Goal: Task Accomplishment & Management: Manage account settings

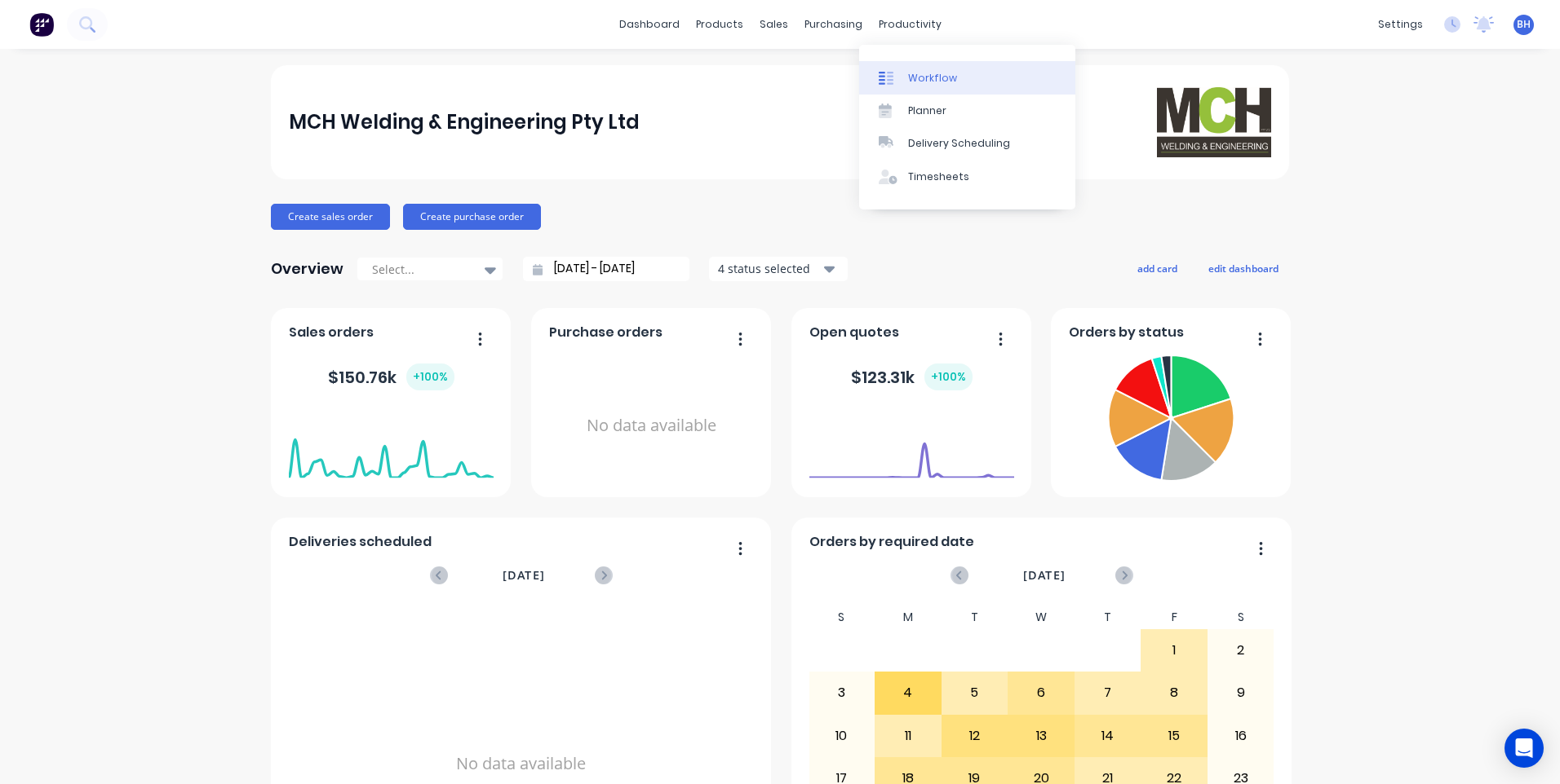
click at [925, 68] on link "Workflow" at bounding box center [967, 77] width 216 height 33
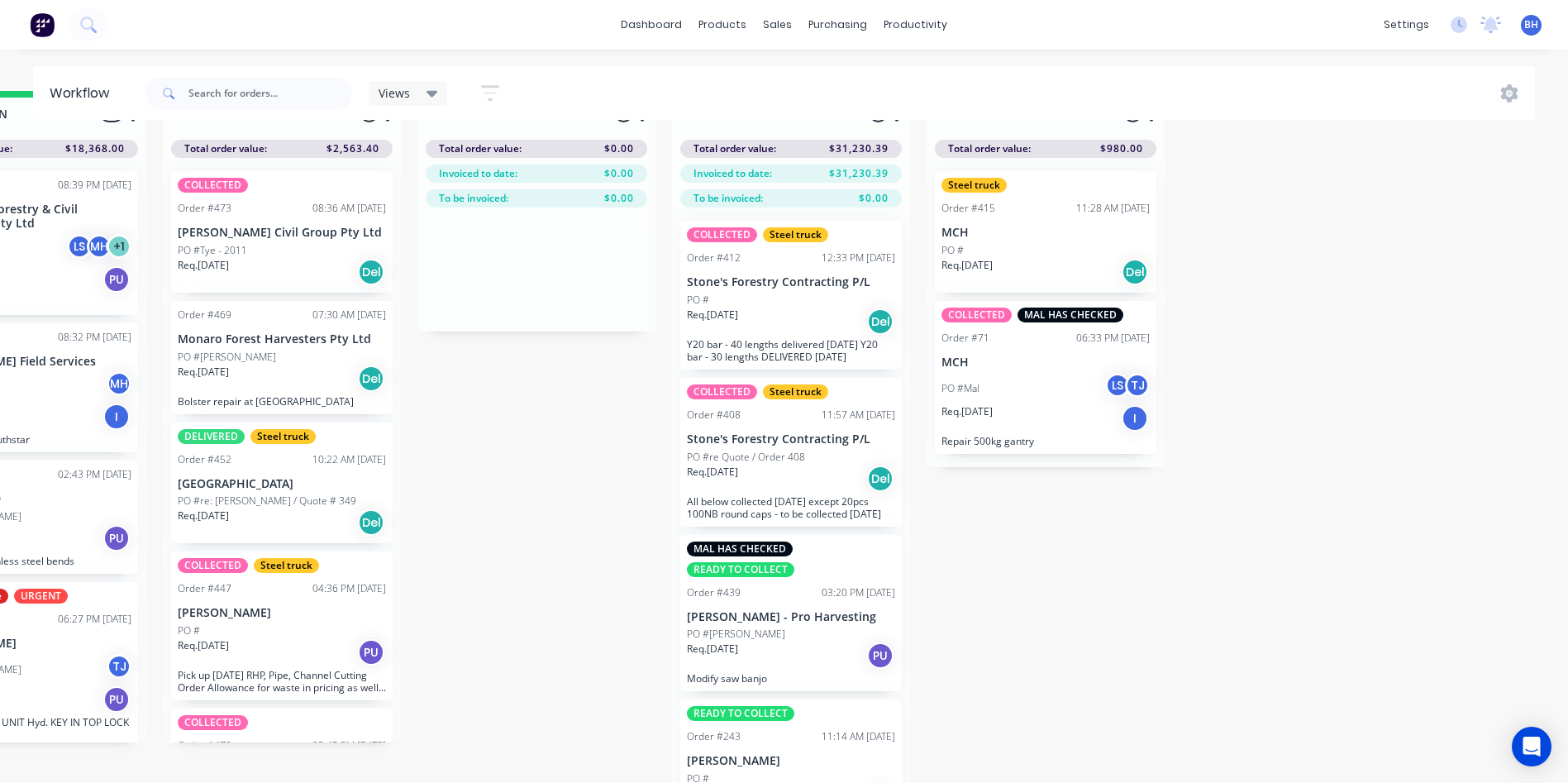
scroll to position [71, 1146]
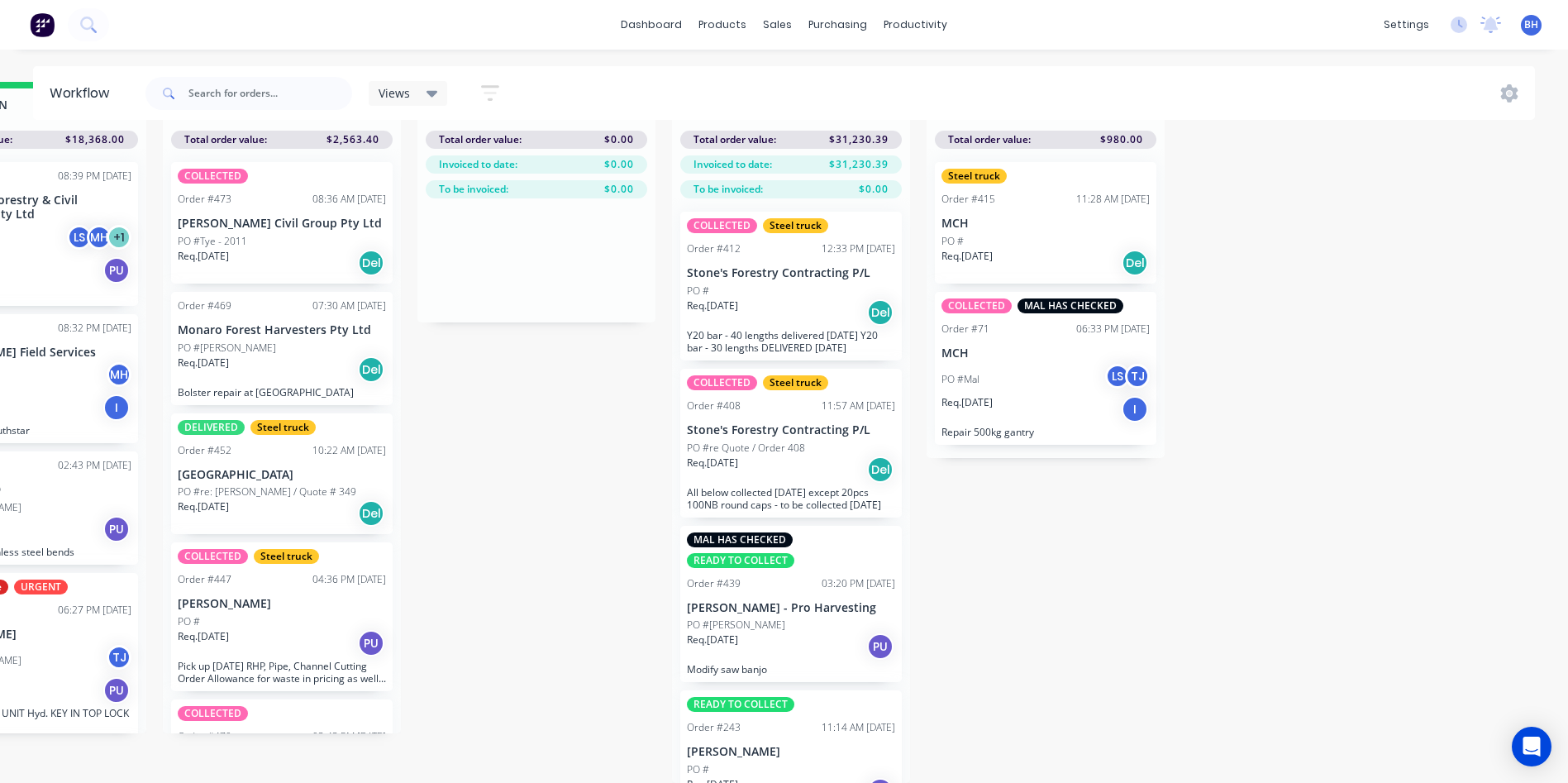
click at [274, 614] on div "PO #" at bounding box center [281, 621] width 208 height 15
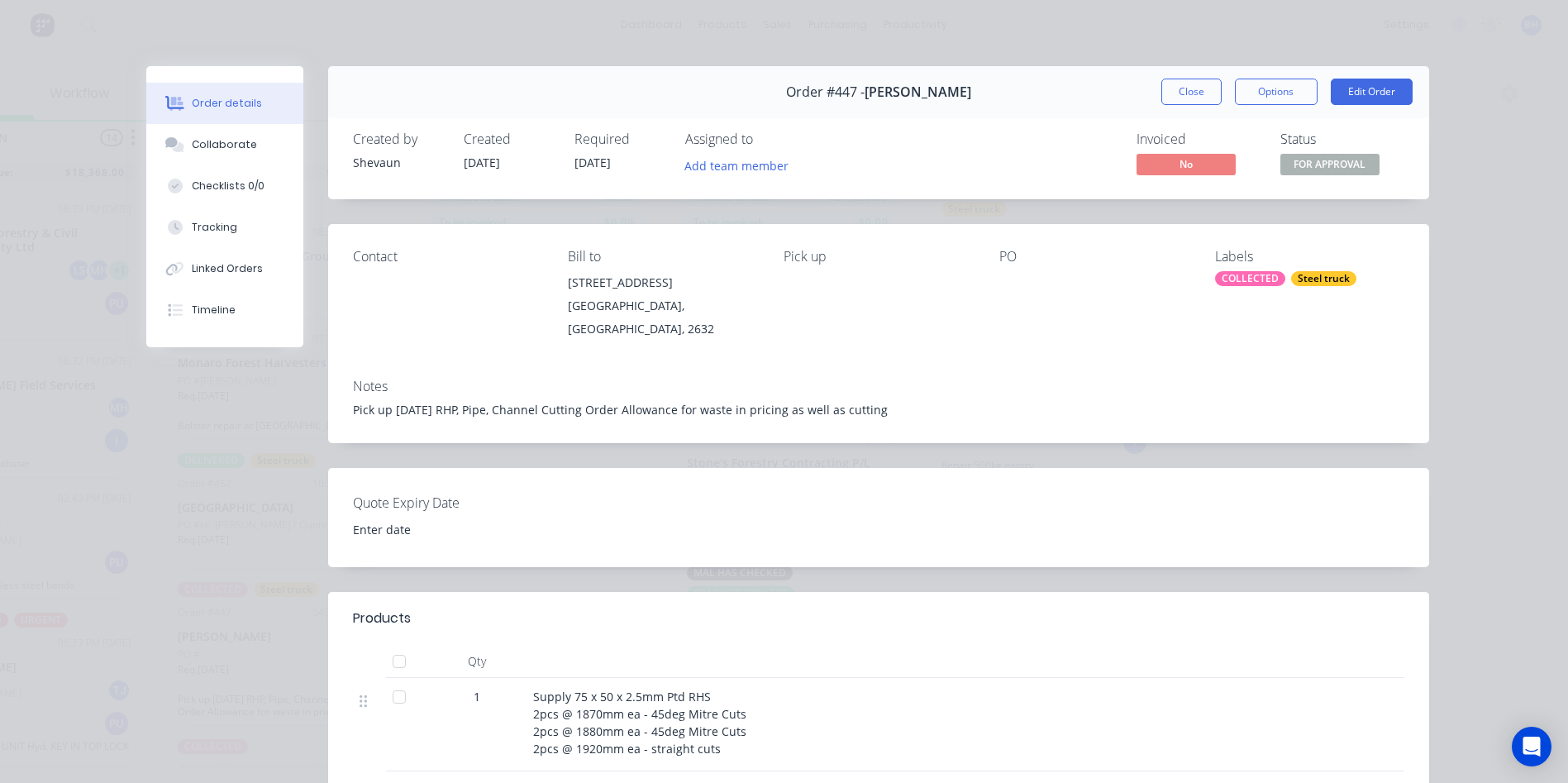
scroll to position [0, 1146]
click at [1183, 89] on button "Close" at bounding box center [1192, 92] width 61 height 27
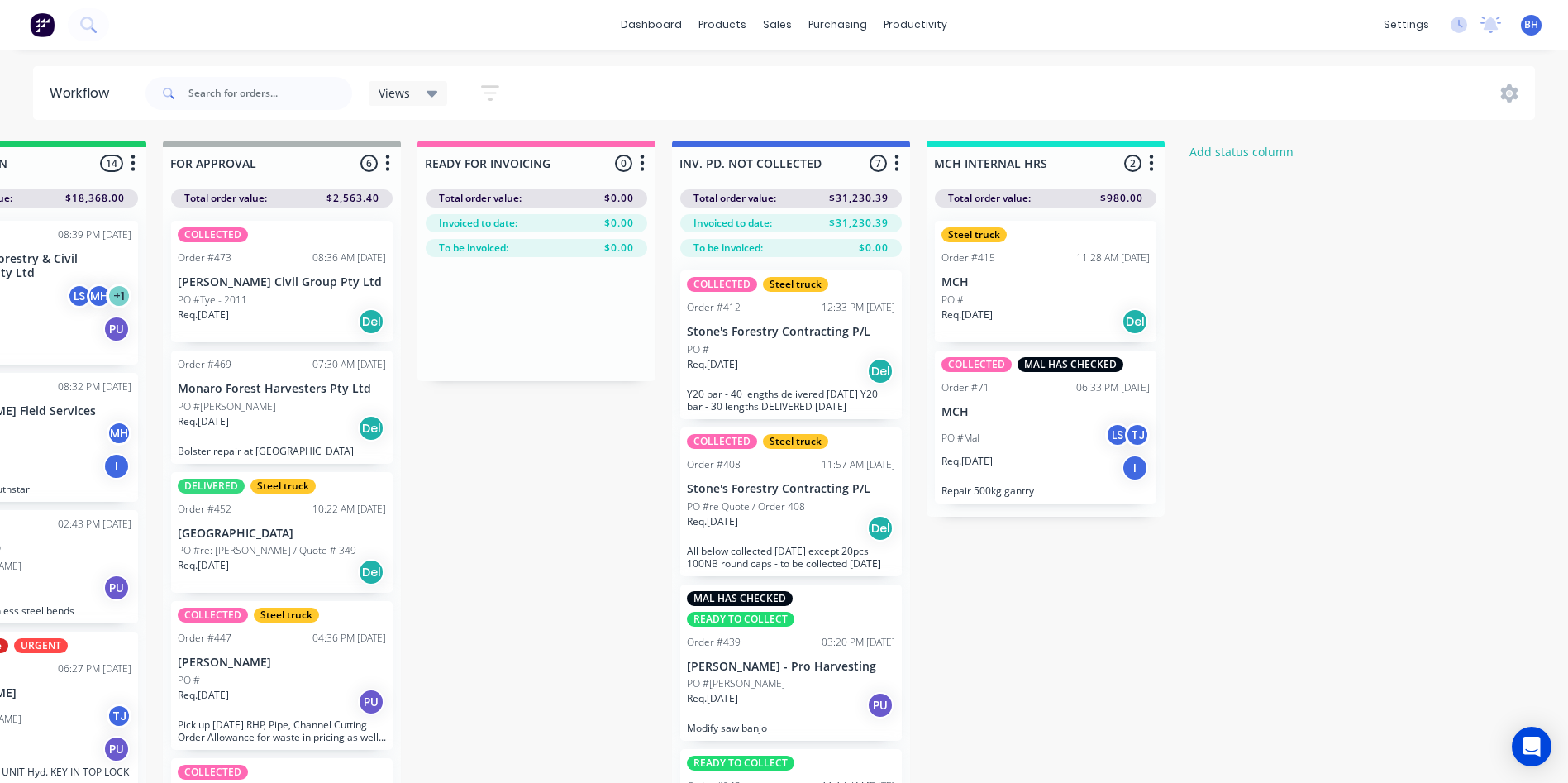
click at [262, 695] on div "Req. [DATE] PU" at bounding box center [281, 701] width 208 height 28
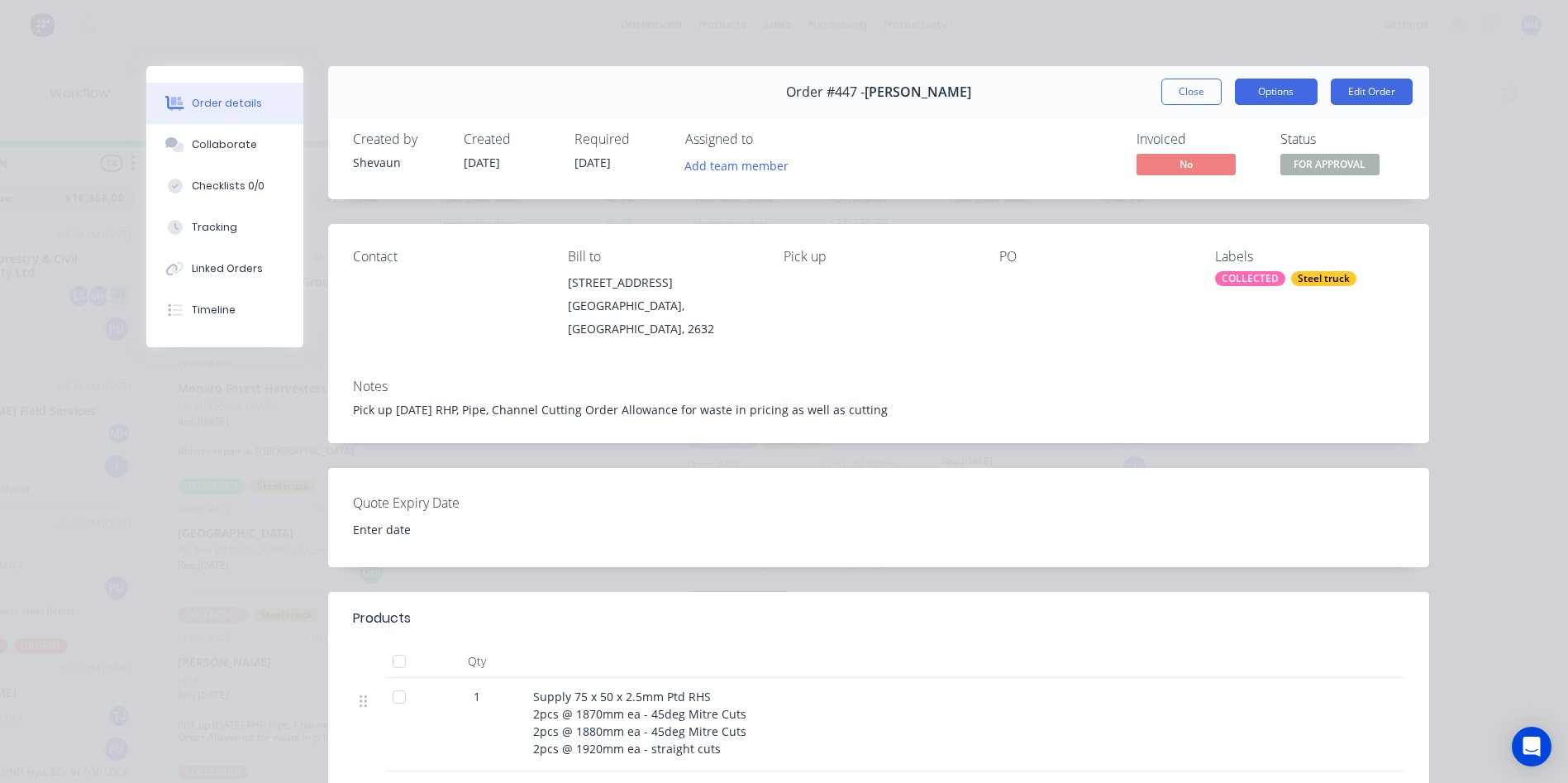
click at [1286, 92] on button "Options" at bounding box center [1276, 92] width 83 height 27
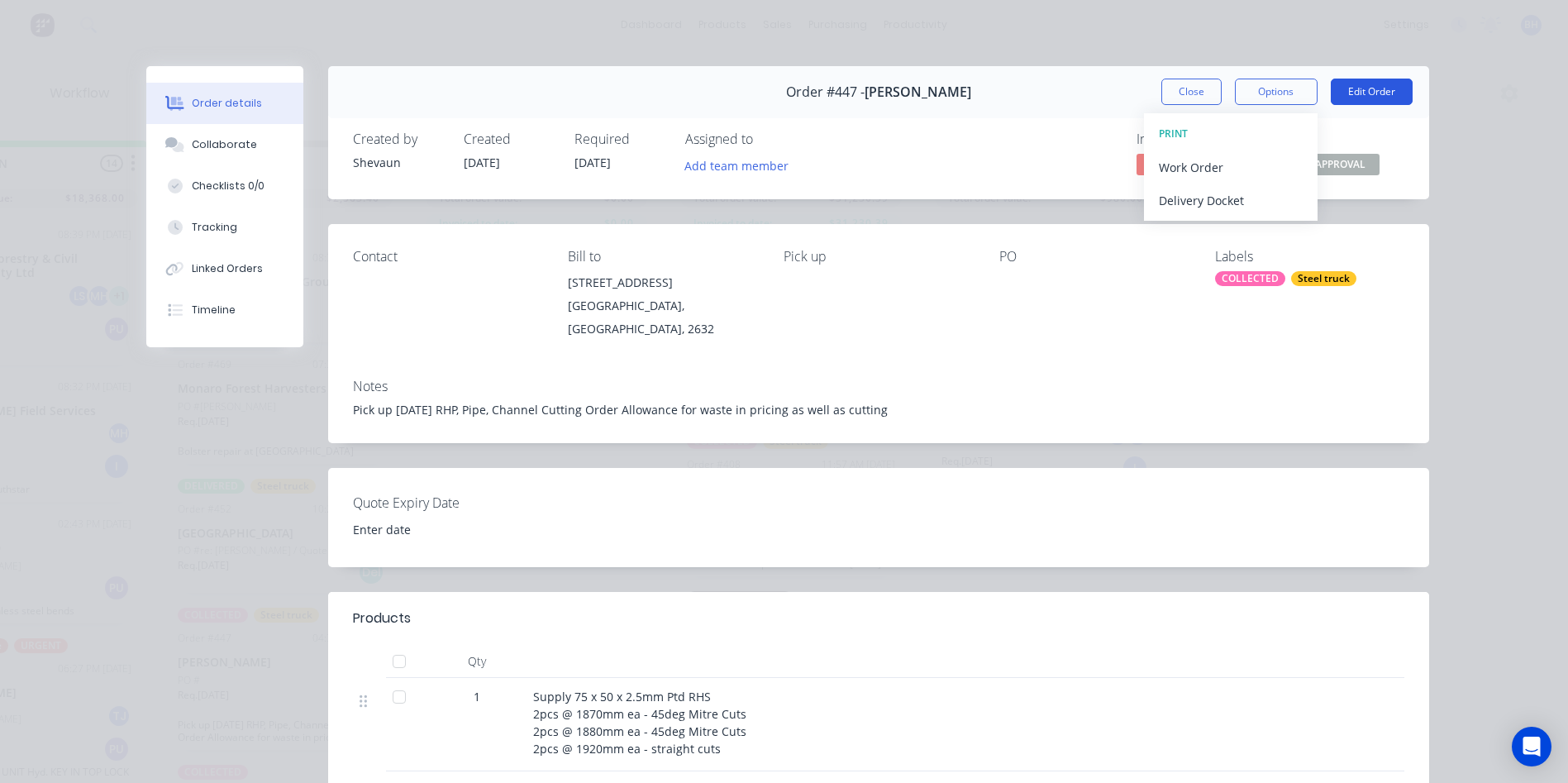
click at [1350, 87] on button "Edit Order" at bounding box center [1372, 92] width 82 height 27
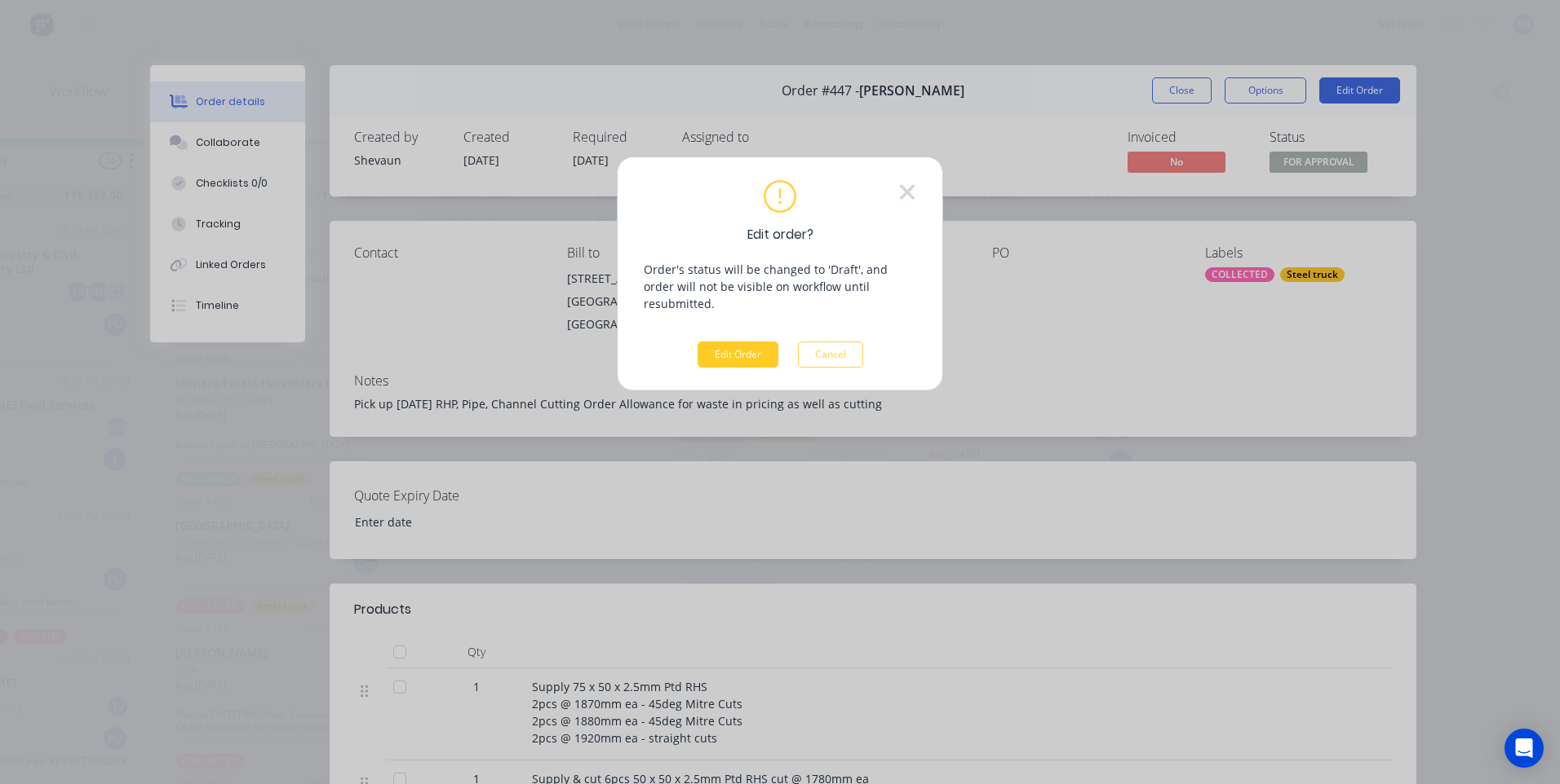
click at [724, 344] on button "Edit Order" at bounding box center [738, 355] width 81 height 26
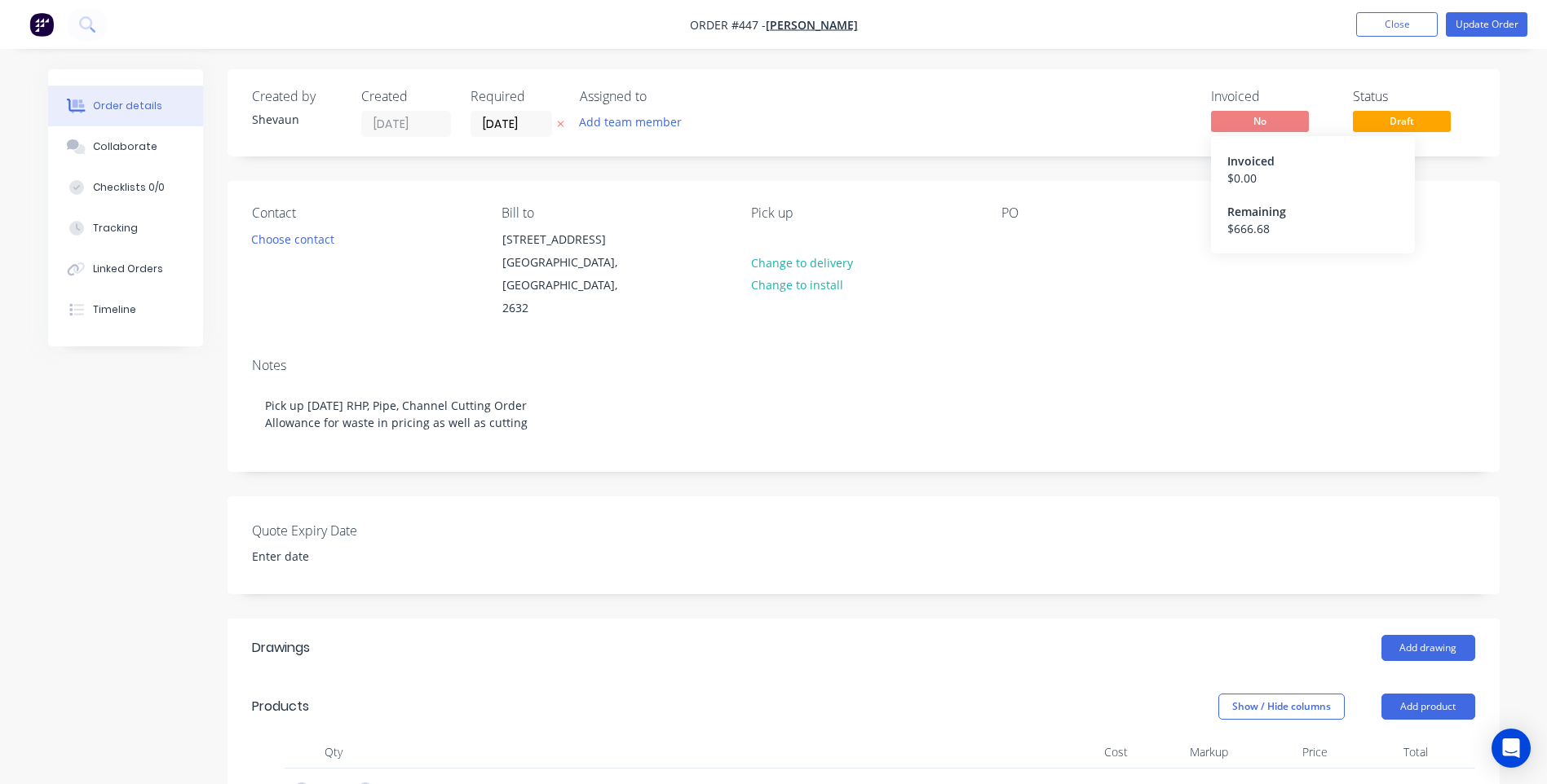
click at [1251, 116] on span "No" at bounding box center [1260, 121] width 98 height 20
click at [1395, 26] on button "Close" at bounding box center [1396, 25] width 82 height 25
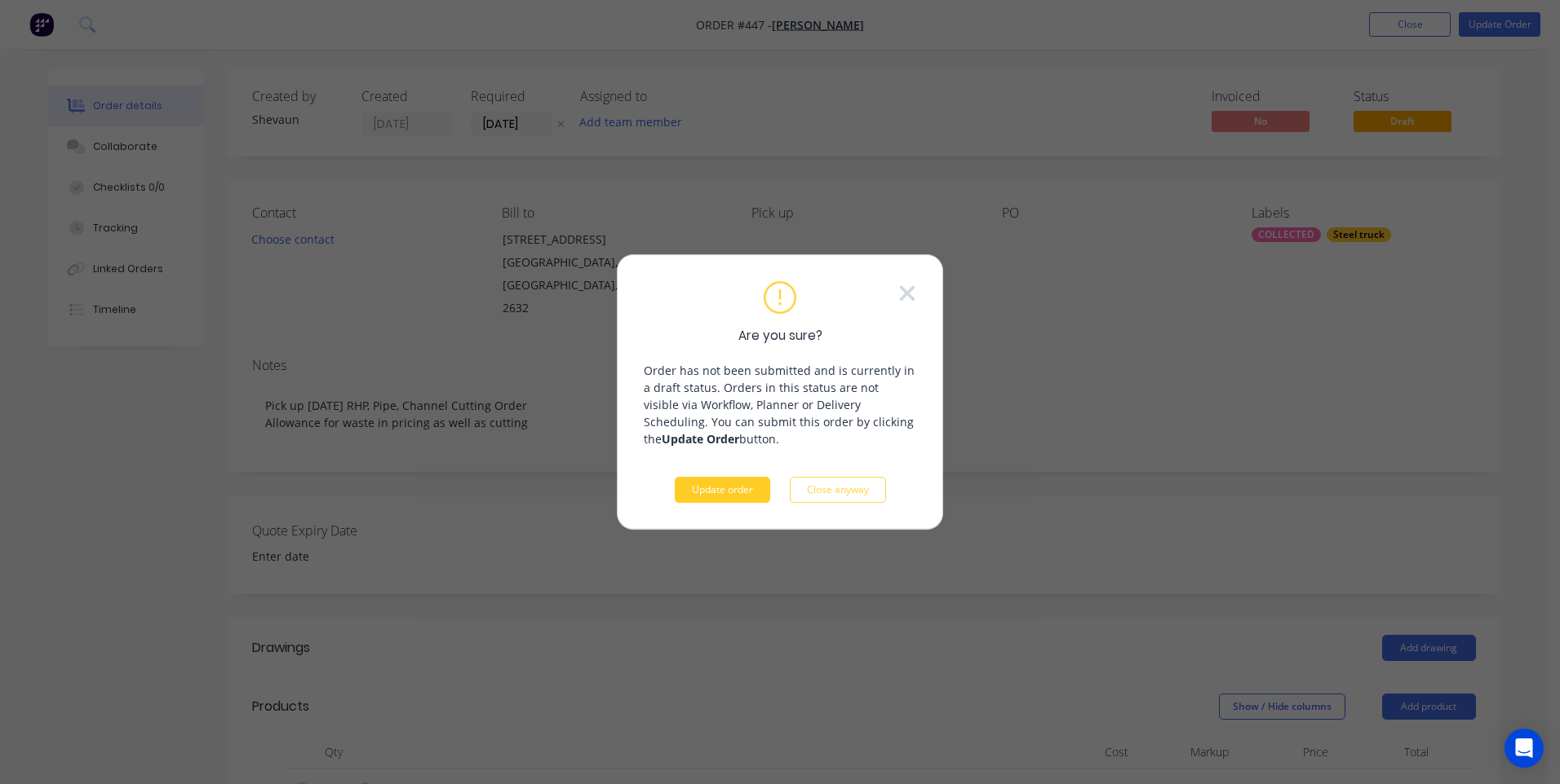
click at [717, 483] on button "Update order" at bounding box center [723, 490] width 95 height 26
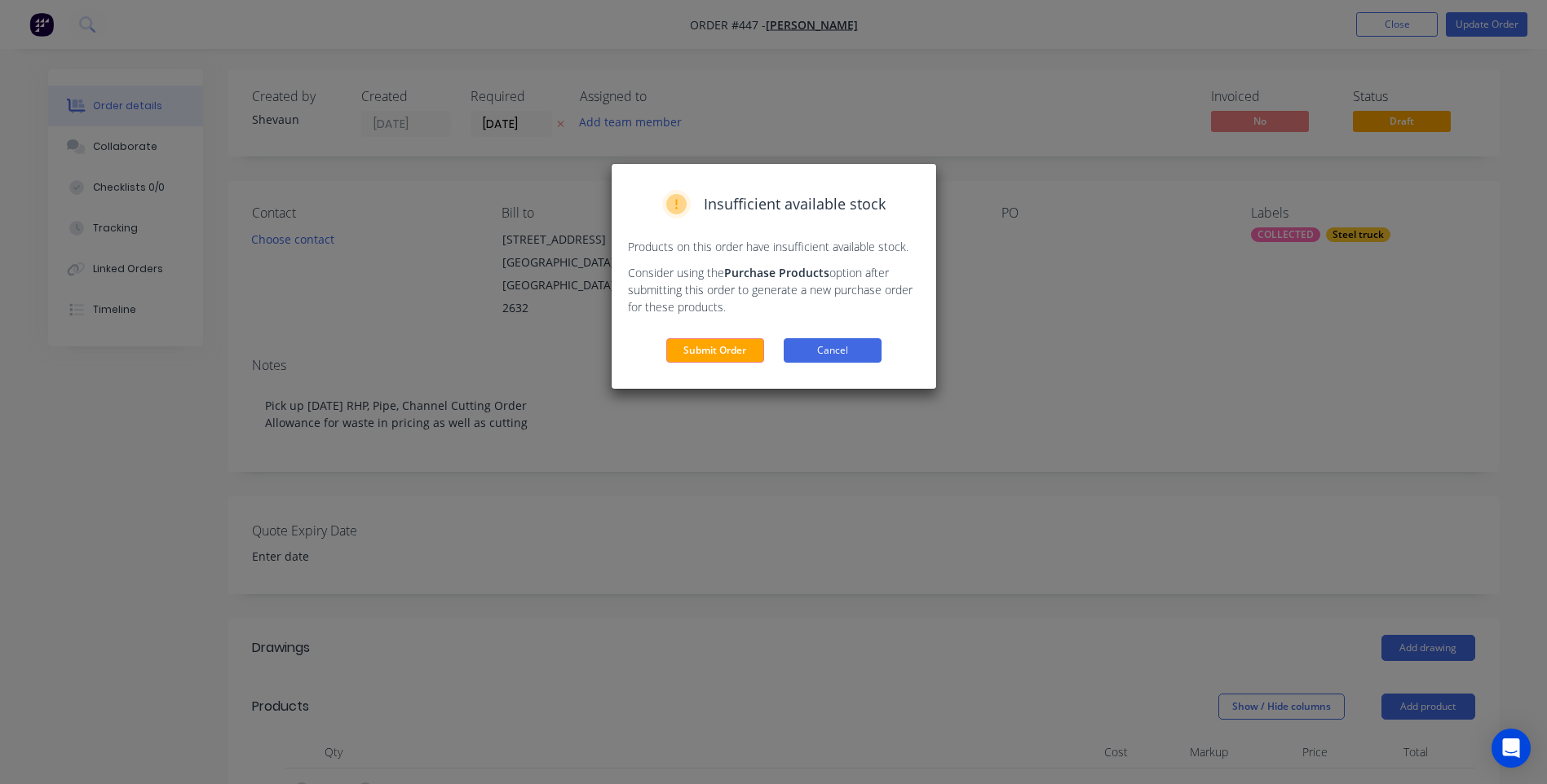
click at [843, 355] on button "Cancel" at bounding box center [833, 351] width 98 height 25
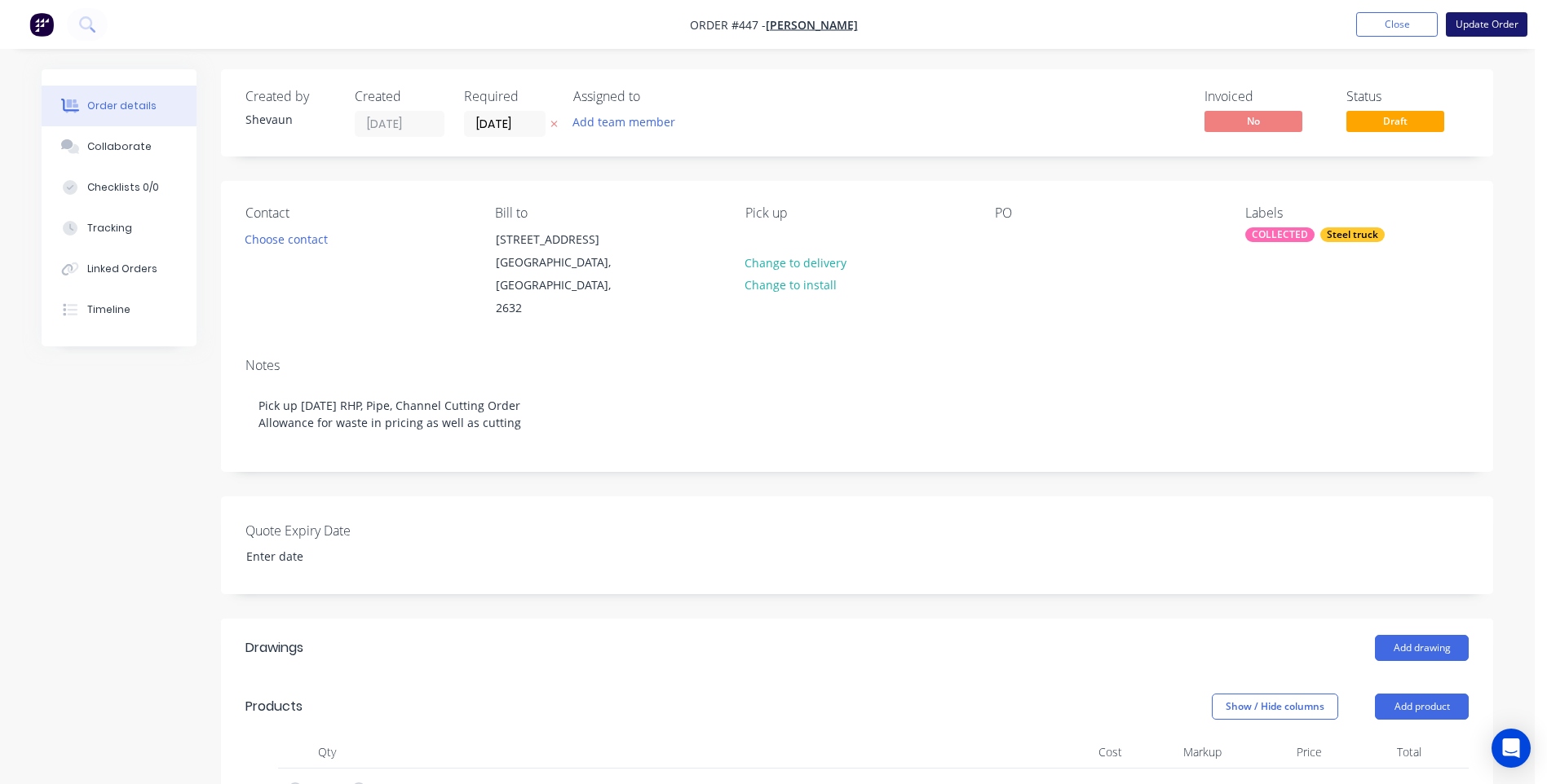
click at [1491, 27] on button "Update Order" at bounding box center [1486, 25] width 82 height 25
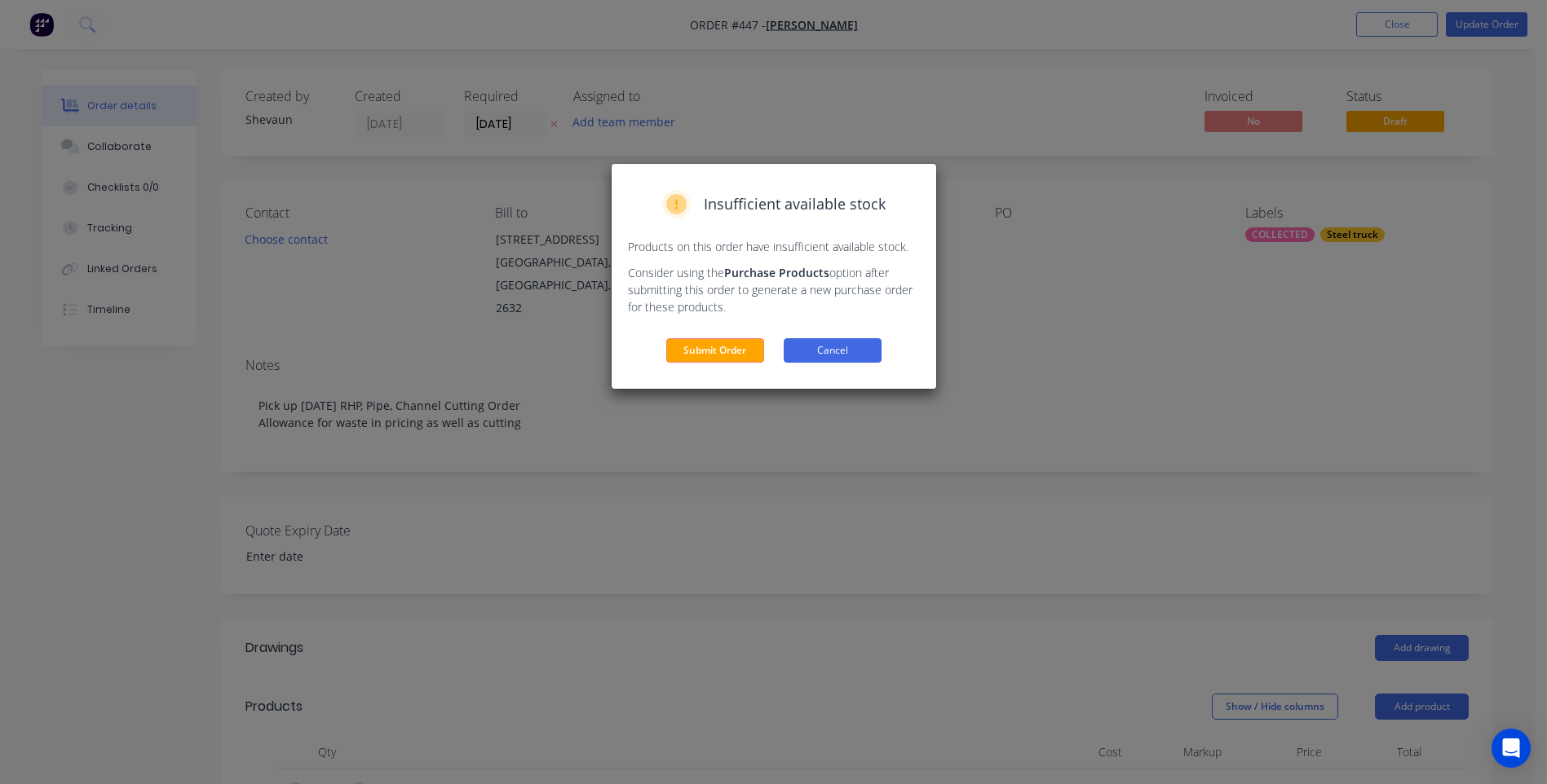
click at [856, 345] on button "Cancel" at bounding box center [833, 351] width 98 height 25
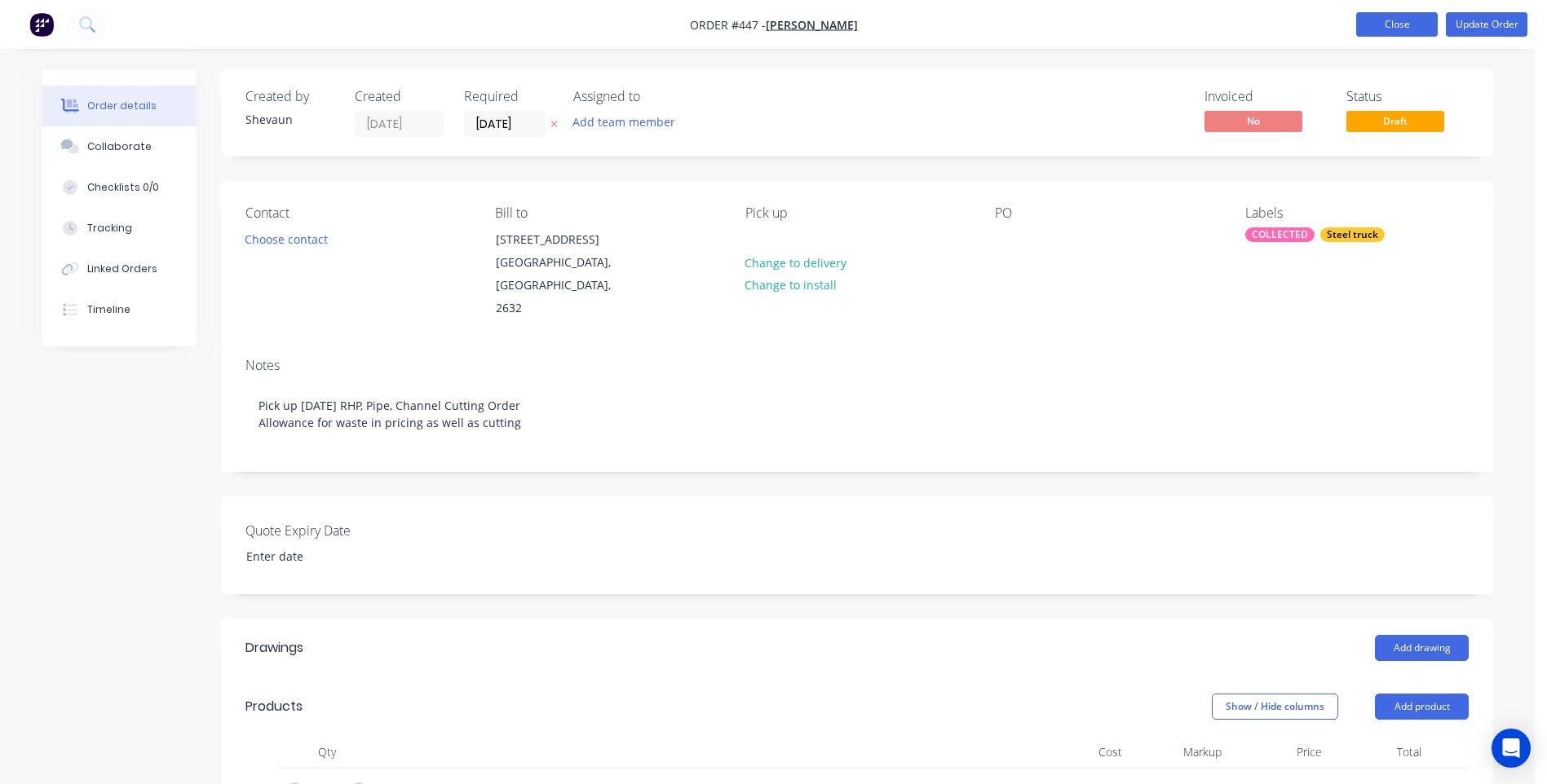
click at [1377, 21] on button "Close" at bounding box center [1396, 25] width 82 height 25
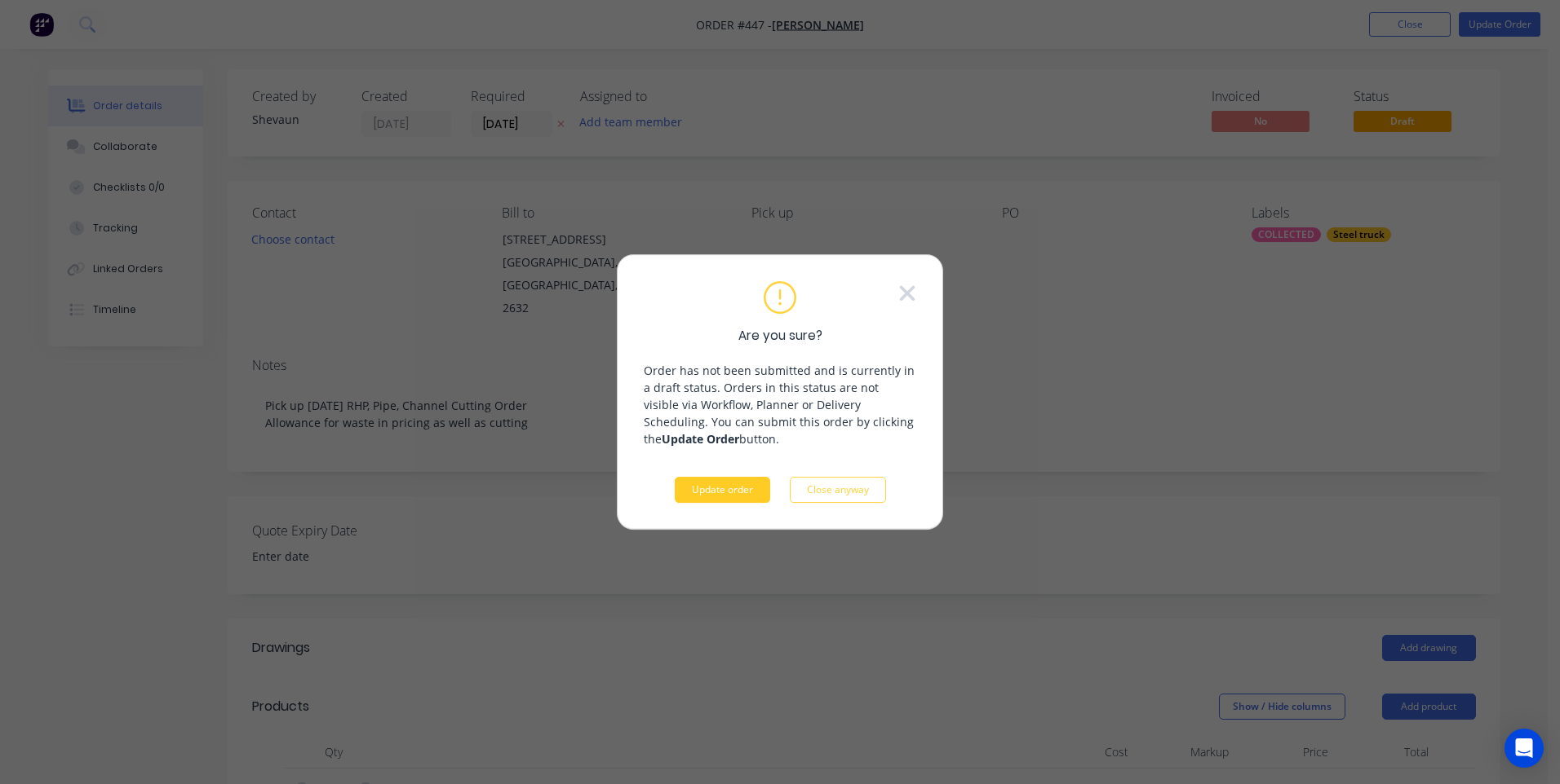
click at [721, 488] on button "Update order" at bounding box center [723, 490] width 95 height 26
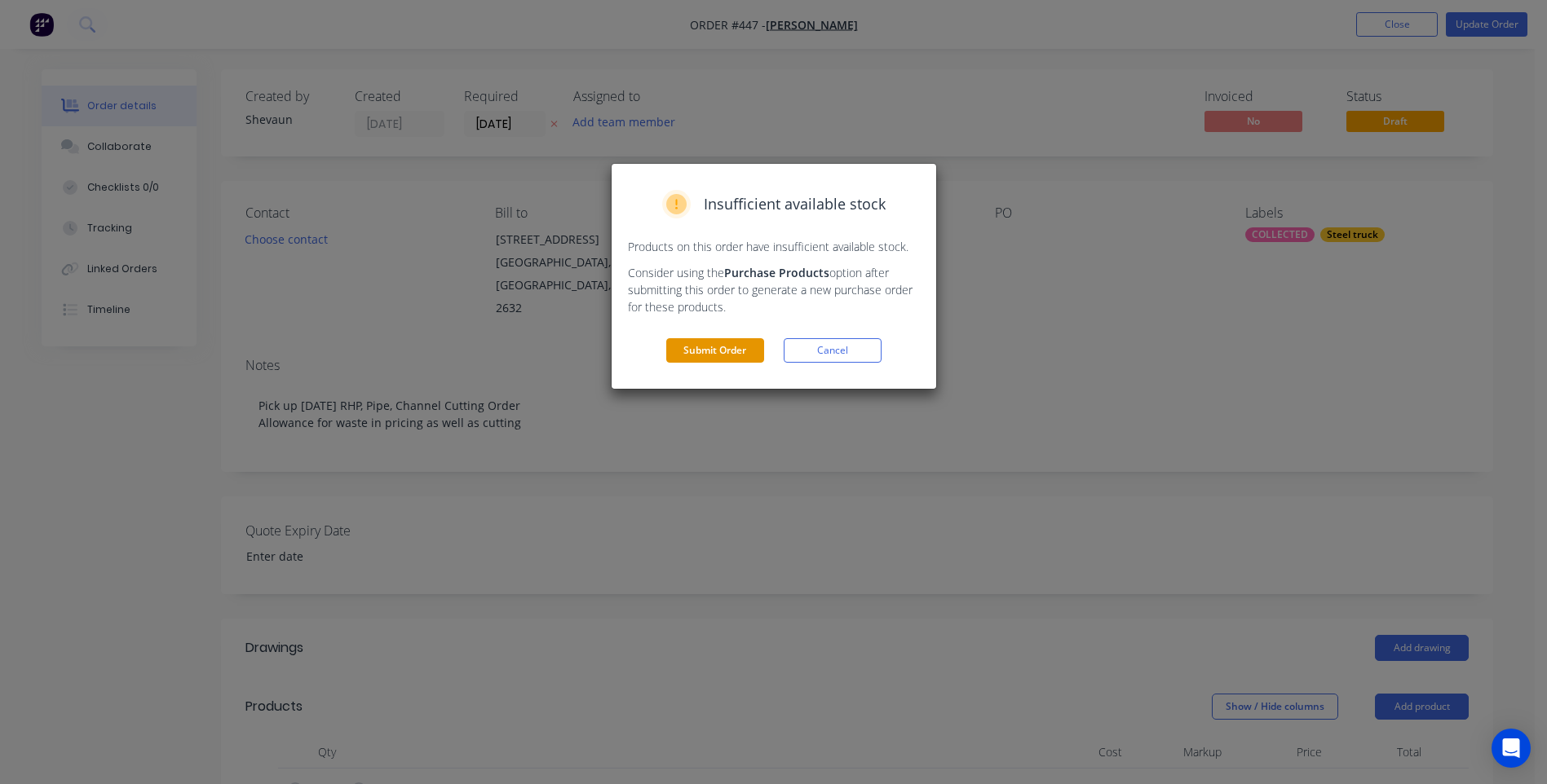
click at [699, 345] on button "Submit Order" at bounding box center [714, 351] width 98 height 25
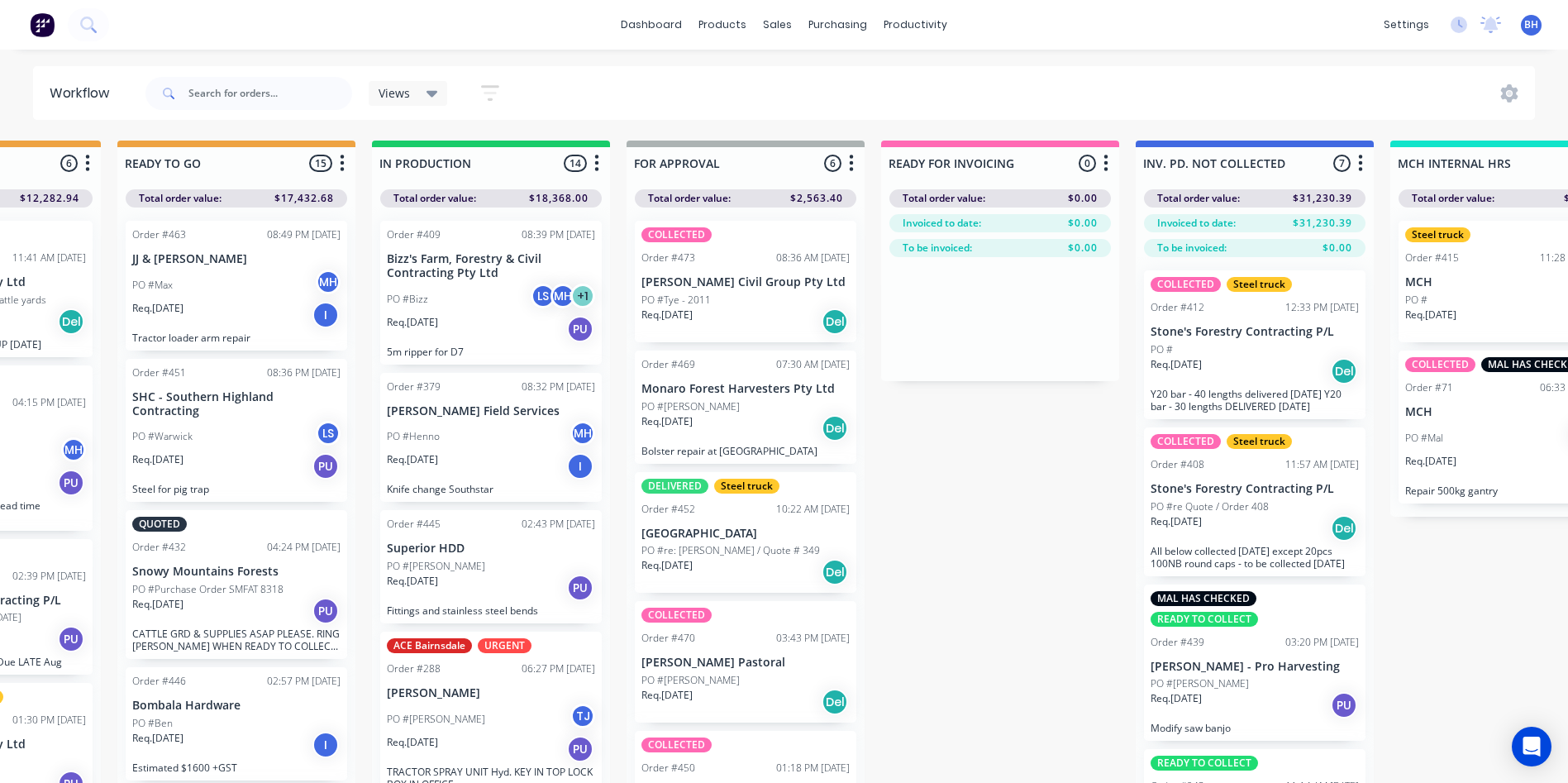
scroll to position [218, 0]
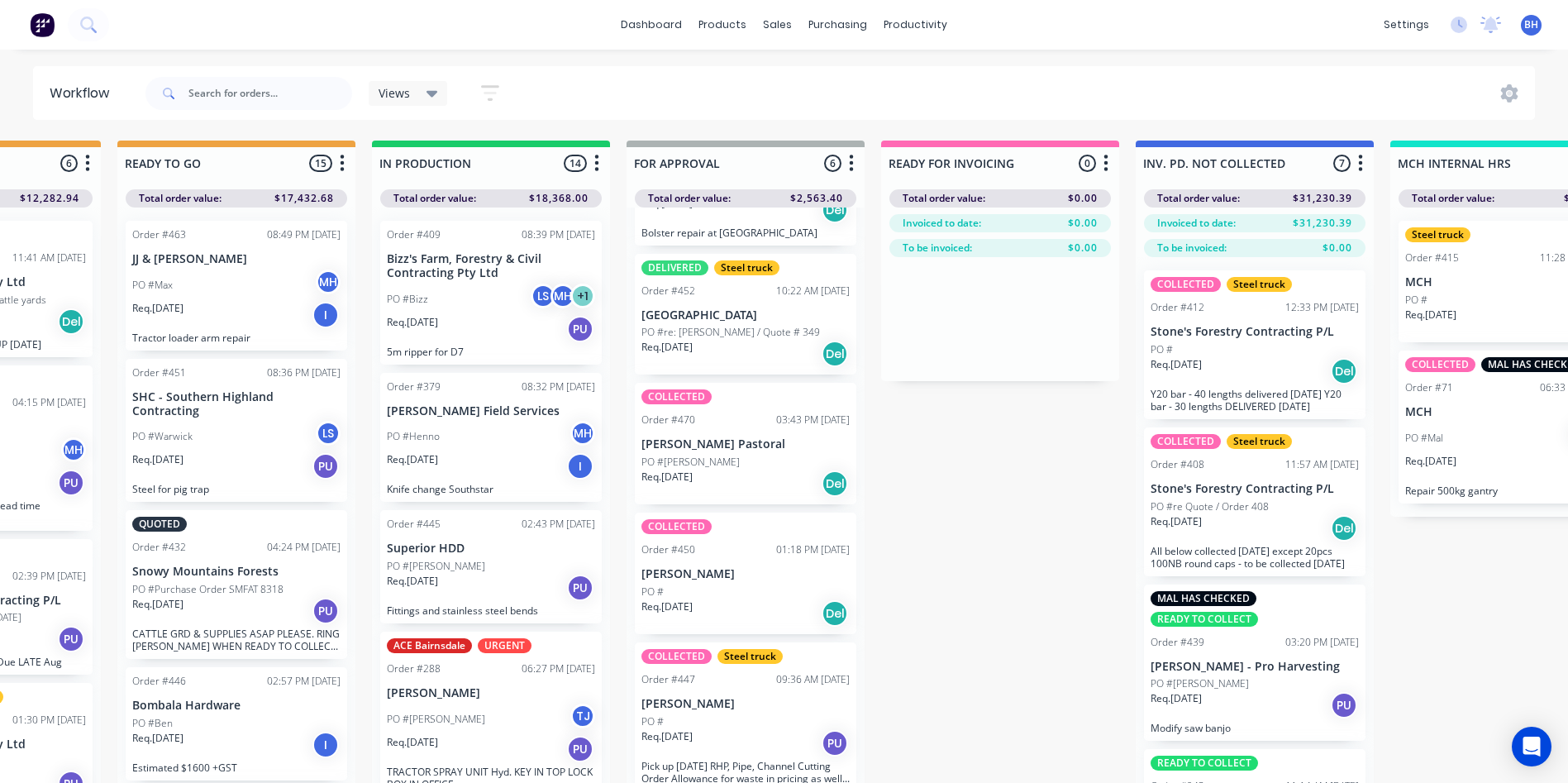
click at [775, 584] on div "PO #" at bounding box center [745, 591] width 208 height 15
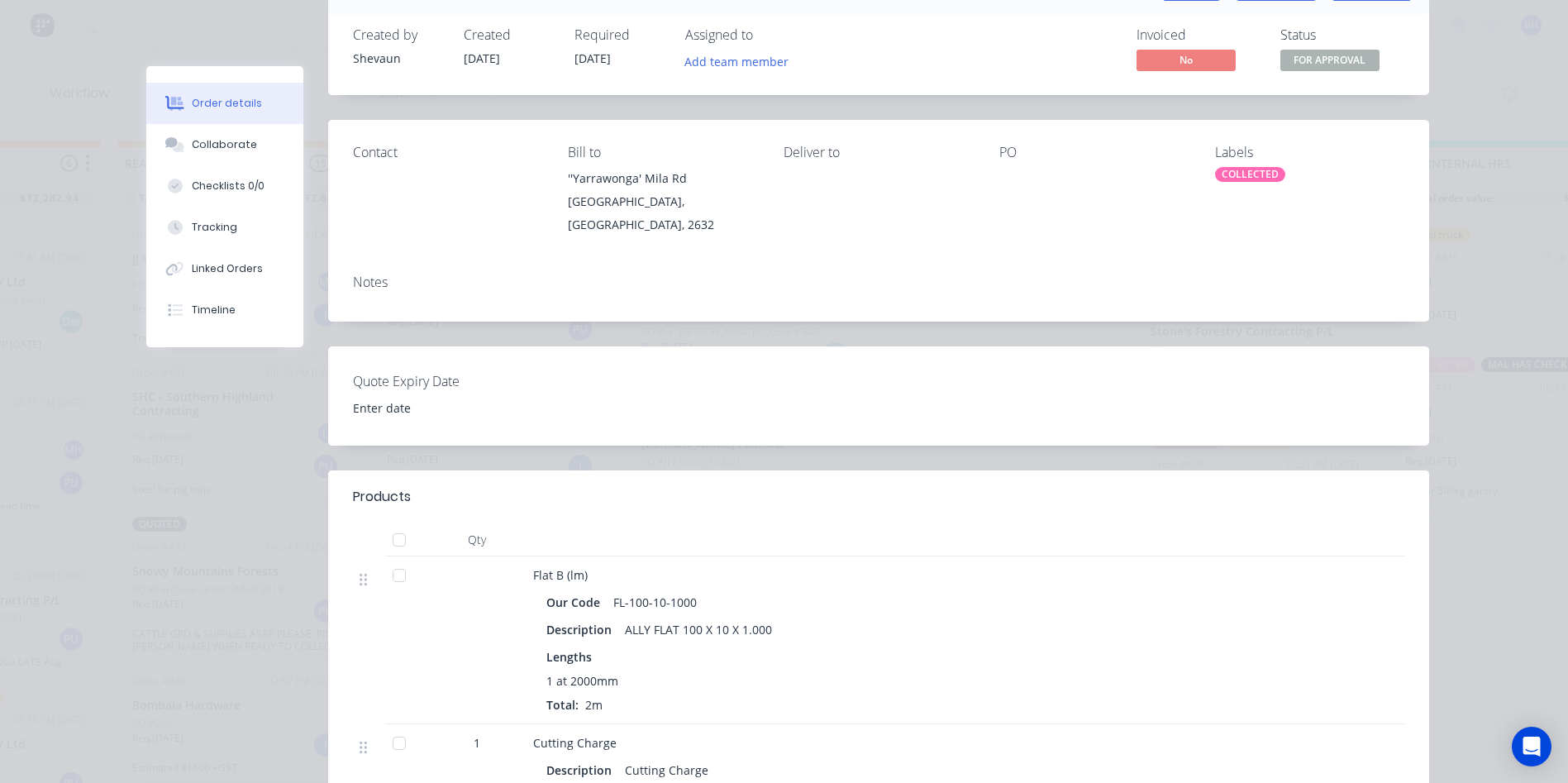
scroll to position [0, 0]
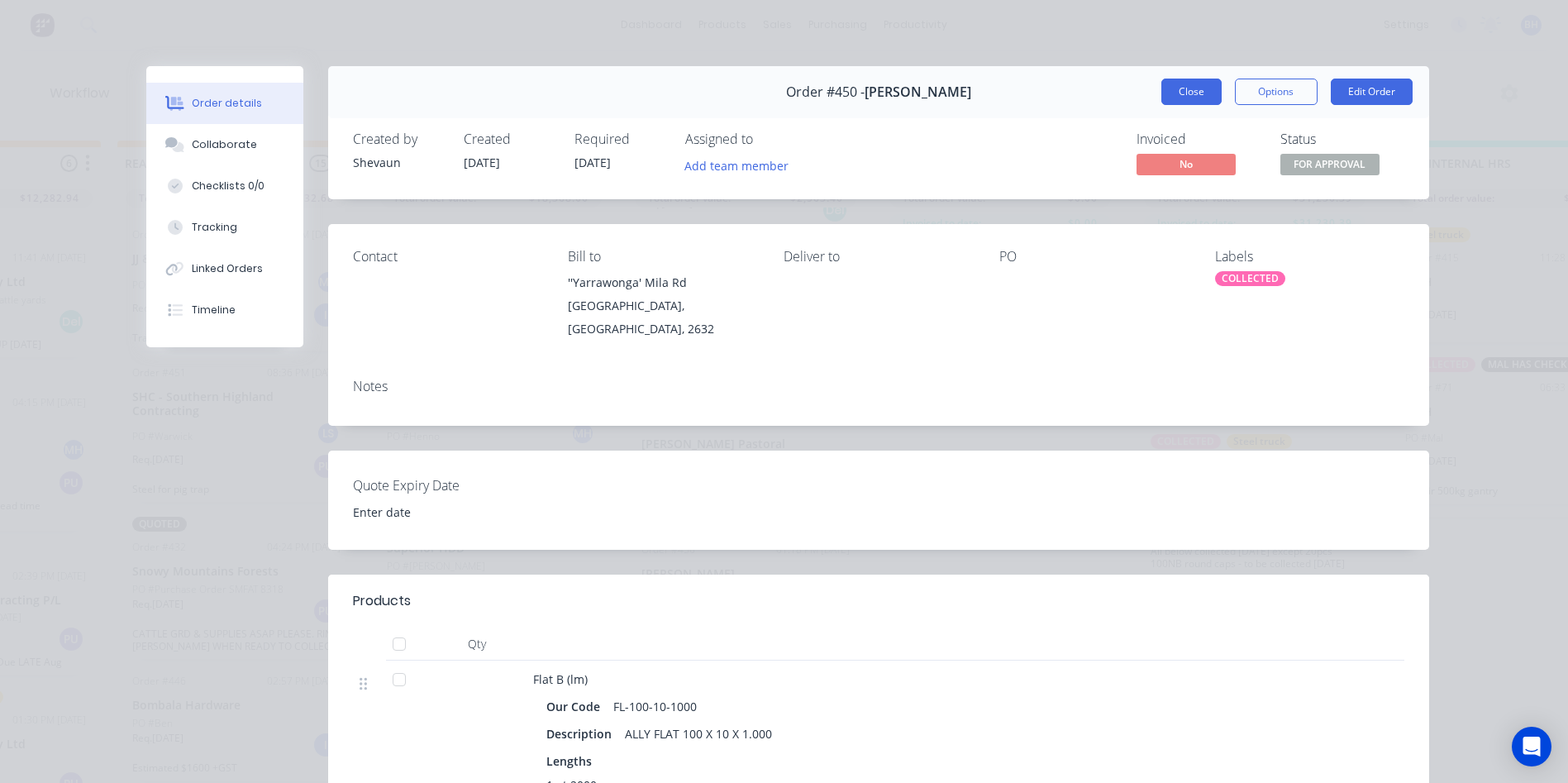
click at [1184, 92] on button "Close" at bounding box center [1192, 92] width 61 height 27
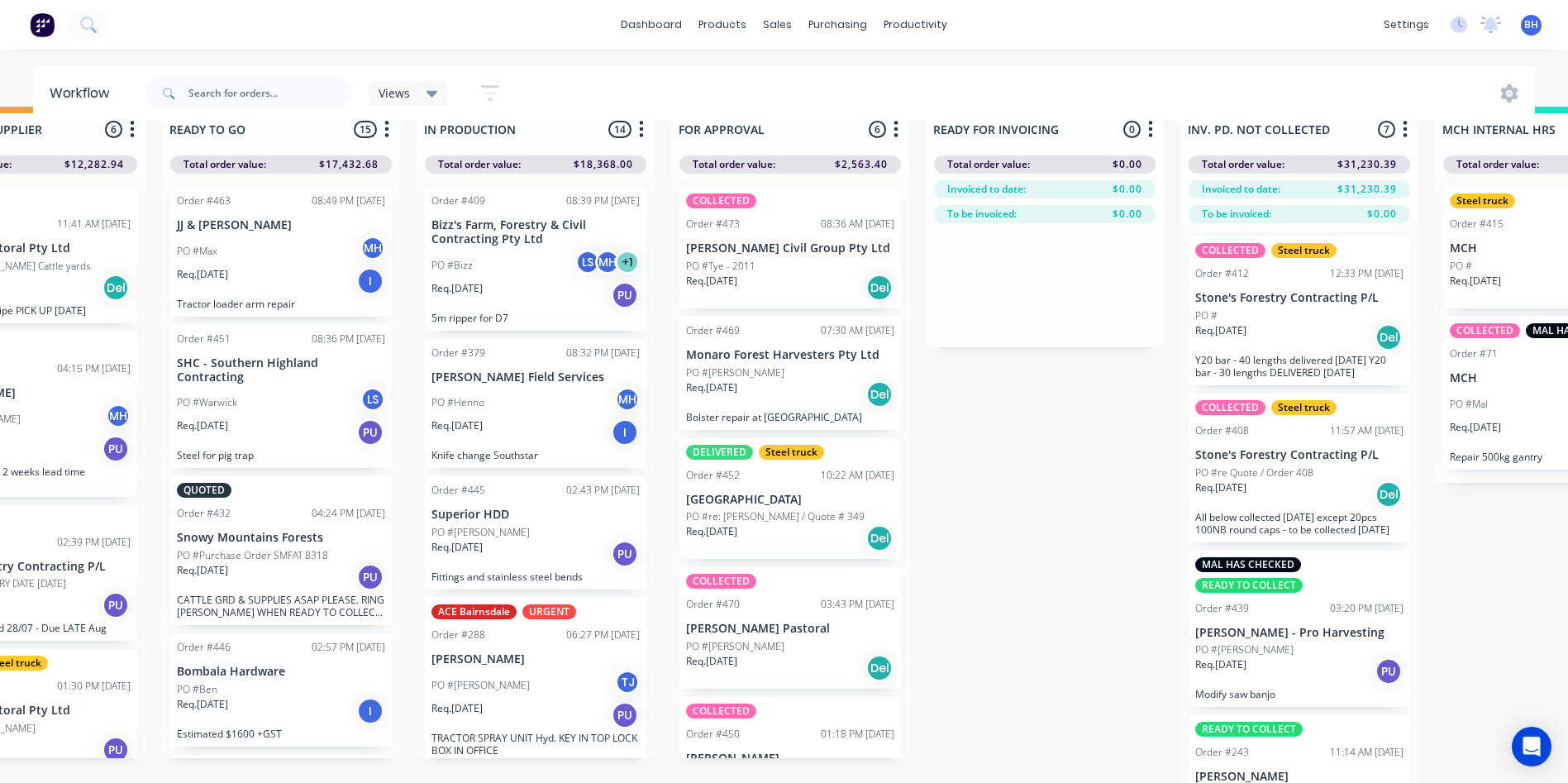
scroll to position [0, 638]
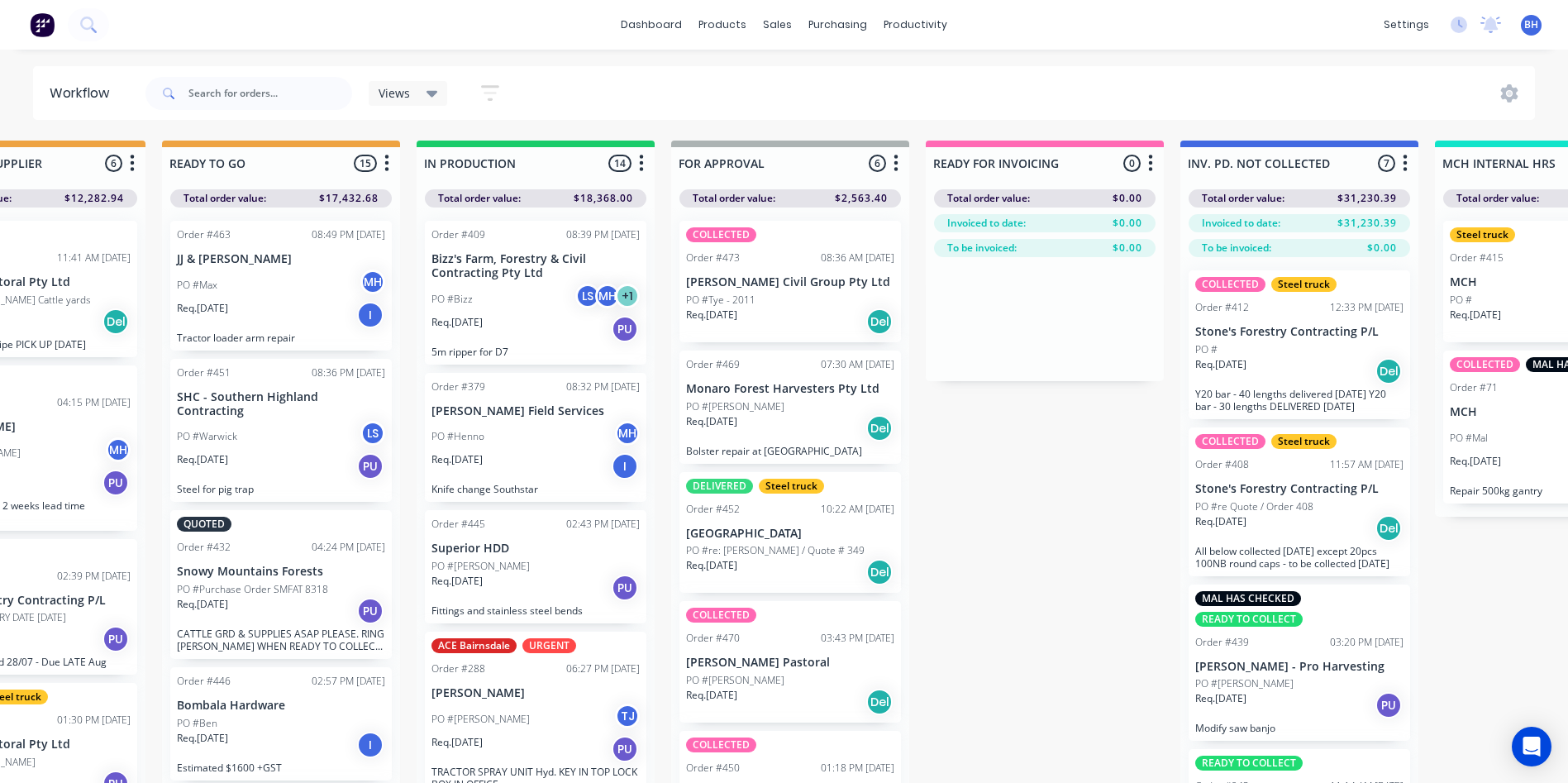
click at [796, 264] on div "Order #473 08:36 AM [DATE]" at bounding box center [789, 257] width 208 height 15
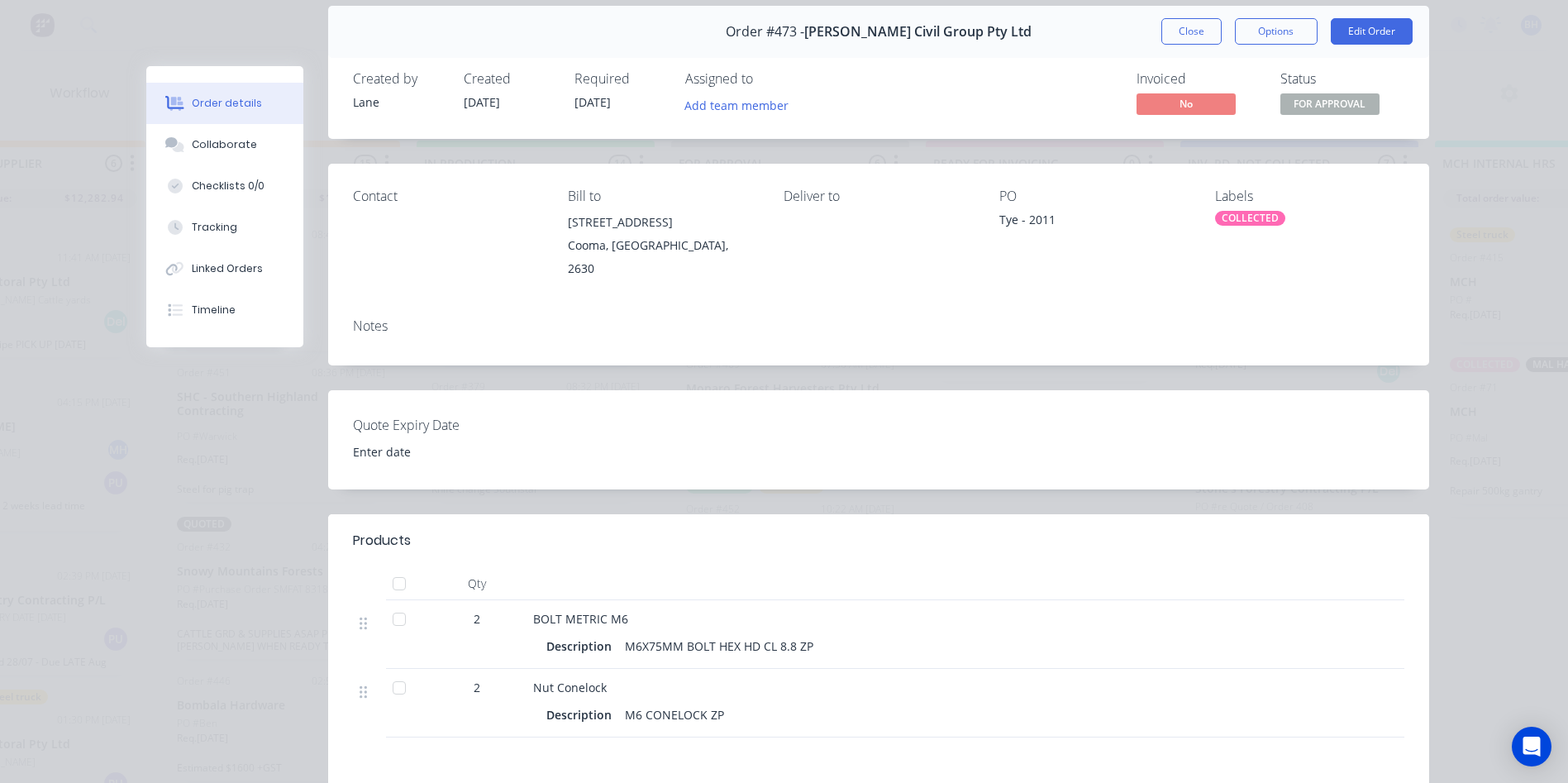
scroll to position [0, 0]
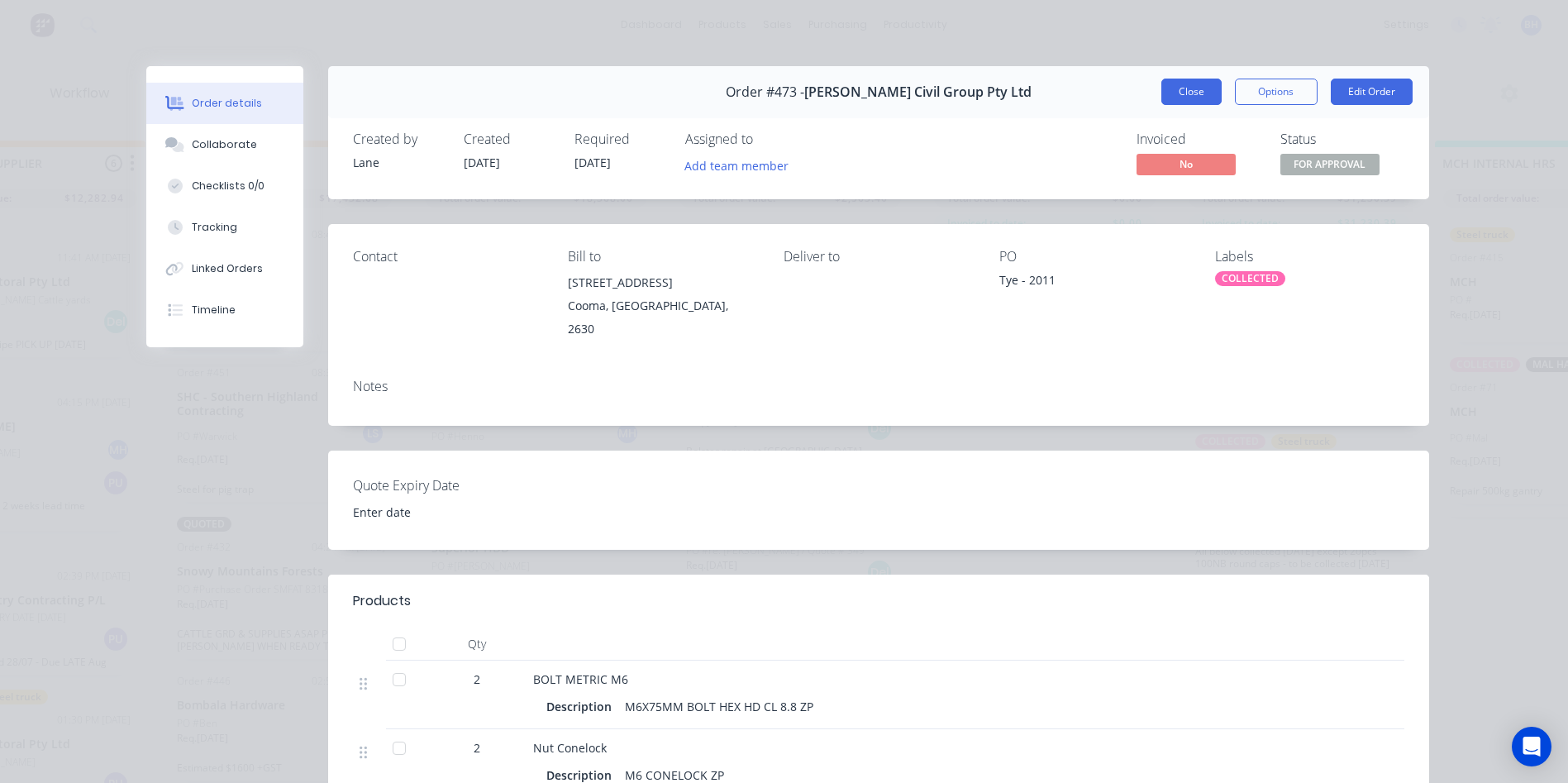
click at [1169, 82] on button "Close" at bounding box center [1192, 92] width 61 height 27
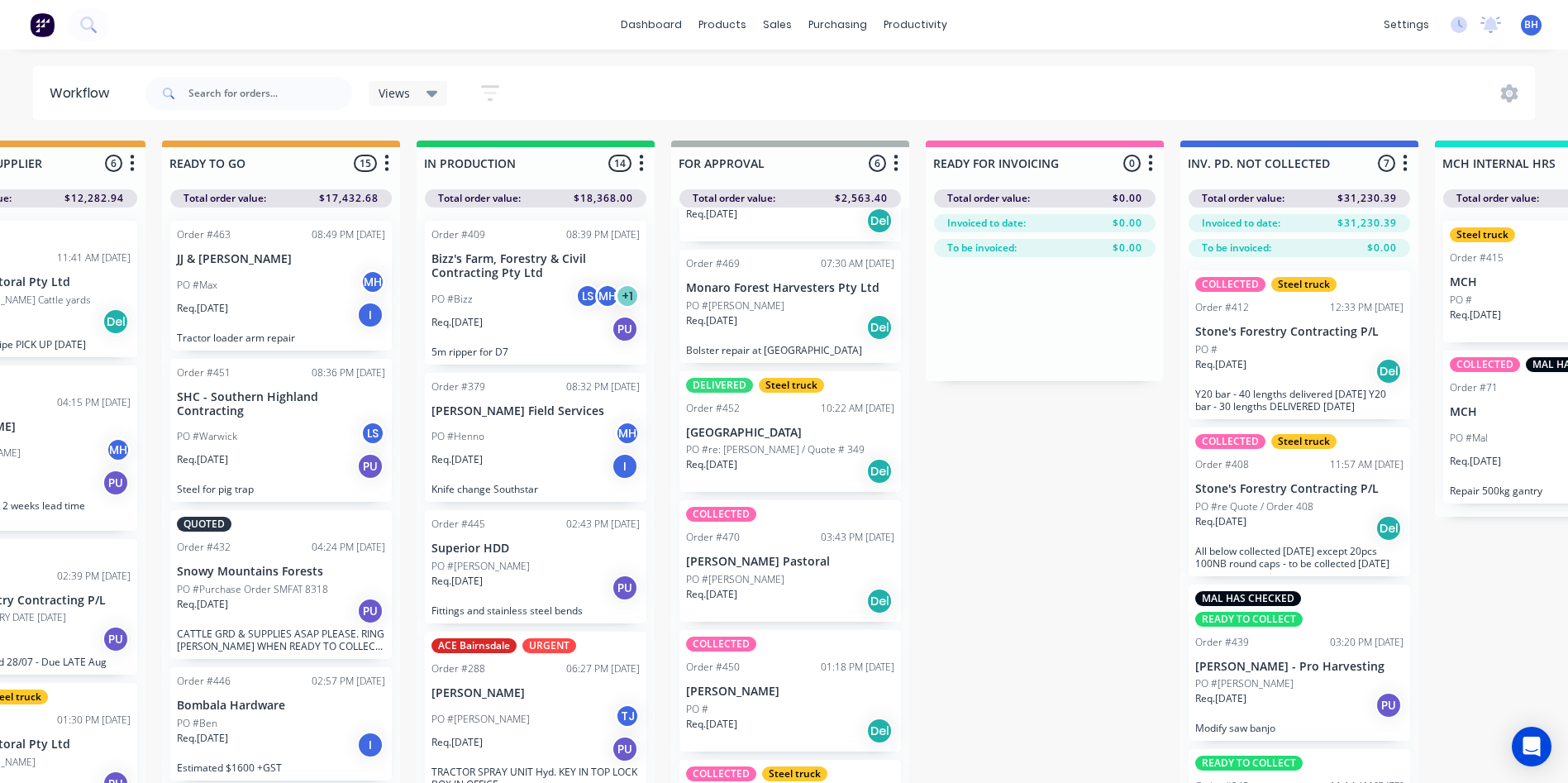
scroll to position [218, 0]
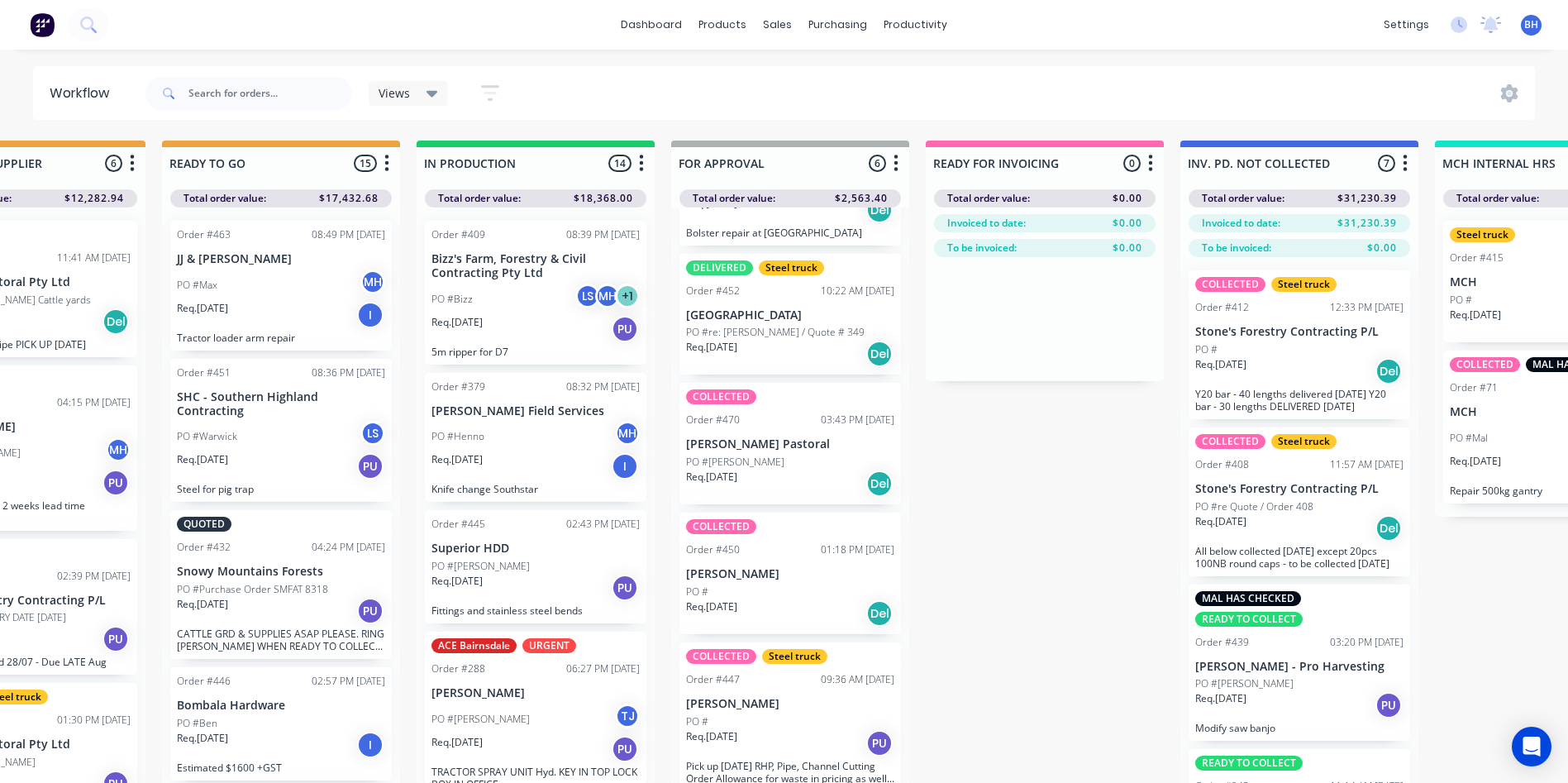
click at [777, 310] on p "[GEOGRAPHIC_DATA]" at bounding box center [789, 315] width 208 height 14
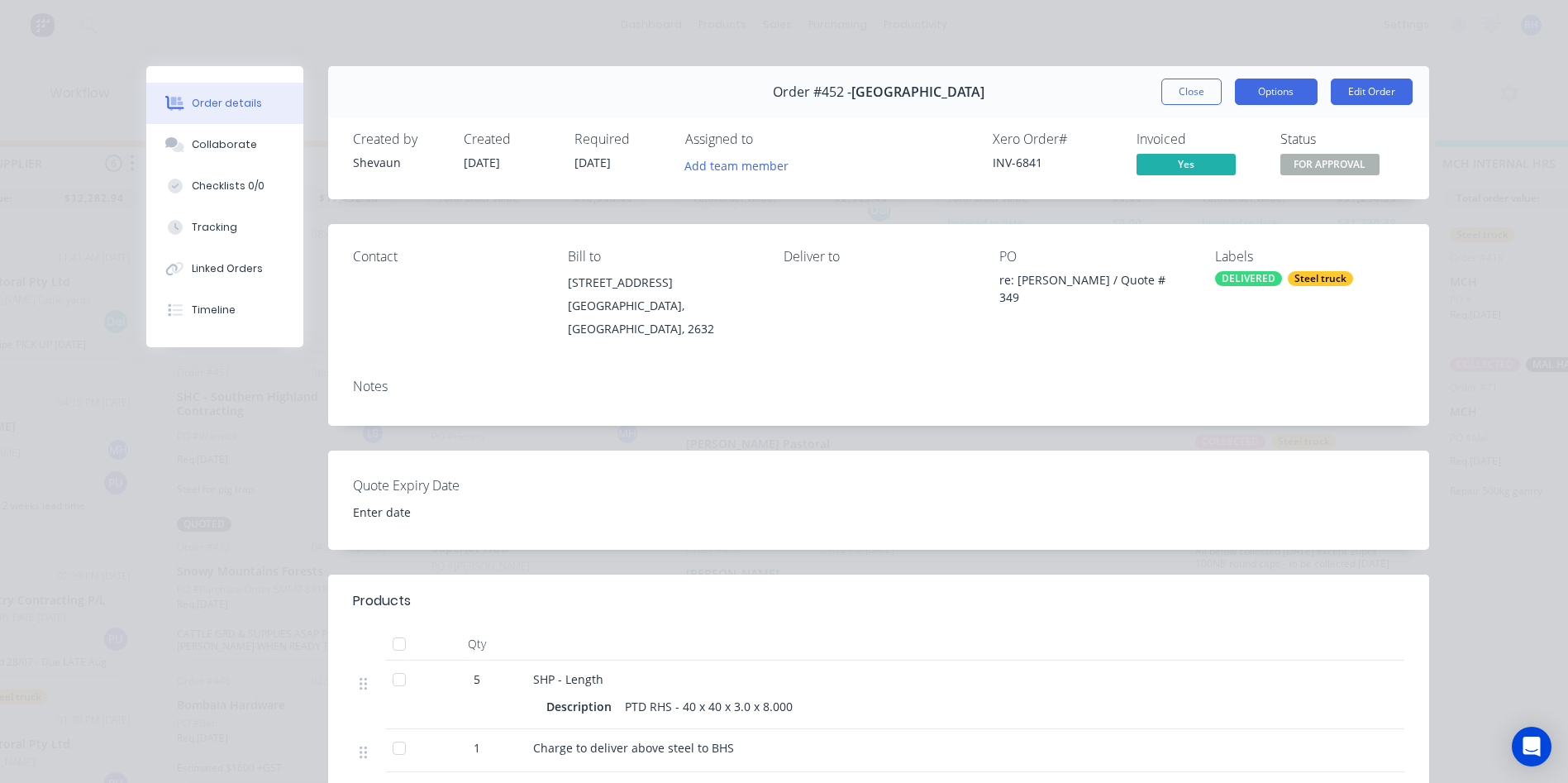
click at [1258, 81] on button "Options" at bounding box center [1276, 92] width 83 height 27
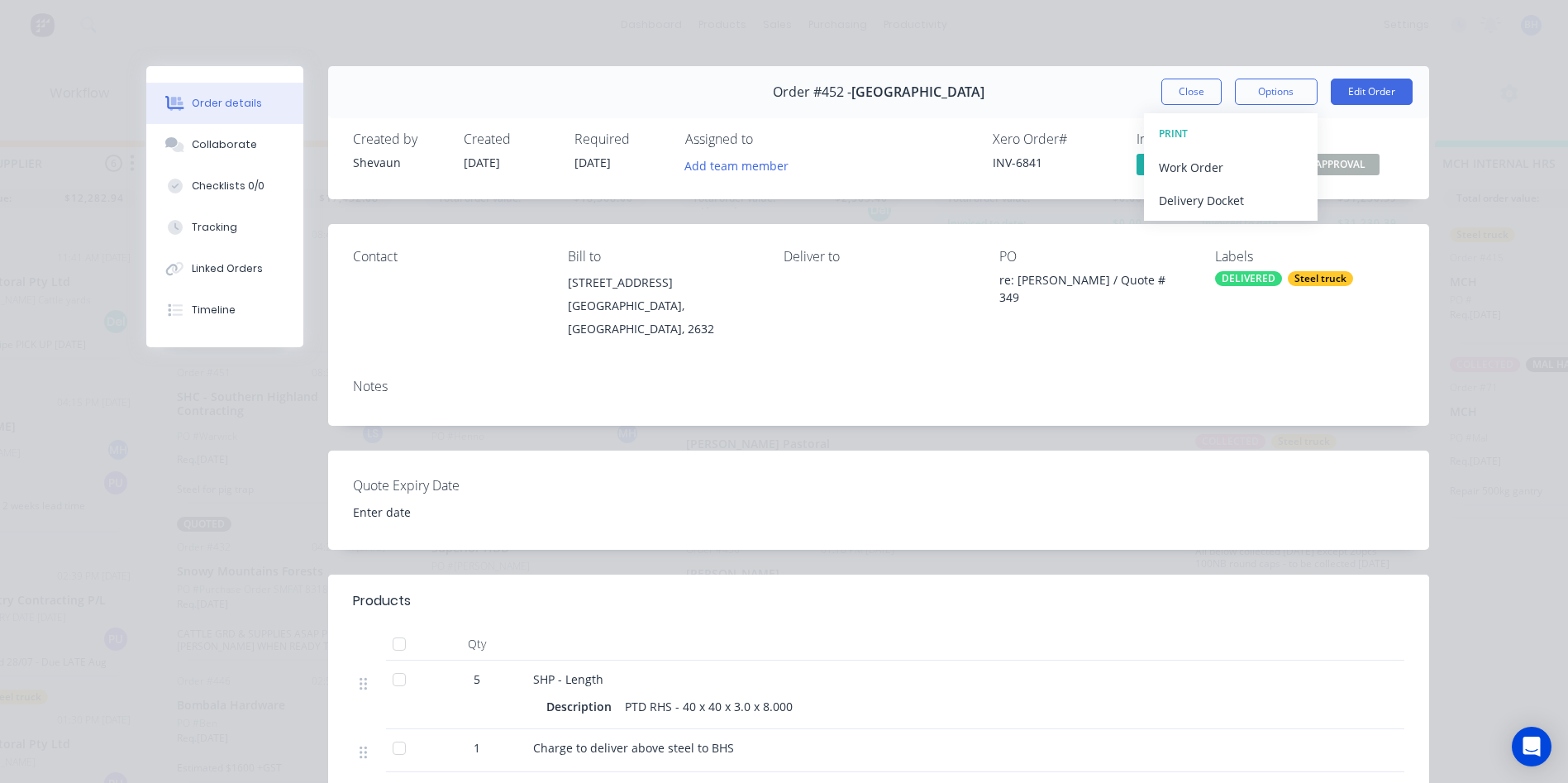
click at [1173, 334] on div "Contact Bill to [STREET_ADDRESS] Deliver to PO re: [PERSON_NAME] / Quote # 349 …" at bounding box center [878, 295] width 1101 height 141
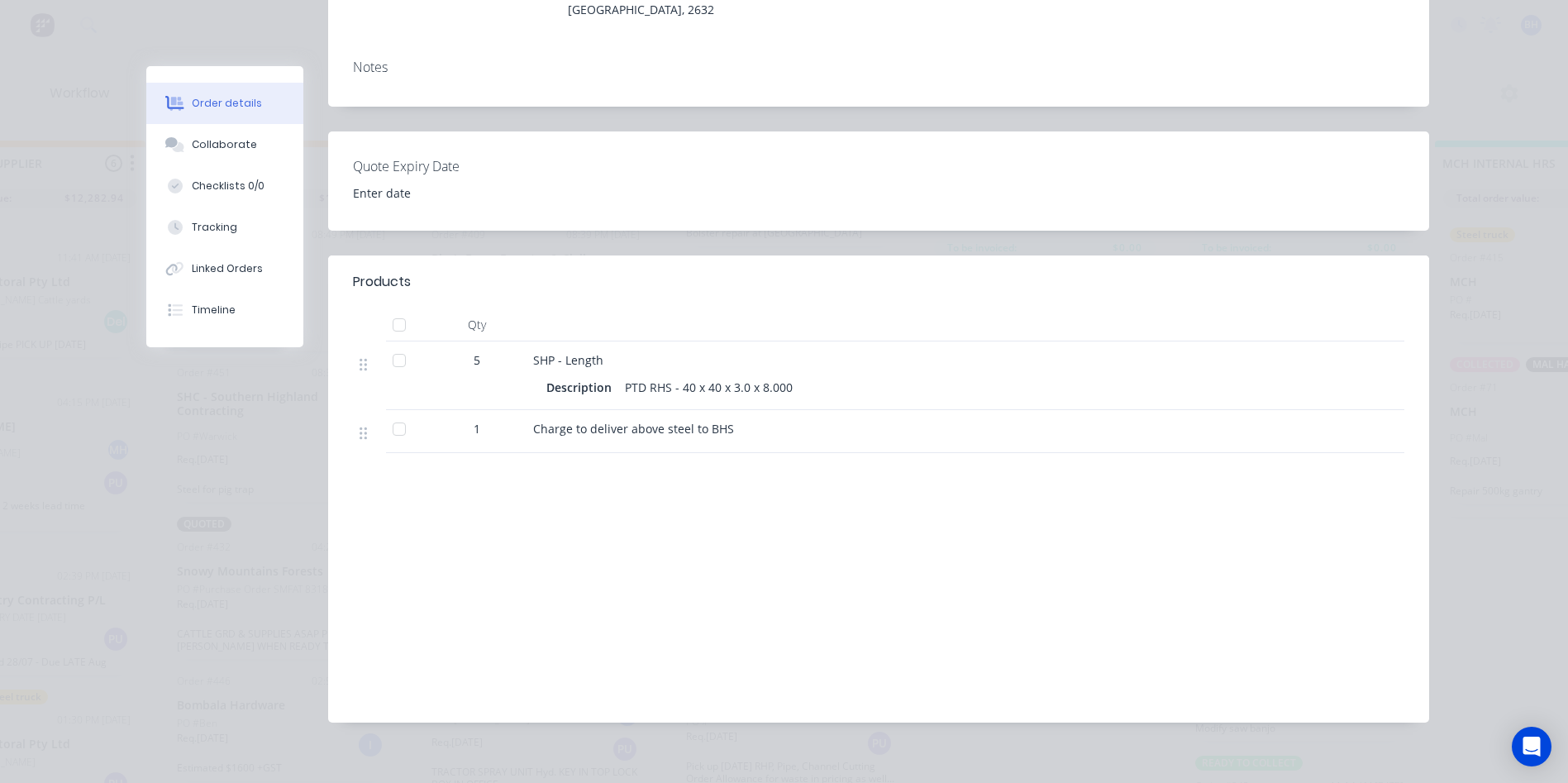
scroll to position [0, 0]
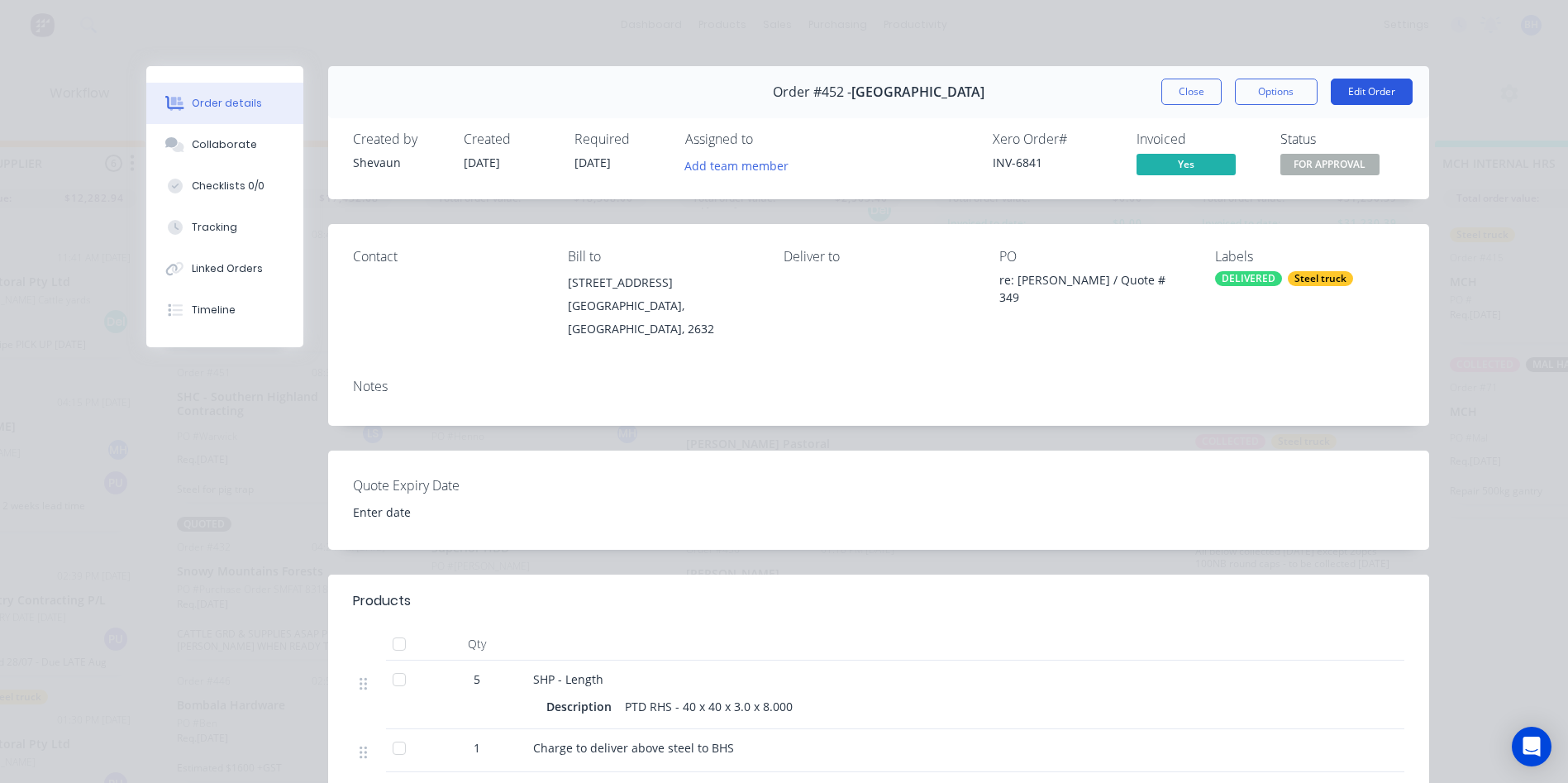
click at [1376, 91] on button "Edit Order" at bounding box center [1372, 92] width 82 height 27
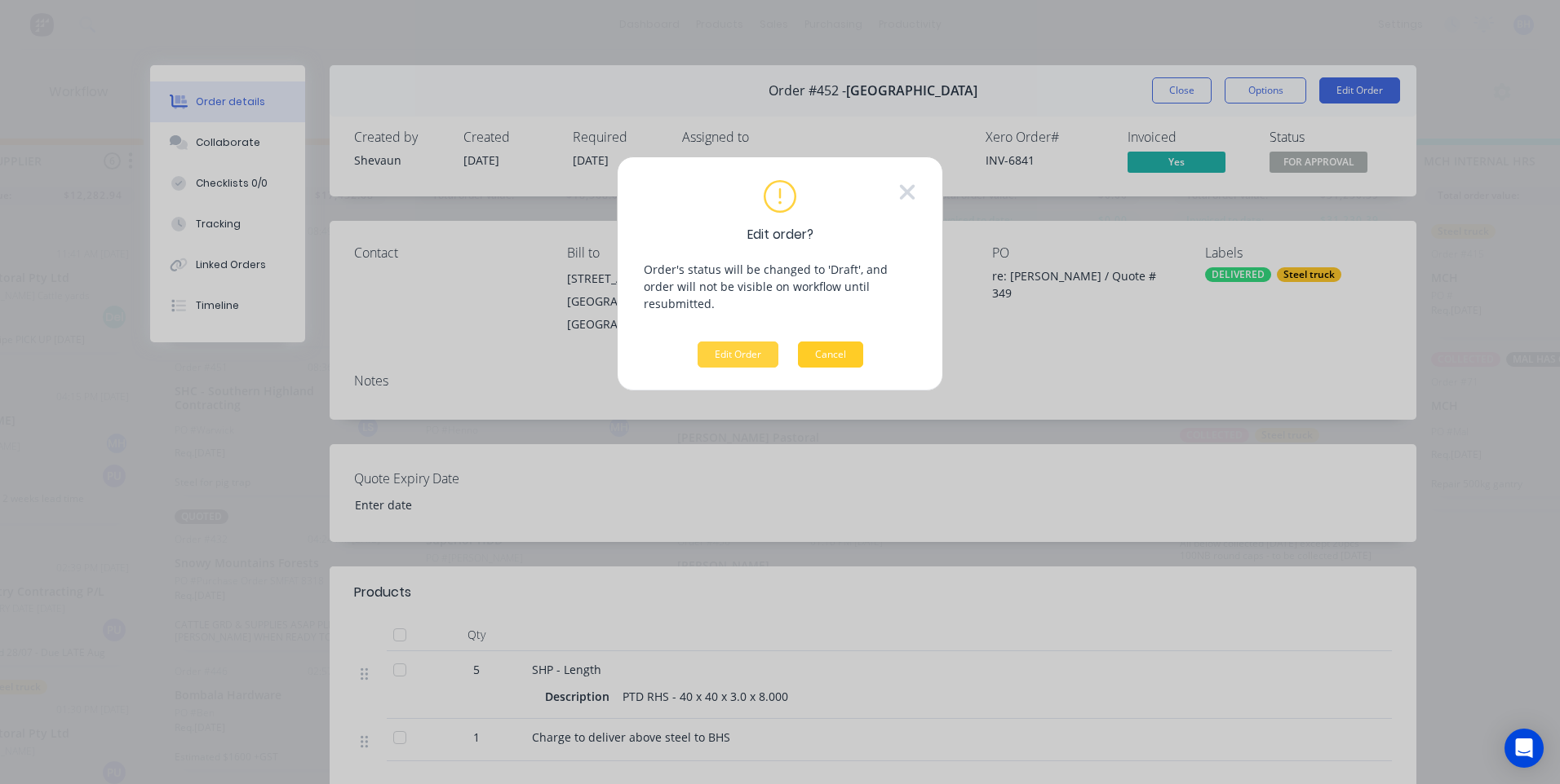
click at [820, 342] on button "Cancel" at bounding box center [830, 355] width 65 height 26
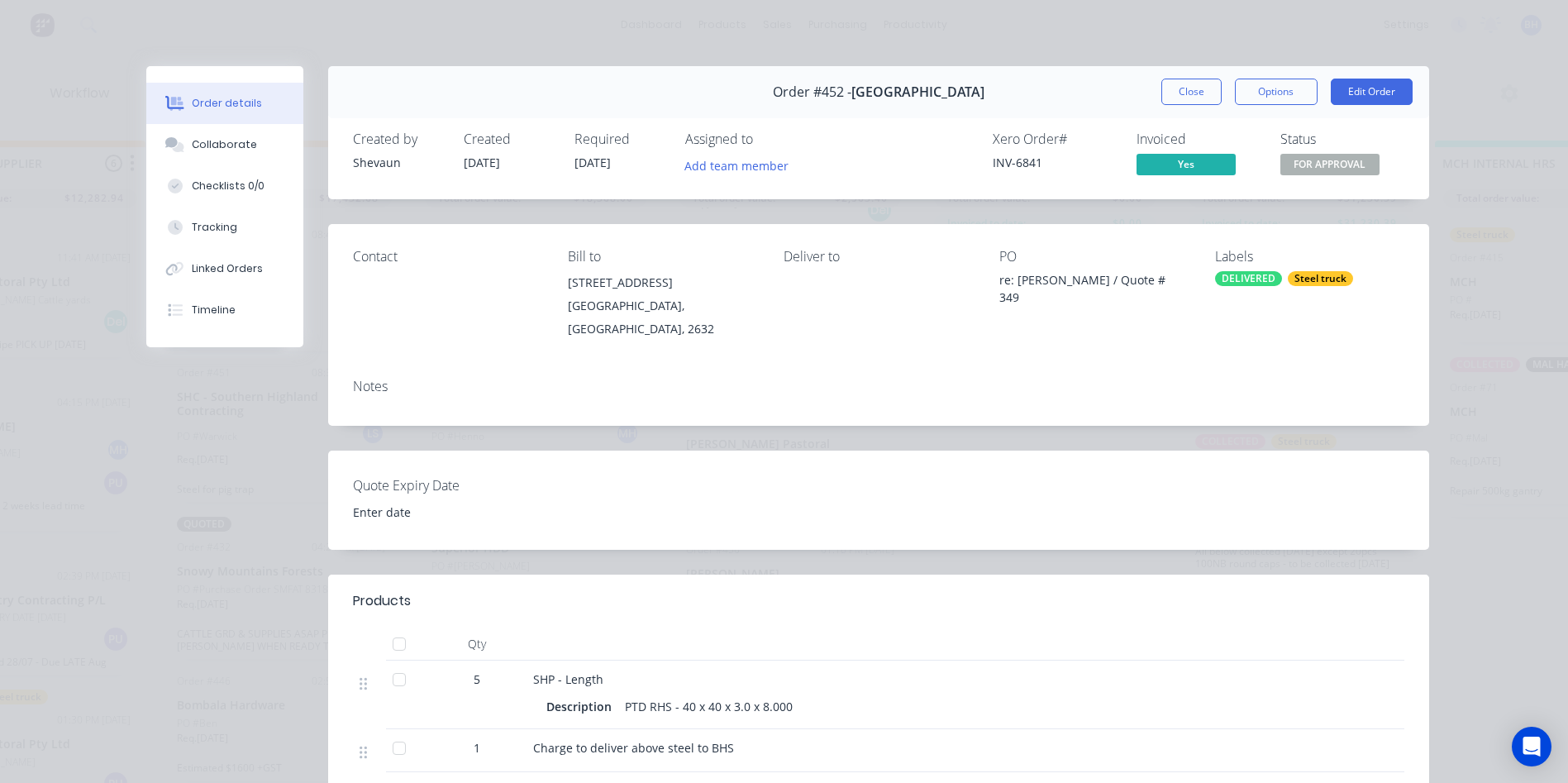
click at [1162, 158] on span "Yes" at bounding box center [1186, 163] width 99 height 21
click at [1182, 96] on button "Close" at bounding box center [1192, 92] width 61 height 27
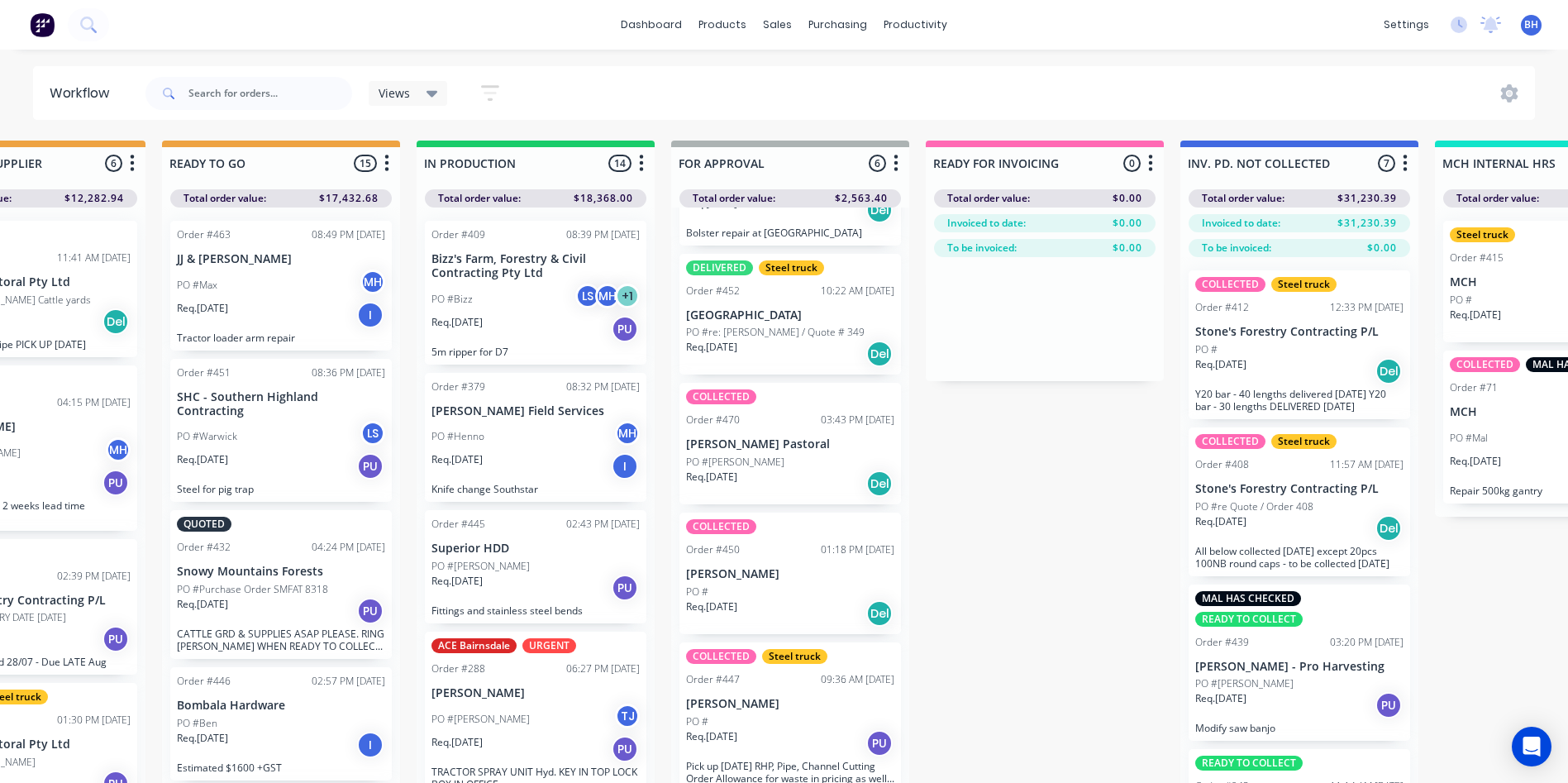
click at [817, 328] on p "PO #re: [PERSON_NAME] / Quote # 349" at bounding box center [775, 332] width 179 height 15
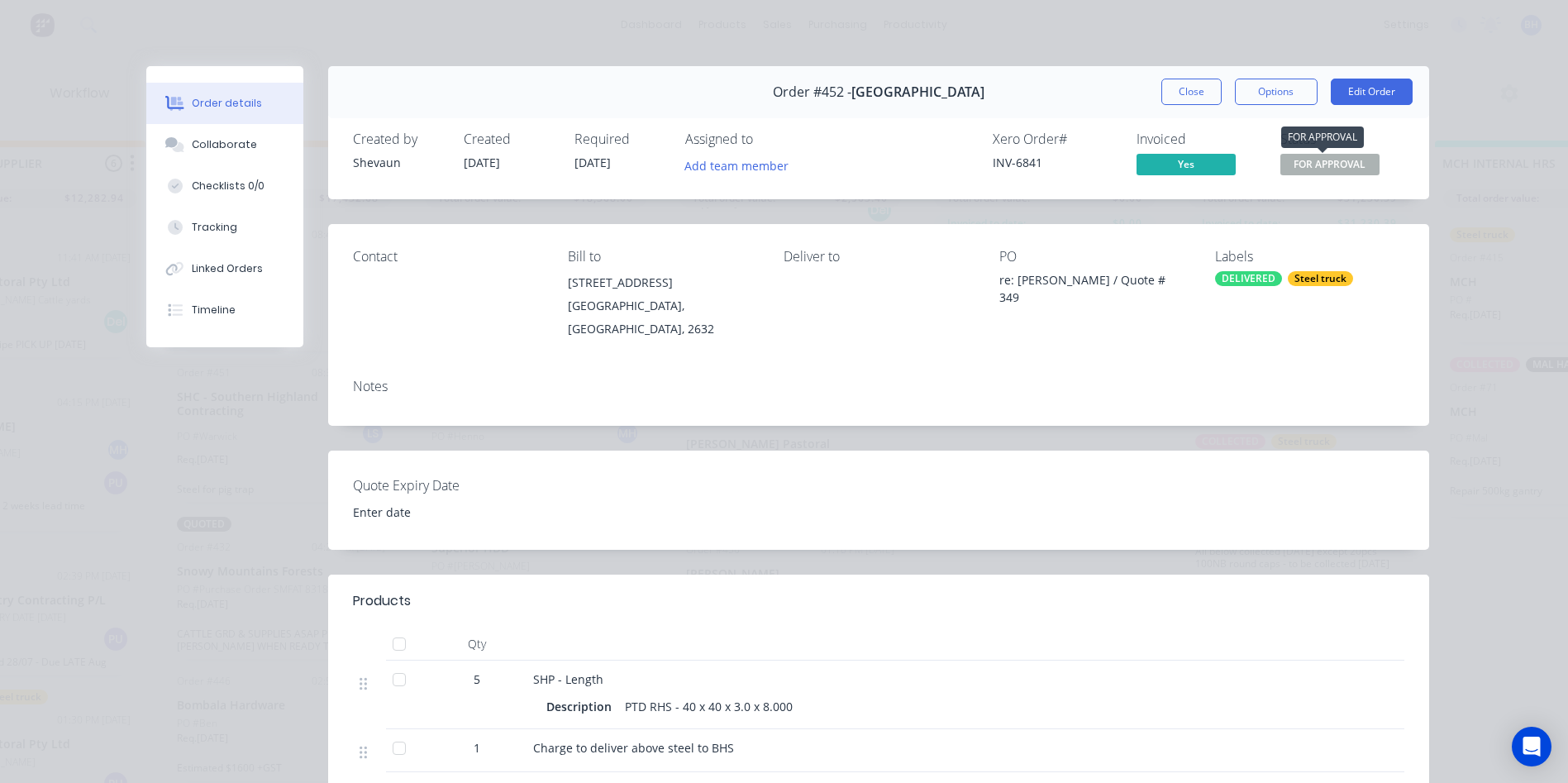
click at [1298, 160] on span "FOR APPROVAL" at bounding box center [1330, 163] width 99 height 21
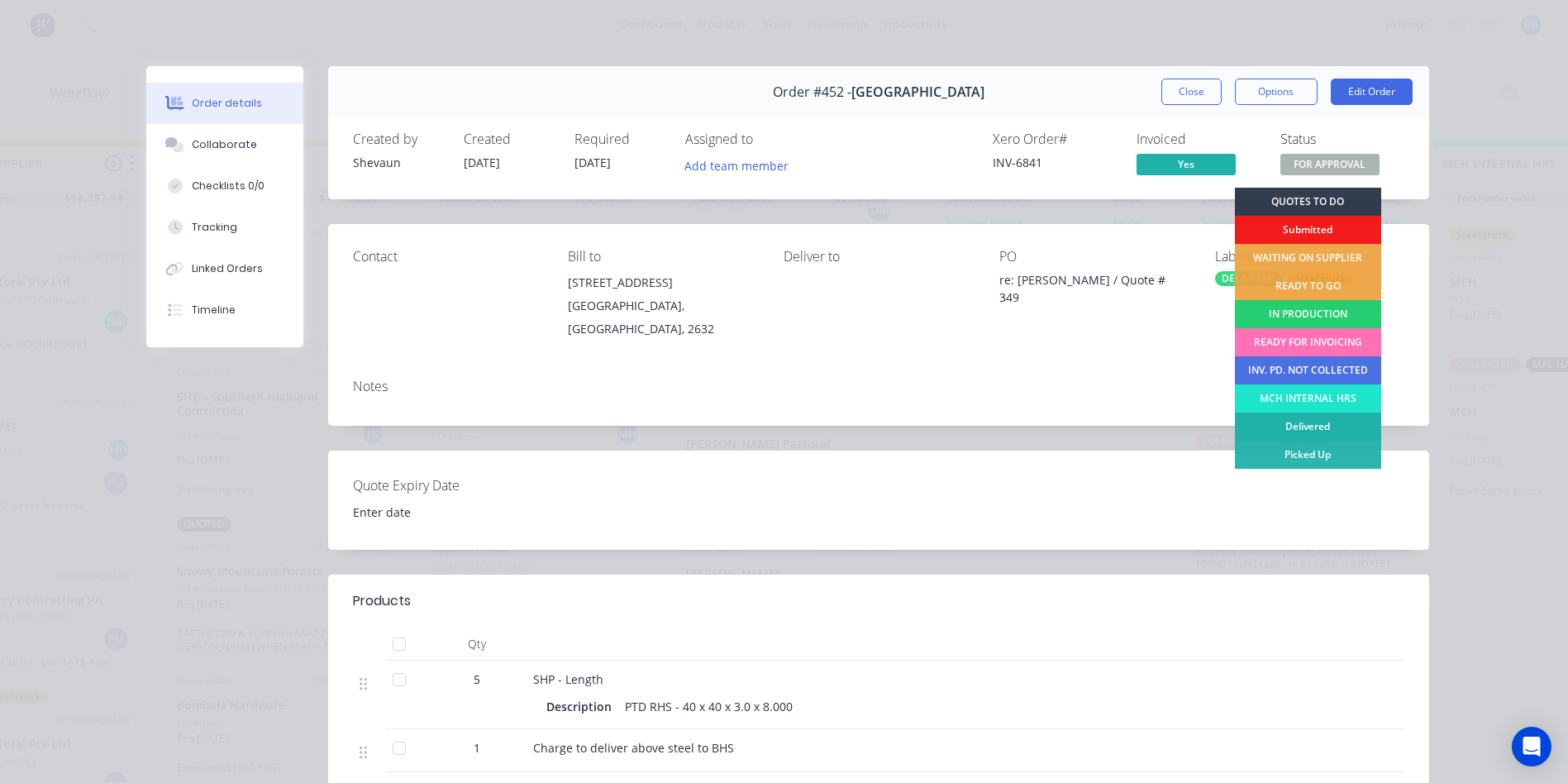
click at [1312, 421] on div "Delivered" at bounding box center [1308, 426] width 146 height 28
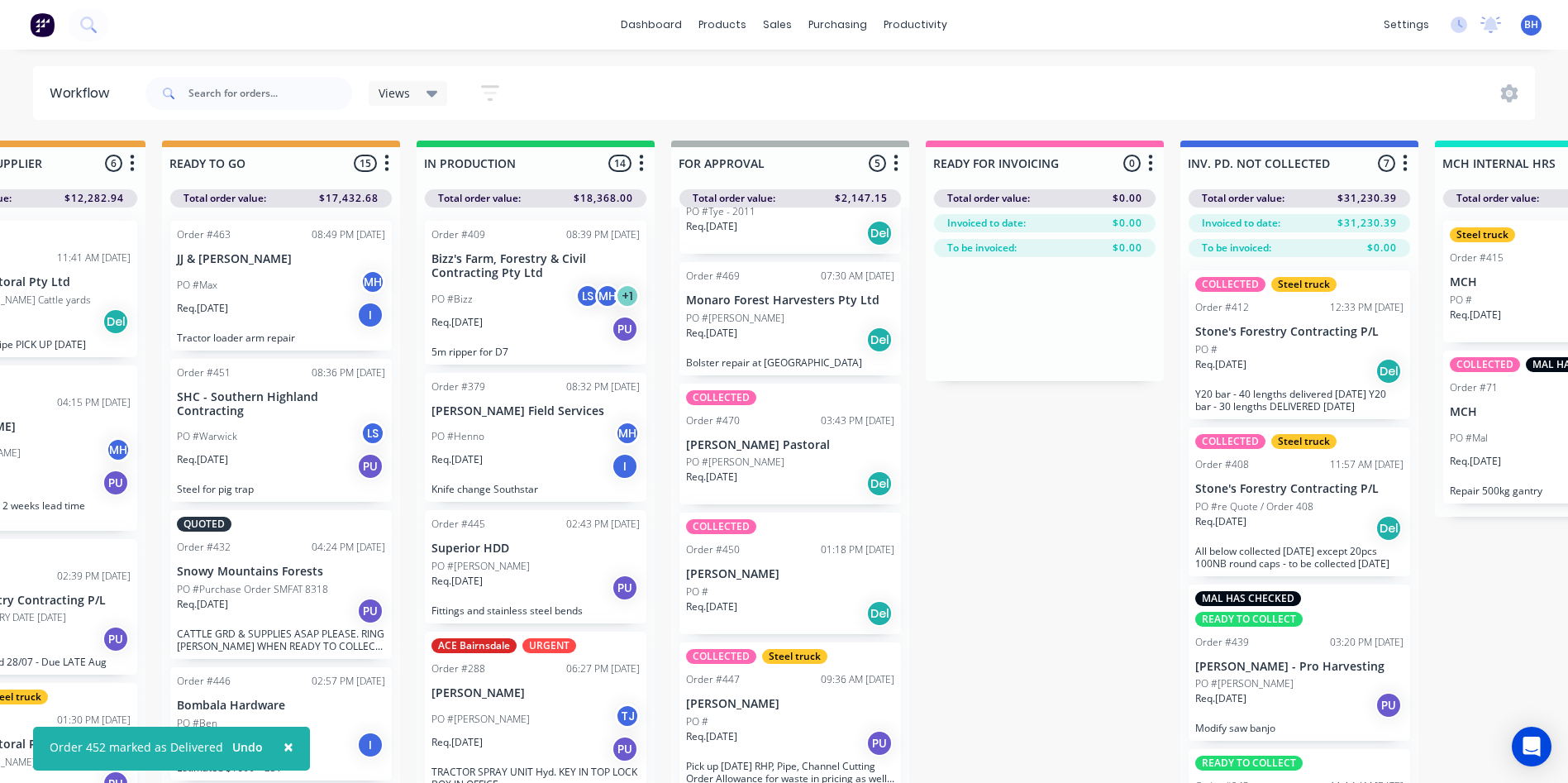
click at [807, 462] on div "PO #[PERSON_NAME]" at bounding box center [789, 462] width 208 height 15
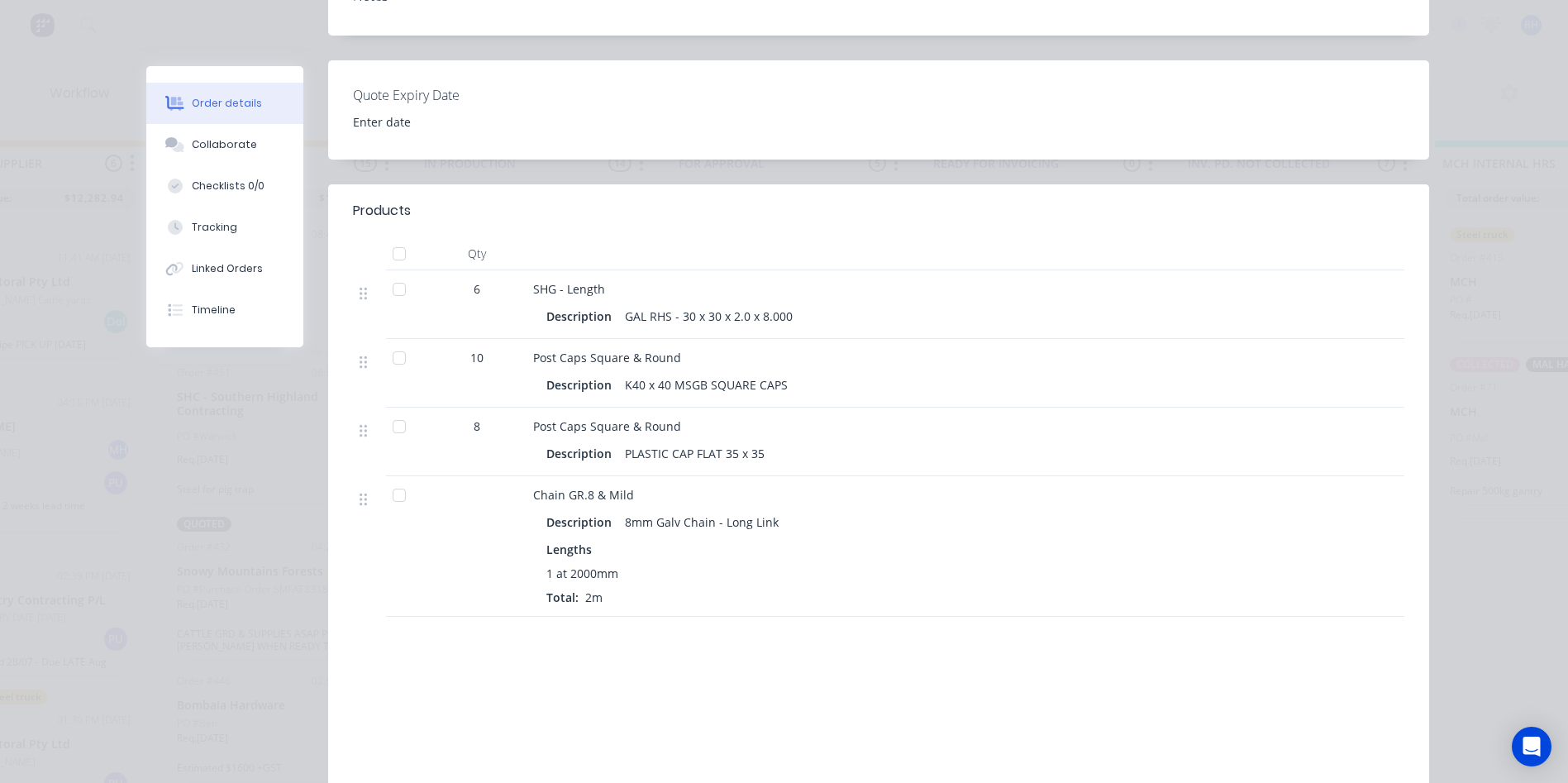
scroll to position [0, 0]
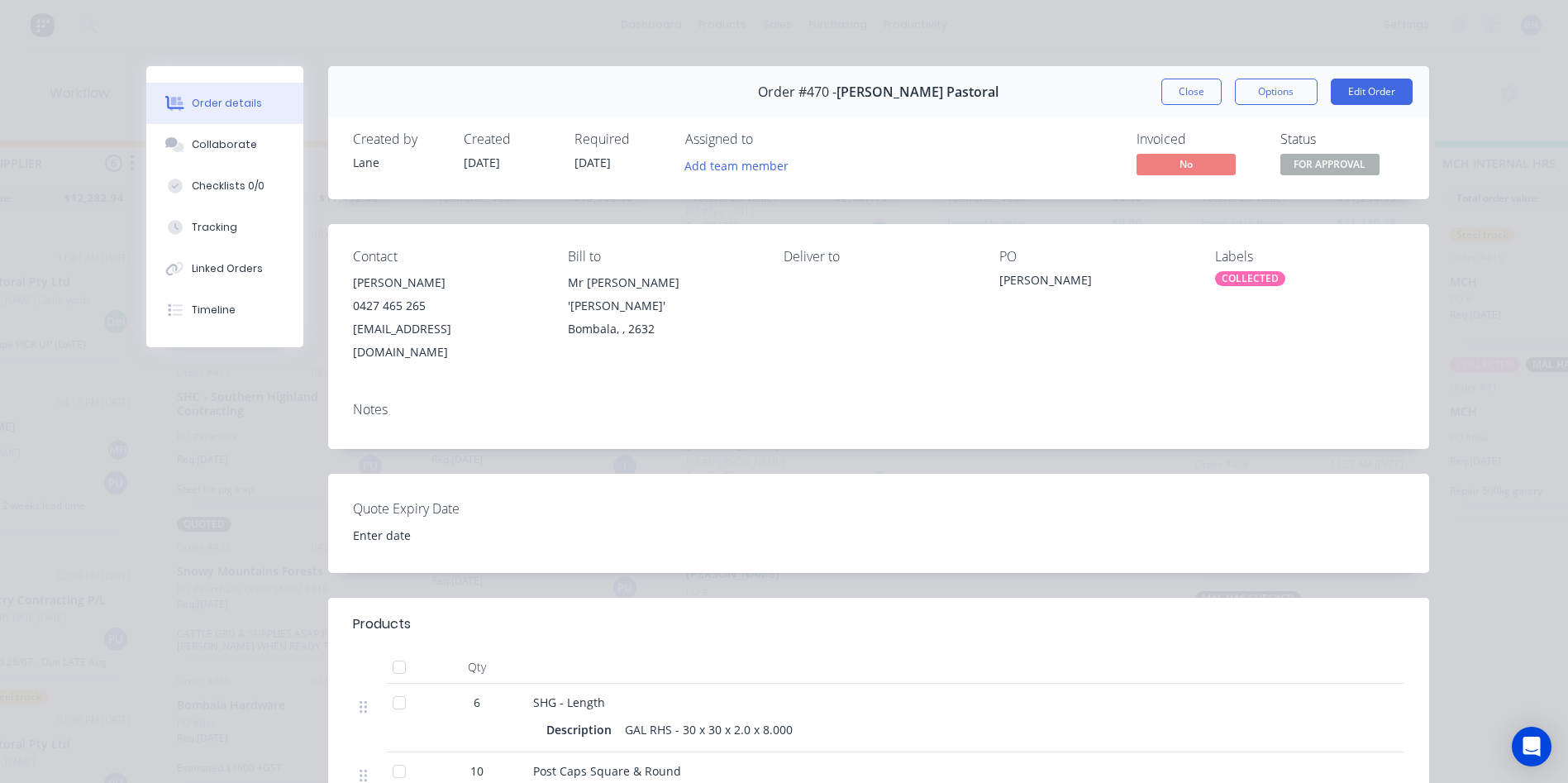
click at [1150, 161] on span "No" at bounding box center [1186, 163] width 99 height 21
click at [1247, 87] on button "Options" at bounding box center [1276, 92] width 83 height 27
click at [1394, 124] on div "Created by [PERSON_NAME] Created [DATE] Required [DATE] Assigned to Add team me…" at bounding box center [878, 155] width 1101 height 87
click at [1369, 90] on button "Edit Order" at bounding box center [1372, 92] width 82 height 27
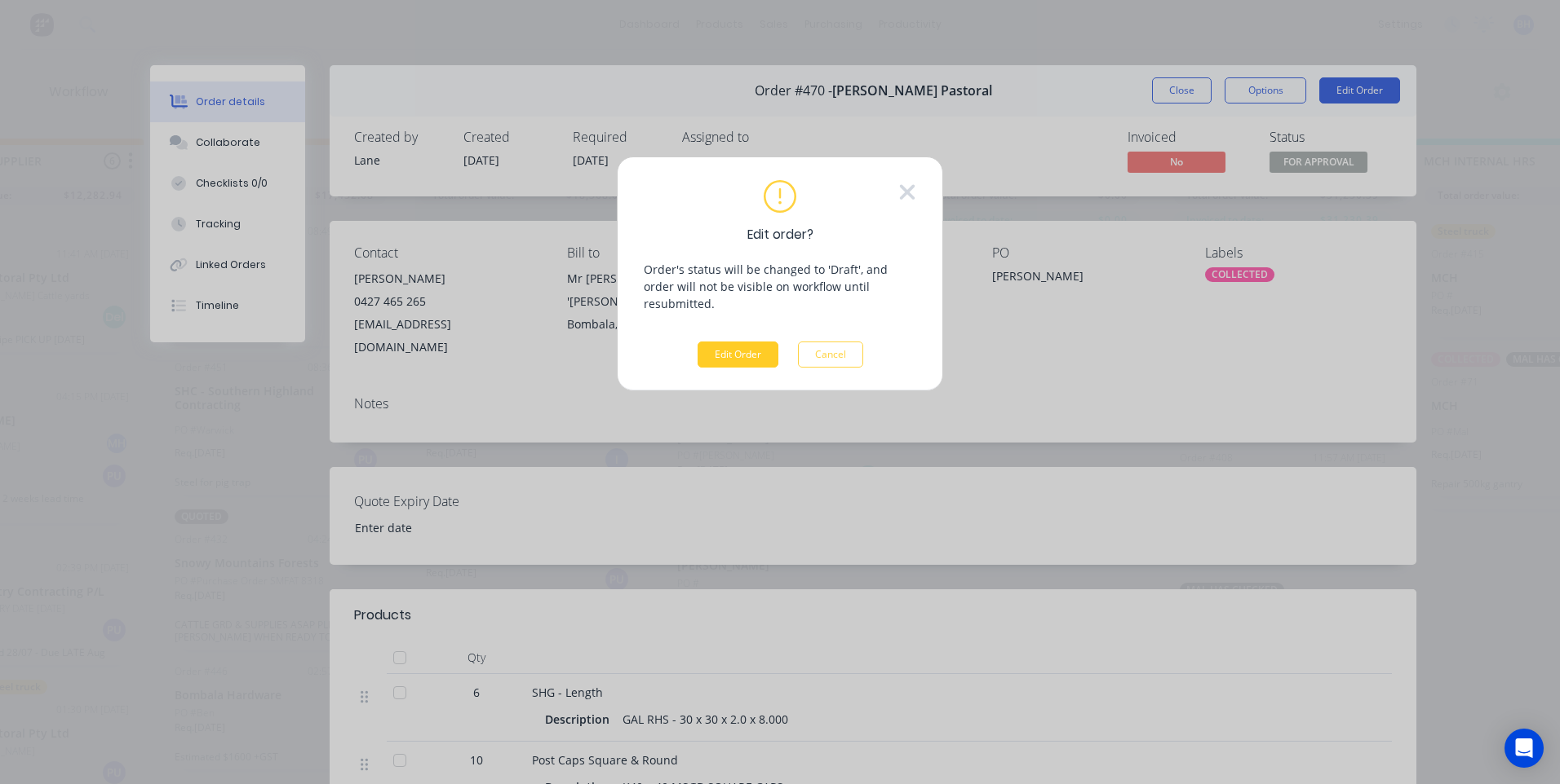
click at [735, 342] on button "Edit Order" at bounding box center [738, 355] width 81 height 26
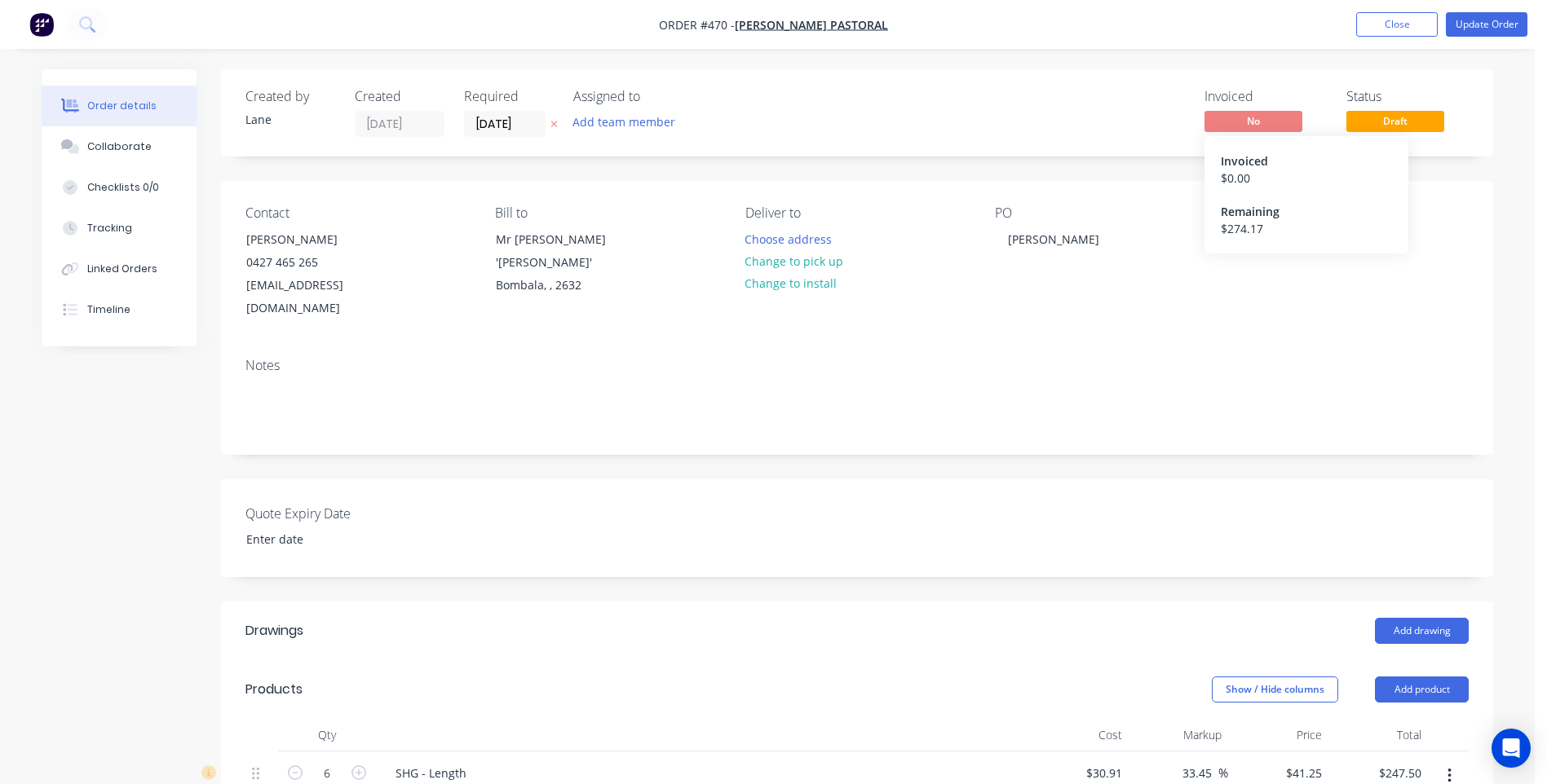
click at [1242, 114] on span "No" at bounding box center [1253, 121] width 98 height 20
click at [1395, 126] on span "Draft" at bounding box center [1395, 121] width 98 height 20
click at [1257, 117] on span "No" at bounding box center [1253, 121] width 98 height 20
click at [1383, 21] on button "Close" at bounding box center [1396, 25] width 82 height 25
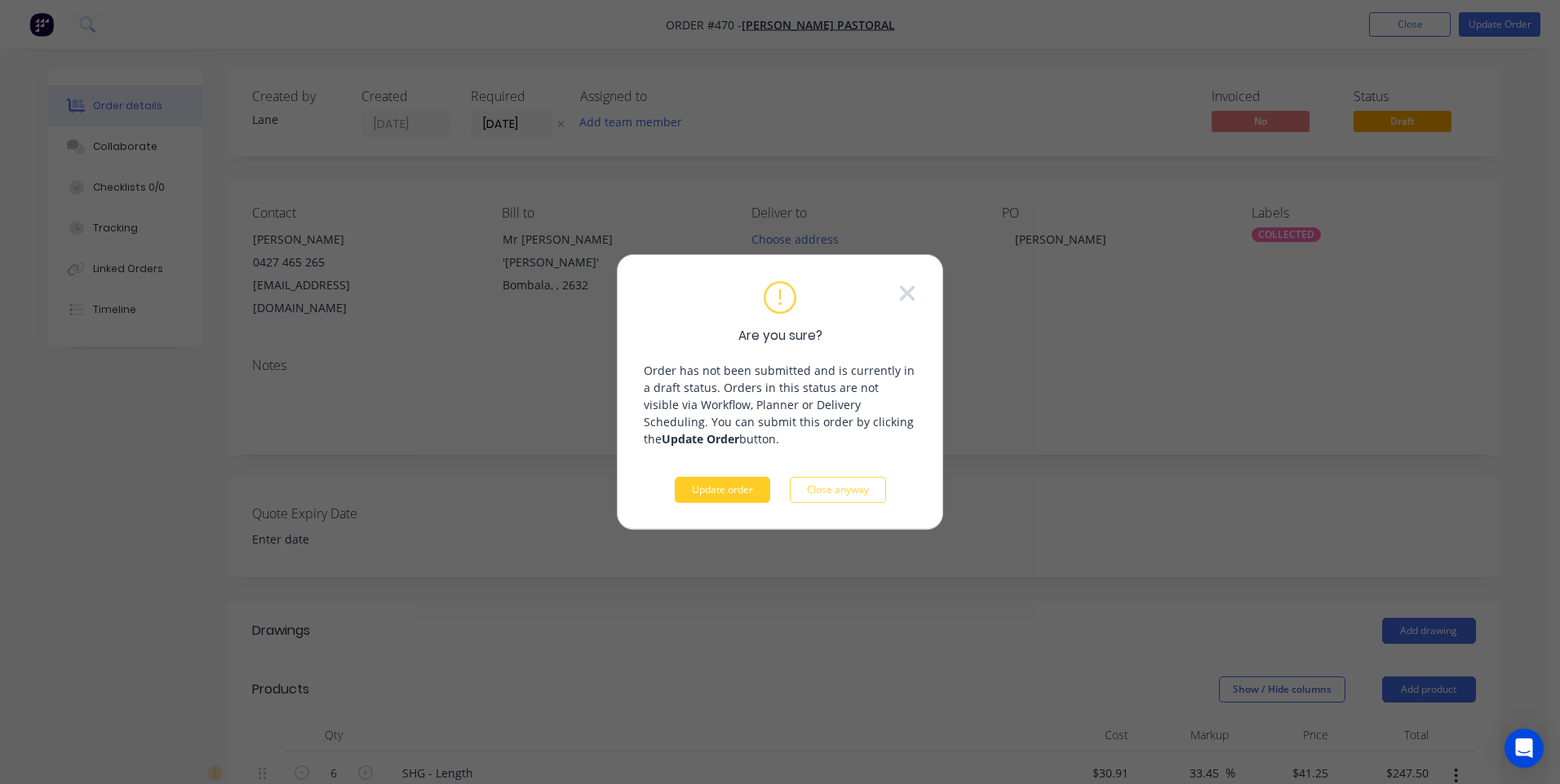
click at [736, 484] on button "Update order" at bounding box center [723, 490] width 95 height 26
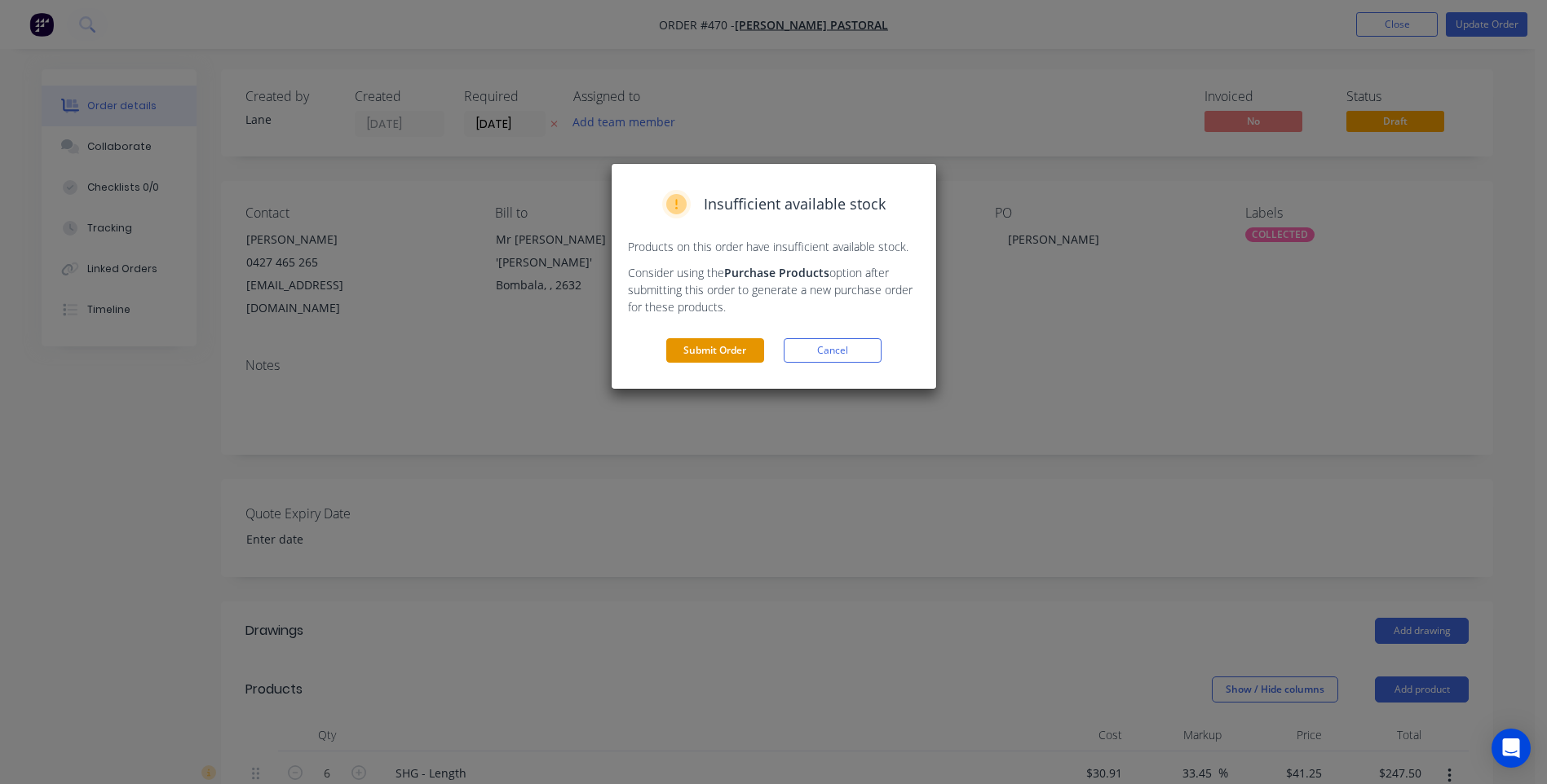
click at [685, 344] on button "Submit Order" at bounding box center [714, 351] width 98 height 25
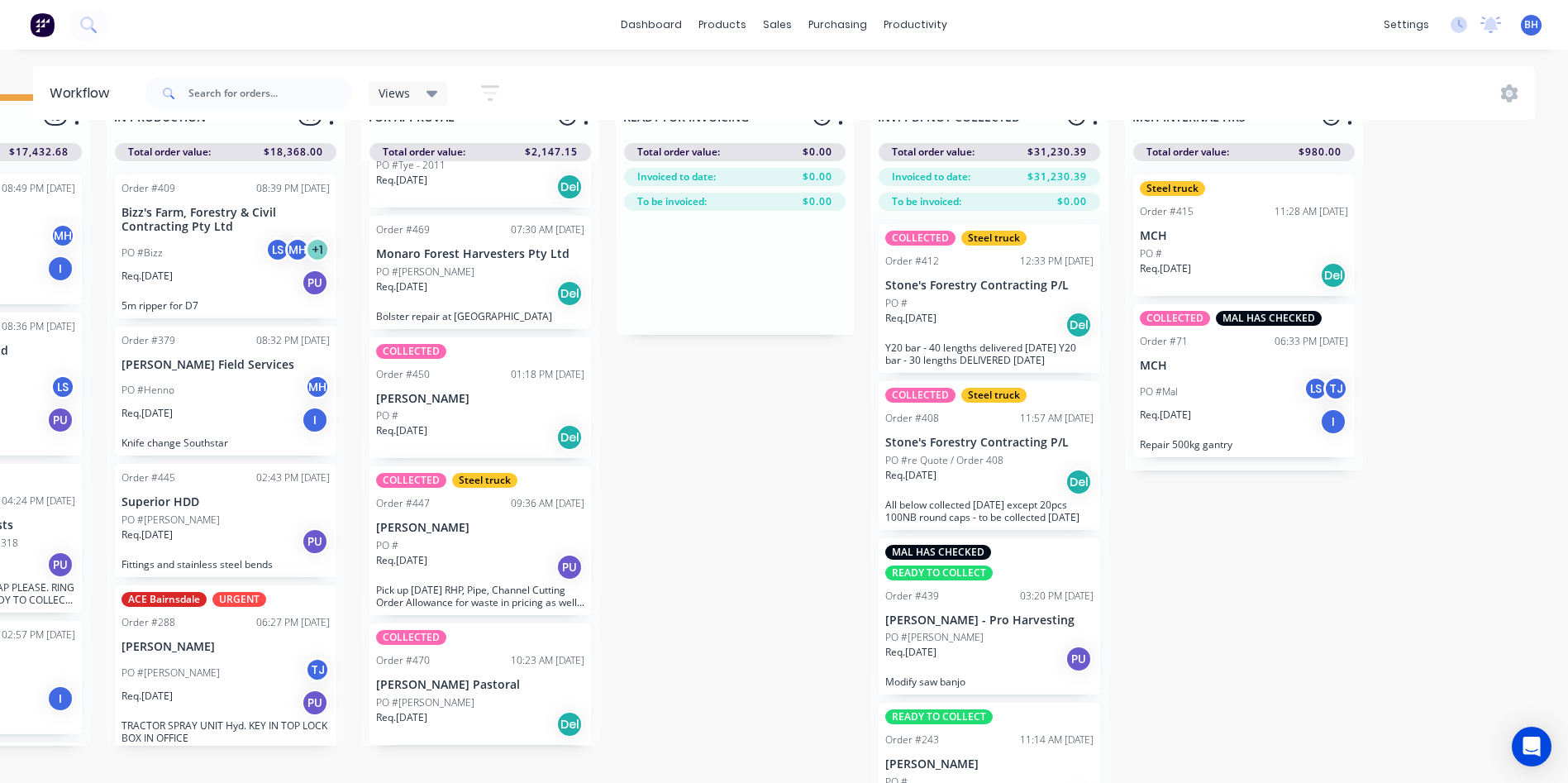
scroll to position [71, 947]
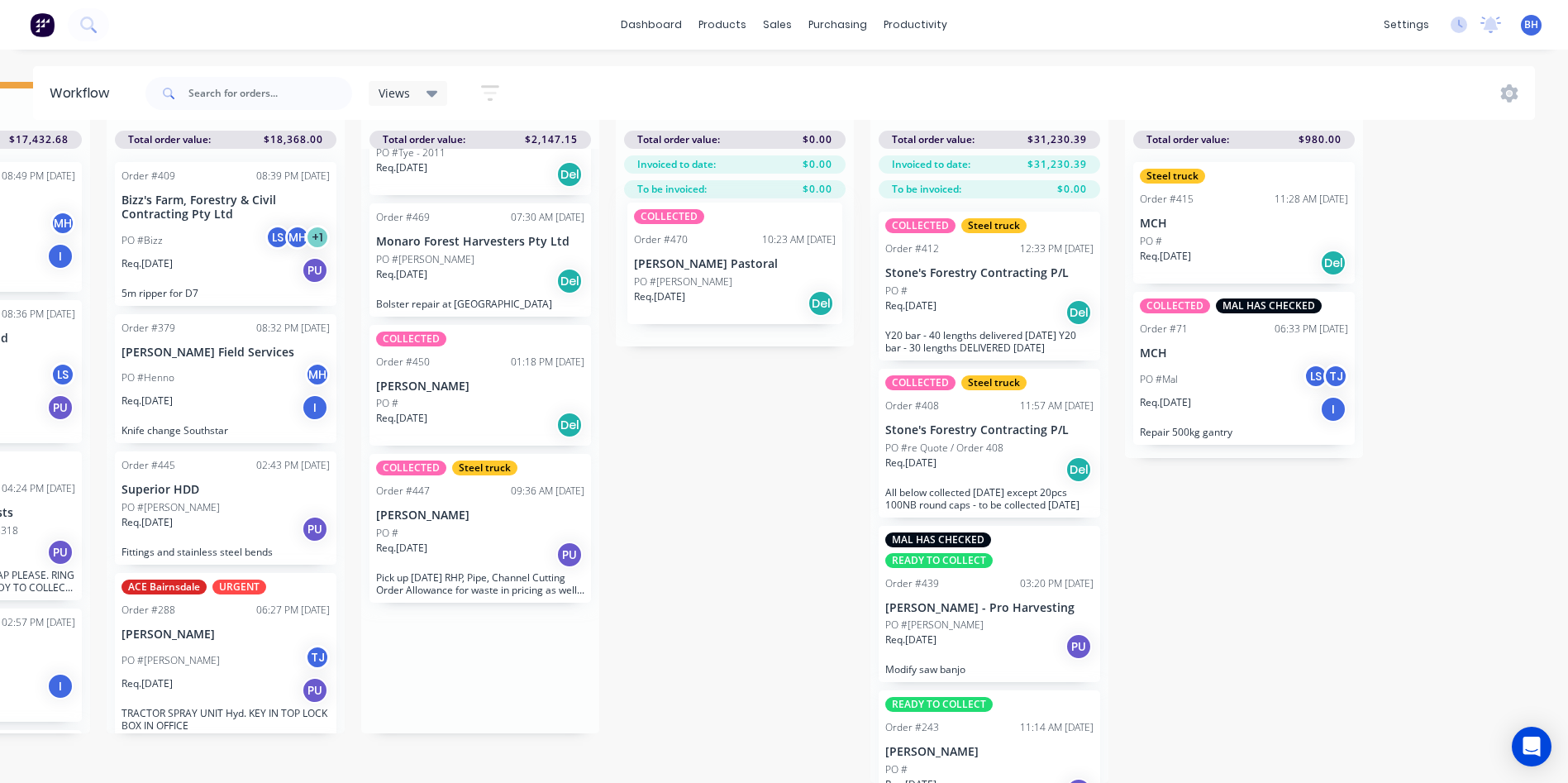
drag, startPoint x: 441, startPoint y: 677, endPoint x: 703, endPoint y: 282, distance: 474.0
click at [703, 282] on div "QUOTES TO DO 1 Status colour #273444 hex #273444 Save Cancel Notifications Emai…" at bounding box center [418, 432] width 2757 height 701
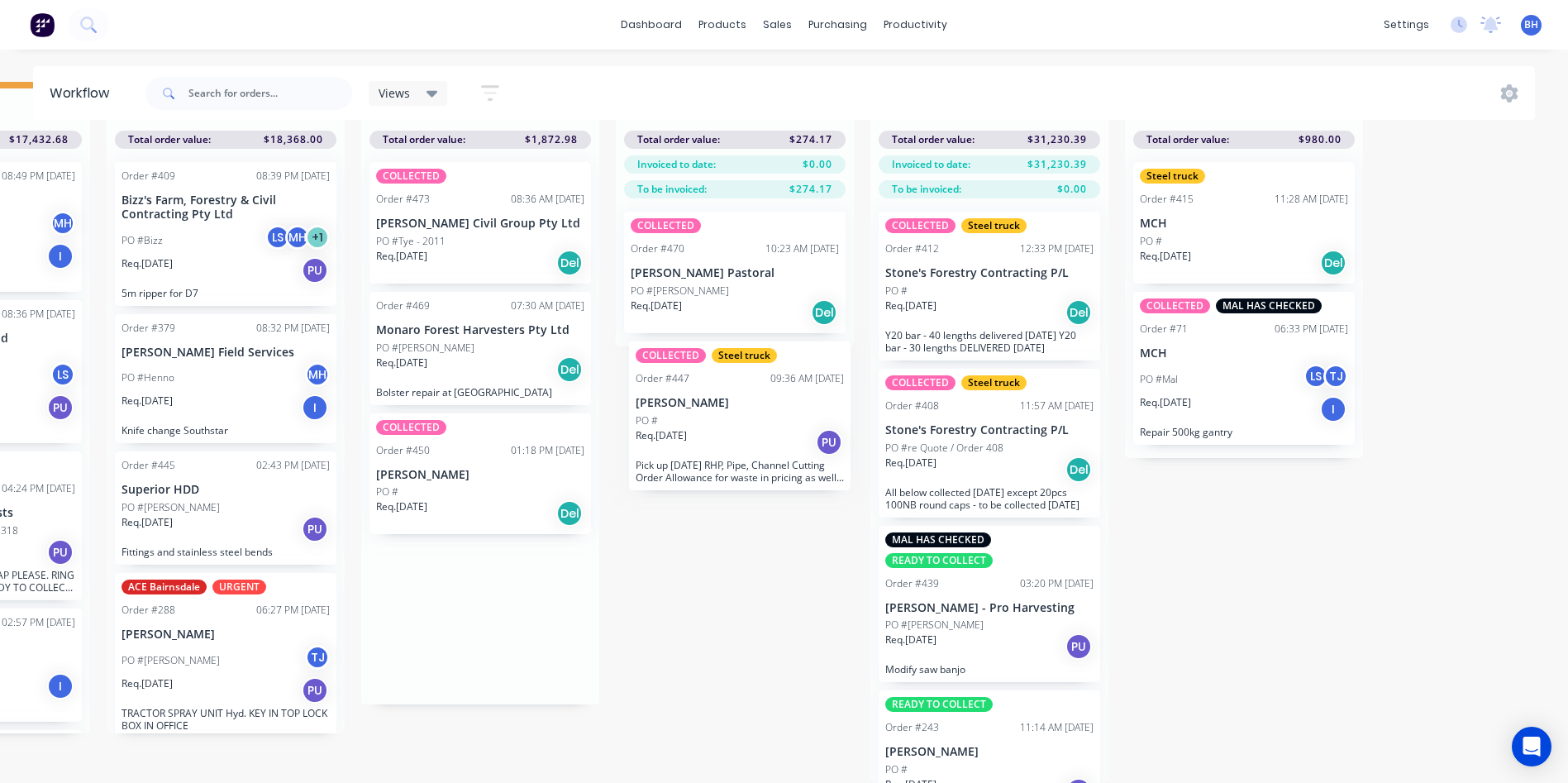
drag, startPoint x: 444, startPoint y: 600, endPoint x: 706, endPoint y: 412, distance: 322.5
click at [706, 412] on div "QUOTES TO DO 1 Status colour #273444 hex #273444 Save Cancel Notifications Emai…" at bounding box center [418, 432] width 2757 height 701
drag, startPoint x: 438, startPoint y: 615, endPoint x: 709, endPoint y: 424, distance: 331.5
click at [709, 424] on div "QUOTES TO DO 1 Status colour #273444 hex #273444 Save Cancel Notifications Emai…" at bounding box center [418, 432] width 2757 height 701
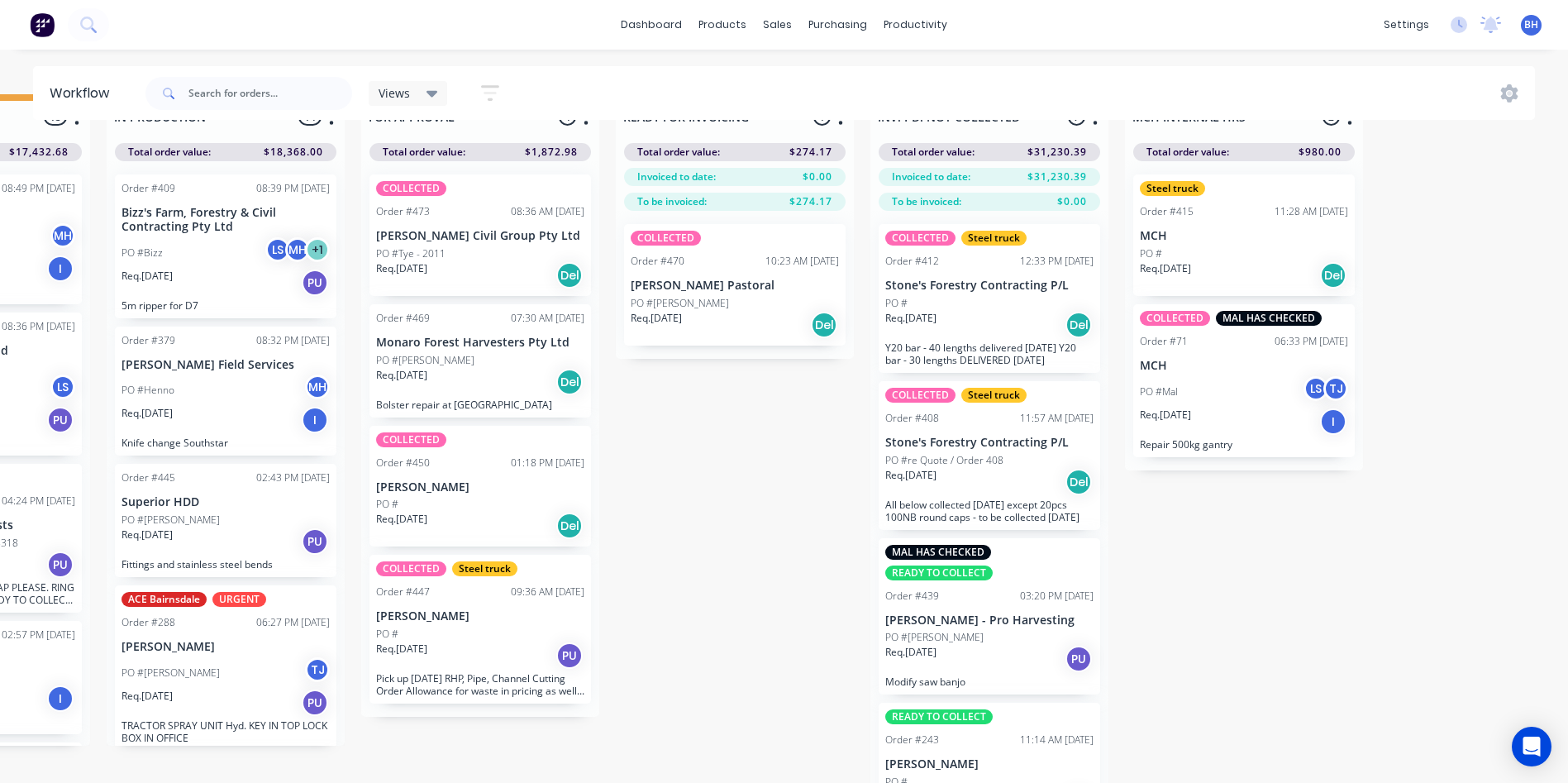
scroll to position [71, 947]
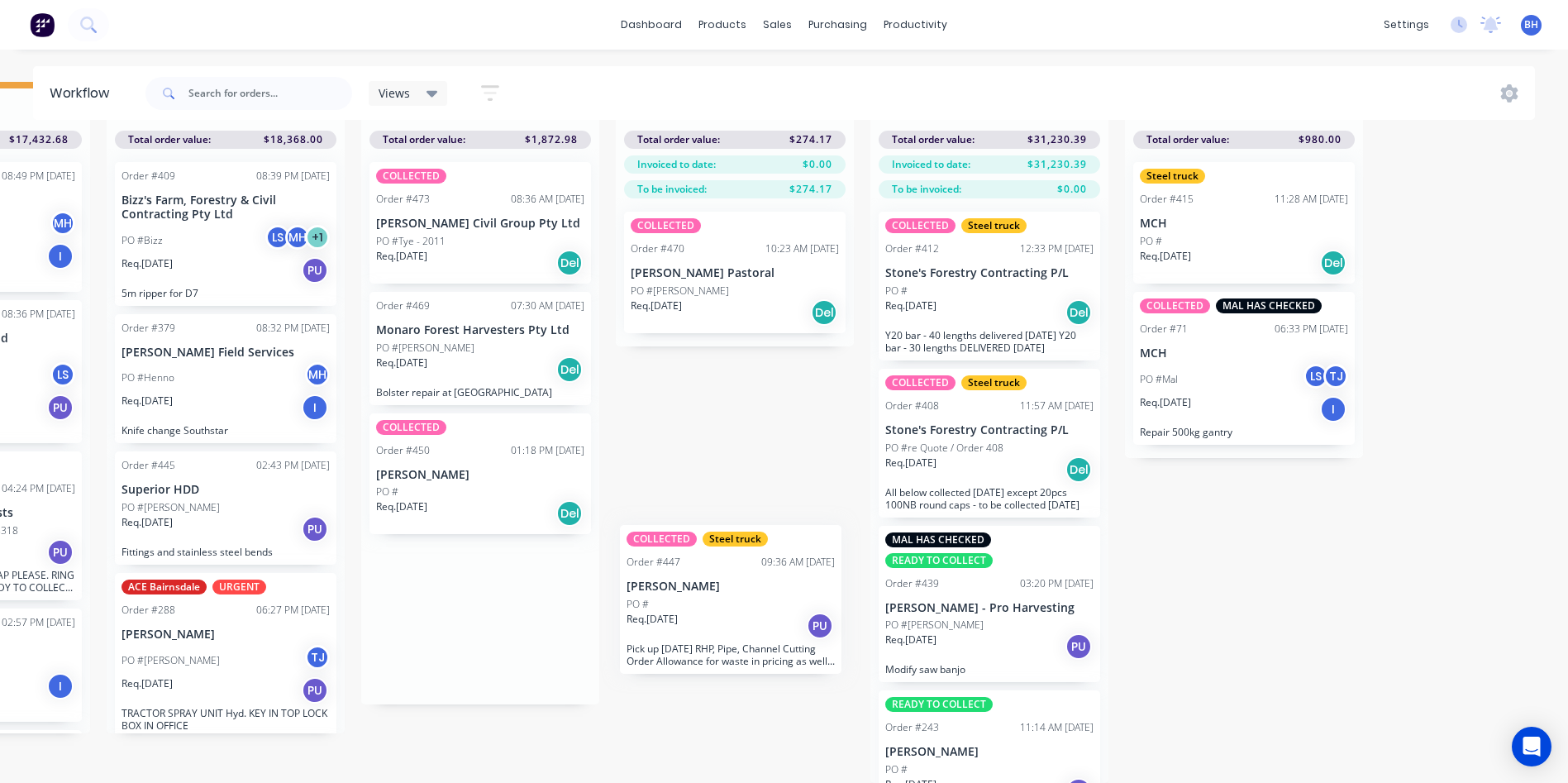
drag, startPoint x: 453, startPoint y: 637, endPoint x: 709, endPoint y: 633, distance: 256.0
click at [709, 633] on div "QUOTES TO DO 1 Status colour #273444 hex #273444 Save Cancel Notifications Emai…" at bounding box center [418, 432] width 2757 height 701
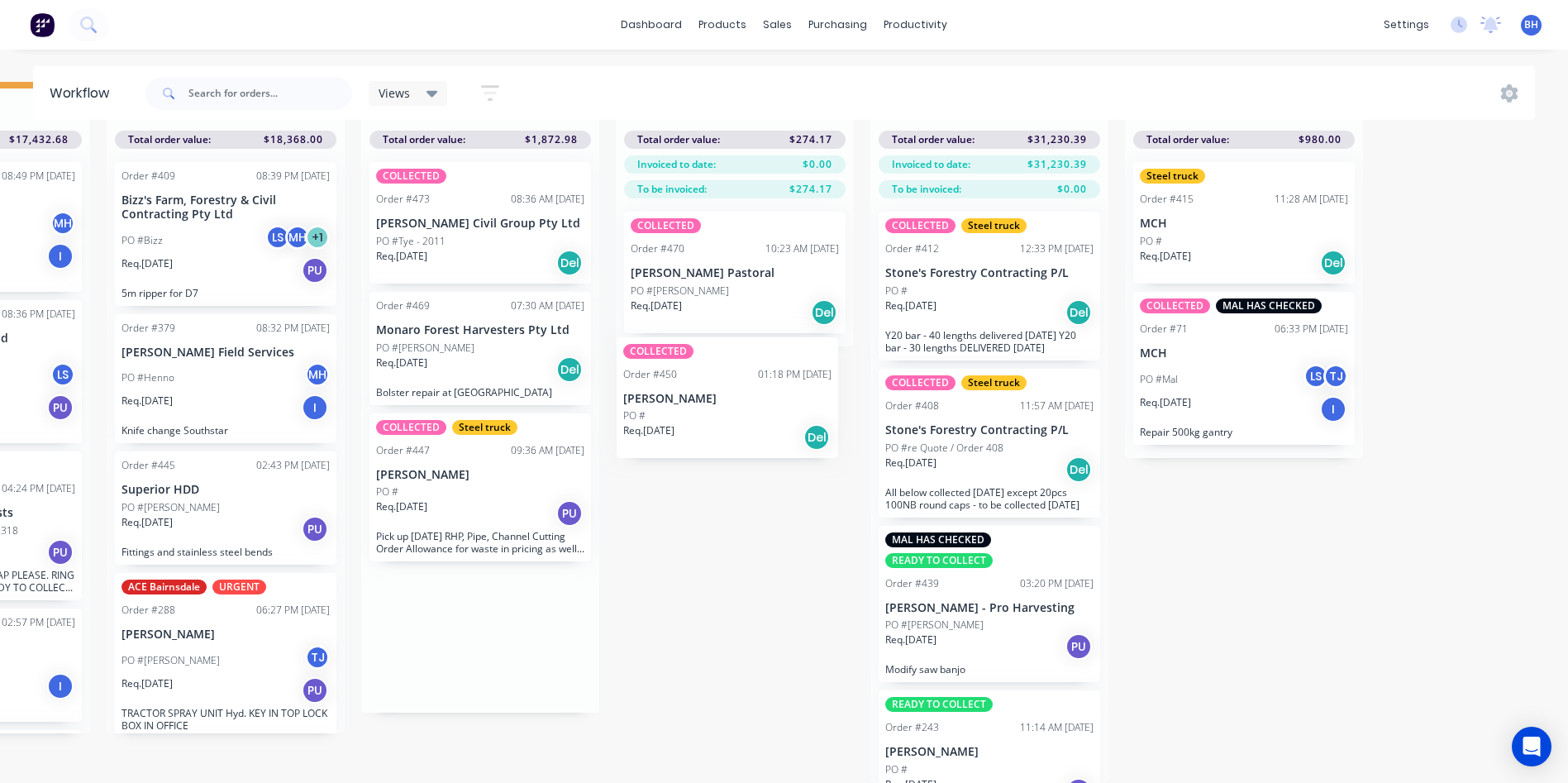
drag, startPoint x: 471, startPoint y: 458, endPoint x: 729, endPoint y: 395, distance: 265.6
click at [729, 395] on div "QUOTES TO DO 1 Status colour #273444 hex #273444 Save Cancel Notifications Emai…" at bounding box center [418, 432] width 2757 height 701
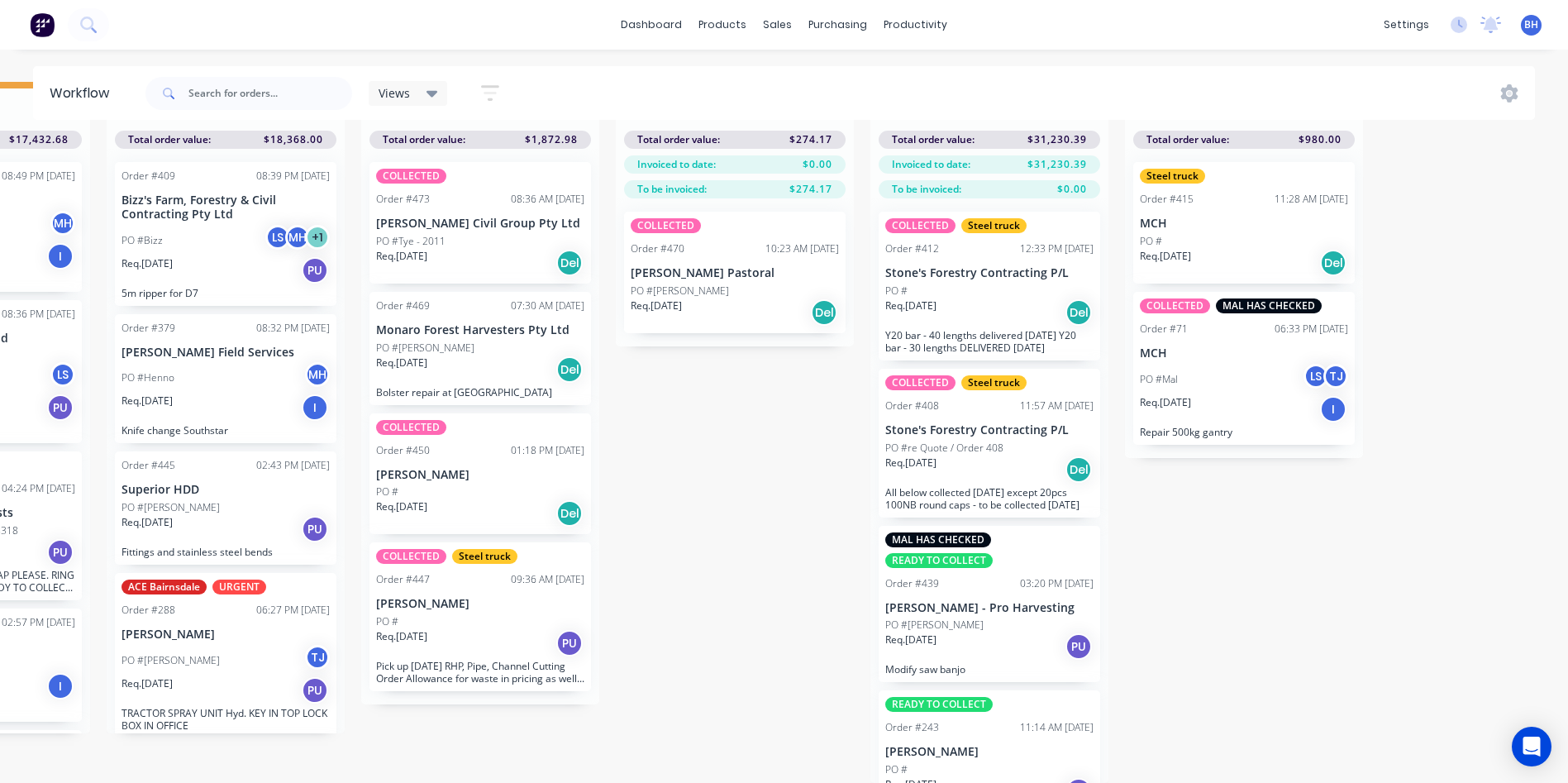
click at [496, 484] on div "PO #" at bounding box center [480, 491] width 208 height 15
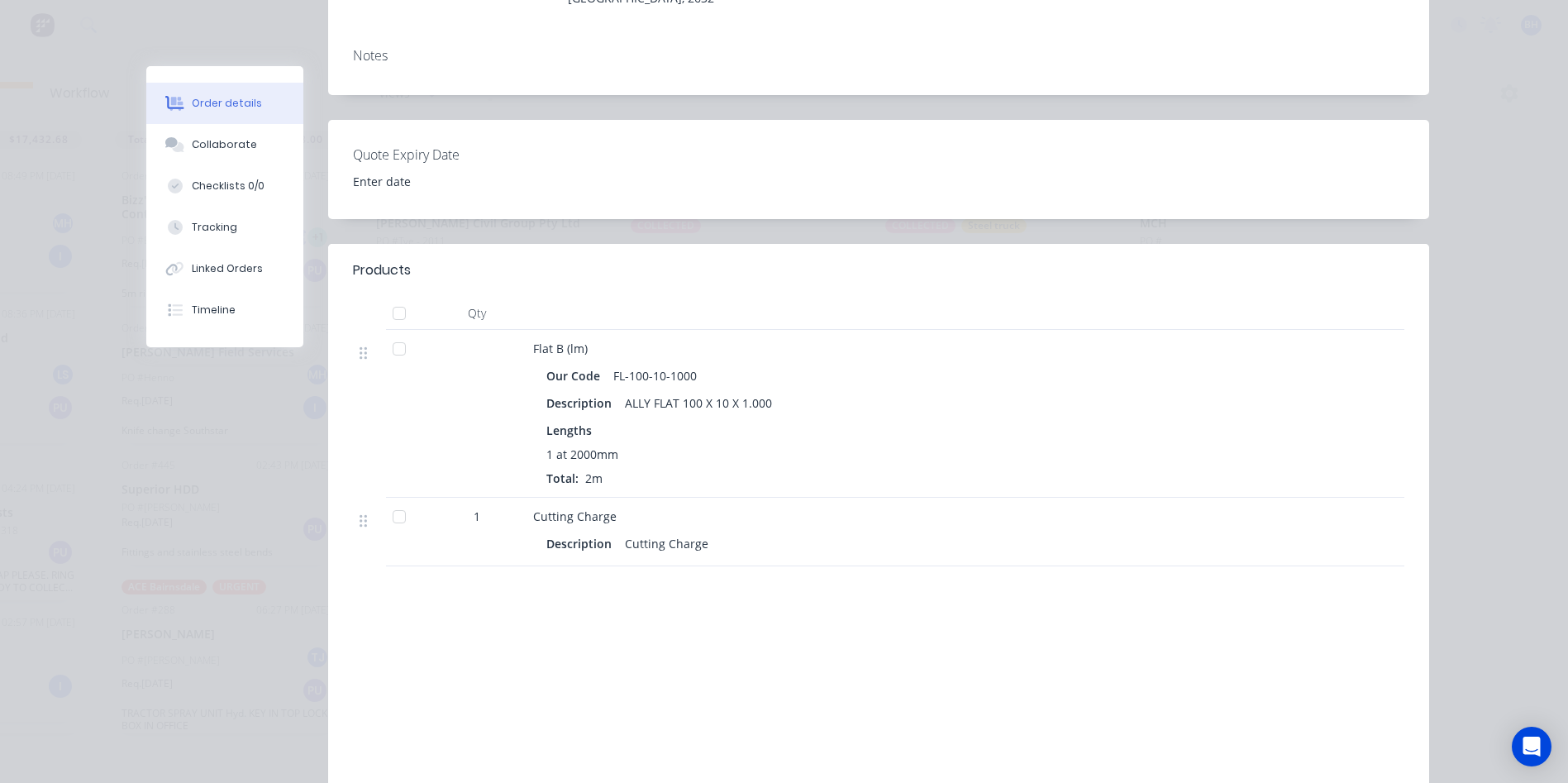
scroll to position [0, 0]
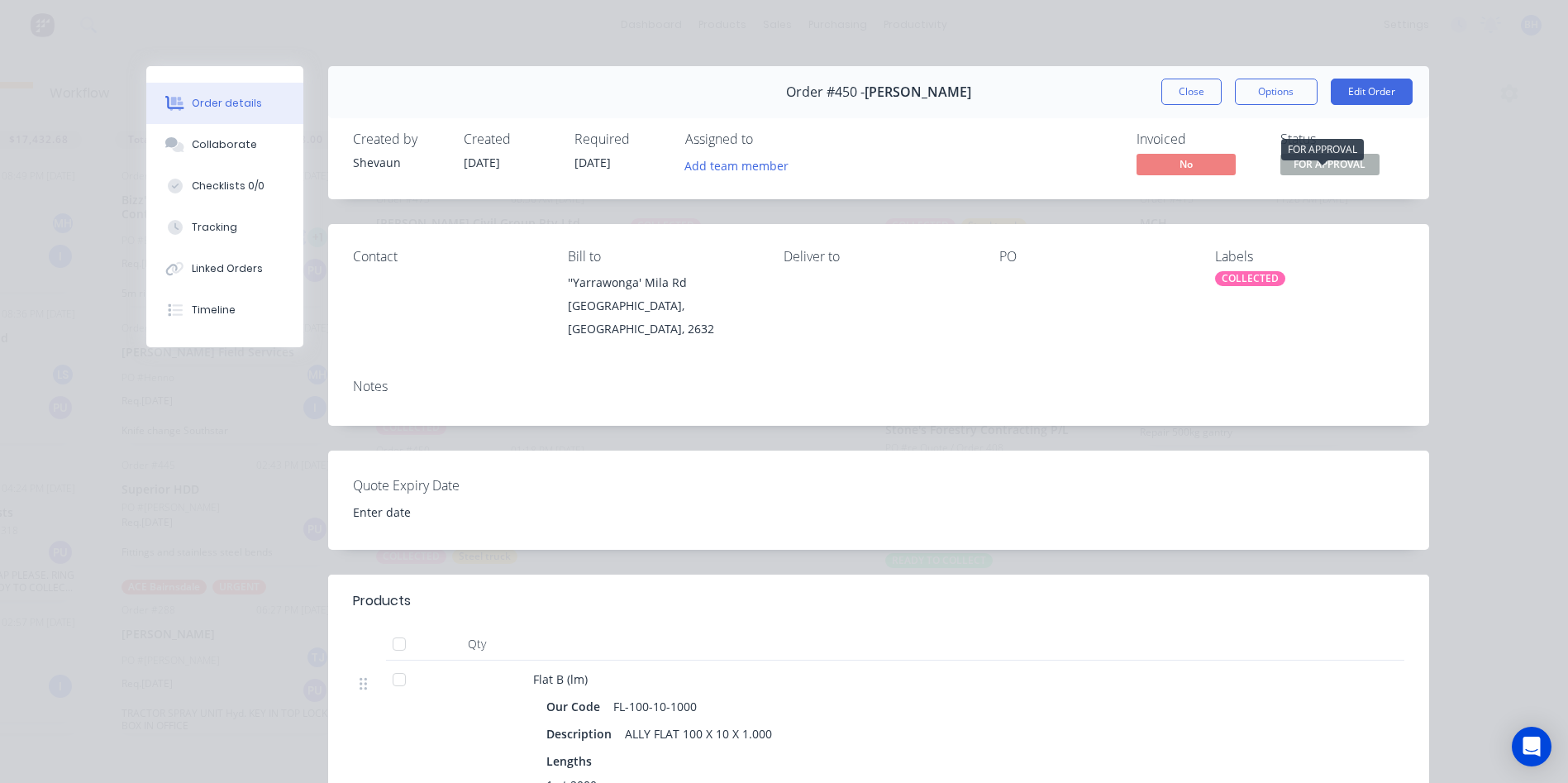
click at [1301, 160] on span "FOR APPROVAL" at bounding box center [1330, 163] width 99 height 21
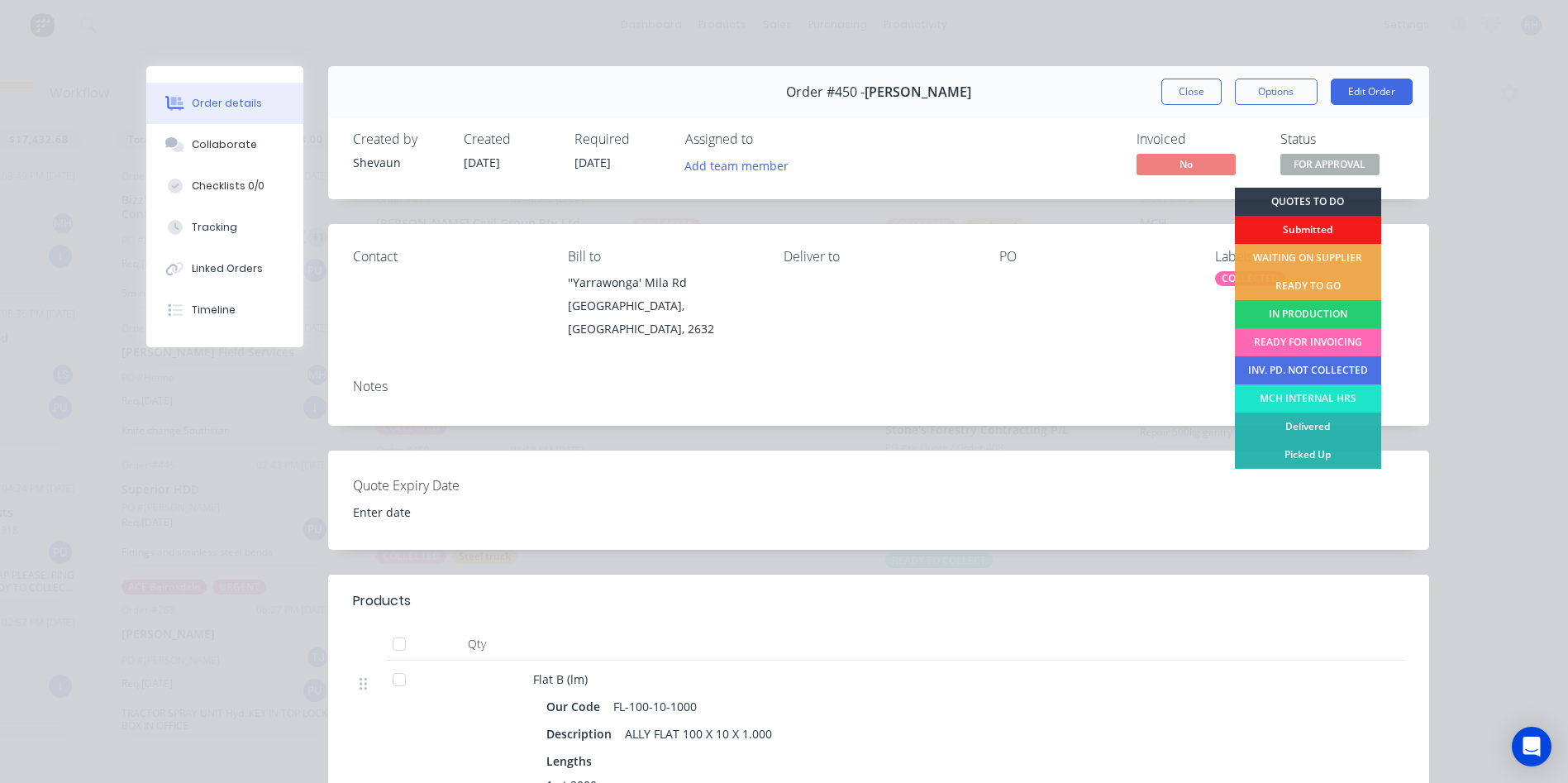
click at [1295, 336] on div "READY FOR INVOICING" at bounding box center [1308, 341] width 146 height 28
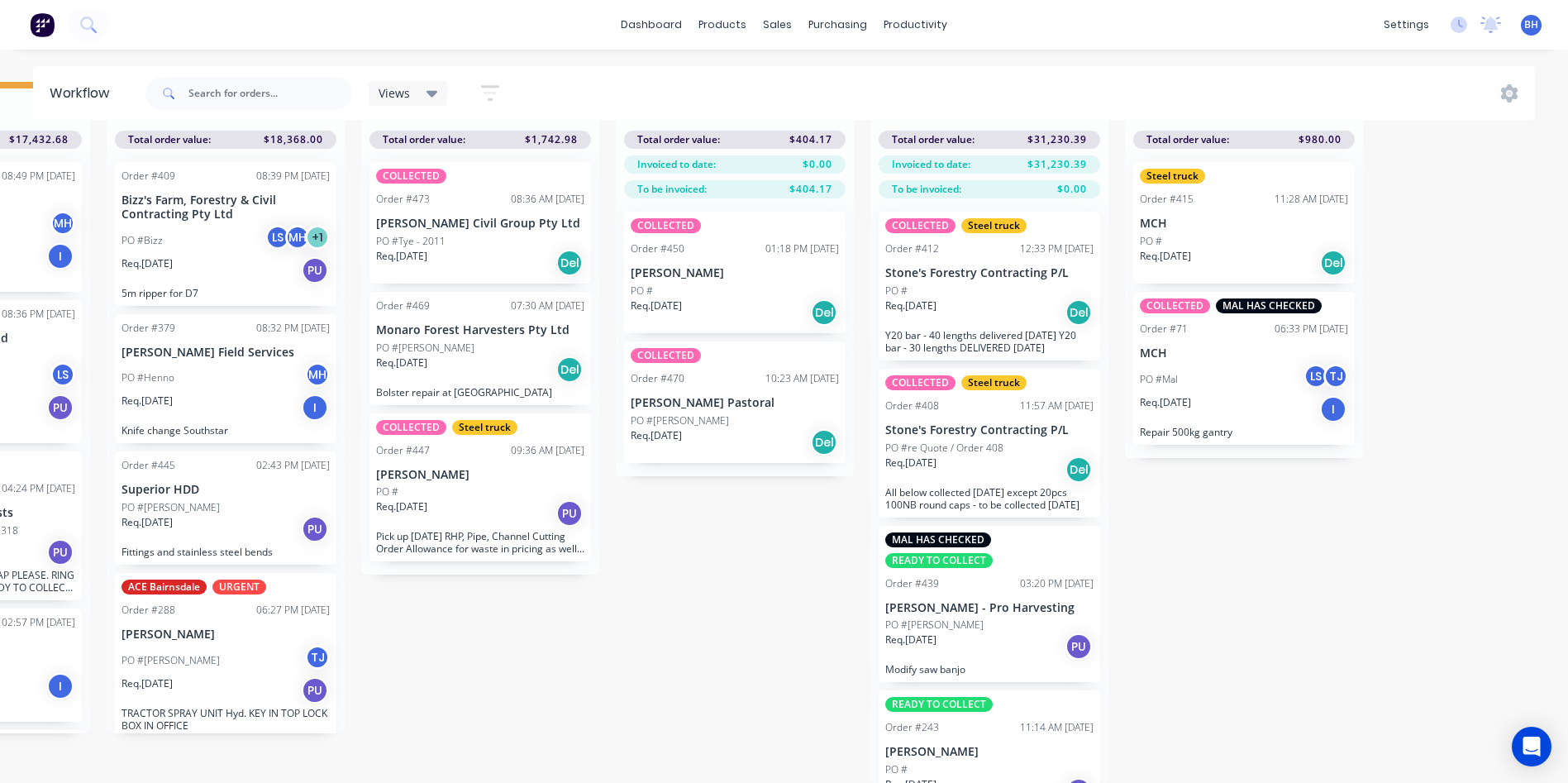
click at [490, 499] on div "Req. [DATE] PU" at bounding box center [480, 512] width 208 height 28
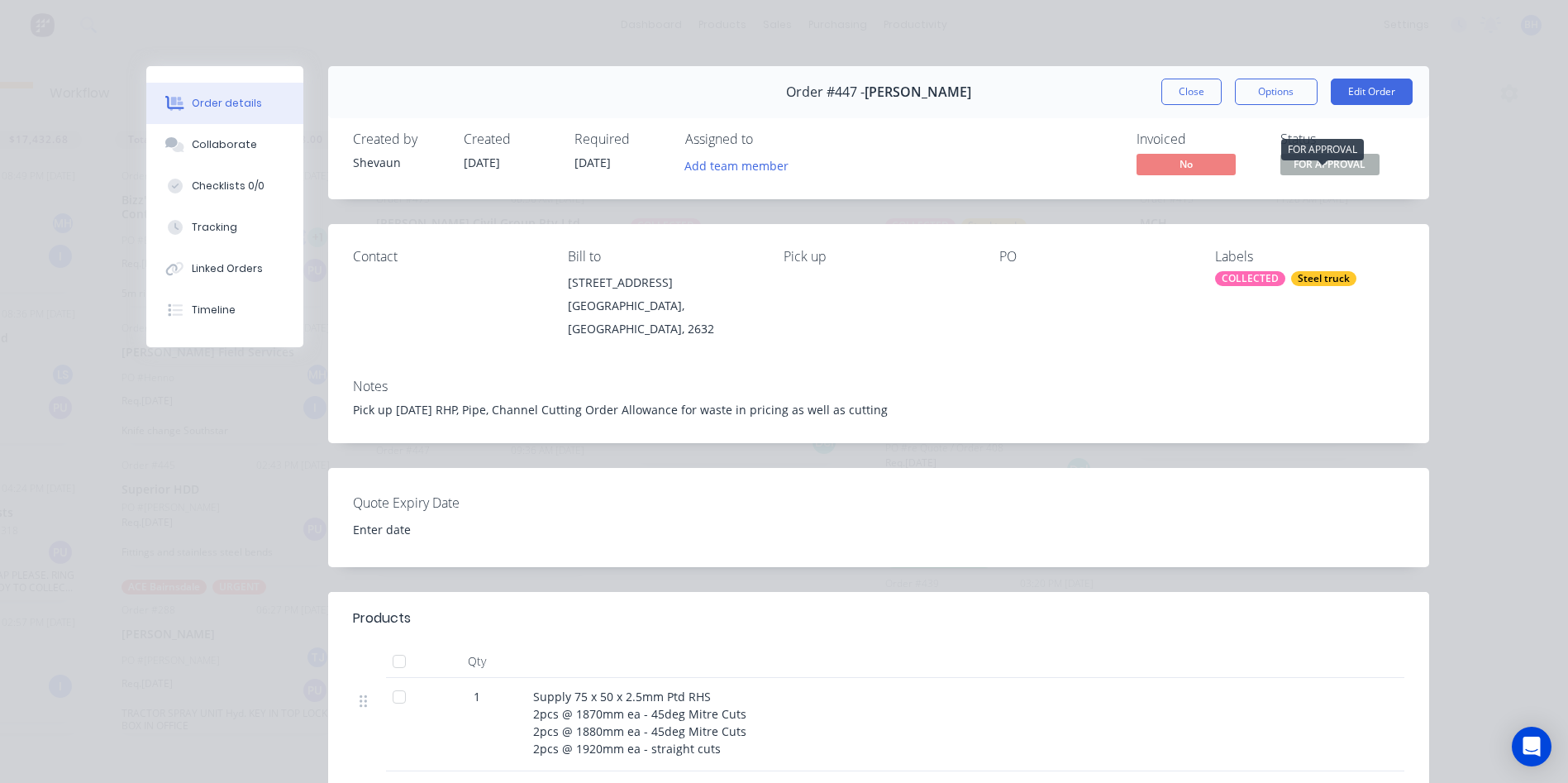
click at [1345, 158] on span "FOR APPROVAL" at bounding box center [1330, 163] width 99 height 21
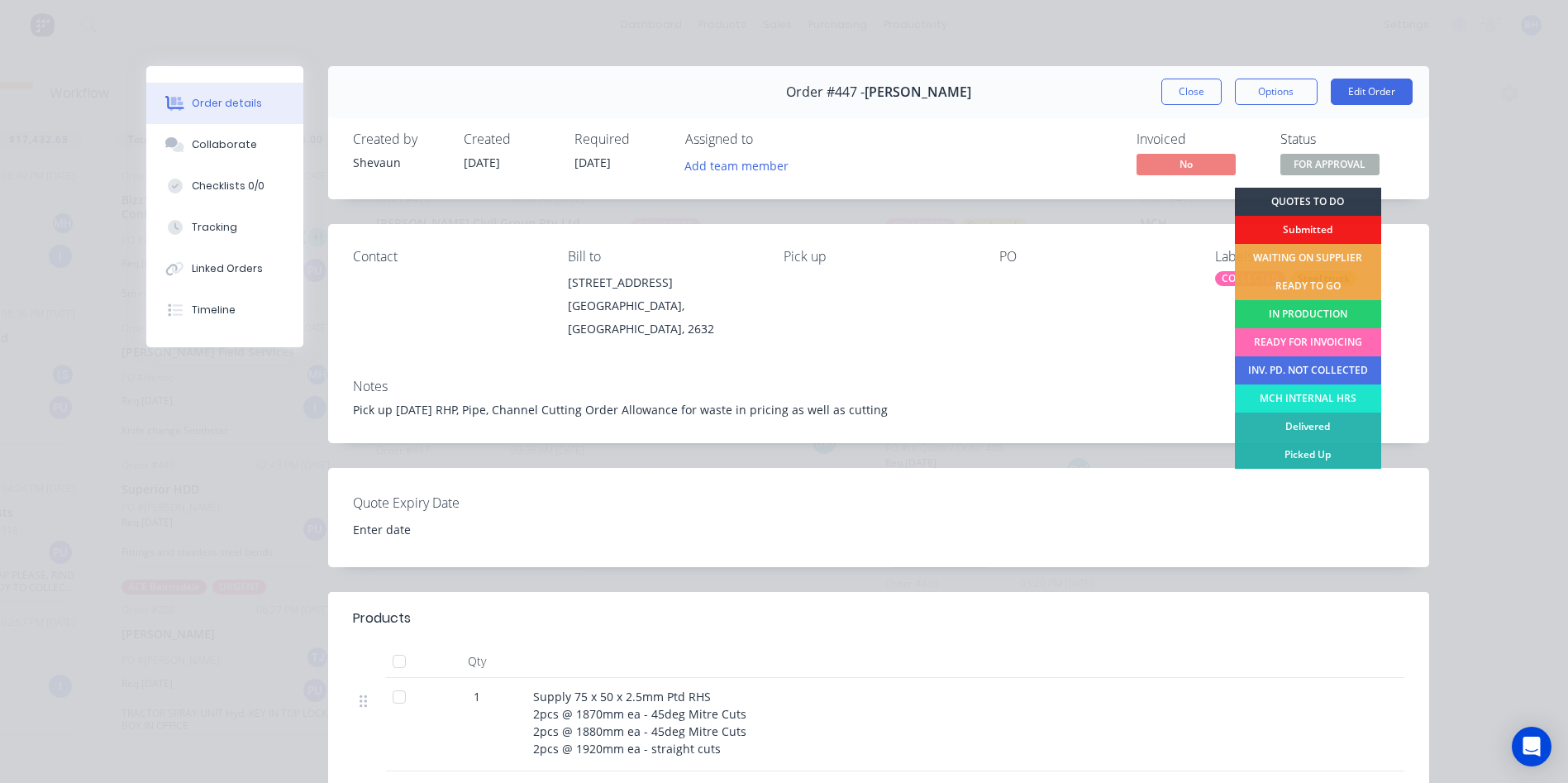
click at [1314, 337] on div "READY FOR INVOICING" at bounding box center [1308, 341] width 146 height 28
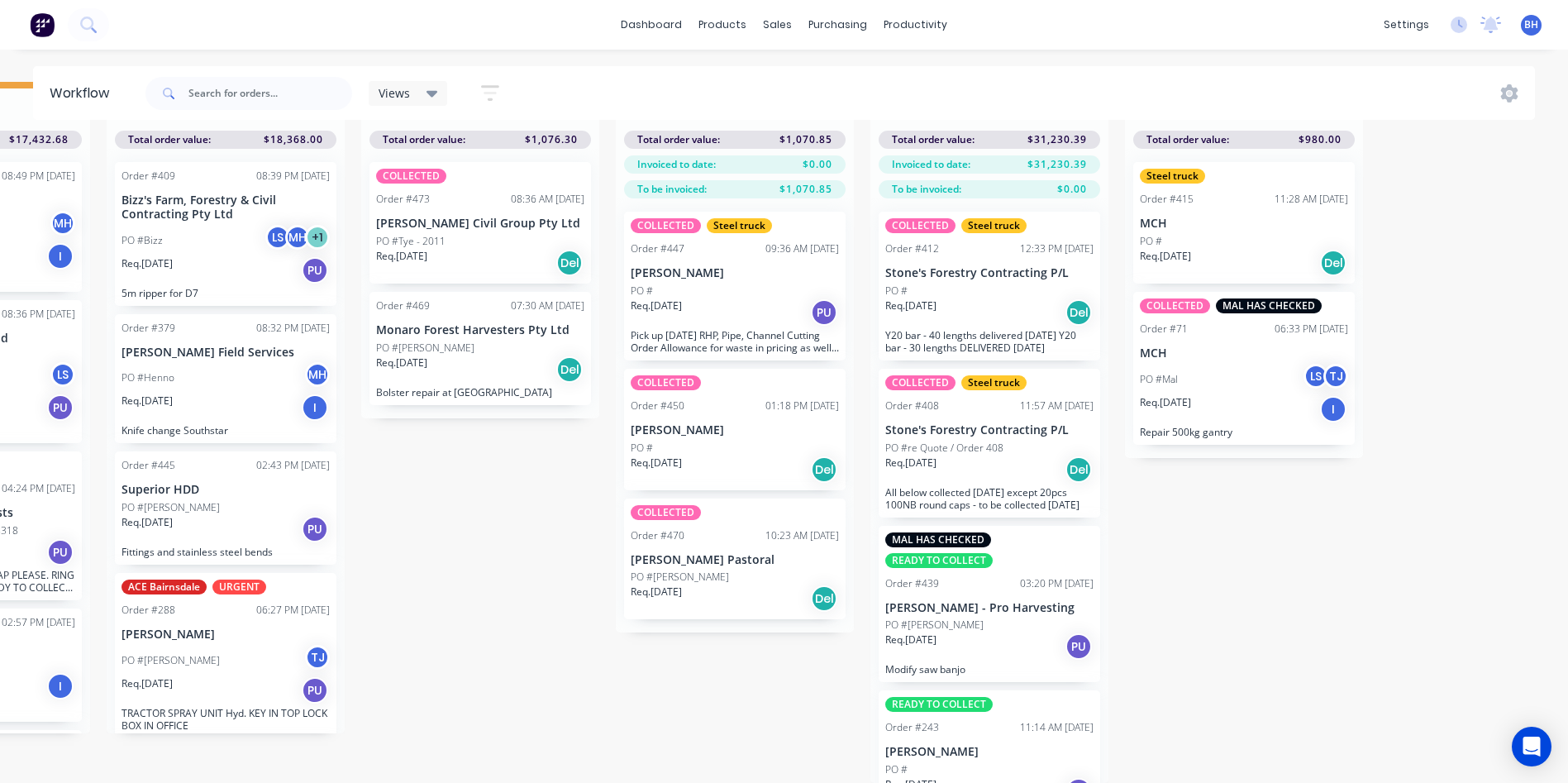
click at [502, 234] on div "PO #Tye - 2011" at bounding box center [480, 241] width 208 height 15
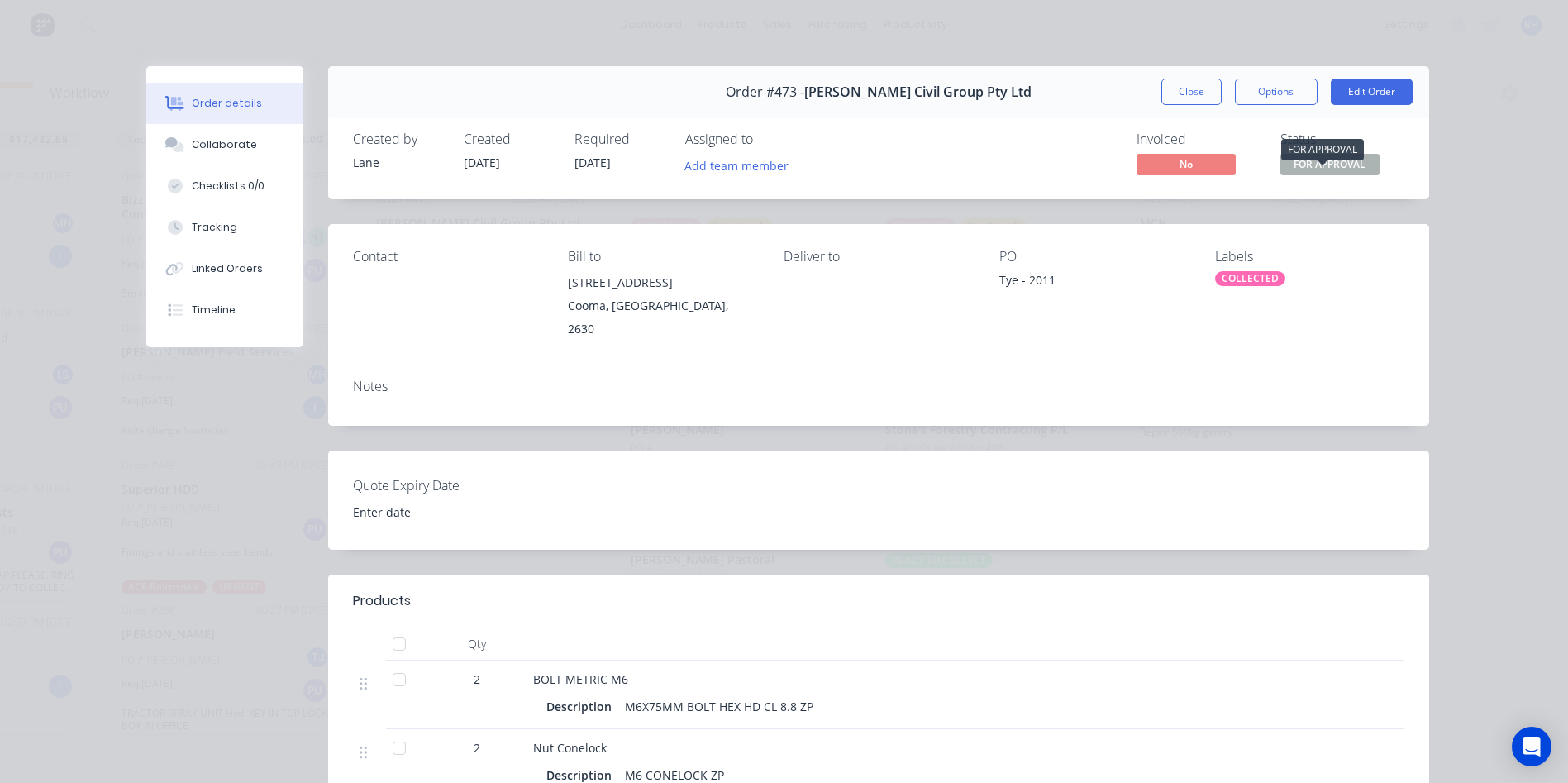
click at [1290, 163] on span "FOR APPROVAL" at bounding box center [1330, 163] width 99 height 21
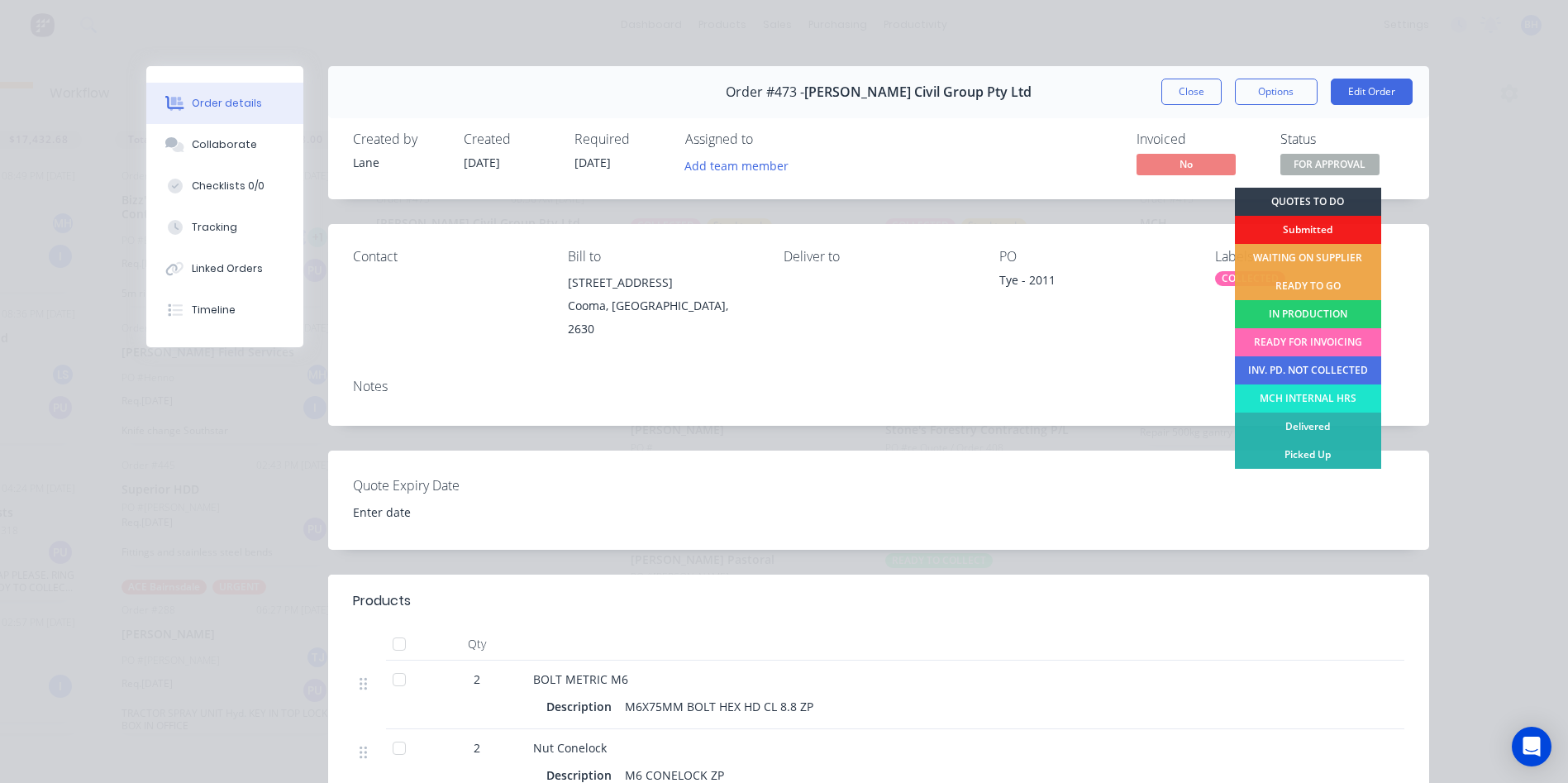
click at [1290, 339] on div "READY FOR INVOICING" at bounding box center [1308, 341] width 146 height 28
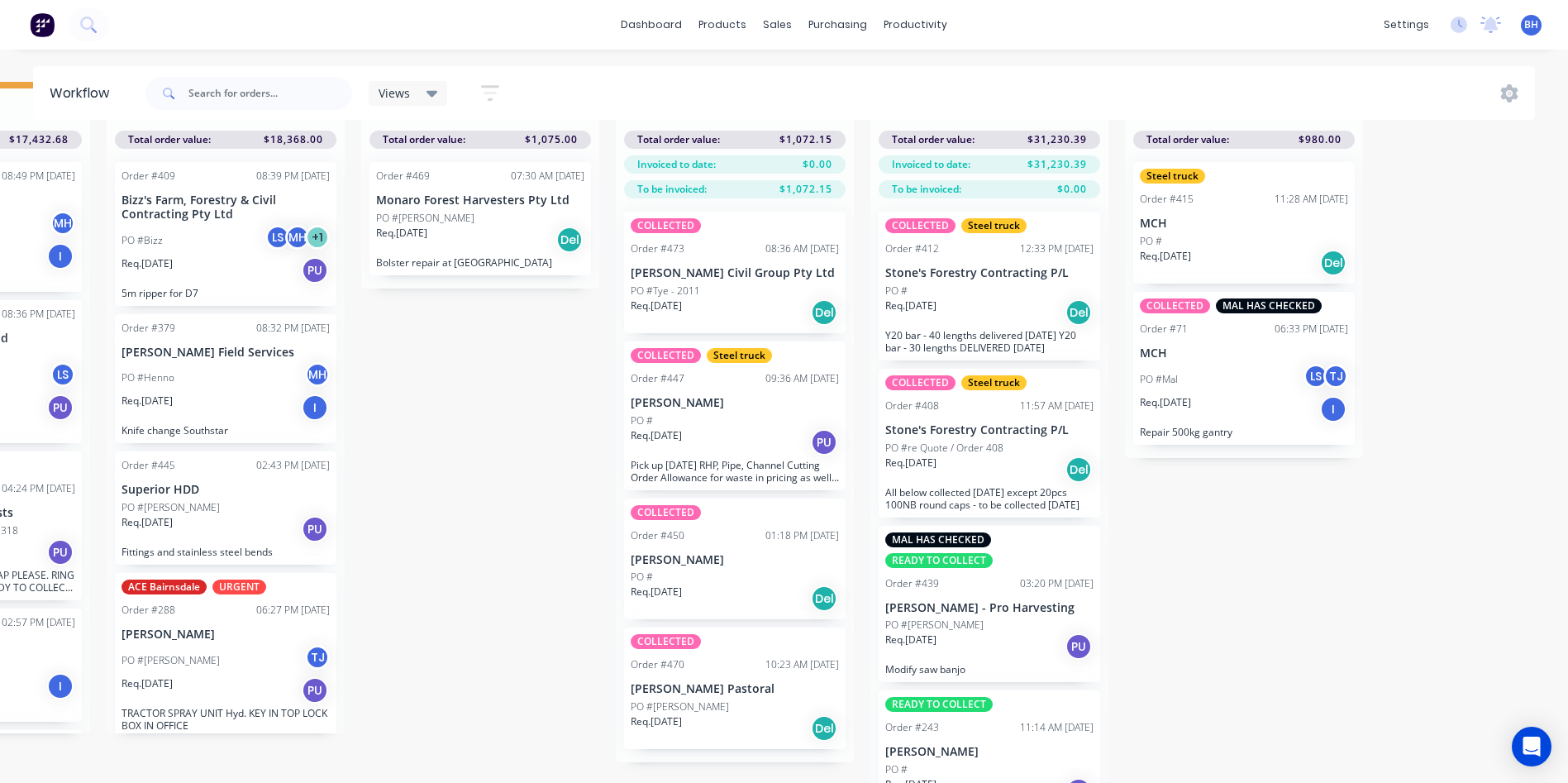
click at [722, 266] on p "[PERSON_NAME] Civil Group Pty Ltd" at bounding box center [734, 273] width 208 height 14
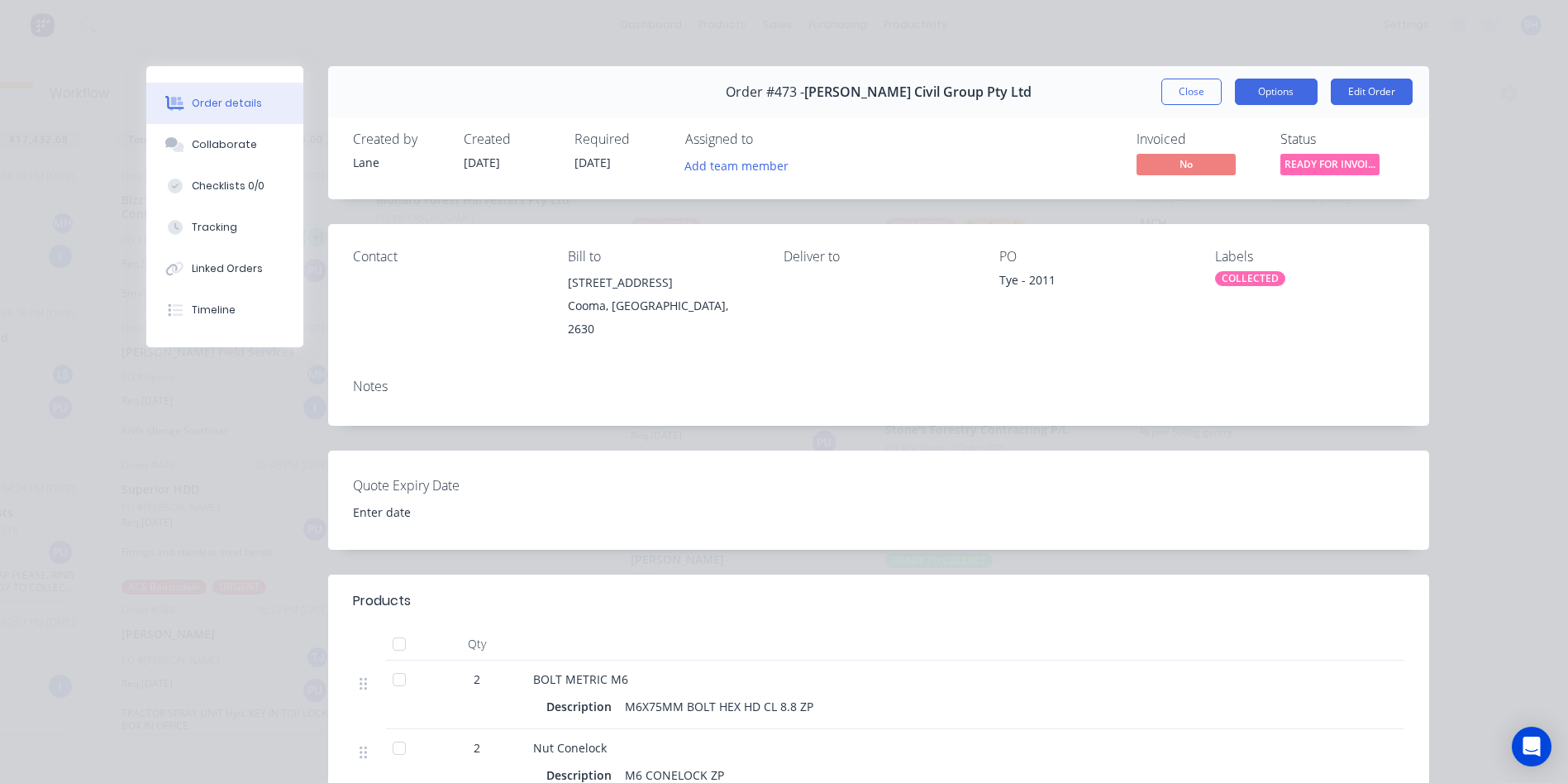
click at [1280, 92] on button "Options" at bounding box center [1276, 92] width 83 height 27
click at [1467, 146] on div "Order details Collaborate Checklists 0/0 Tracking Linked Orders Timeline Order …" at bounding box center [784, 391] width 1568 height 783
click at [1184, 161] on span "No" at bounding box center [1186, 163] width 99 height 21
click at [1349, 91] on button "Edit Order" at bounding box center [1372, 92] width 82 height 27
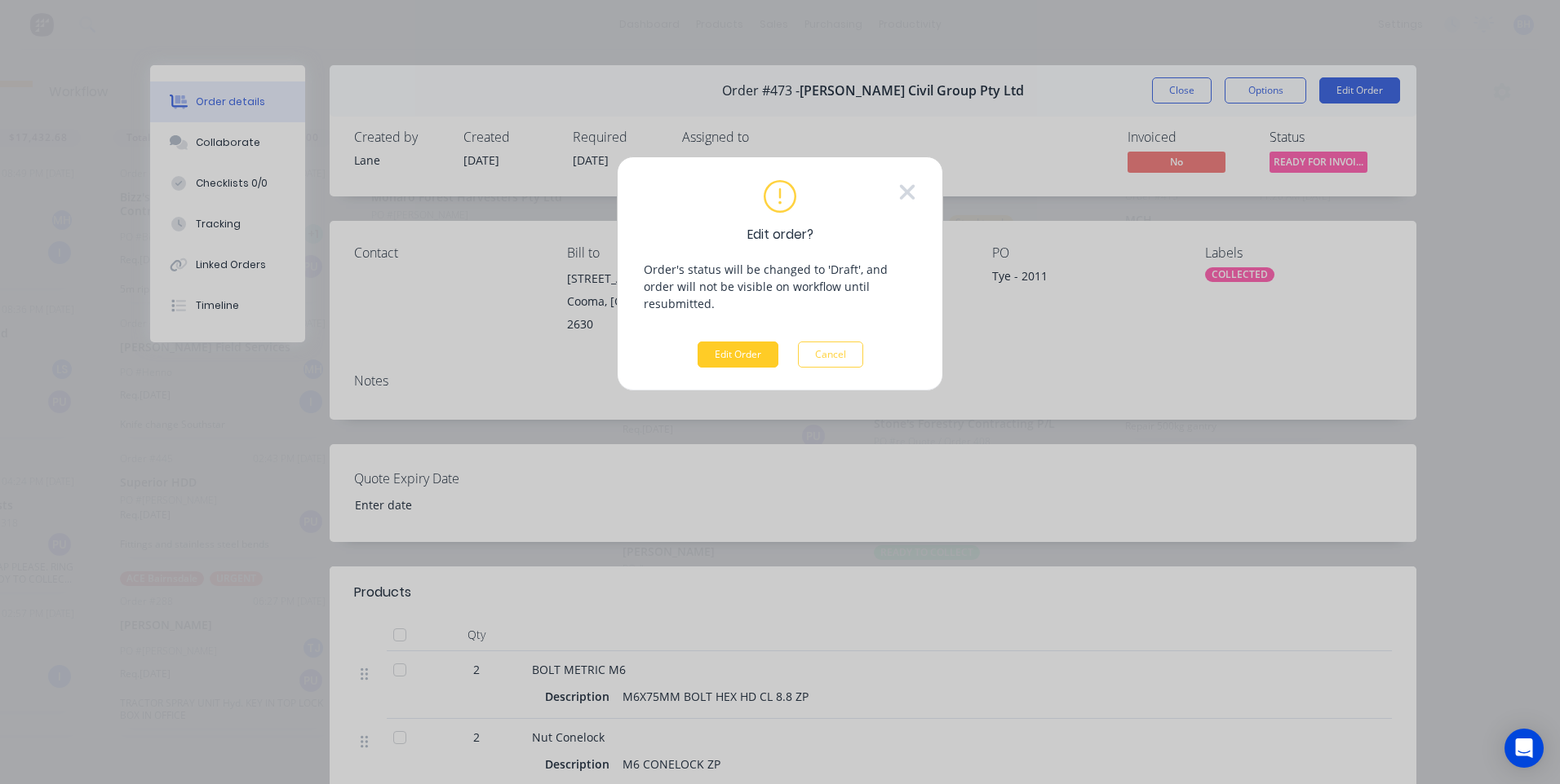
click at [735, 342] on button "Edit Order" at bounding box center [738, 355] width 81 height 26
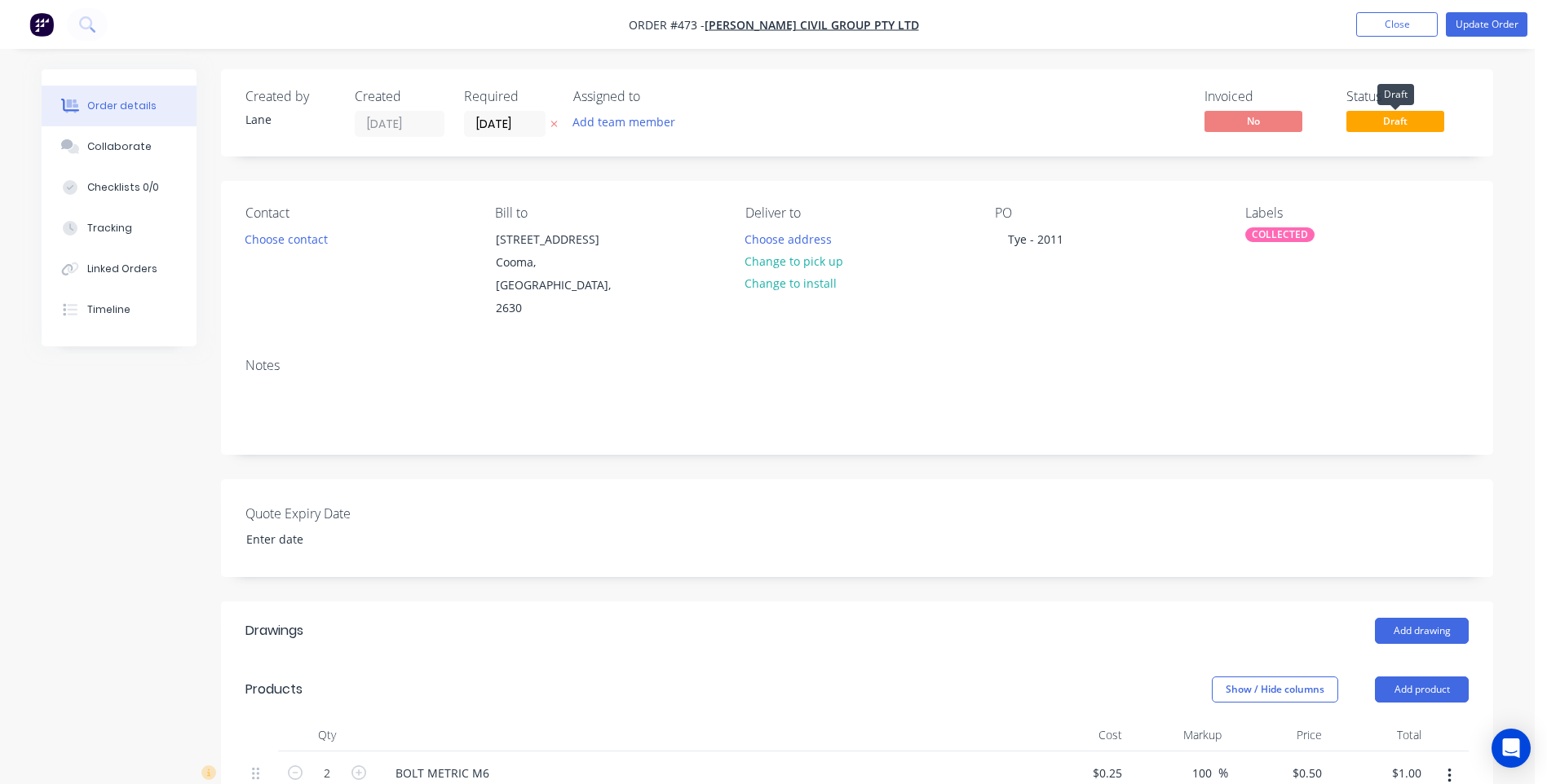
click at [1393, 118] on span "Draft" at bounding box center [1395, 121] width 98 height 20
click at [1367, 94] on div "Status" at bounding box center [1407, 97] width 122 height 16
click at [1246, 159] on div "Invoiced" at bounding box center [1306, 160] width 171 height 17
click at [1243, 217] on div "Remaining" at bounding box center [1306, 211] width 171 height 17
click at [1393, 121] on span "Draft" at bounding box center [1395, 121] width 98 height 20
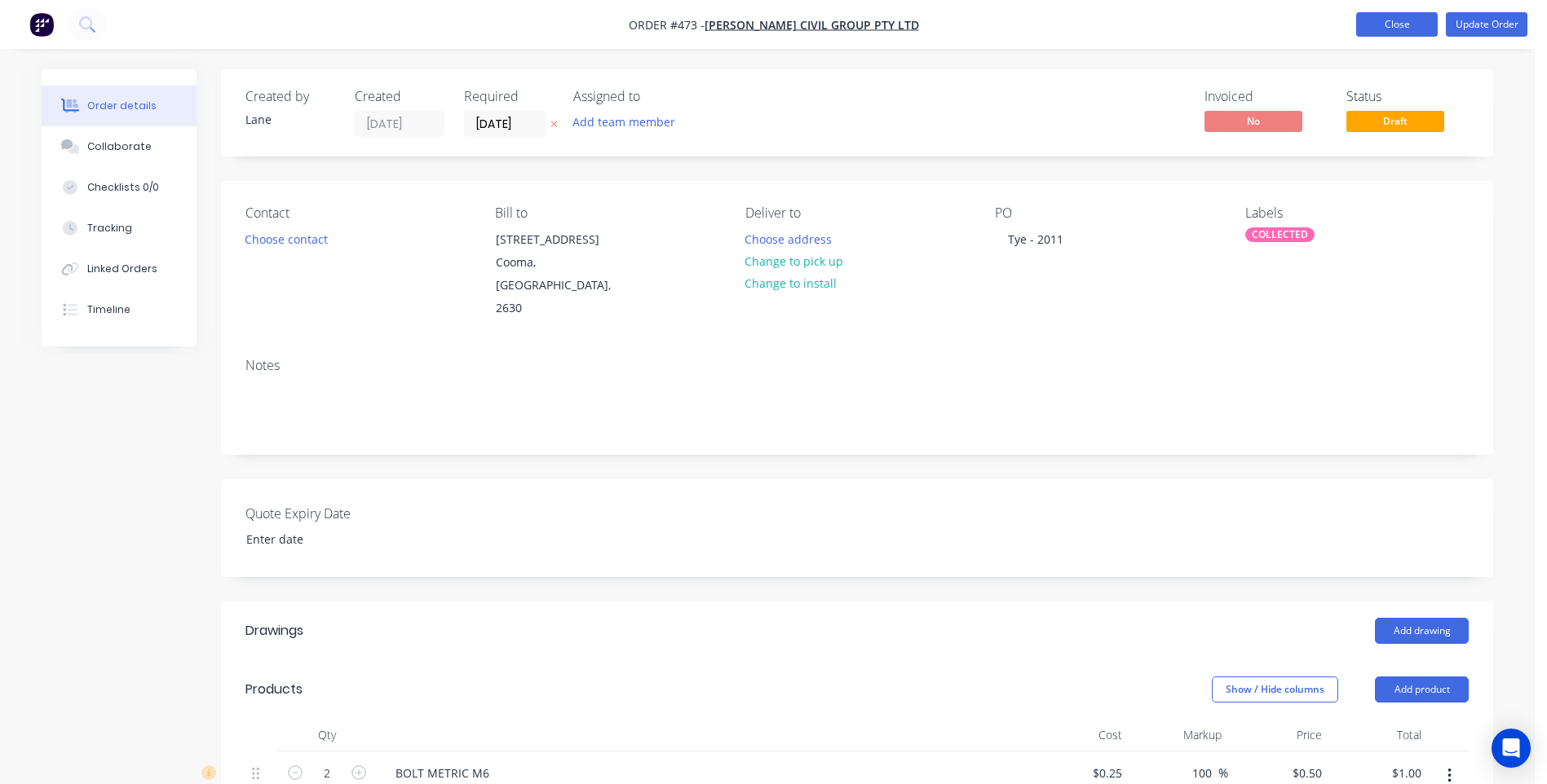
click at [1390, 18] on button "Close" at bounding box center [1396, 25] width 82 height 25
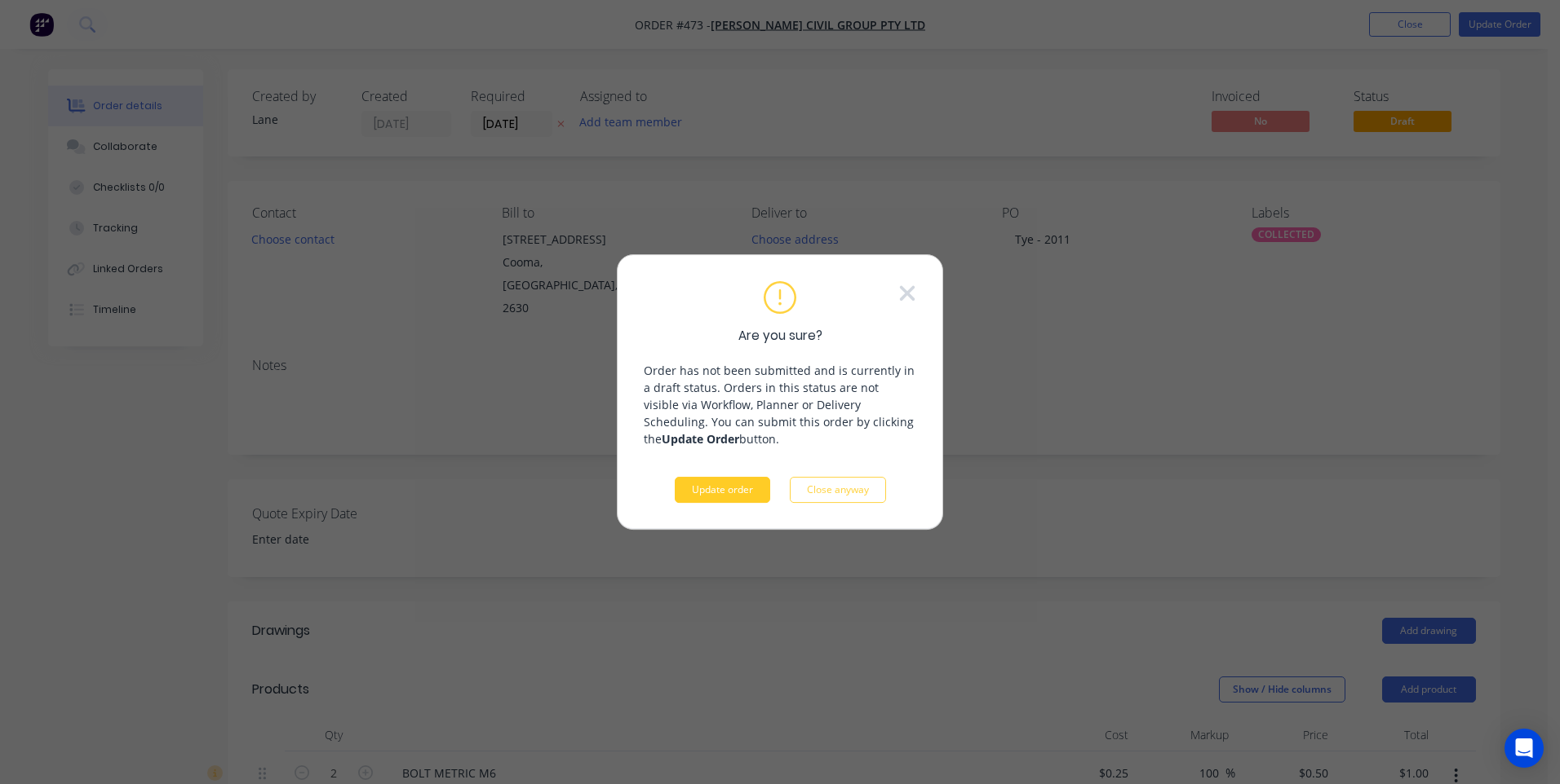
click at [748, 493] on button "Update order" at bounding box center [723, 490] width 95 height 26
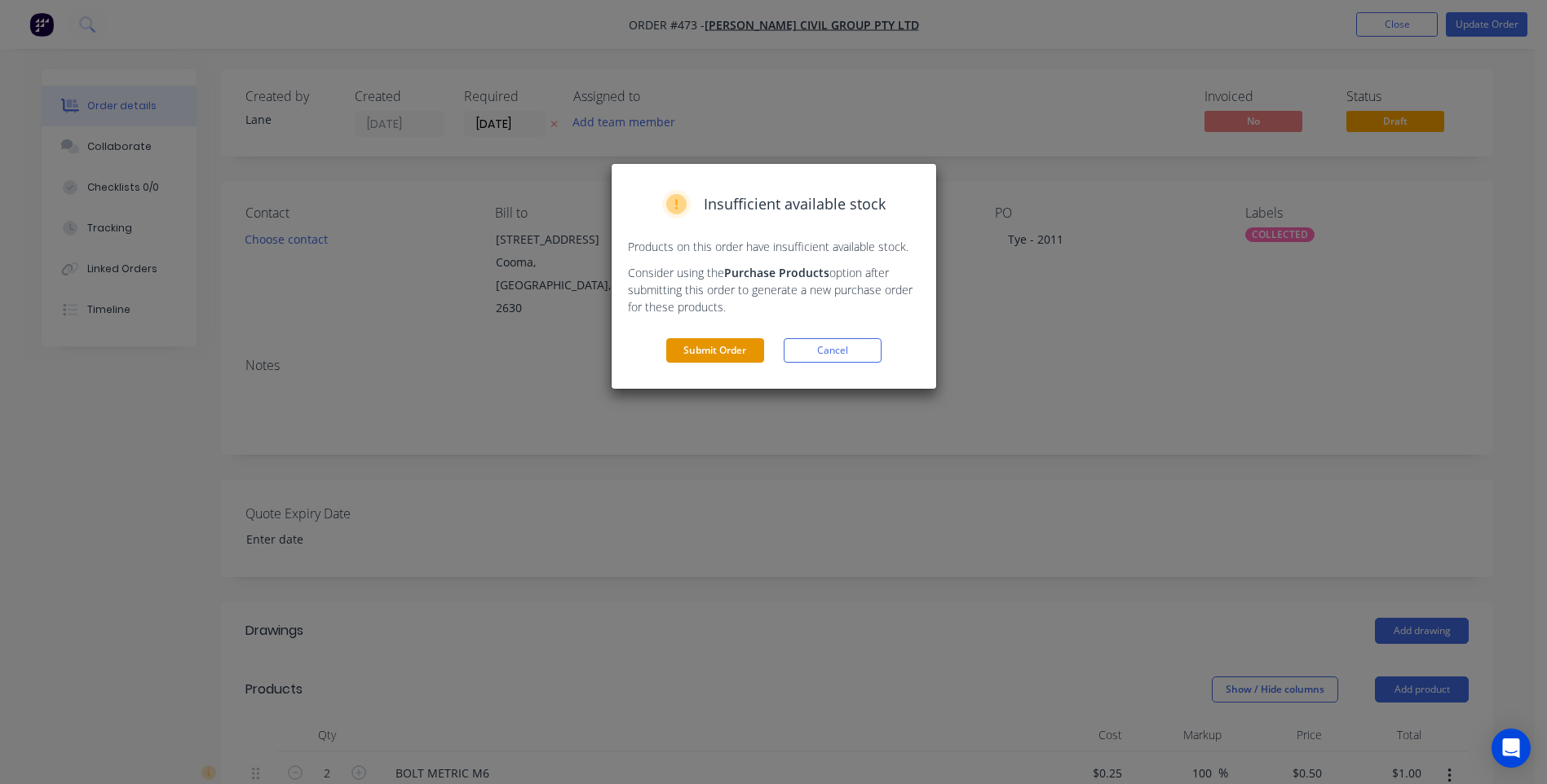
click at [745, 346] on button "Submit Order" at bounding box center [714, 351] width 98 height 25
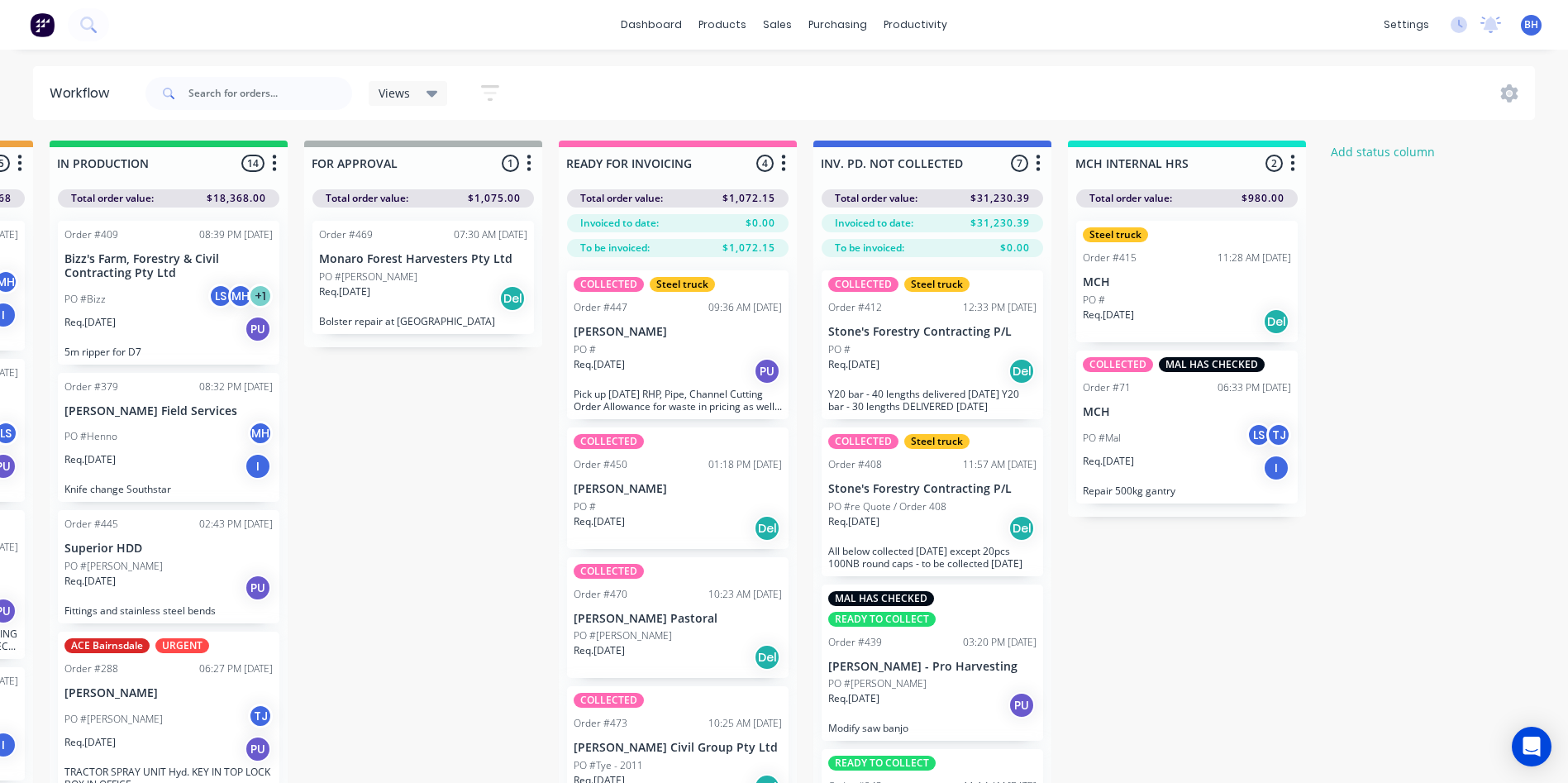
scroll to position [0, 1008]
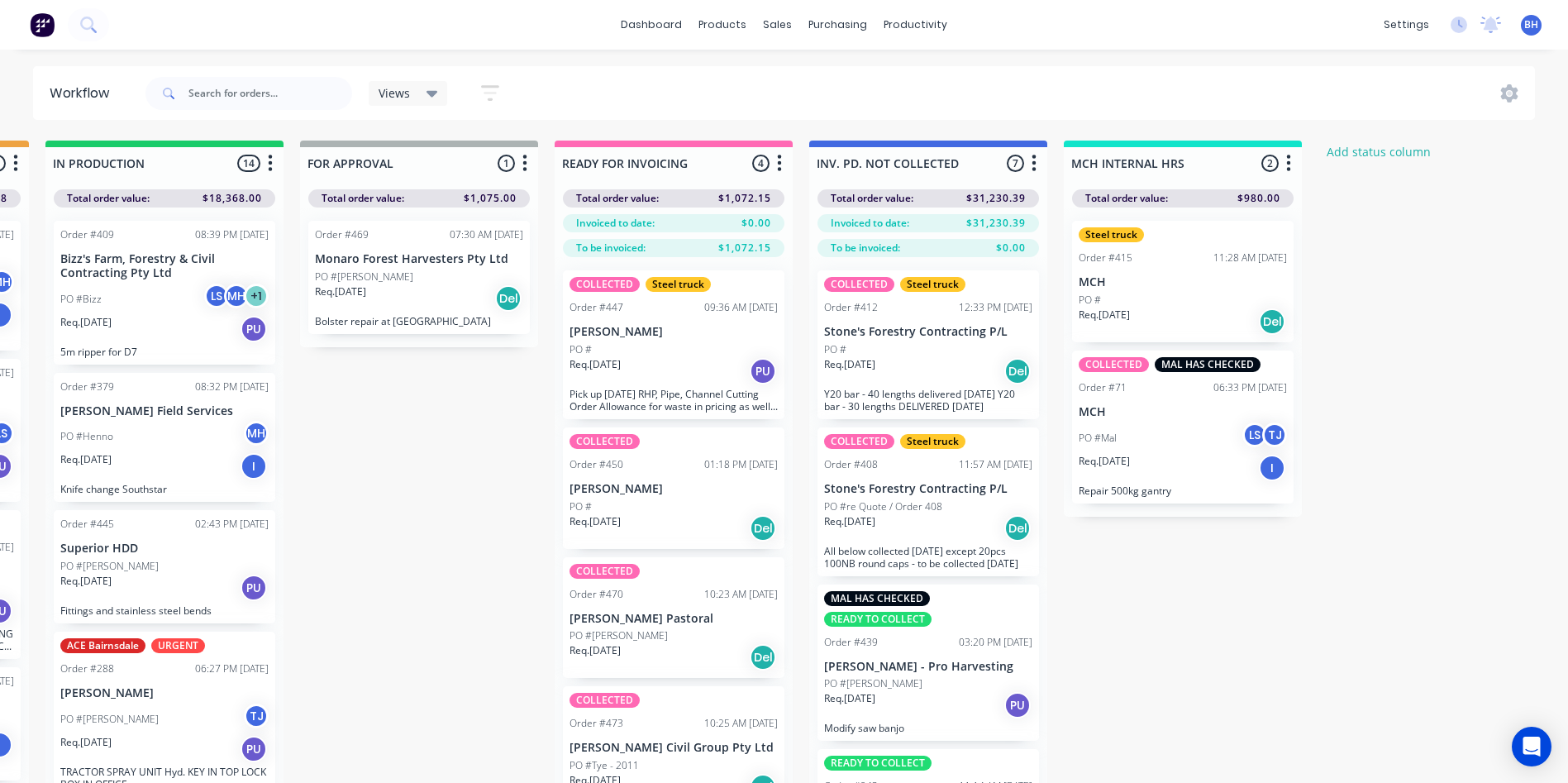
click at [779, 159] on icon "button" at bounding box center [780, 162] width 5 height 21
click at [816, 108] on div "Views Save new view None (Default) edit Active jobs edit Ready for PU and Del e…" at bounding box center [838, 94] width 1394 height 50
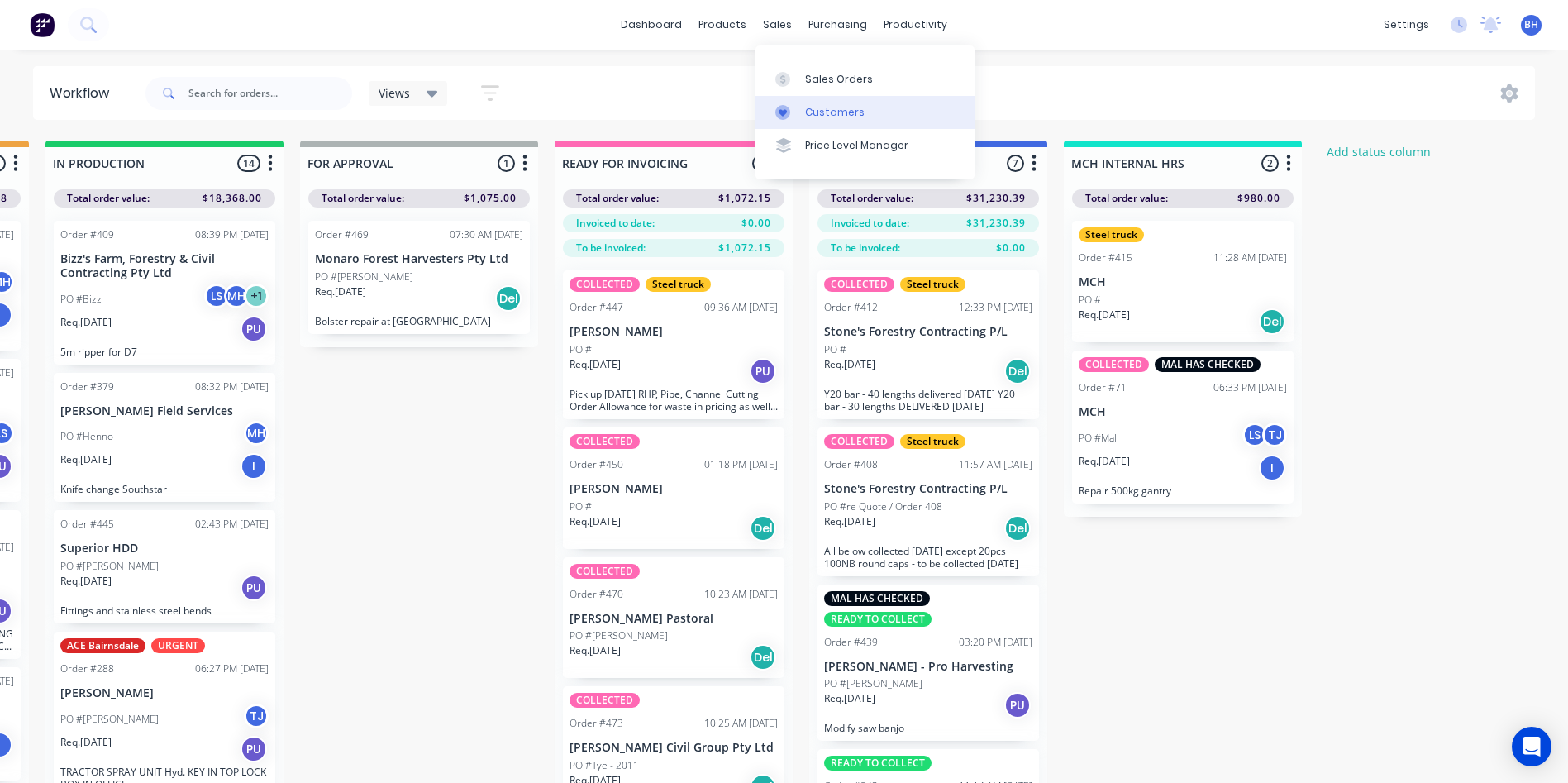
click at [826, 104] on link "Customers" at bounding box center [864, 112] width 219 height 33
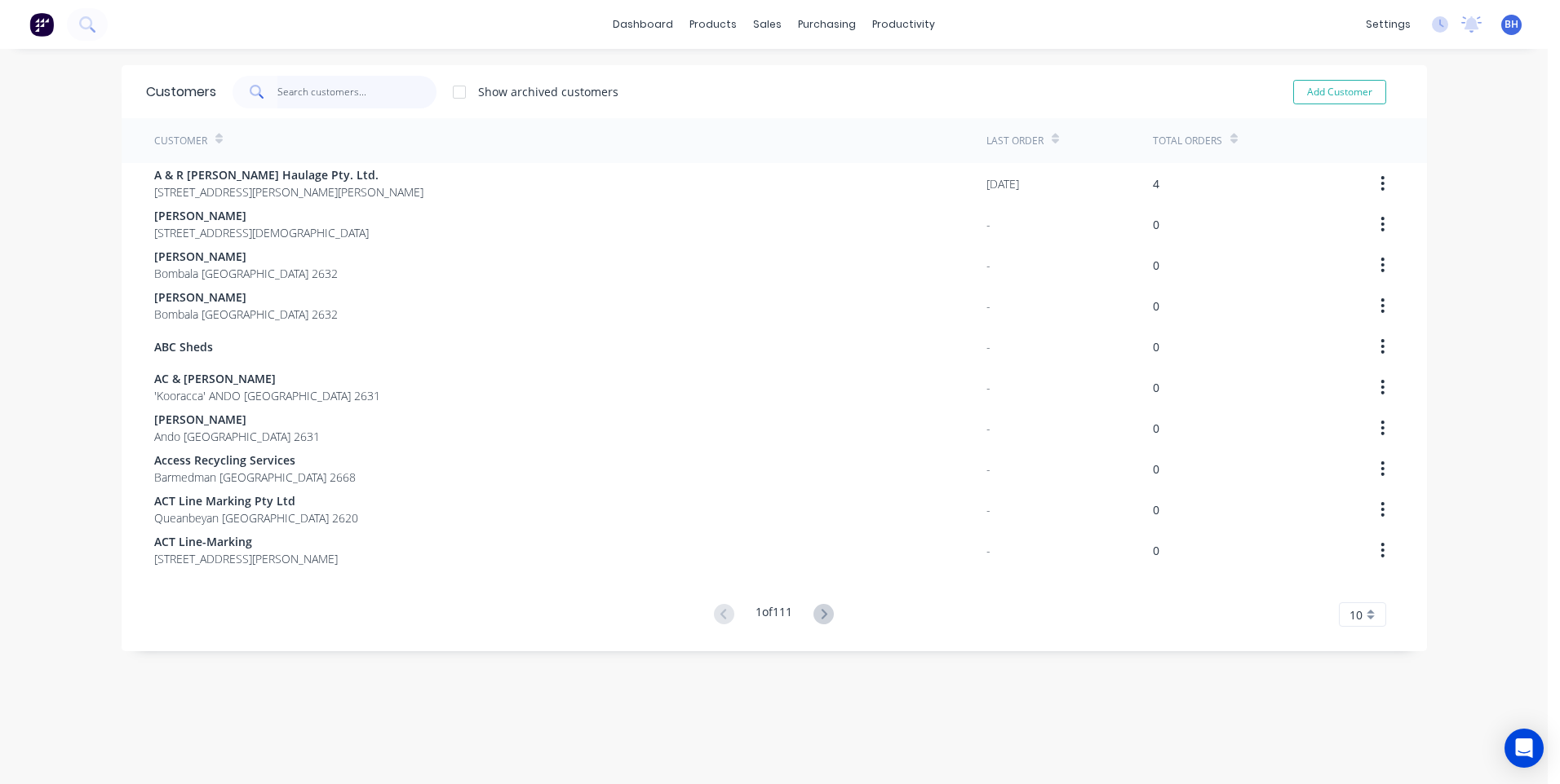
click at [378, 89] on input "text" at bounding box center [357, 92] width 159 height 33
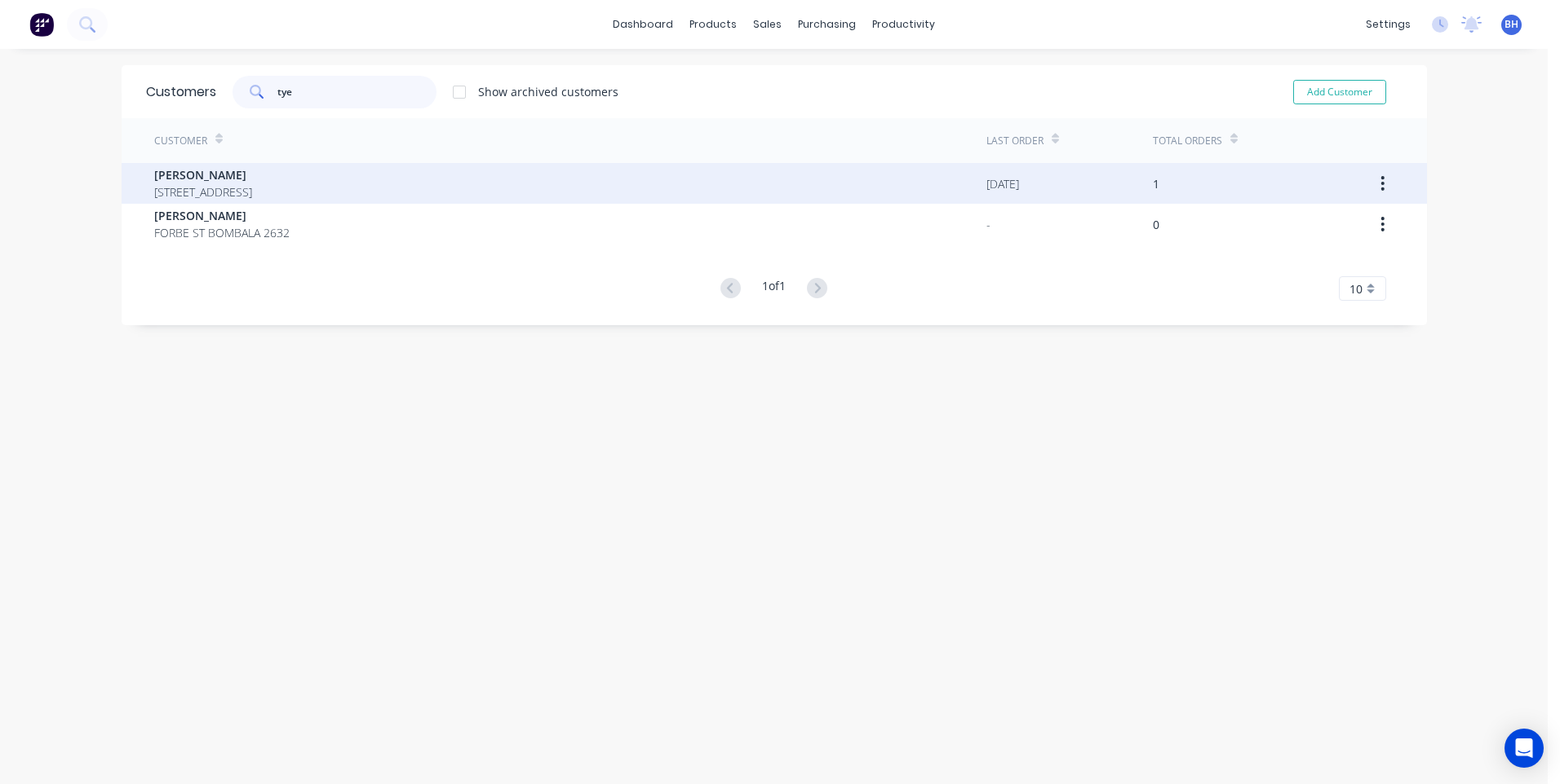
type input "tye"
click at [384, 178] on div "[PERSON_NAME] [STREET_ADDRESS][PERSON_NAME]" at bounding box center [570, 183] width 832 height 41
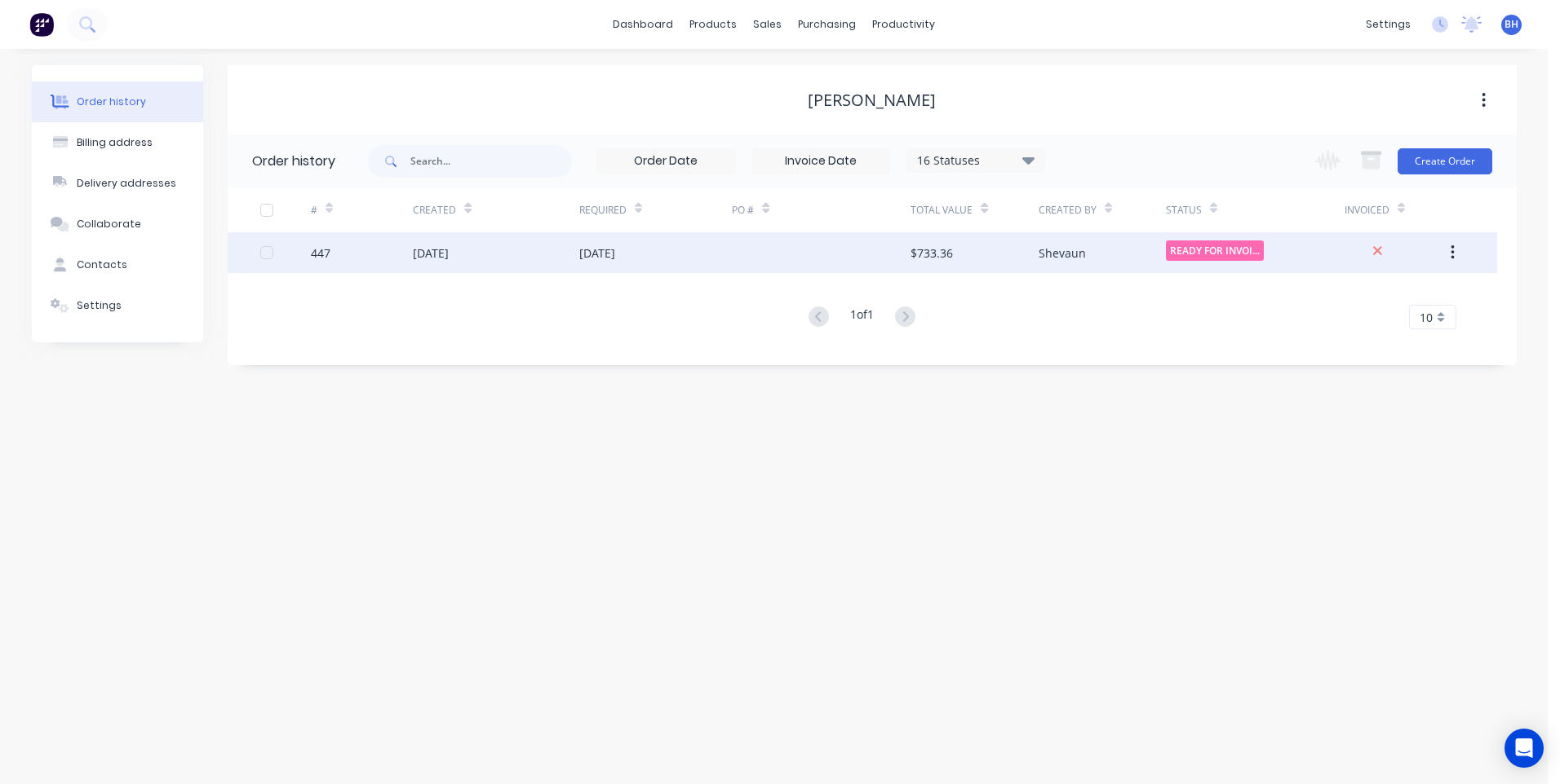
click at [1452, 245] on icon "button" at bounding box center [1452, 253] width 4 height 18
click at [1285, 255] on div "READY FOR INVOI..." at bounding box center [1255, 253] width 179 height 41
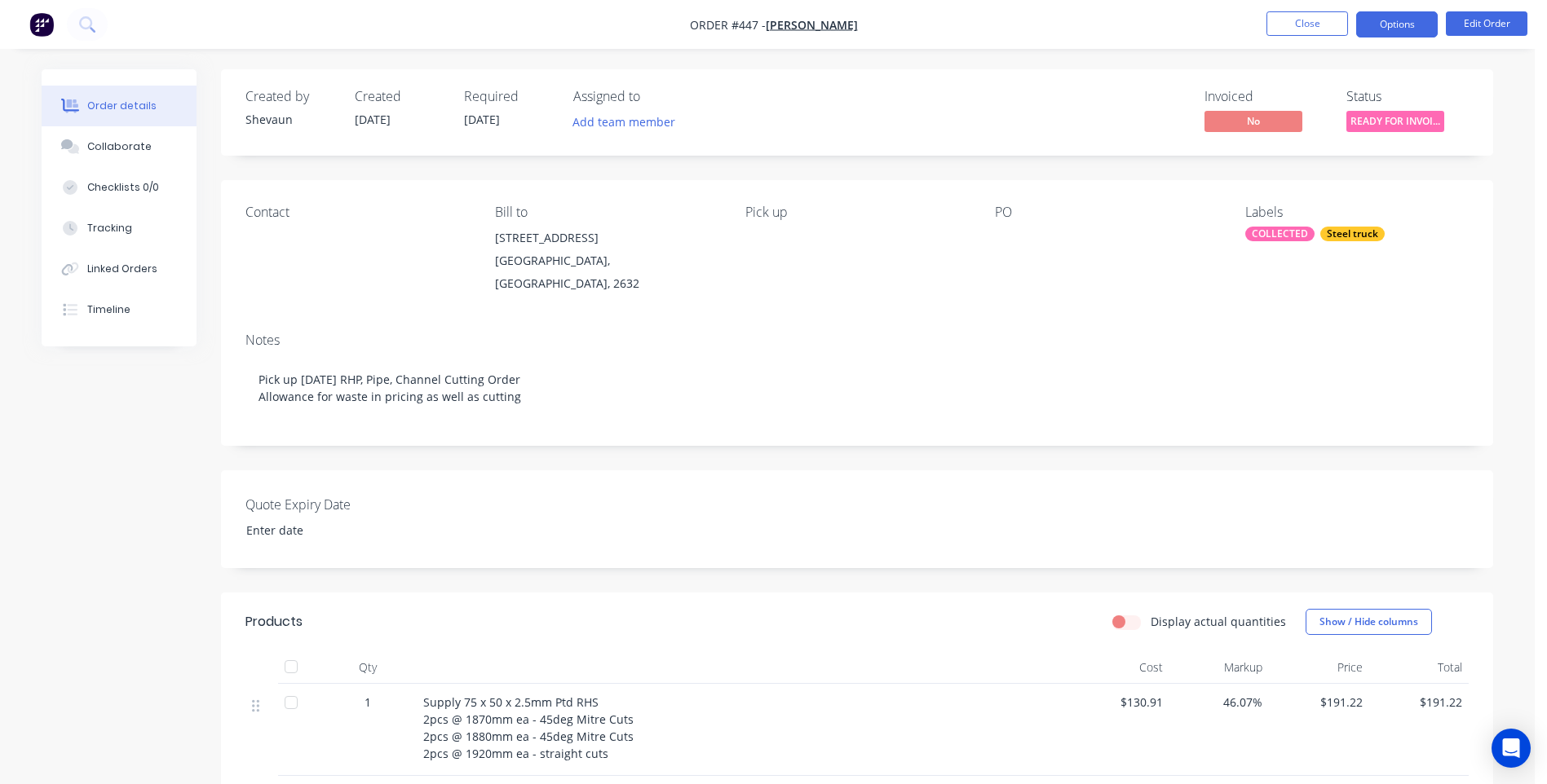
click at [1398, 23] on button "Options" at bounding box center [1396, 25] width 82 height 26
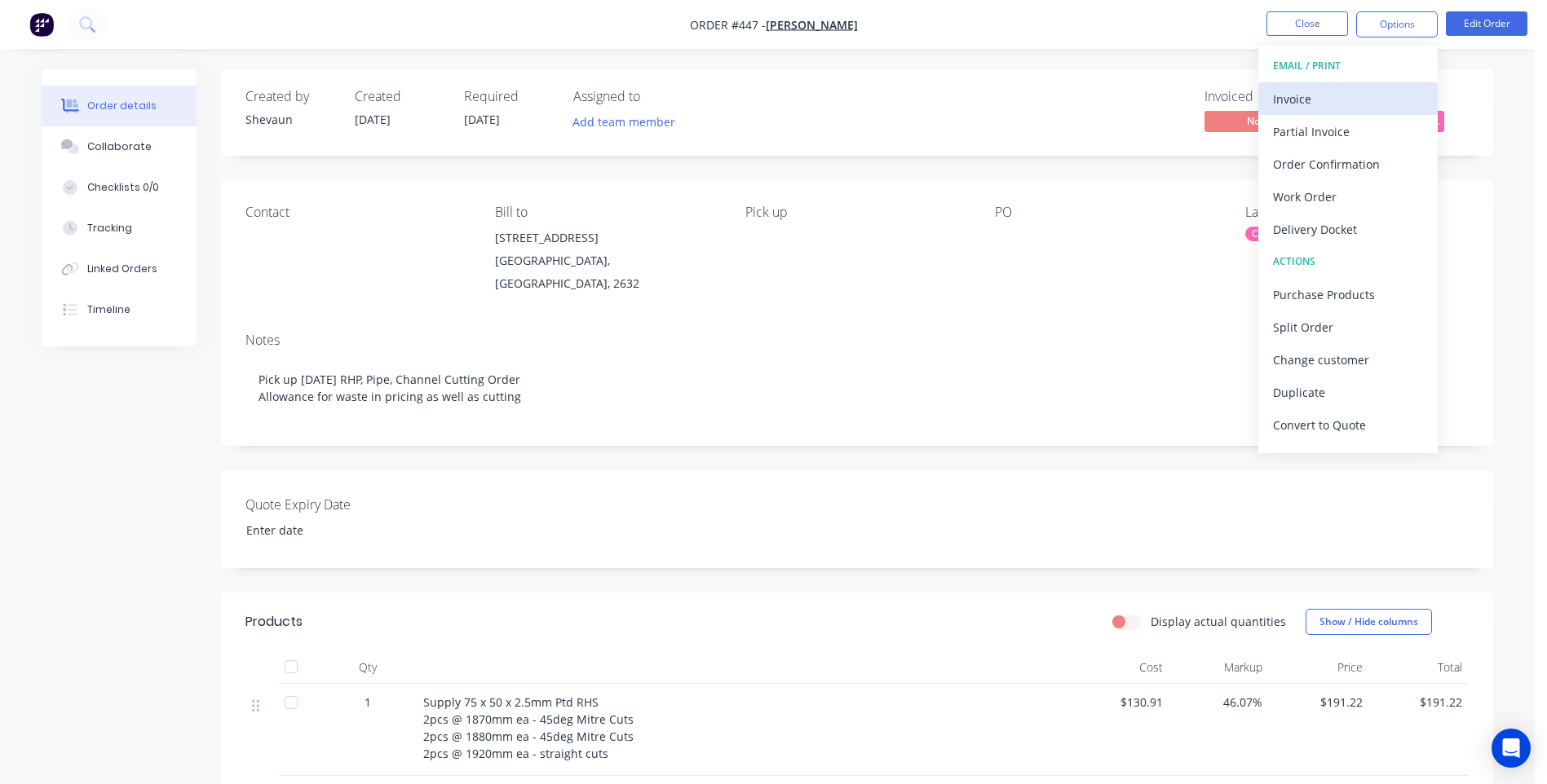
click at [1301, 95] on div "Invoice" at bounding box center [1348, 99] width 150 height 24
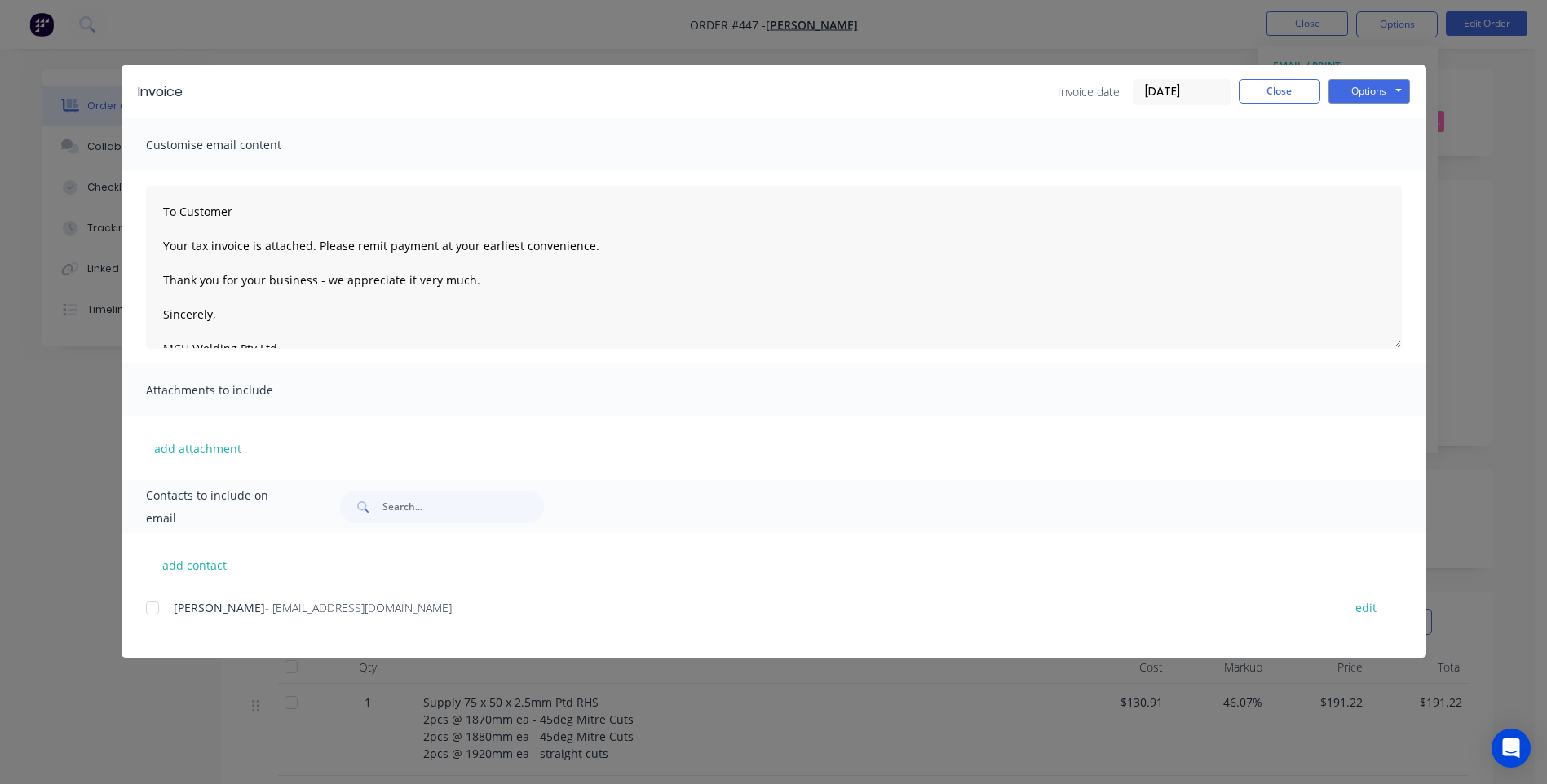
click at [152, 618] on div at bounding box center [152, 608] width 33 height 33
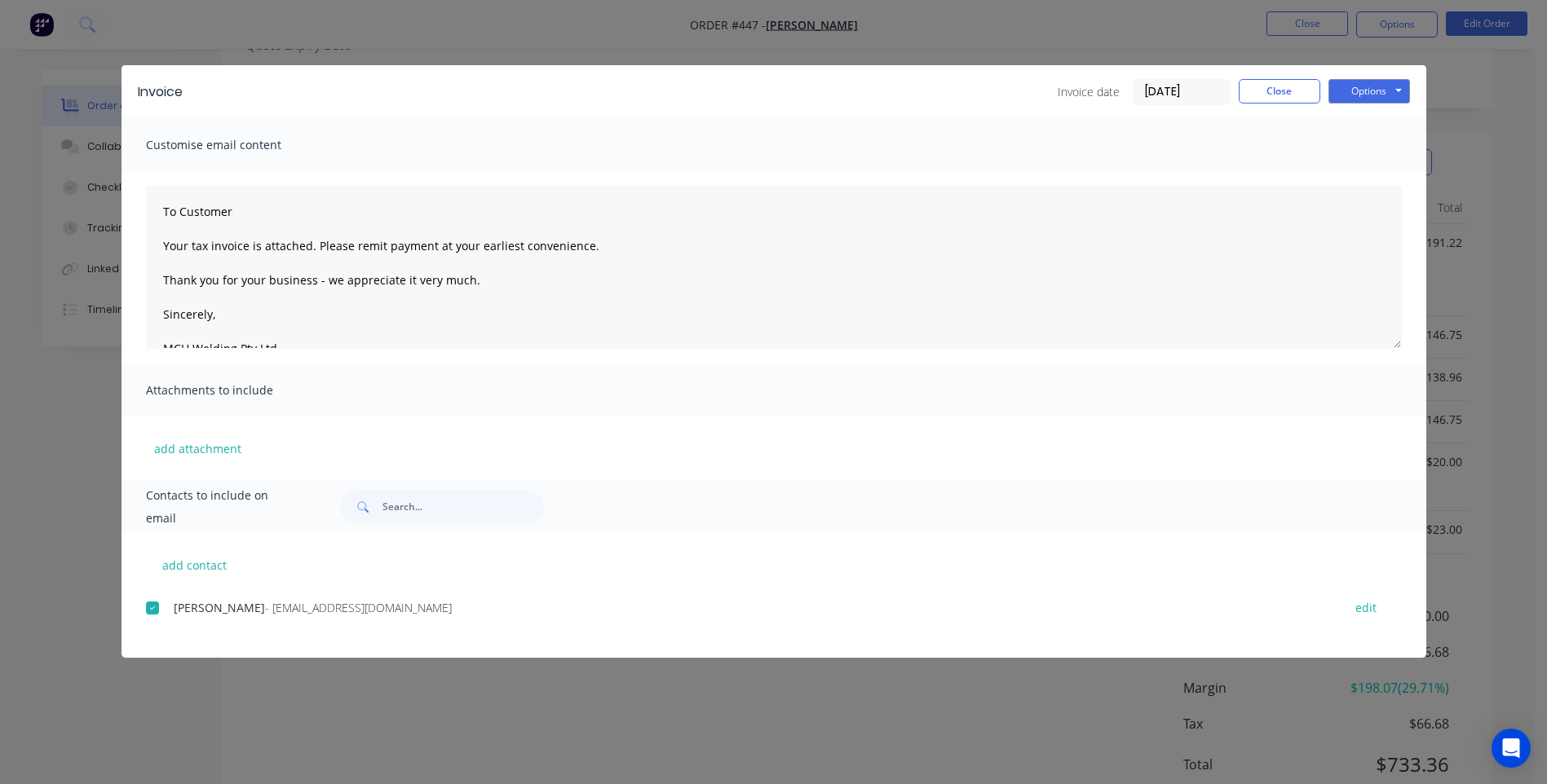
scroll to position [504, 0]
click at [1380, 92] on button "Options" at bounding box center [1369, 92] width 82 height 25
click at [1376, 172] on button "Email" at bounding box center [1380, 174] width 104 height 27
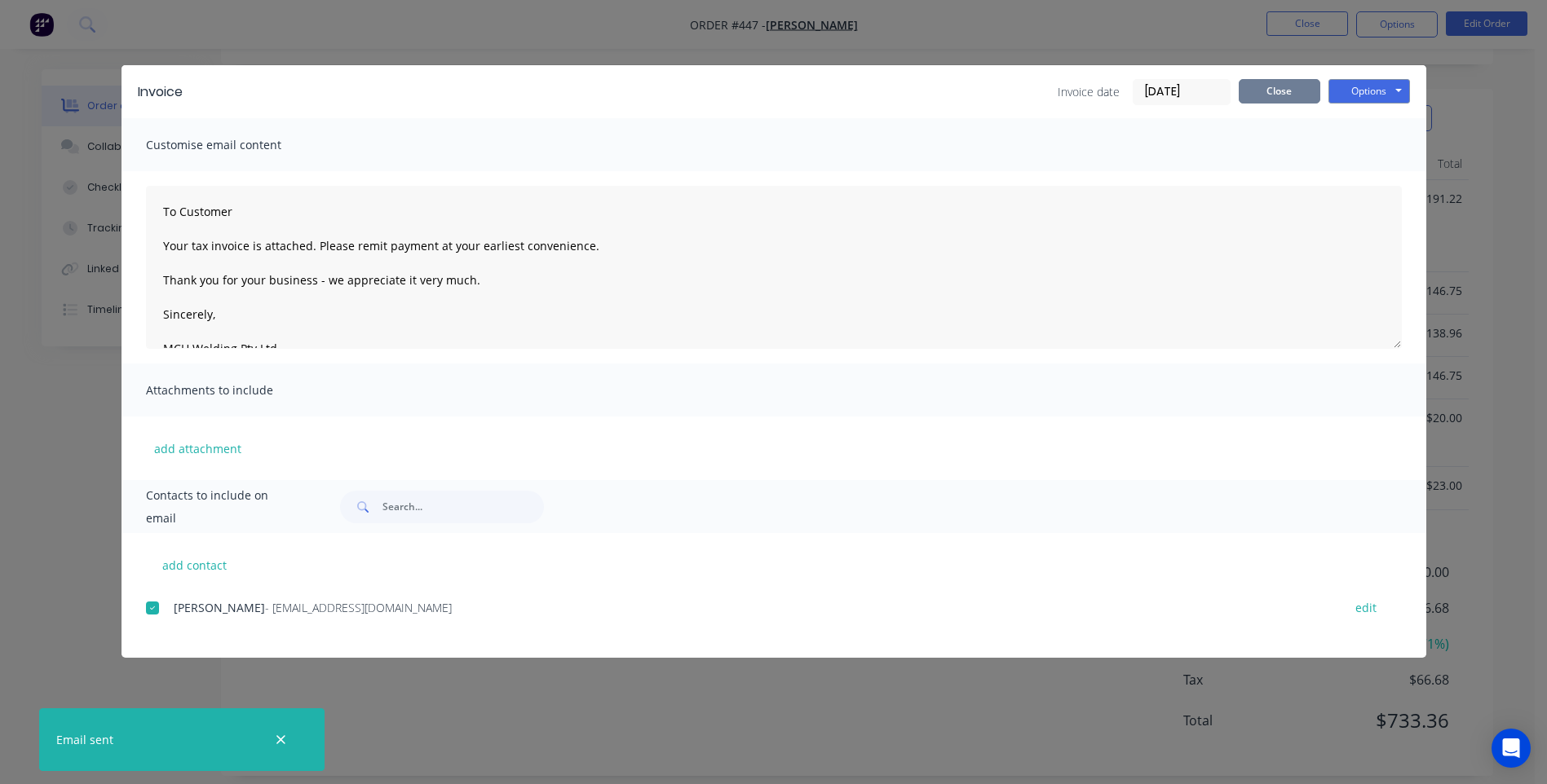
click at [1277, 89] on button "Close" at bounding box center [1279, 92] width 82 height 25
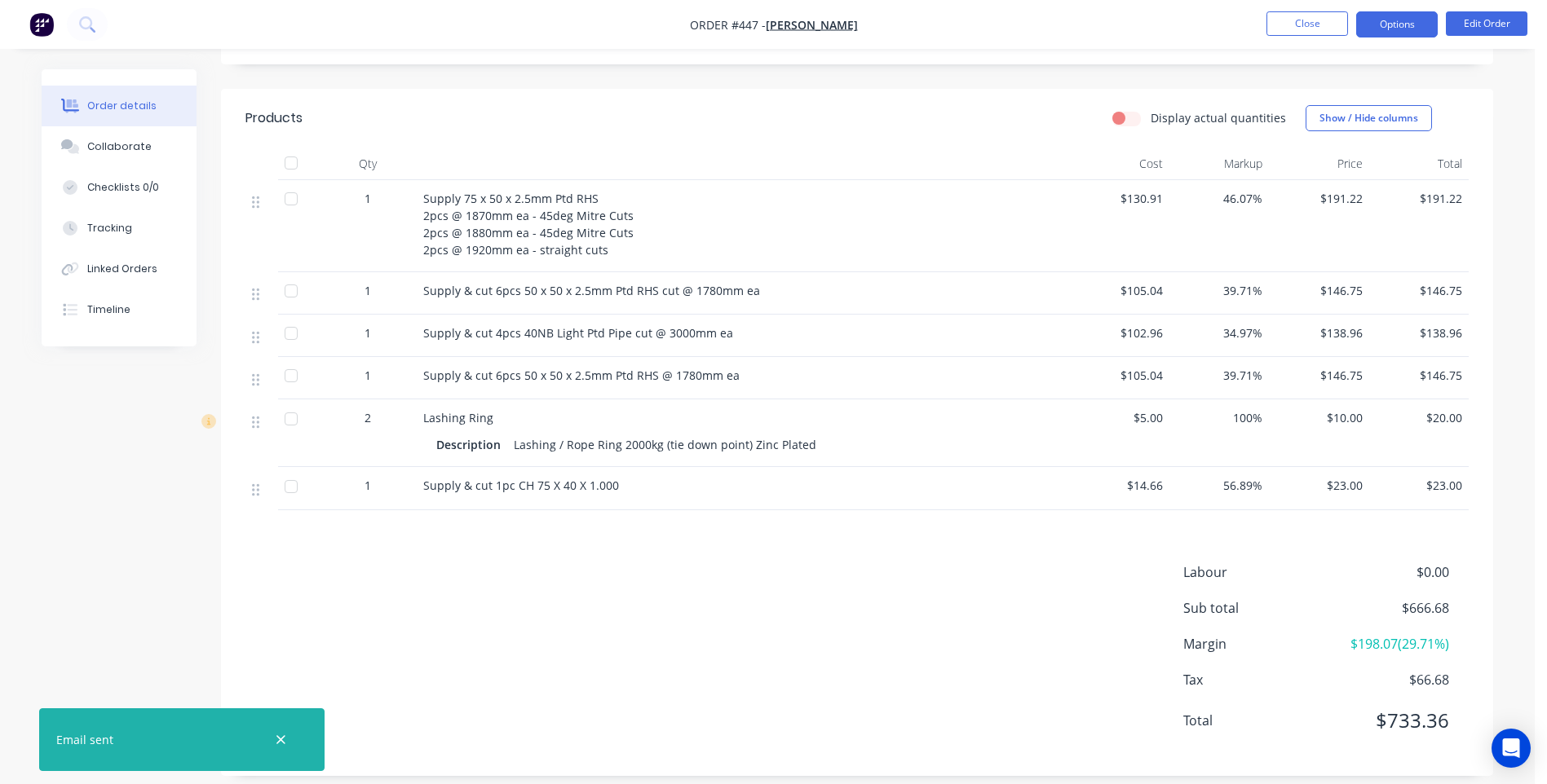
click at [1386, 29] on button "Options" at bounding box center [1396, 25] width 82 height 26
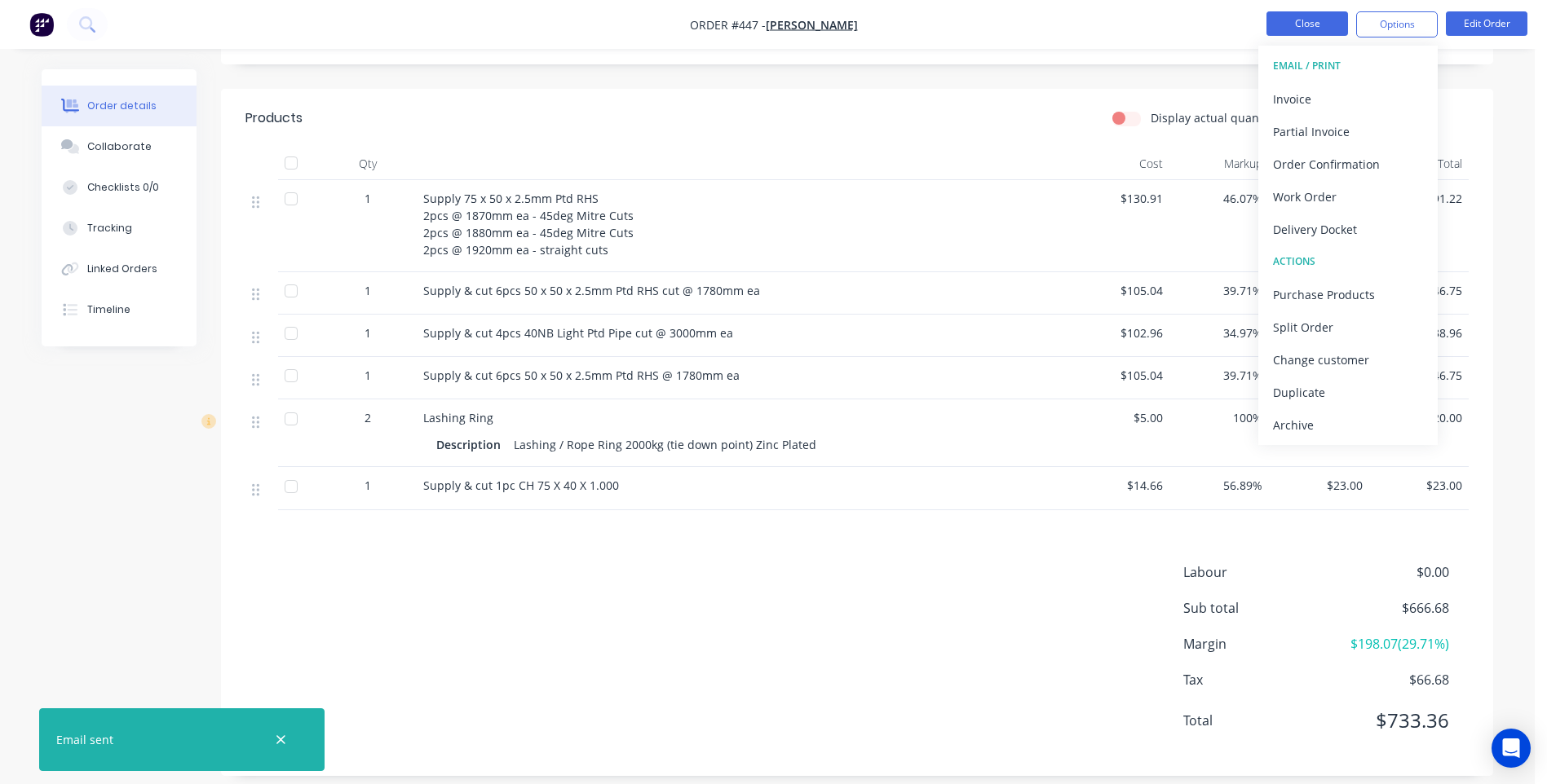
click at [1296, 17] on button "Close" at bounding box center [1307, 24] width 82 height 25
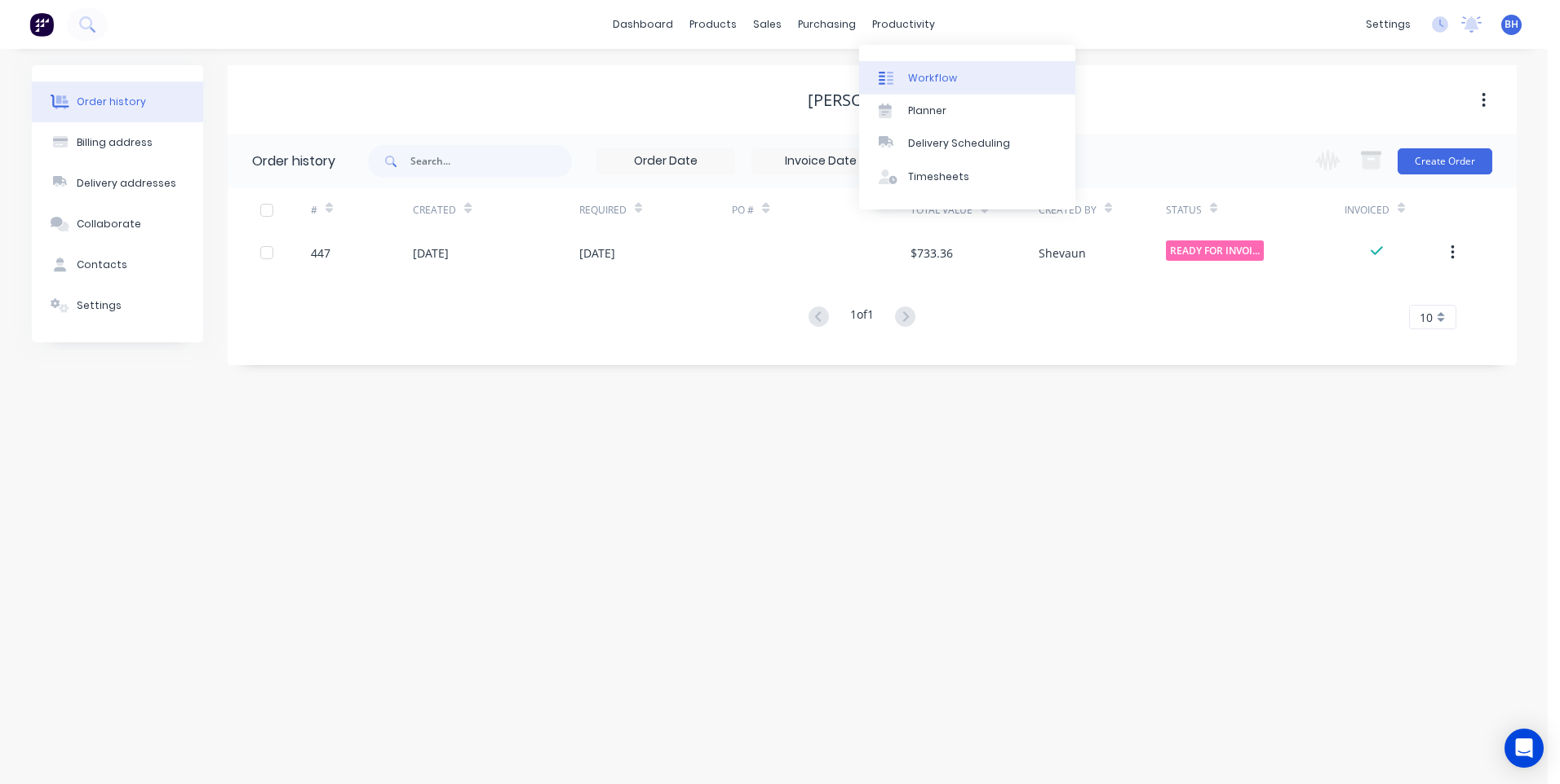
click at [922, 74] on div "Workflow" at bounding box center [932, 78] width 49 height 15
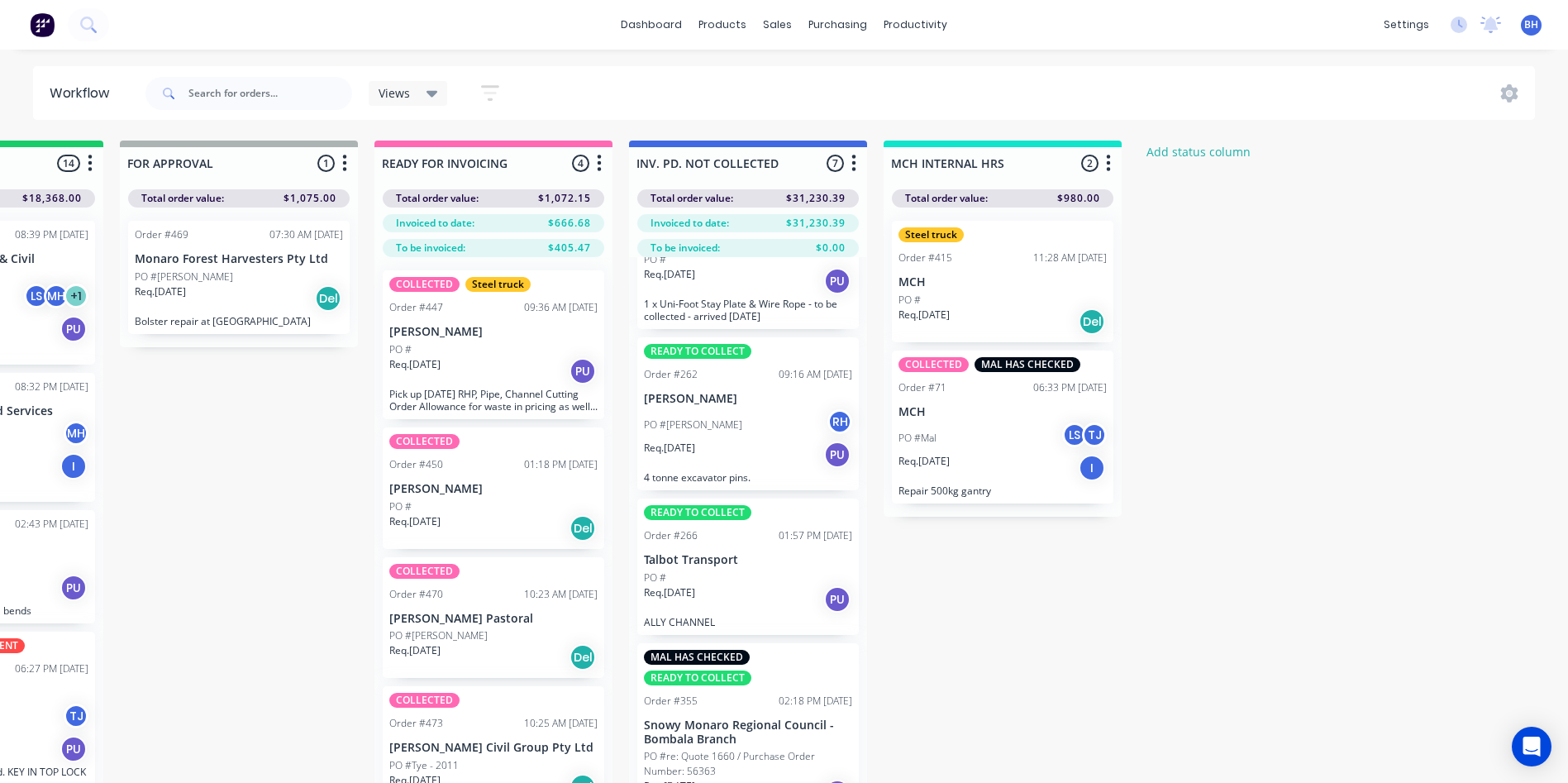
scroll to position [71, 1189]
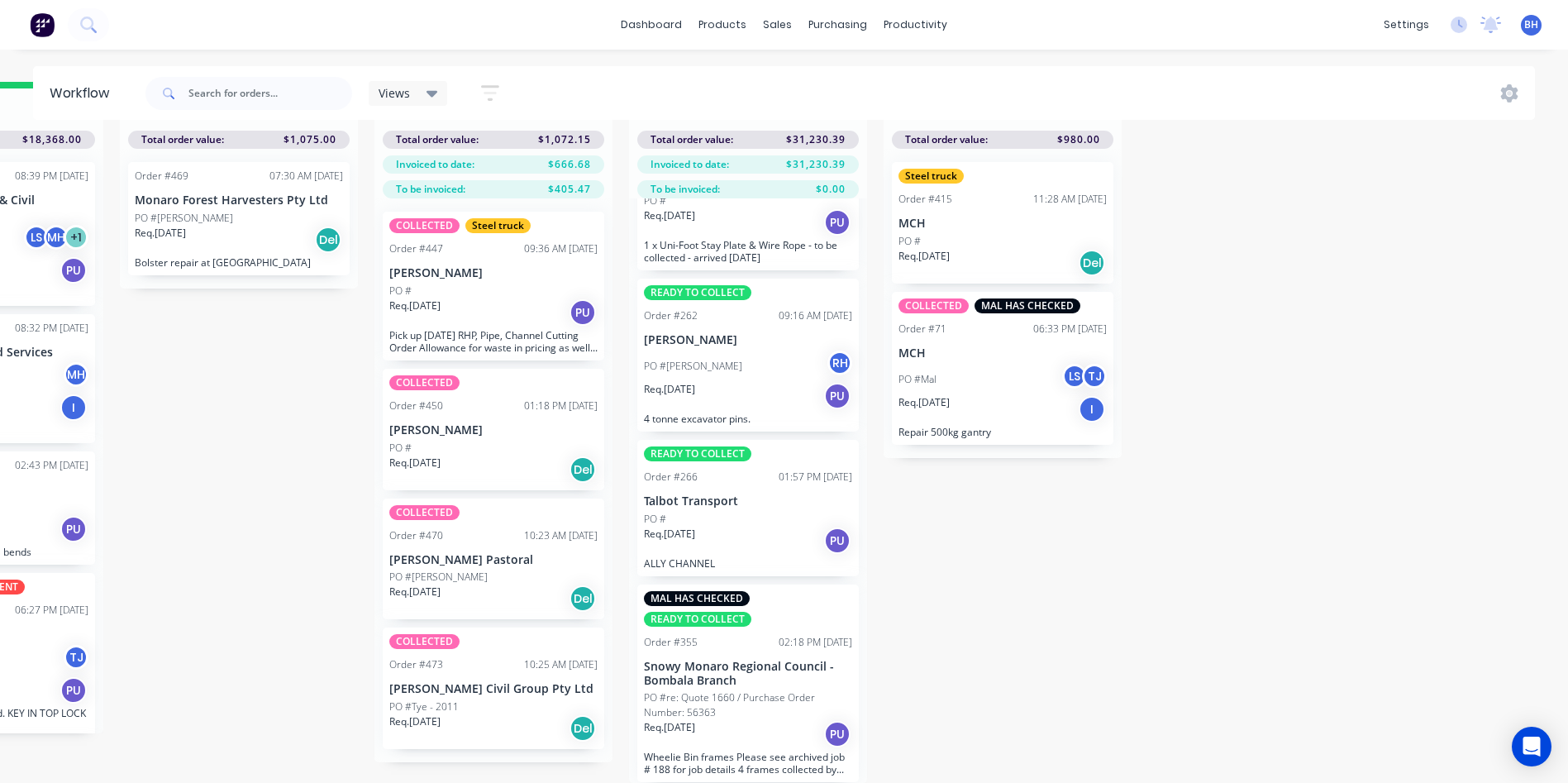
click at [504, 266] on p "[PERSON_NAME]" at bounding box center [493, 273] width 208 height 14
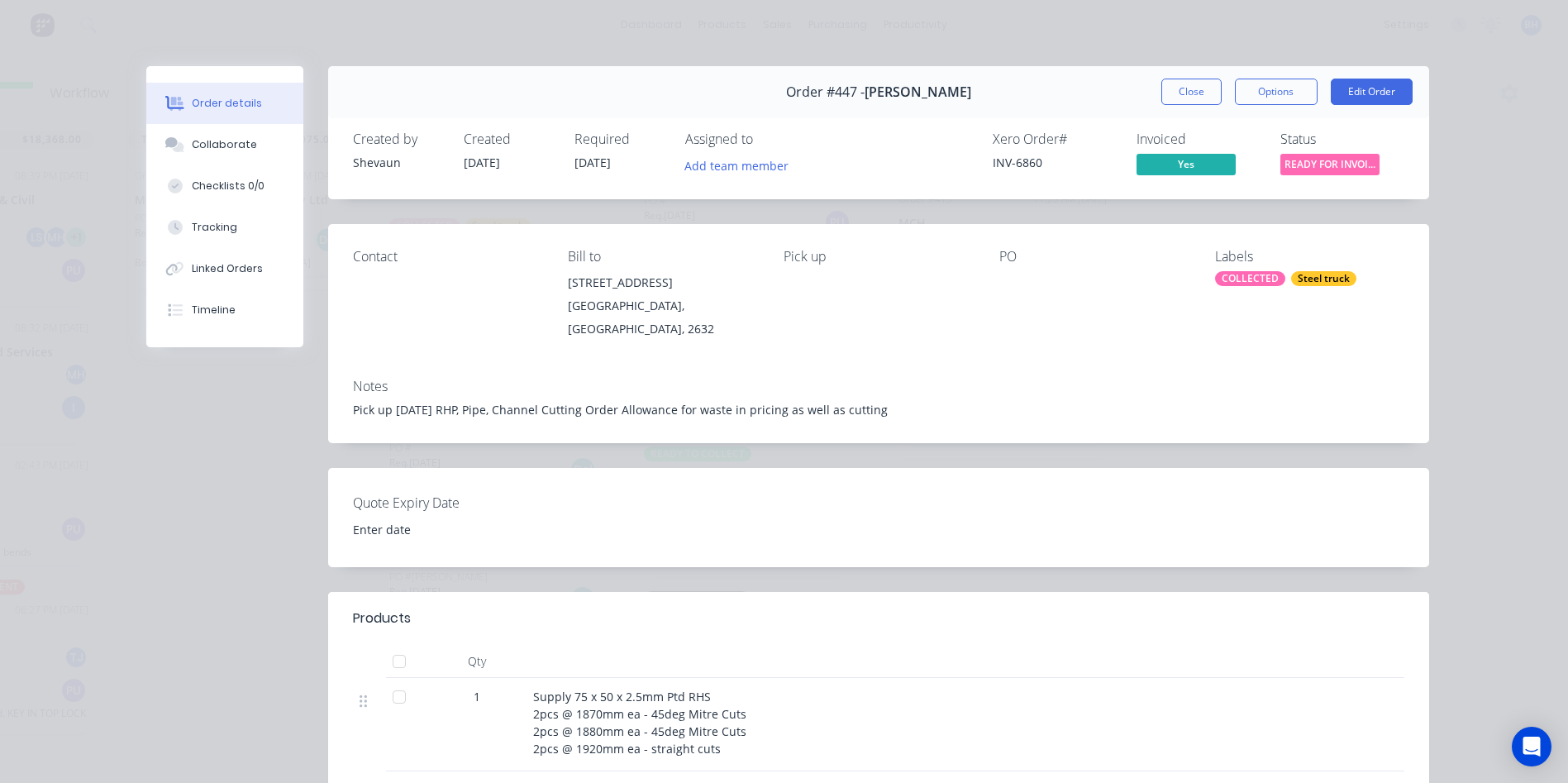
click at [1289, 152] on div "Status READY FOR INVOI..." at bounding box center [1342, 155] width 124 height 48
click at [1295, 160] on span "READY FOR INVOI..." at bounding box center [1330, 163] width 99 height 21
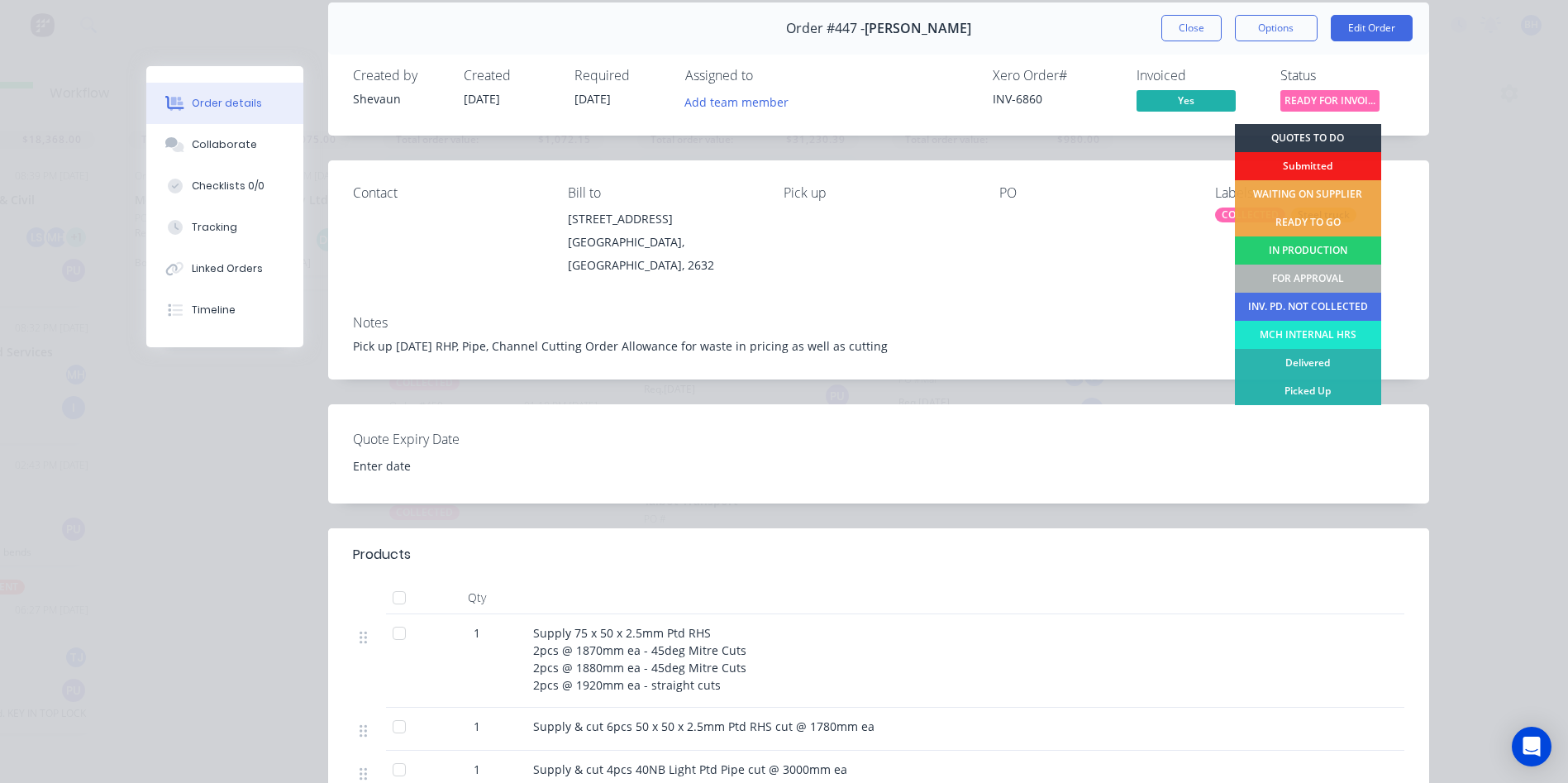
scroll to position [0, 0]
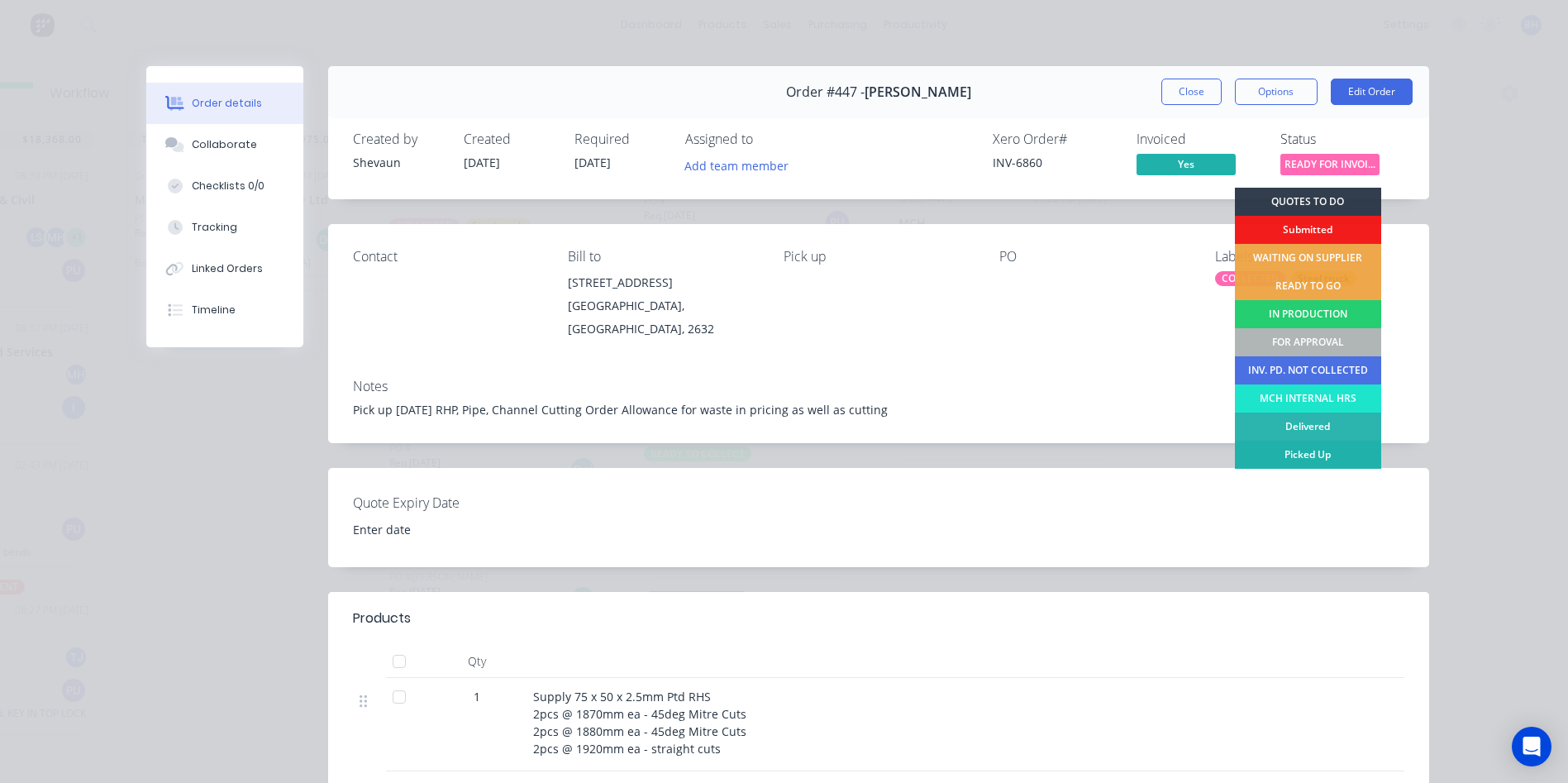
click at [1306, 448] on div "Picked Up" at bounding box center [1308, 454] width 146 height 28
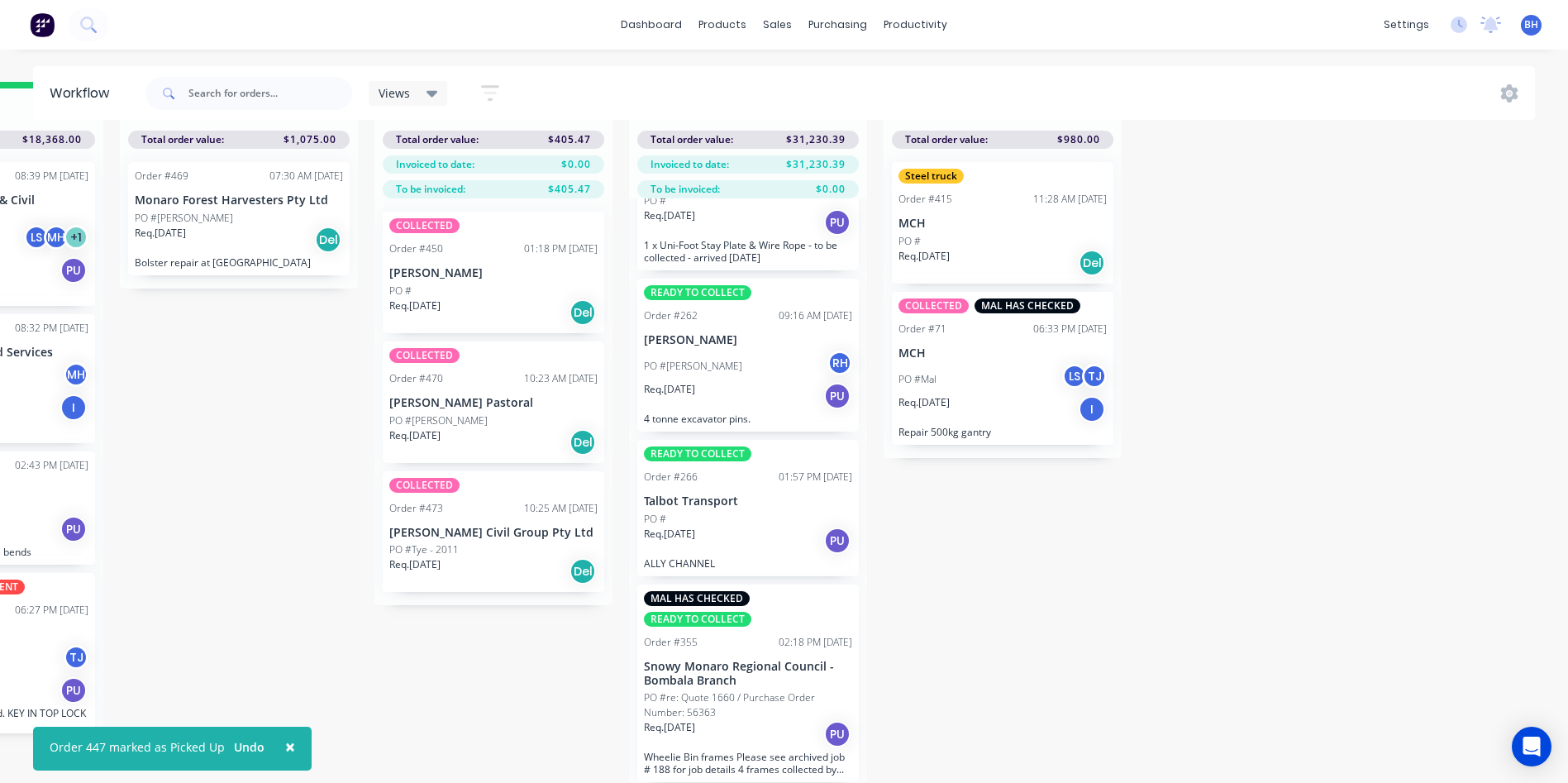
click at [478, 283] on div "PO #" at bounding box center [493, 290] width 208 height 15
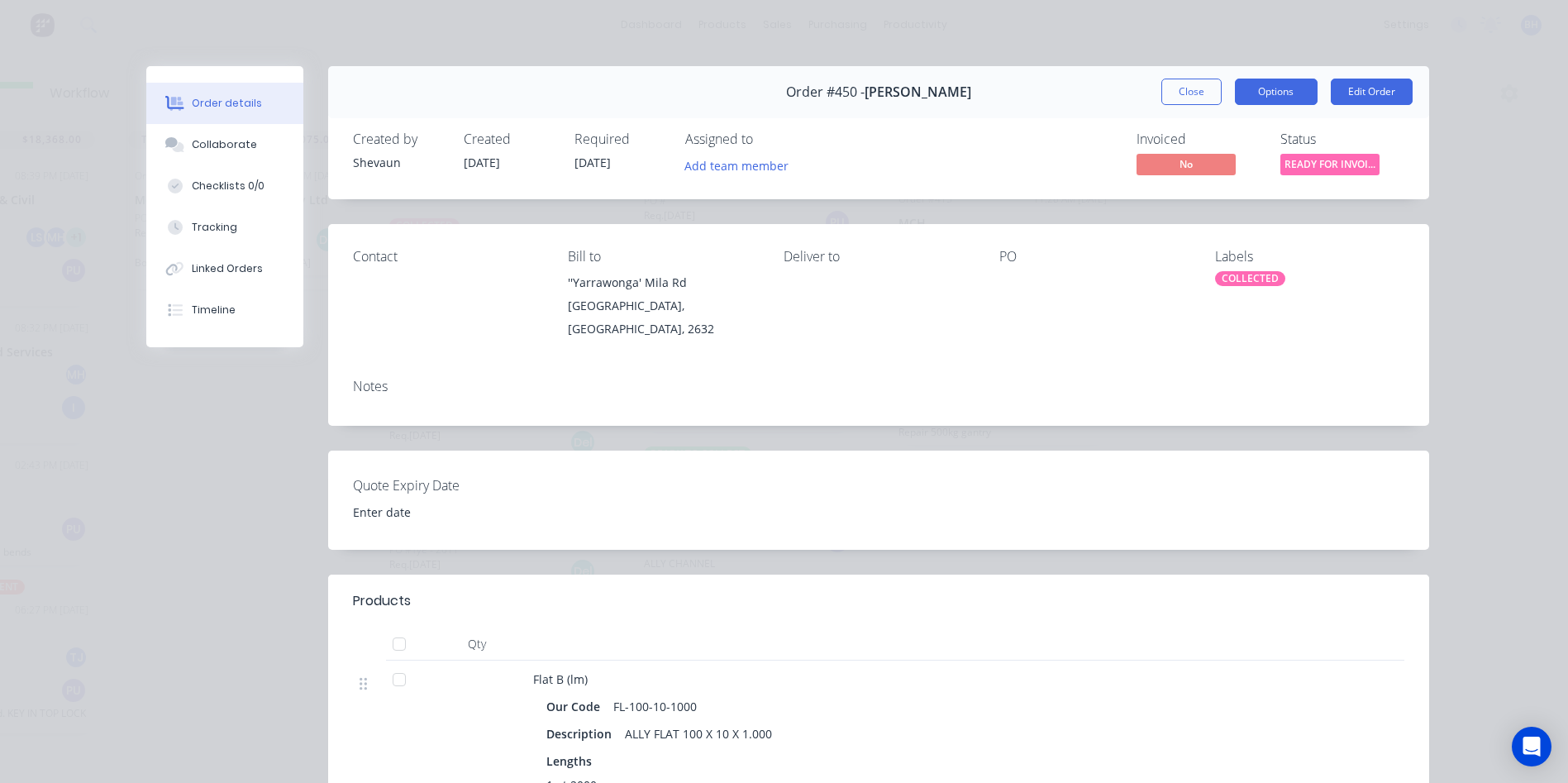
click at [1285, 89] on button "Options" at bounding box center [1276, 92] width 83 height 27
click at [1541, 136] on div "Order details Collaborate Checklists 0/0 Tracking Linked Orders Timeline Order …" at bounding box center [784, 391] width 1568 height 783
click at [1170, 101] on button "Close" at bounding box center [1192, 92] width 61 height 27
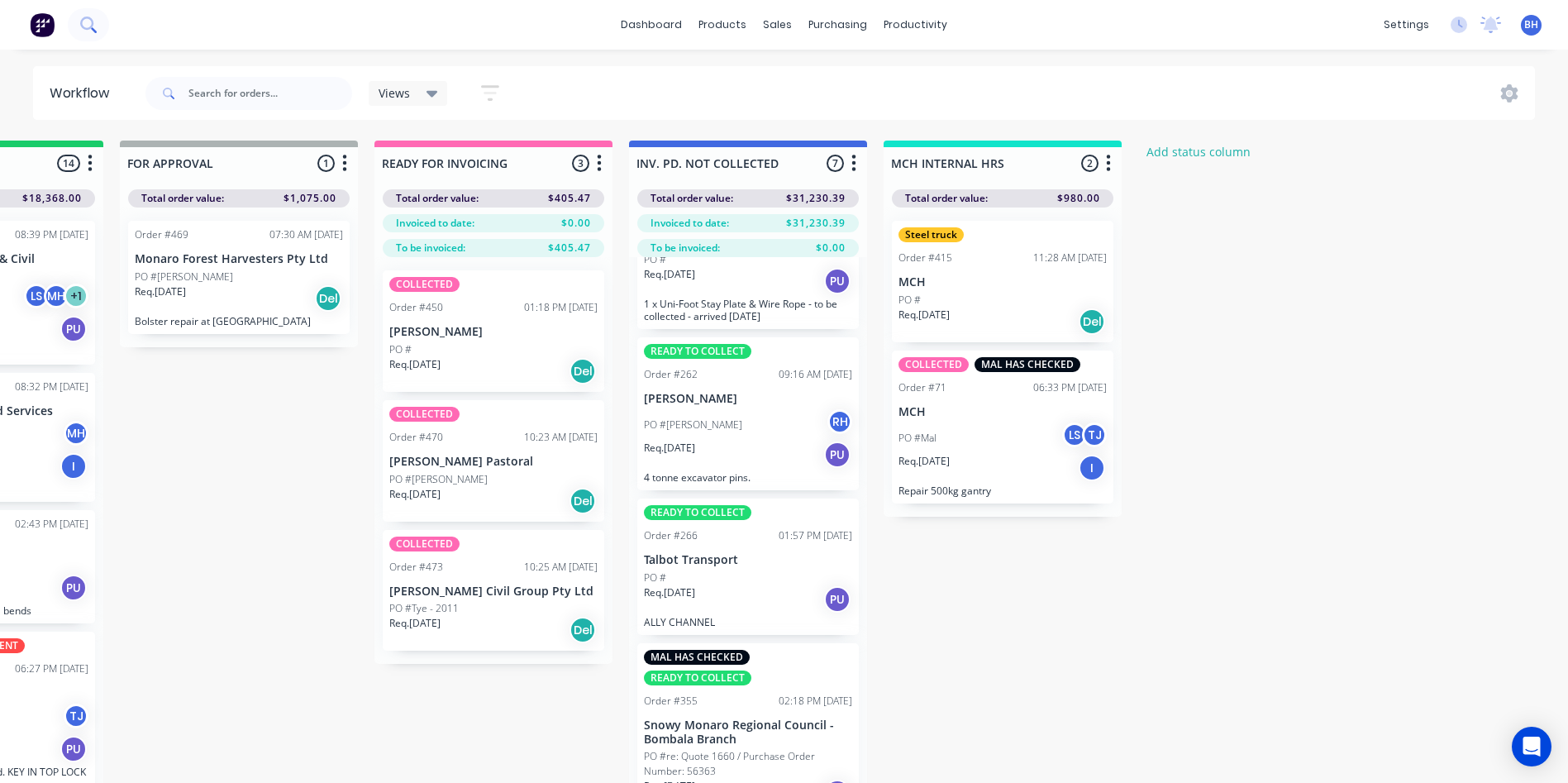
click at [79, 23] on button at bounding box center [88, 24] width 41 height 33
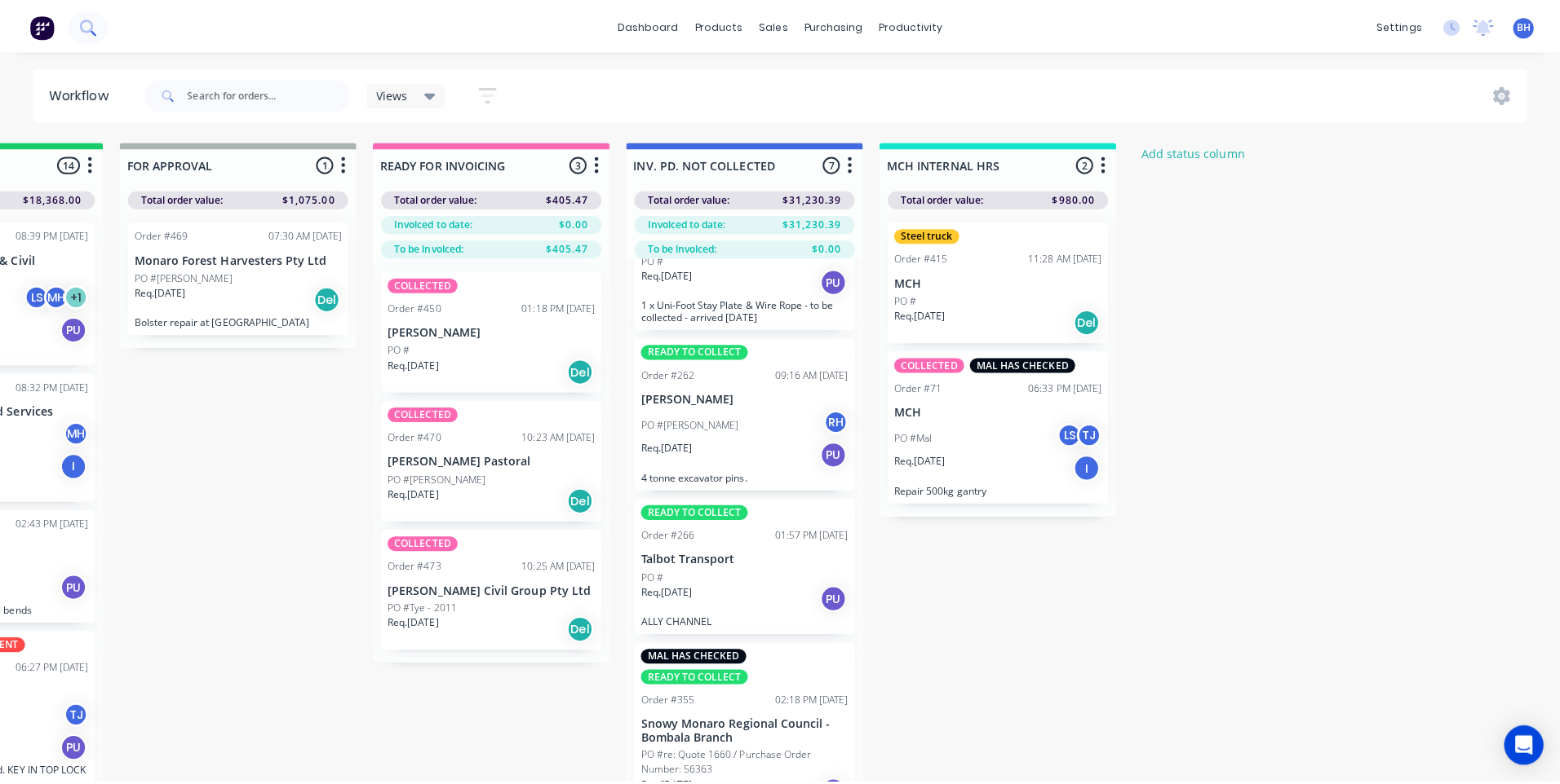
scroll to position [0, 1161]
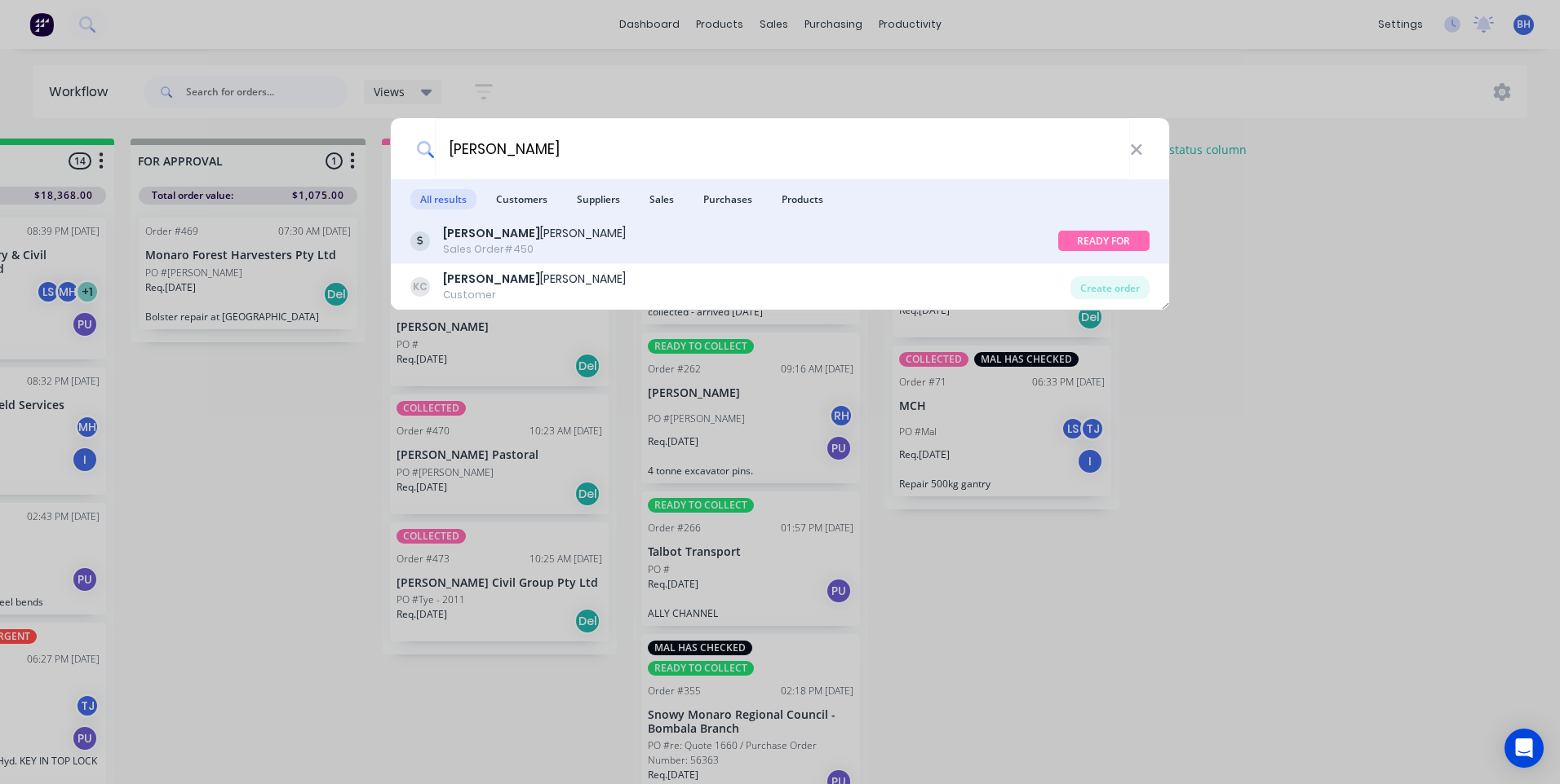
type input "[PERSON_NAME]"
click at [522, 229] on div "[PERSON_NAME]" at bounding box center [534, 233] width 182 height 17
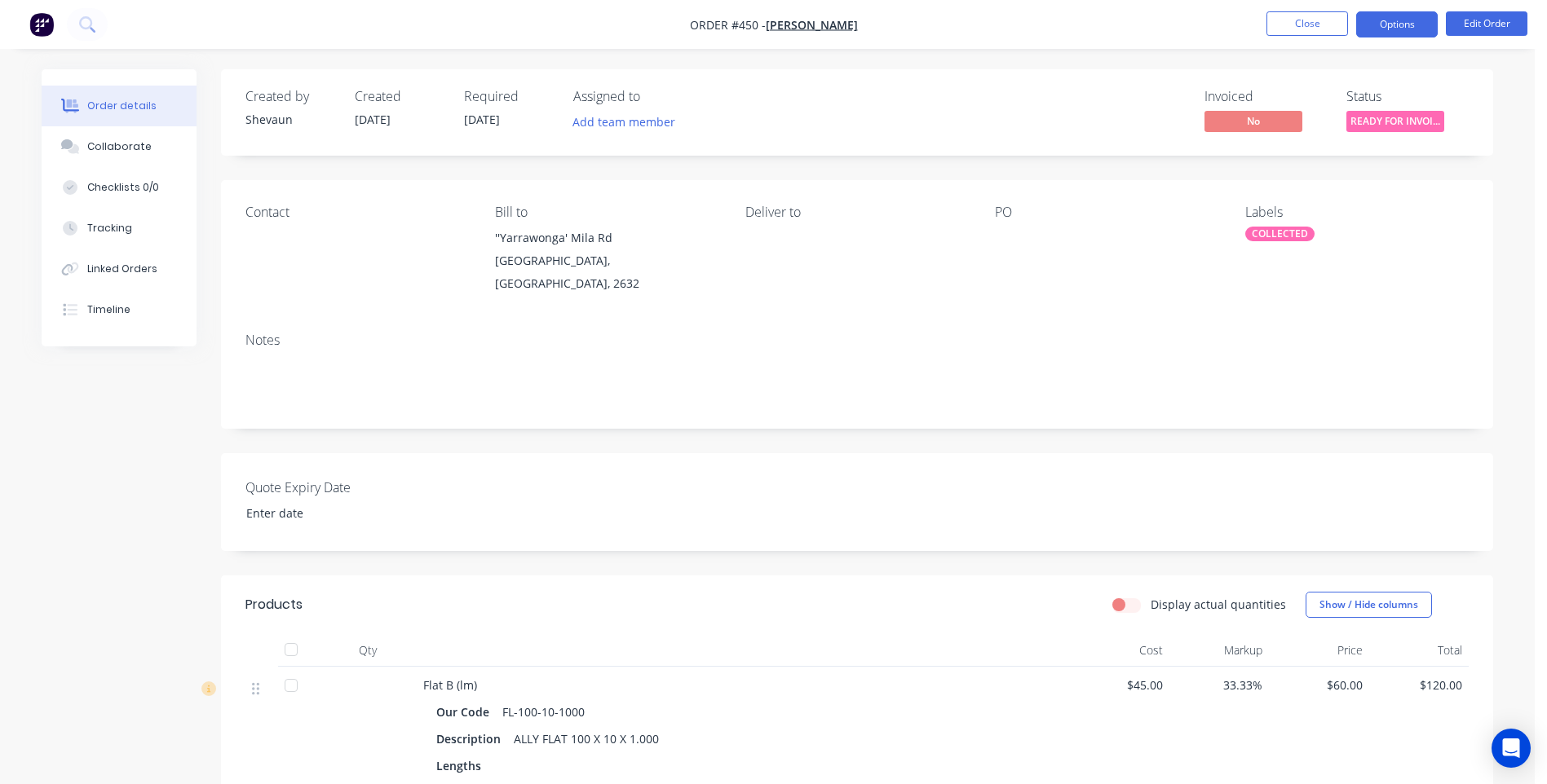
click at [1394, 30] on button "Options" at bounding box center [1396, 25] width 82 height 26
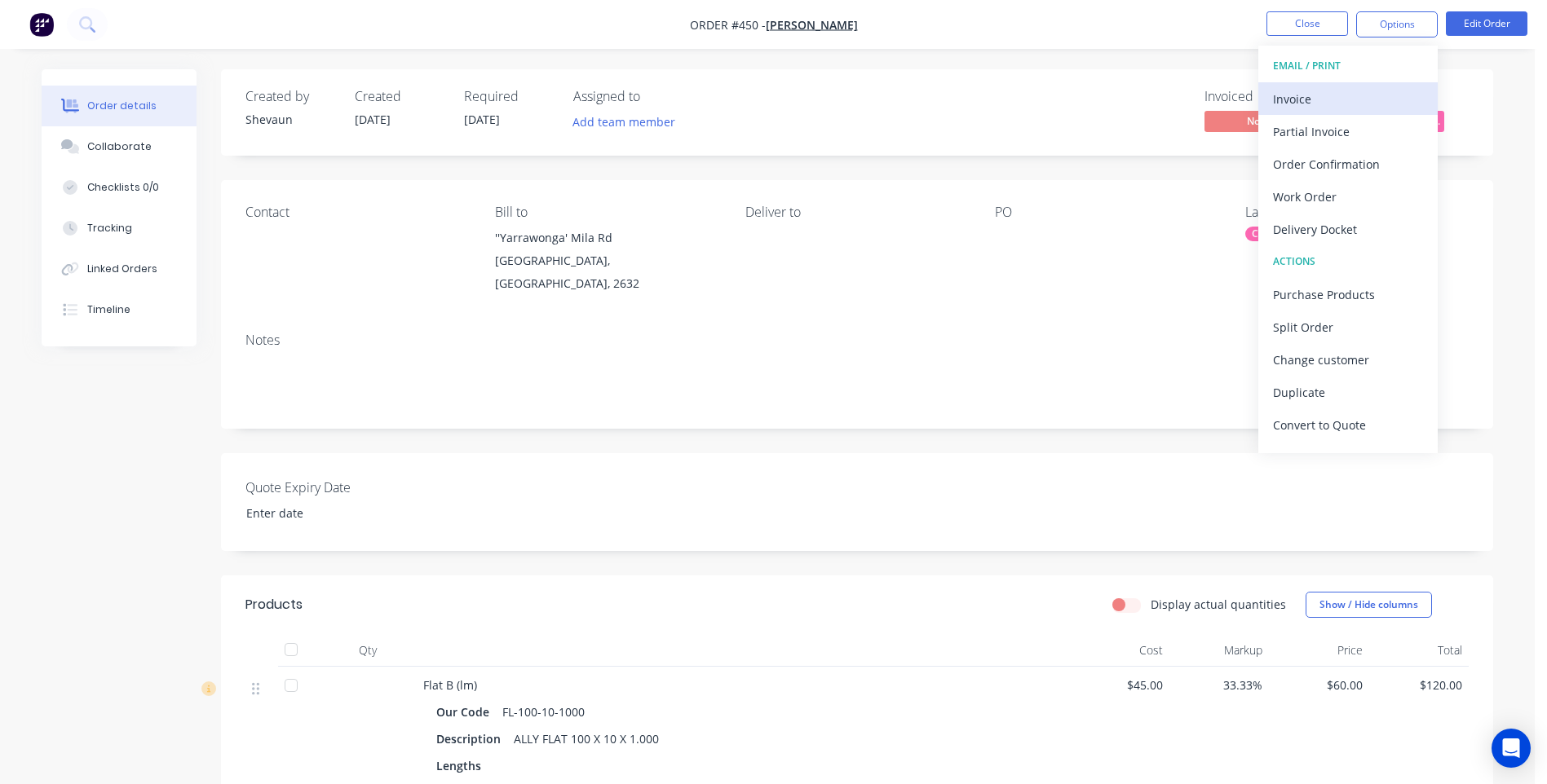
click at [1299, 92] on div "Invoice" at bounding box center [1348, 99] width 150 height 24
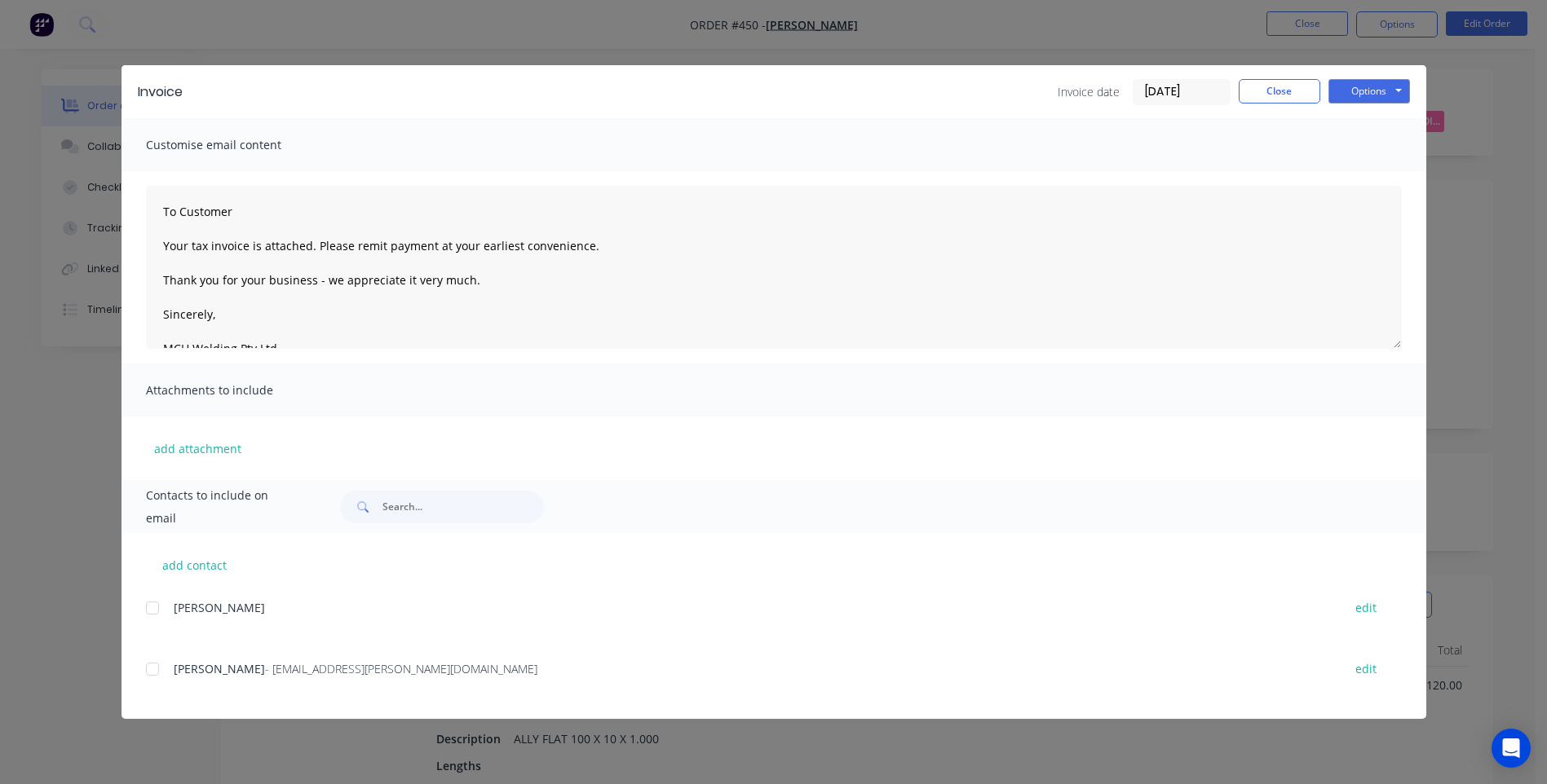
click at [153, 674] on div at bounding box center [152, 669] width 33 height 33
click at [1366, 84] on button "Options" at bounding box center [1369, 92] width 82 height 25
click at [1366, 120] on button "Preview" at bounding box center [1380, 120] width 104 height 27
click at [1359, 93] on button "Options" at bounding box center [1369, 92] width 82 height 25
click at [1370, 174] on button "Email" at bounding box center [1380, 174] width 104 height 27
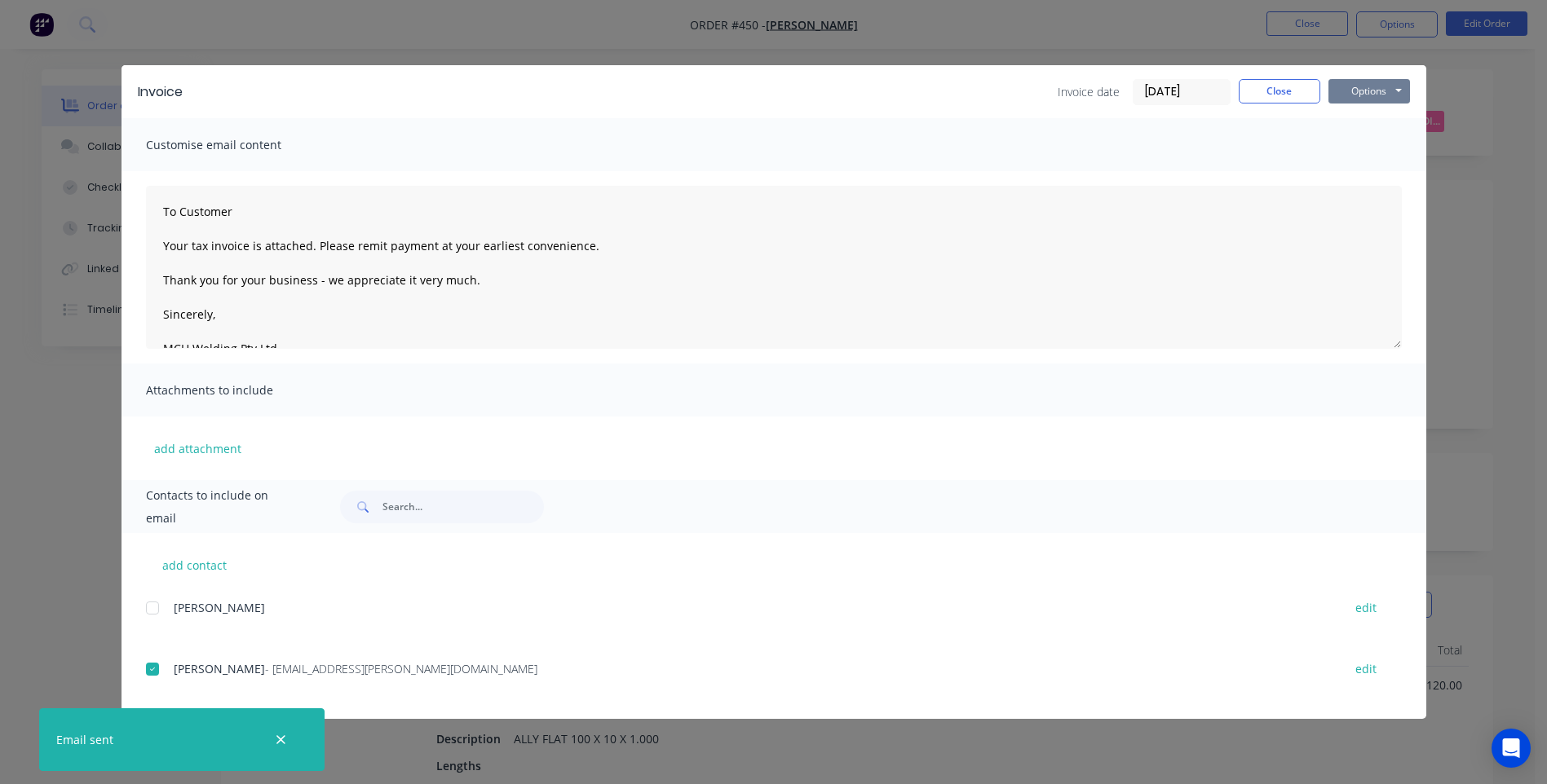
click at [1361, 93] on button "Options" at bounding box center [1369, 92] width 82 height 25
click at [1249, 79] on button "Close" at bounding box center [1279, 92] width 82 height 25
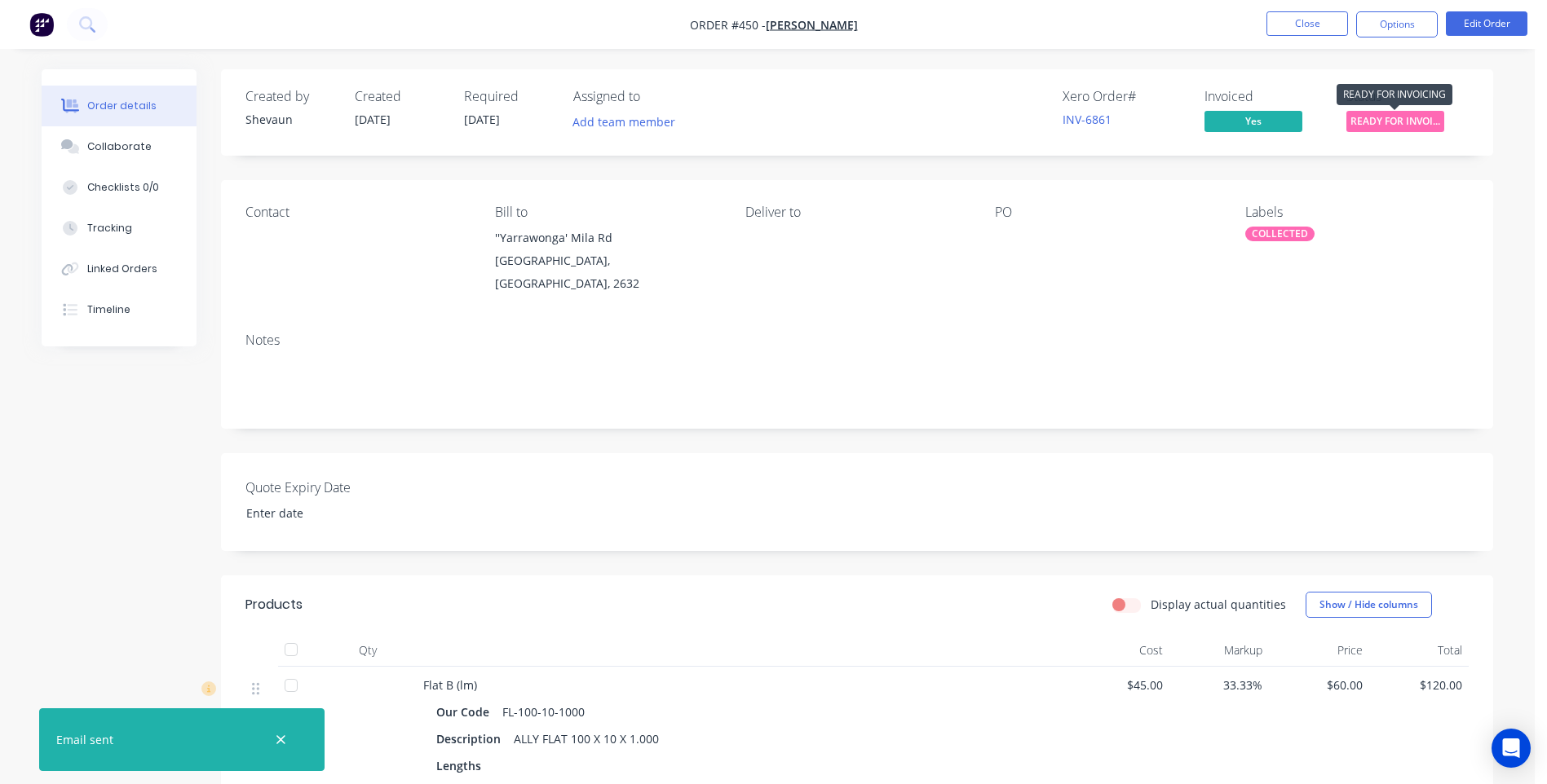
click at [1410, 116] on span "READY FOR INVOI..." at bounding box center [1395, 121] width 98 height 20
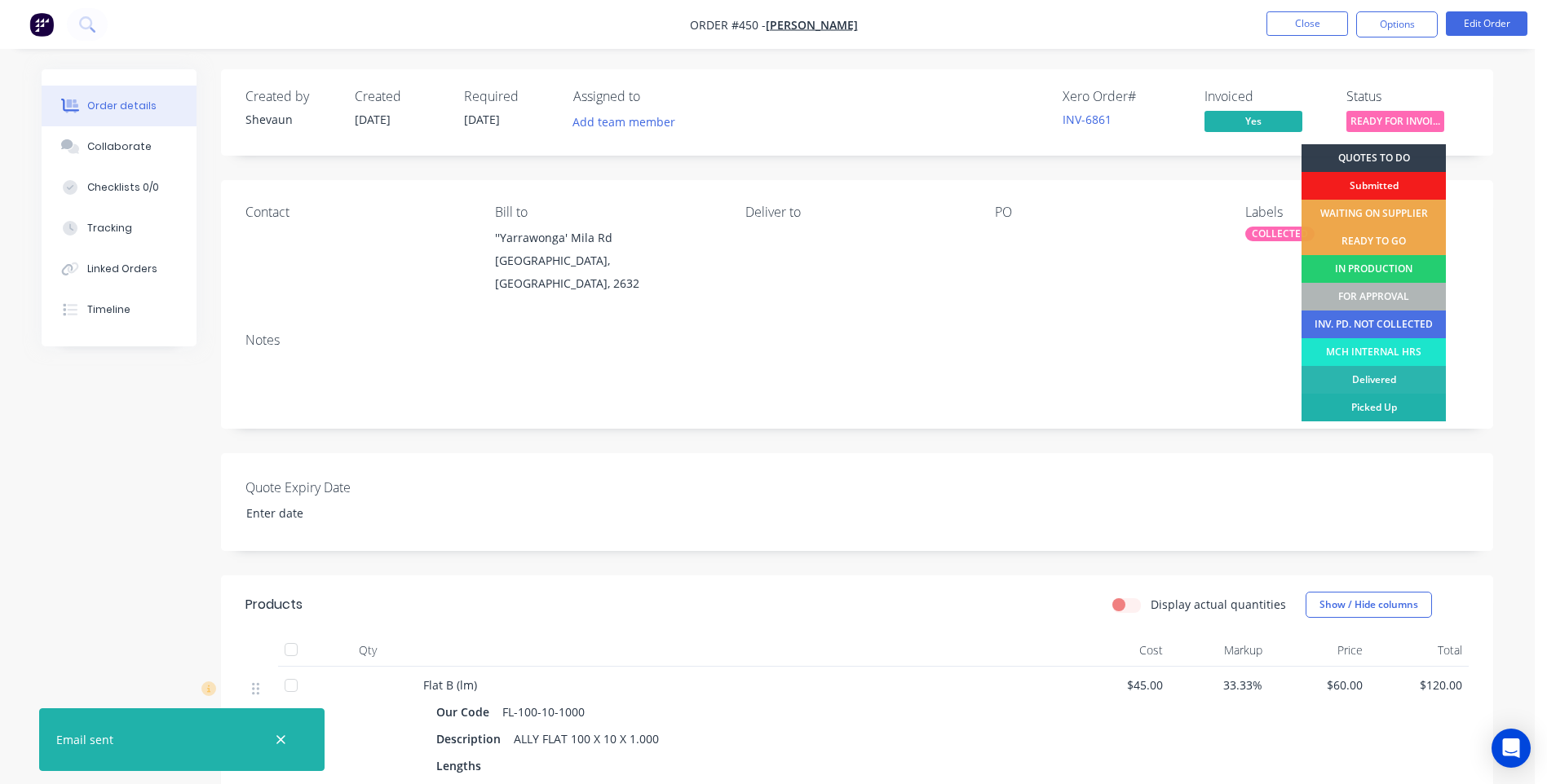
click at [1351, 404] on div "Picked Up" at bounding box center [1373, 407] width 144 height 27
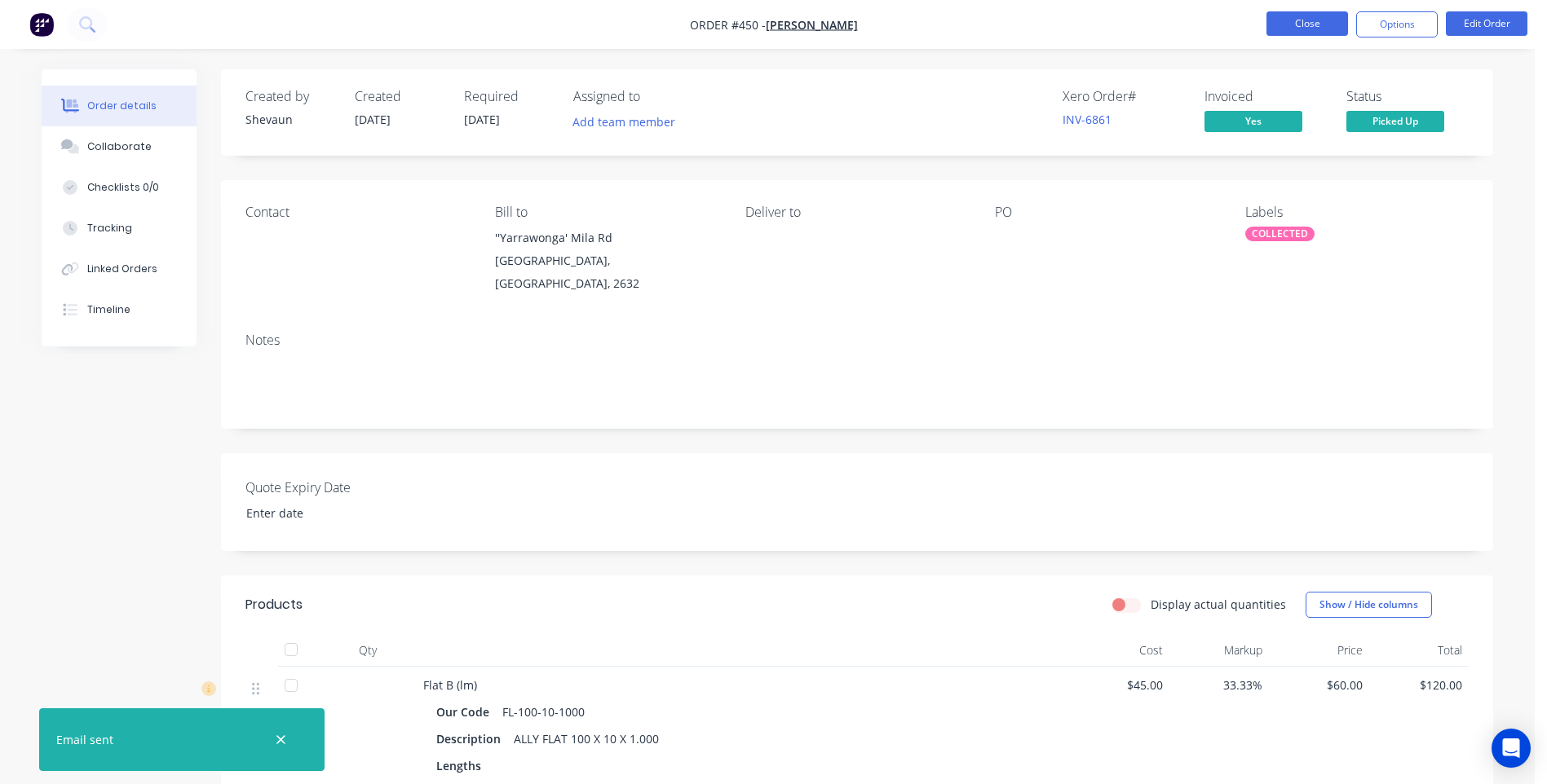
click at [1285, 19] on button "Close" at bounding box center [1307, 24] width 82 height 25
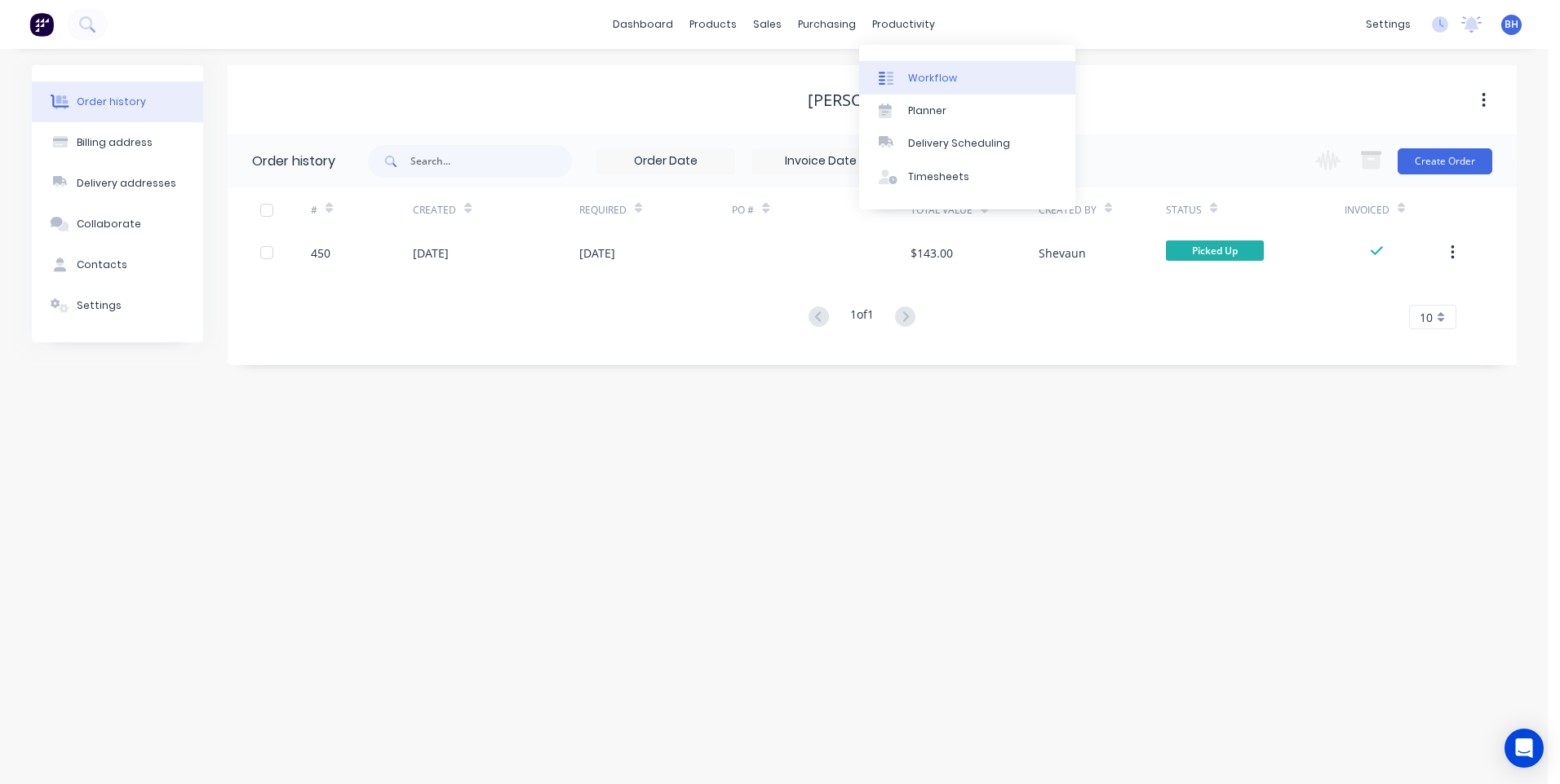
click at [920, 68] on link "Workflow" at bounding box center [967, 77] width 216 height 33
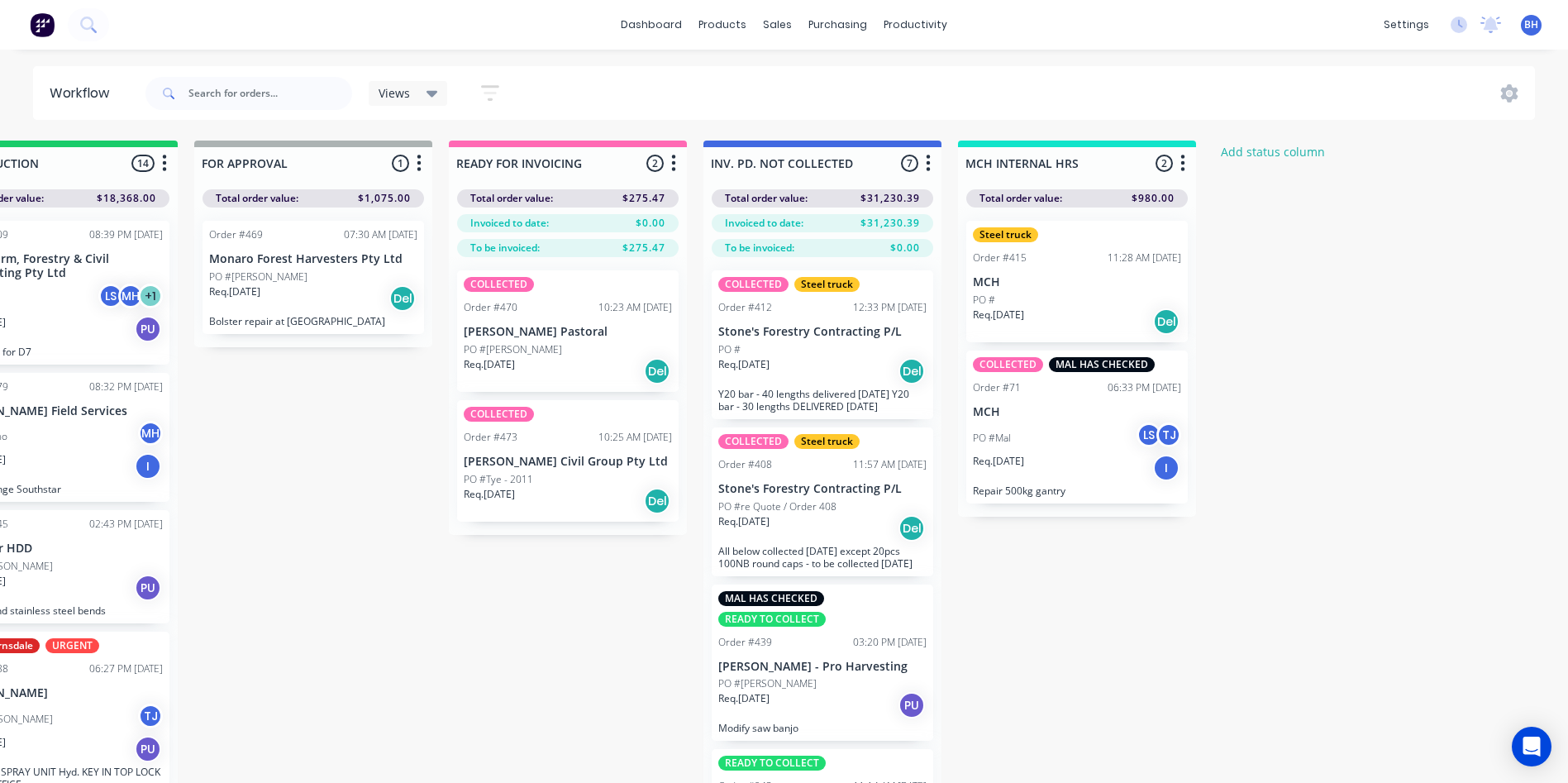
scroll to position [0, 1153]
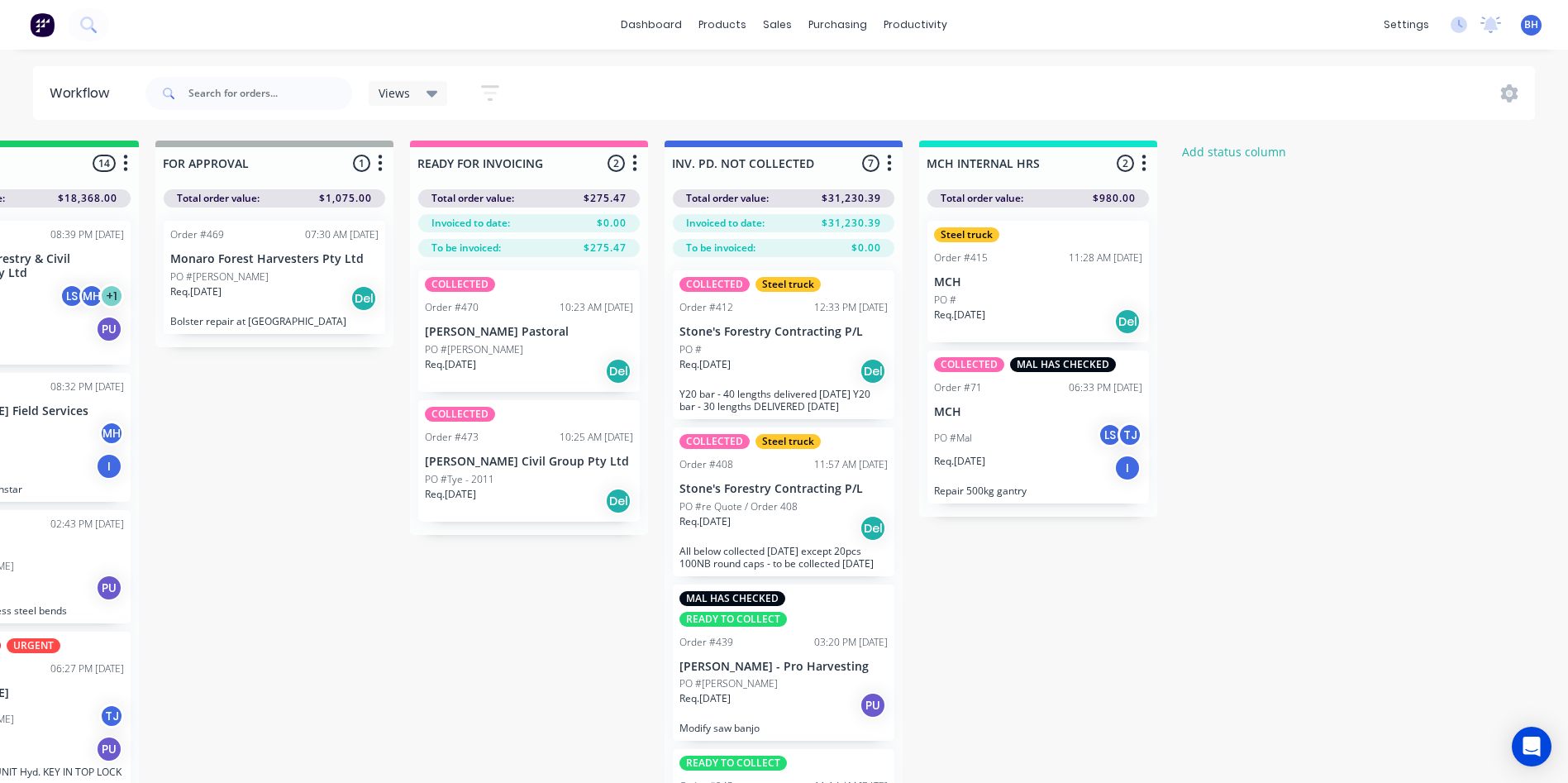
click at [479, 462] on p "[PERSON_NAME] Civil Group Pty Ltd" at bounding box center [529, 462] width 208 height 14
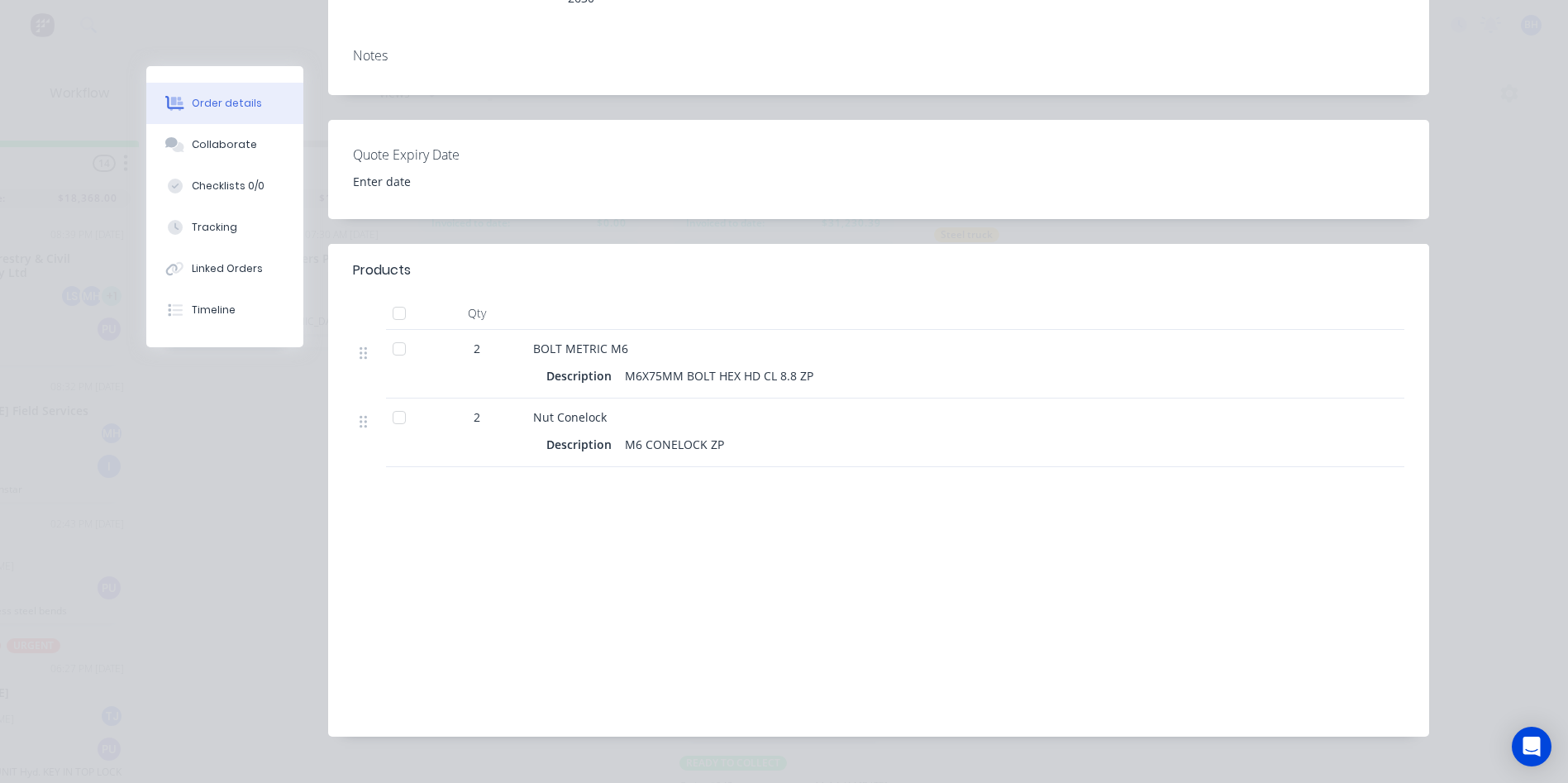
scroll to position [0, 0]
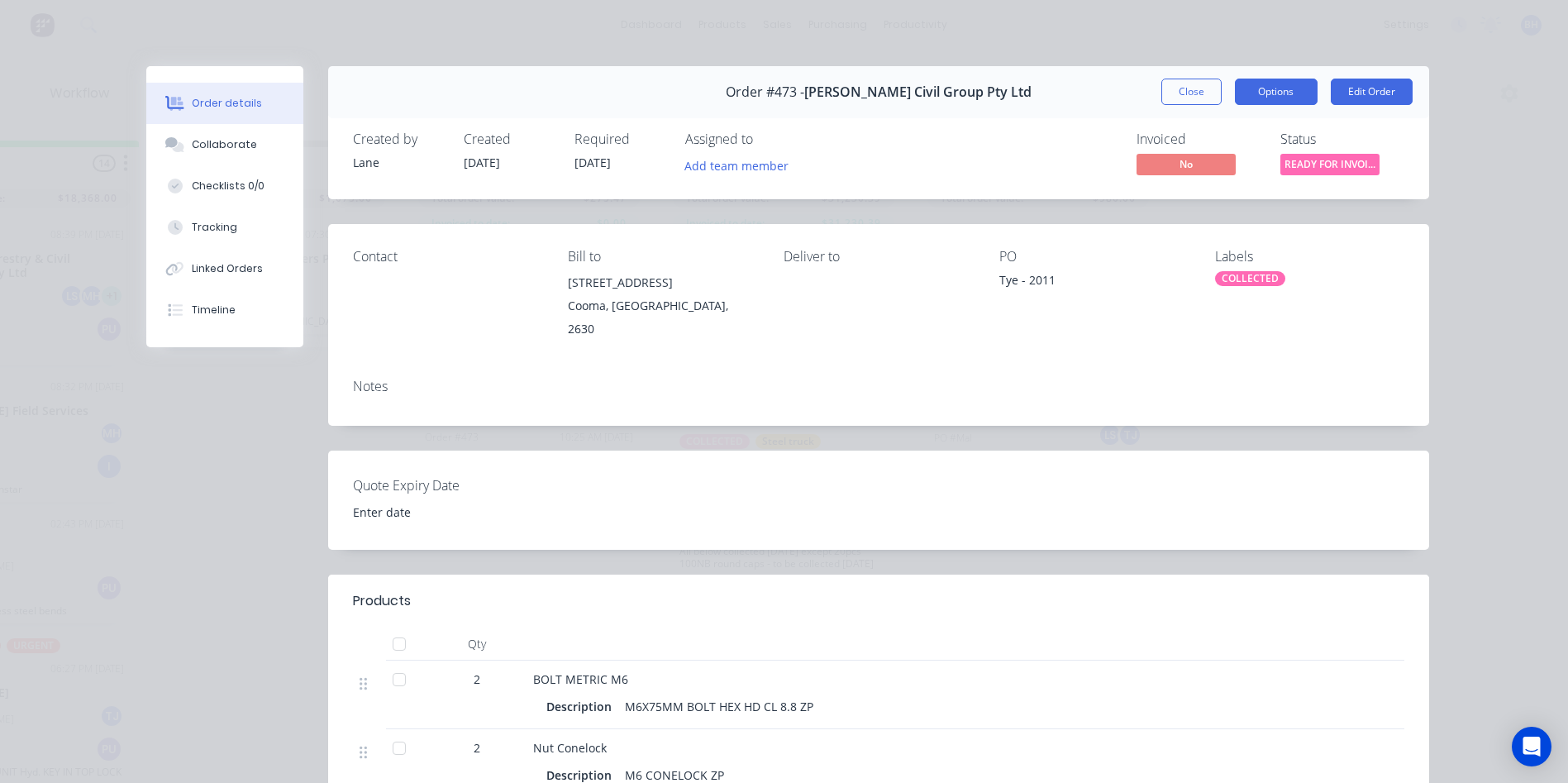
click at [1280, 90] on button "Options" at bounding box center [1276, 92] width 83 height 27
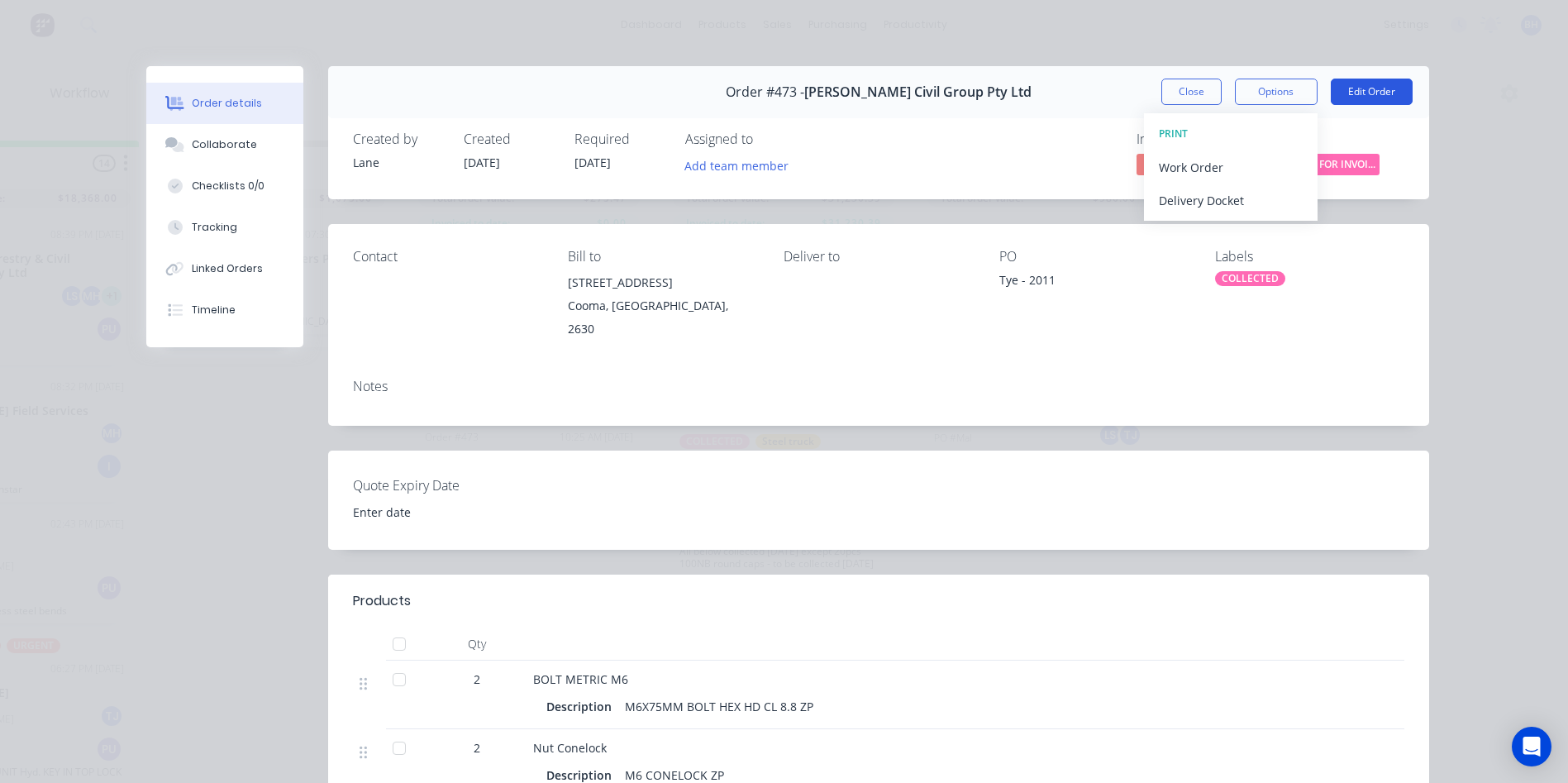
click at [1376, 85] on button "Edit Order" at bounding box center [1372, 92] width 82 height 27
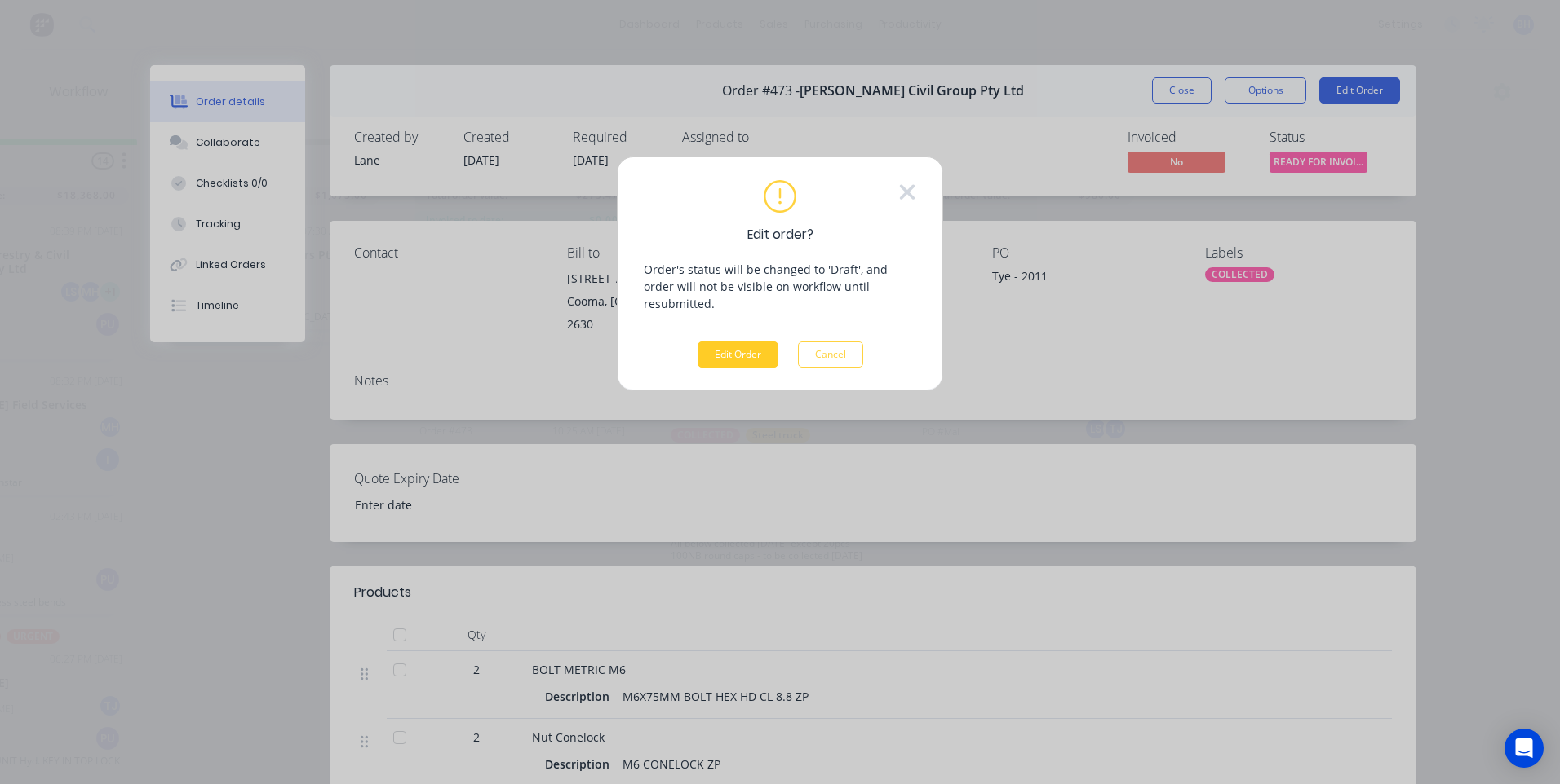
click at [705, 342] on button "Edit Order" at bounding box center [738, 355] width 81 height 26
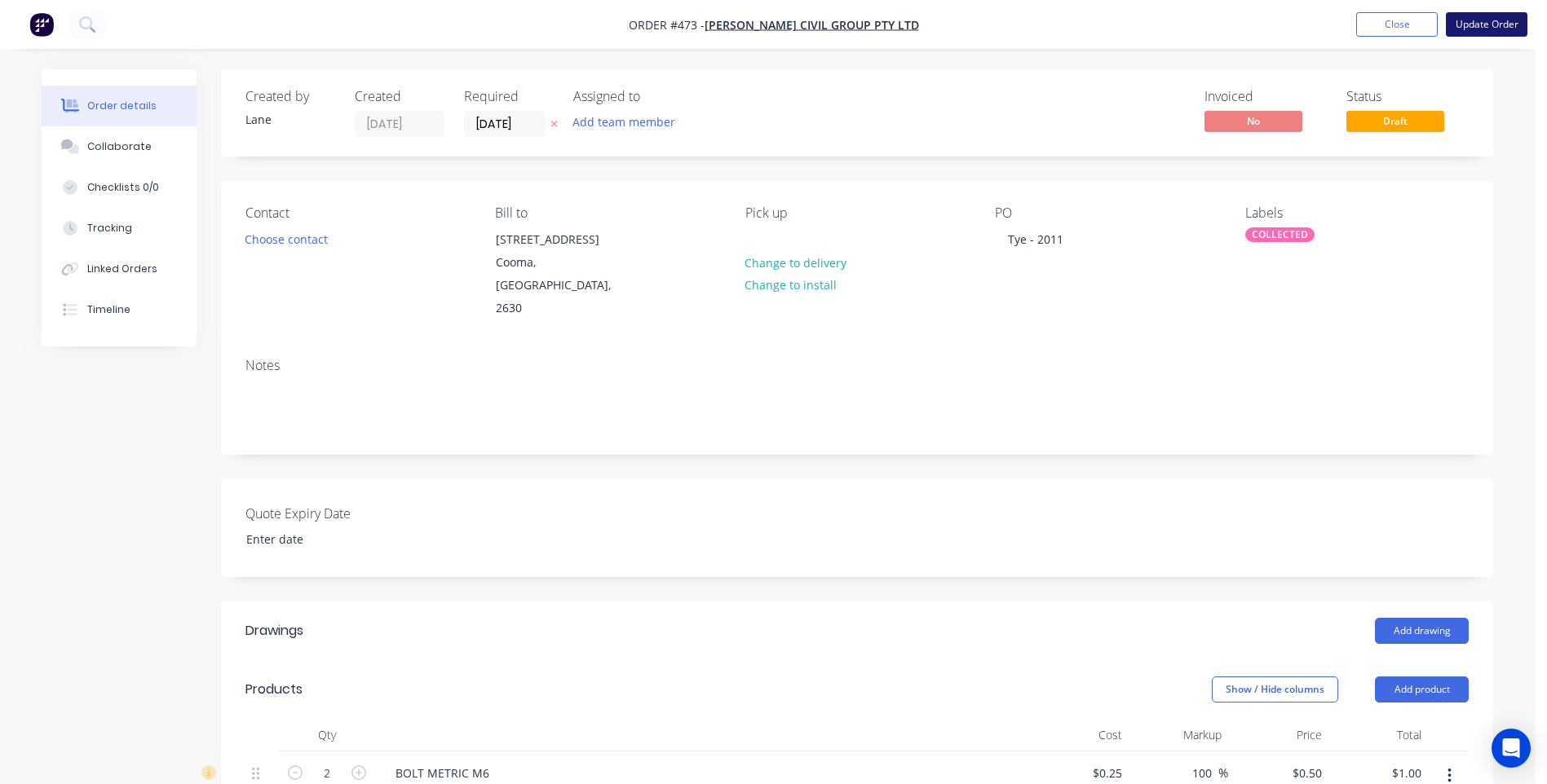
click at [1489, 18] on button "Update Order" at bounding box center [1486, 25] width 82 height 25
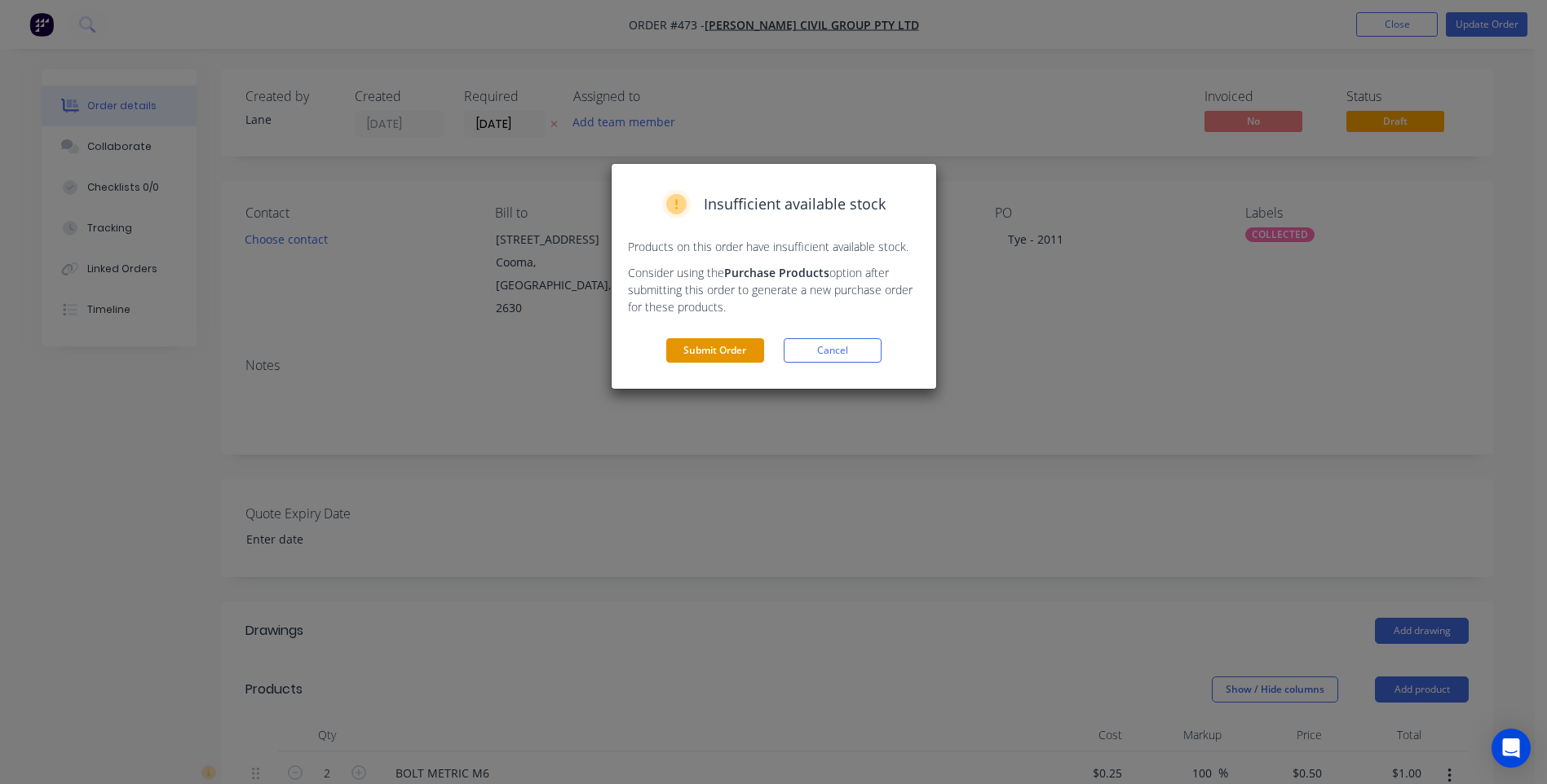
click at [696, 349] on button "Submit Order" at bounding box center [714, 351] width 98 height 25
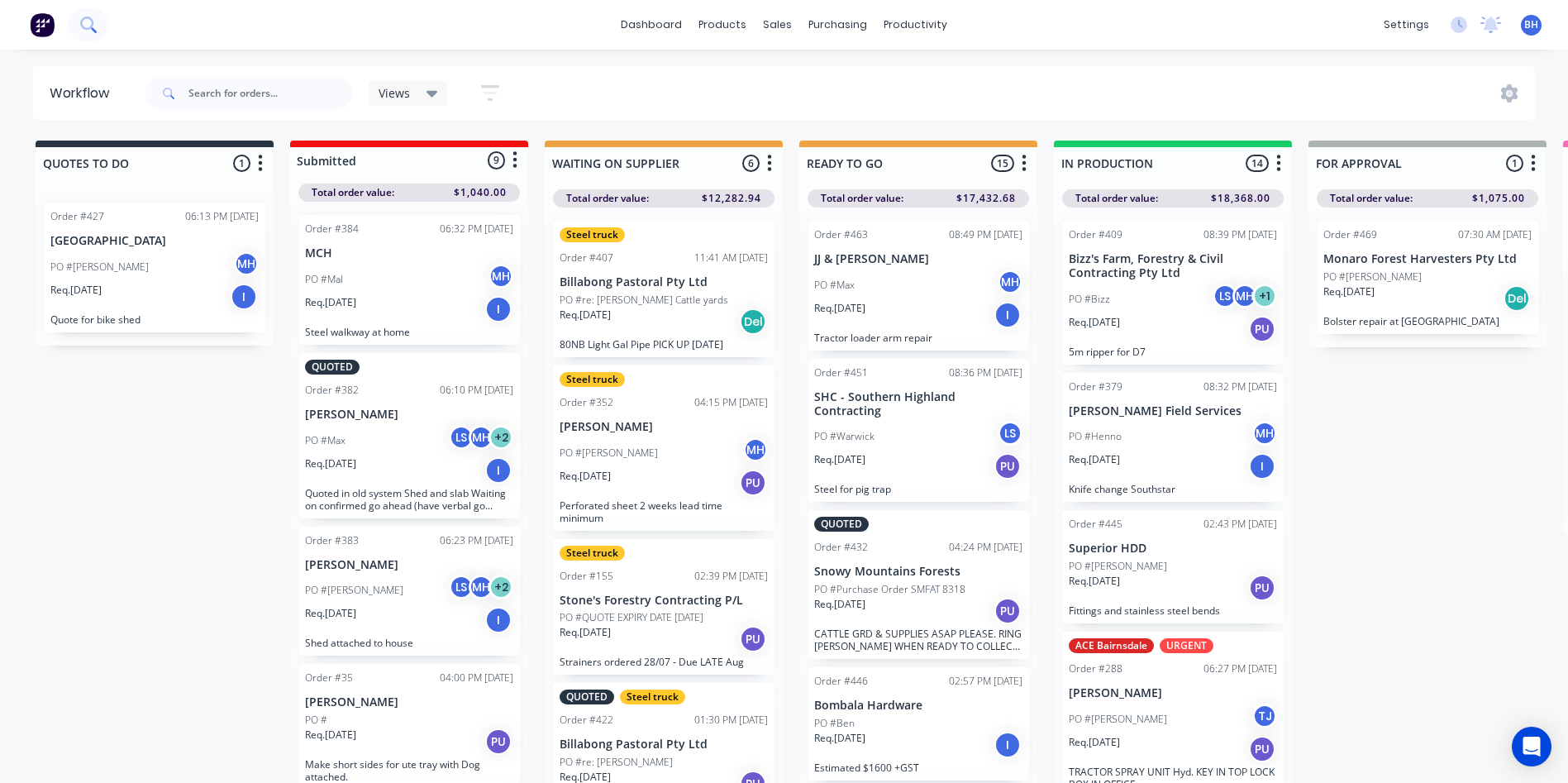
click at [87, 21] on icon at bounding box center [88, 25] width 16 height 16
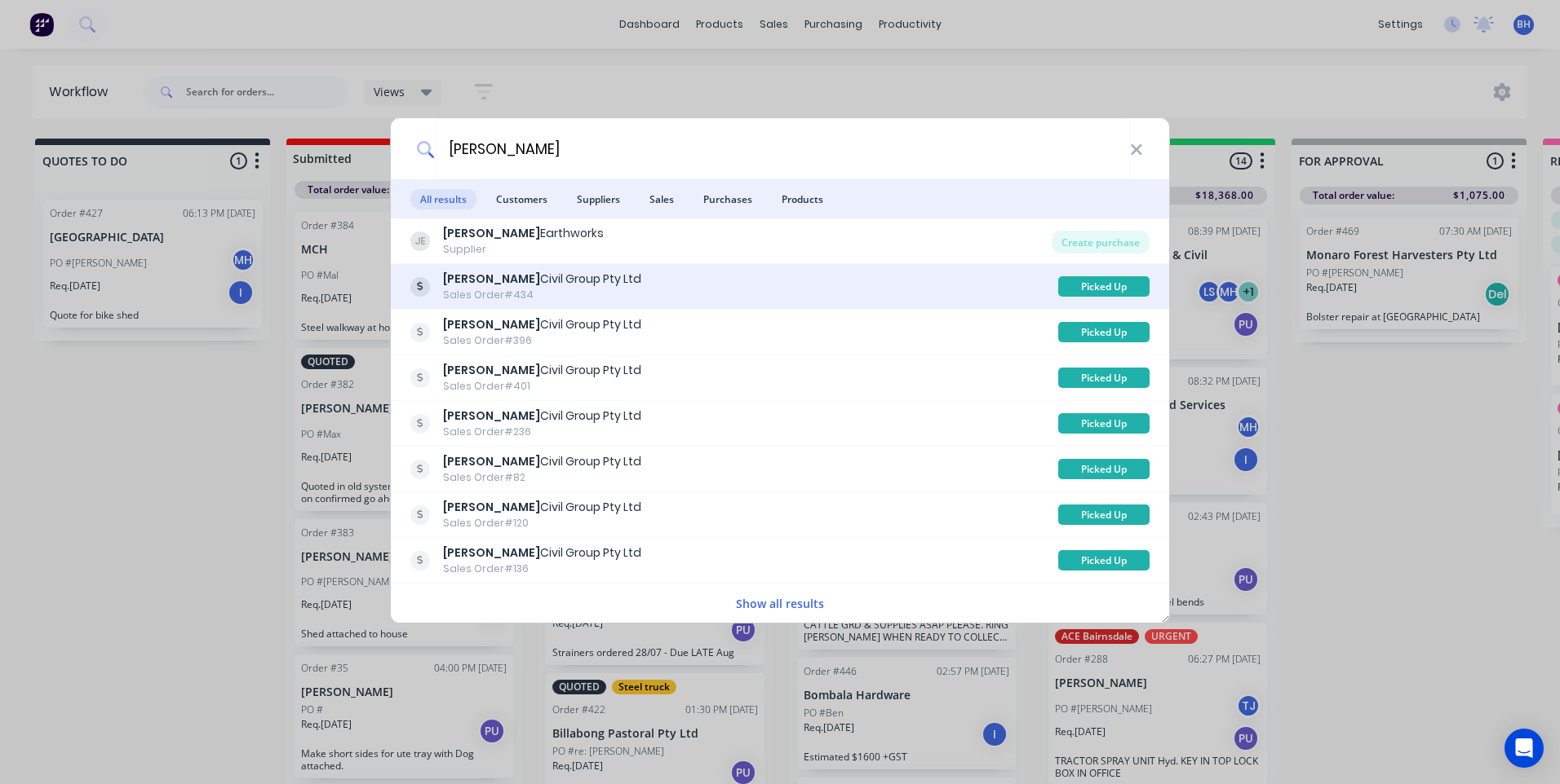
type input "[PERSON_NAME]"
click at [568, 282] on div "[PERSON_NAME] Civil Group Pty Ltd" at bounding box center [542, 278] width 198 height 17
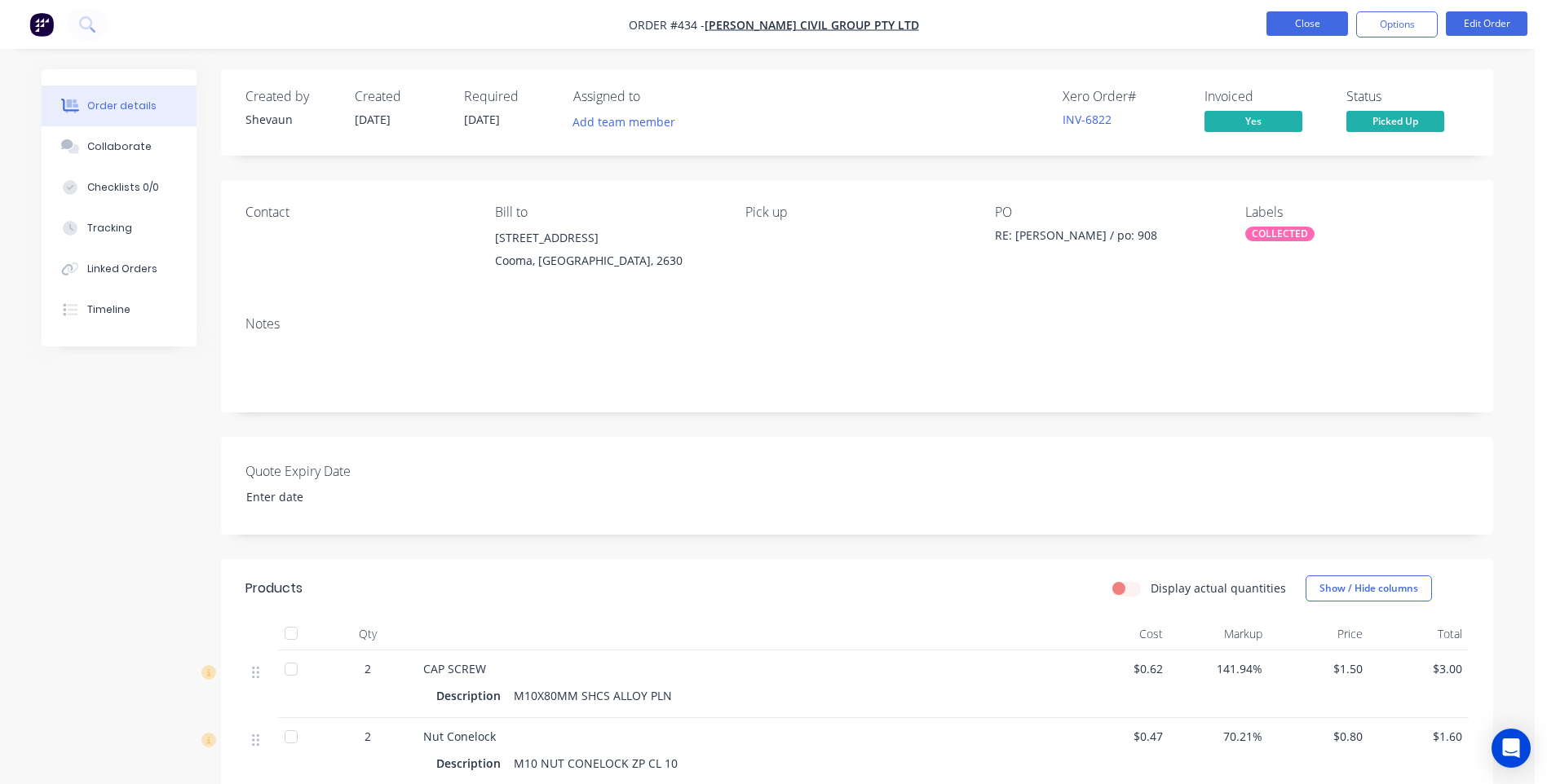
click at [1289, 18] on button "Close" at bounding box center [1307, 24] width 82 height 25
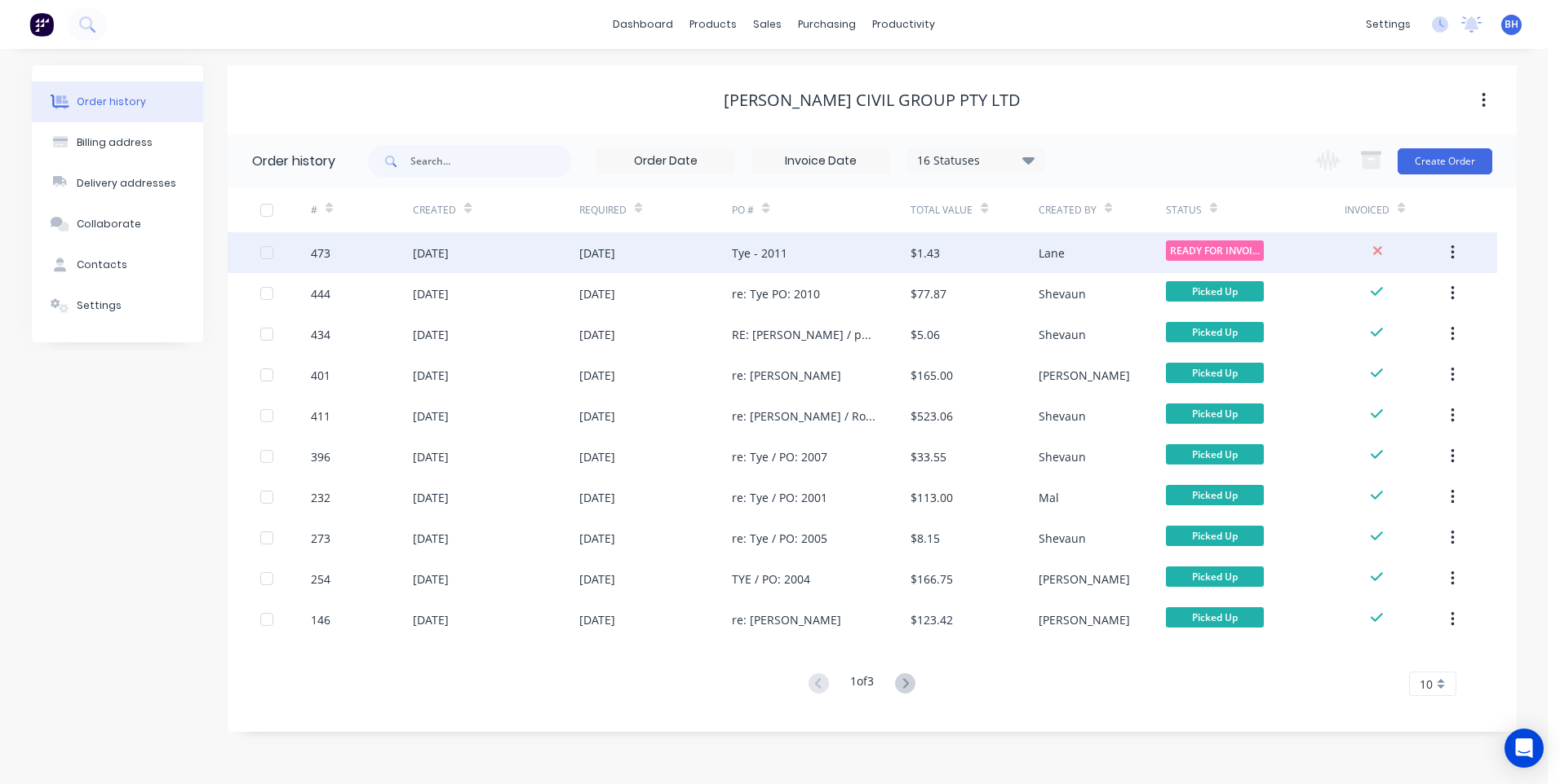
click at [832, 251] on div "Tye - 2011" at bounding box center [821, 253] width 179 height 41
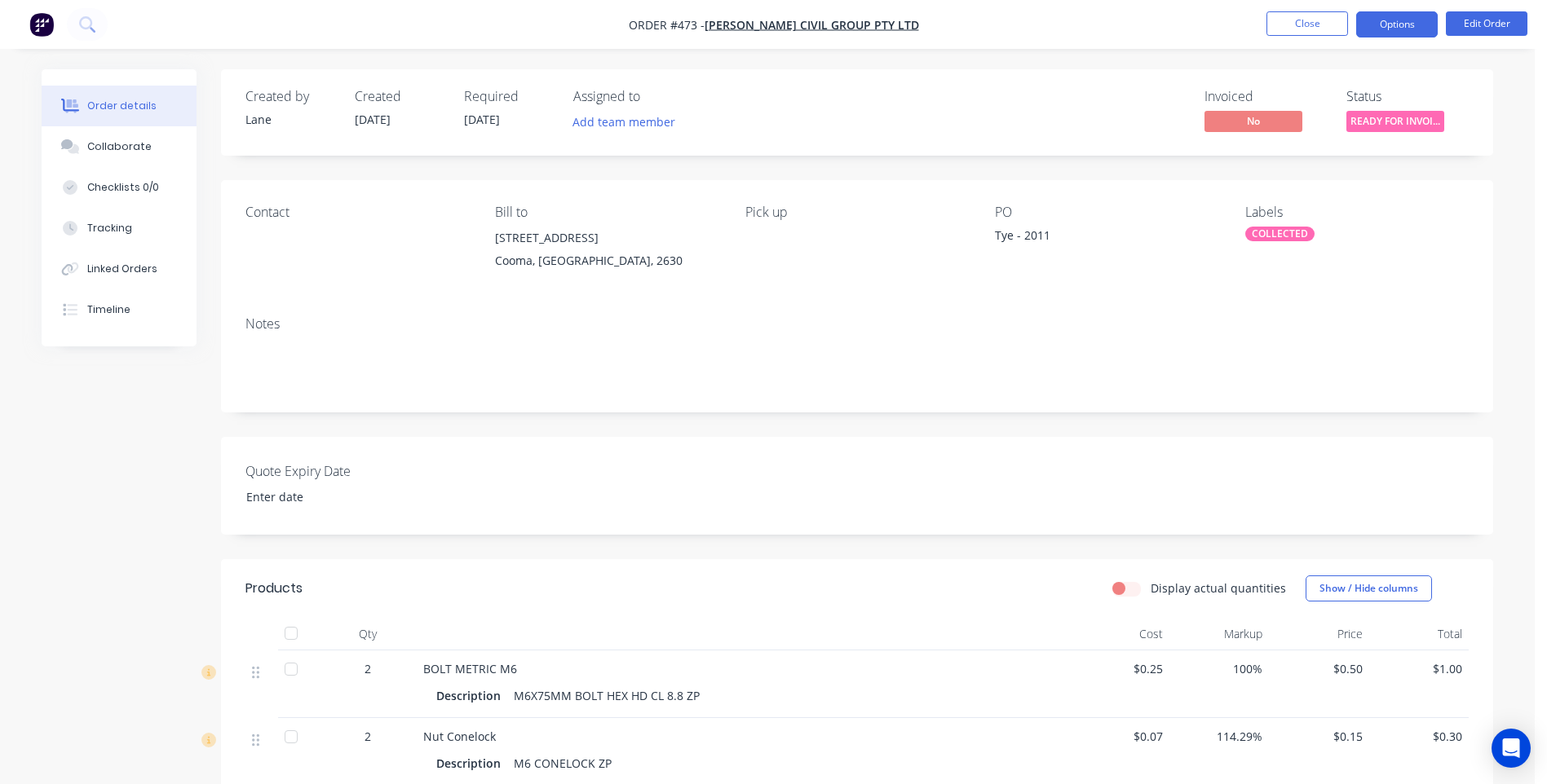
click at [1396, 30] on button "Options" at bounding box center [1396, 25] width 82 height 26
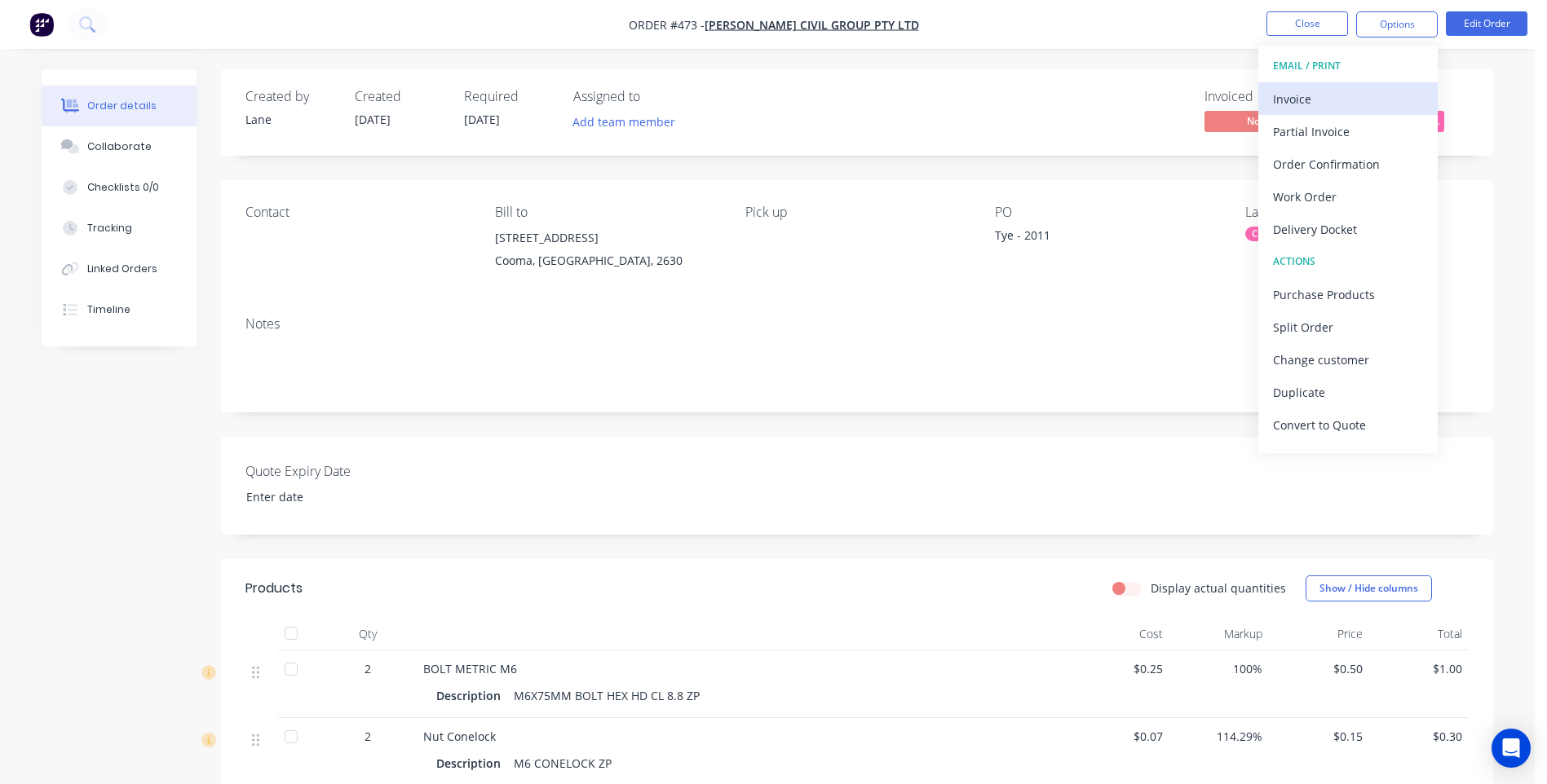
click at [1290, 92] on div "Invoice" at bounding box center [1348, 99] width 150 height 24
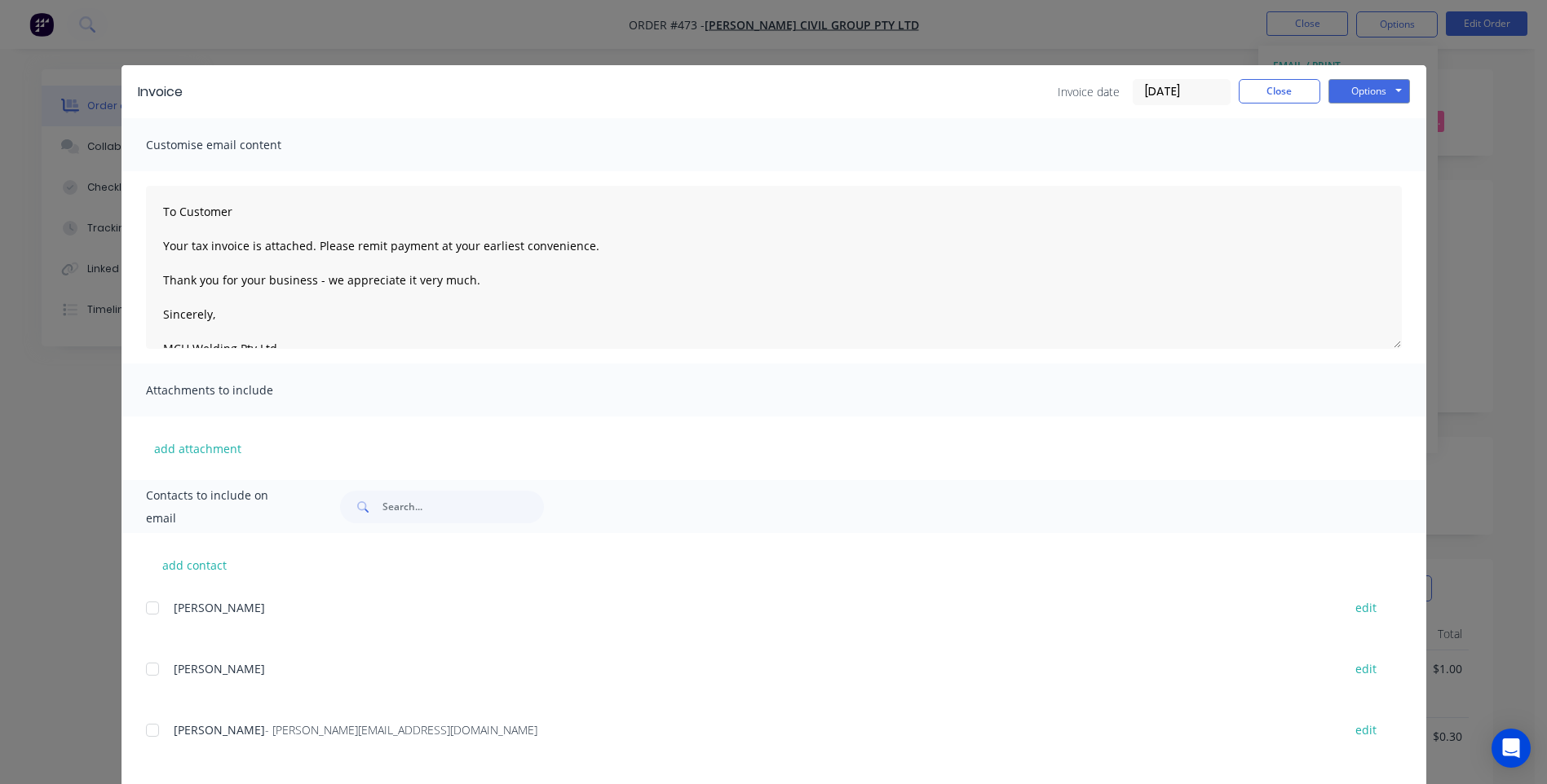
click at [144, 740] on div at bounding box center [152, 730] width 33 height 33
click at [1361, 92] on button "Options" at bounding box center [1369, 92] width 82 height 25
click at [1366, 120] on button "Preview" at bounding box center [1380, 120] width 104 height 27
click at [1343, 86] on button "Options" at bounding box center [1369, 92] width 82 height 25
click at [1366, 170] on button "Email" at bounding box center [1380, 174] width 104 height 27
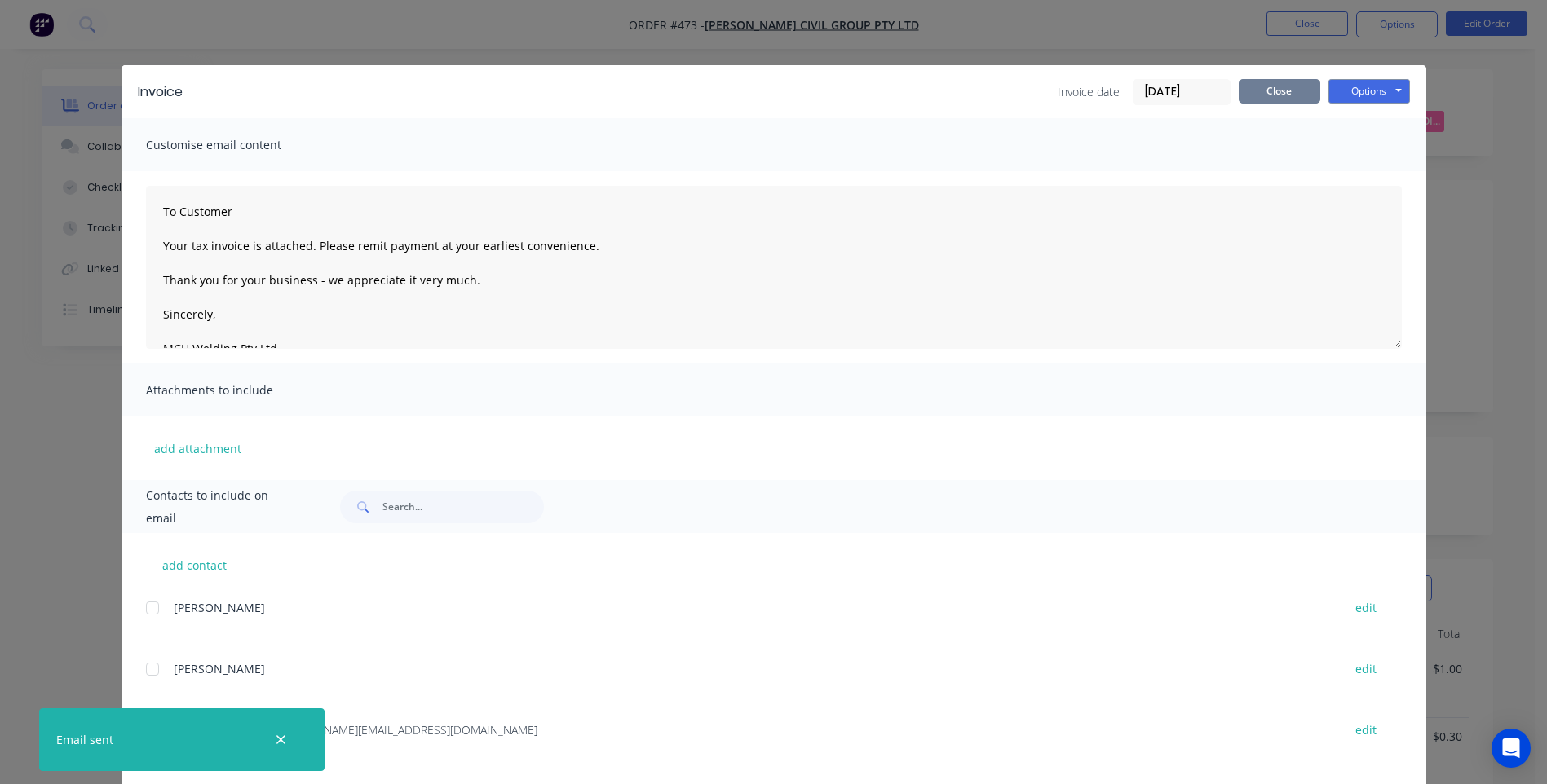
click at [1251, 93] on button "Close" at bounding box center [1279, 92] width 82 height 25
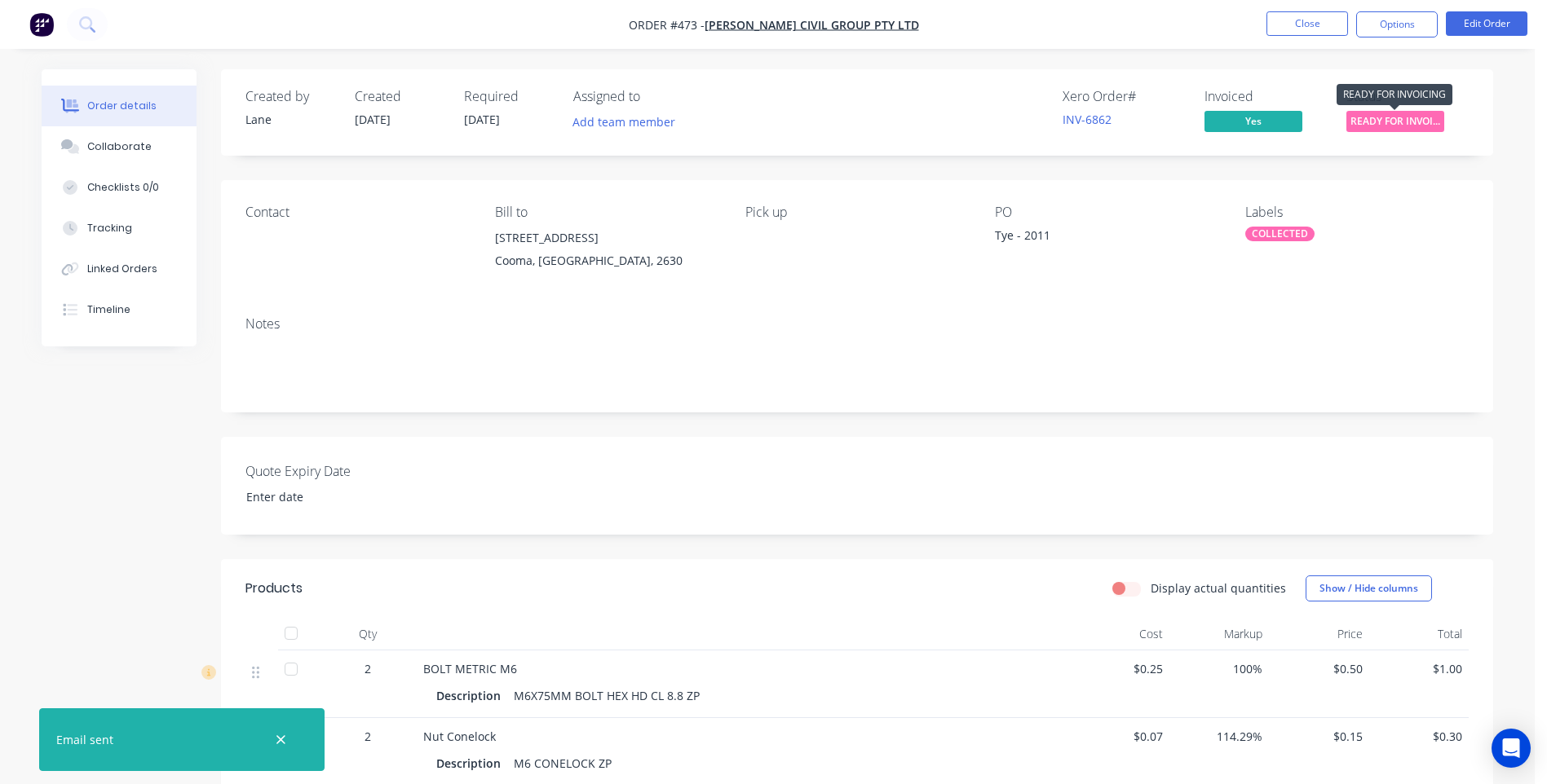
click at [1367, 115] on span "READY FOR INVOI..." at bounding box center [1395, 121] width 98 height 20
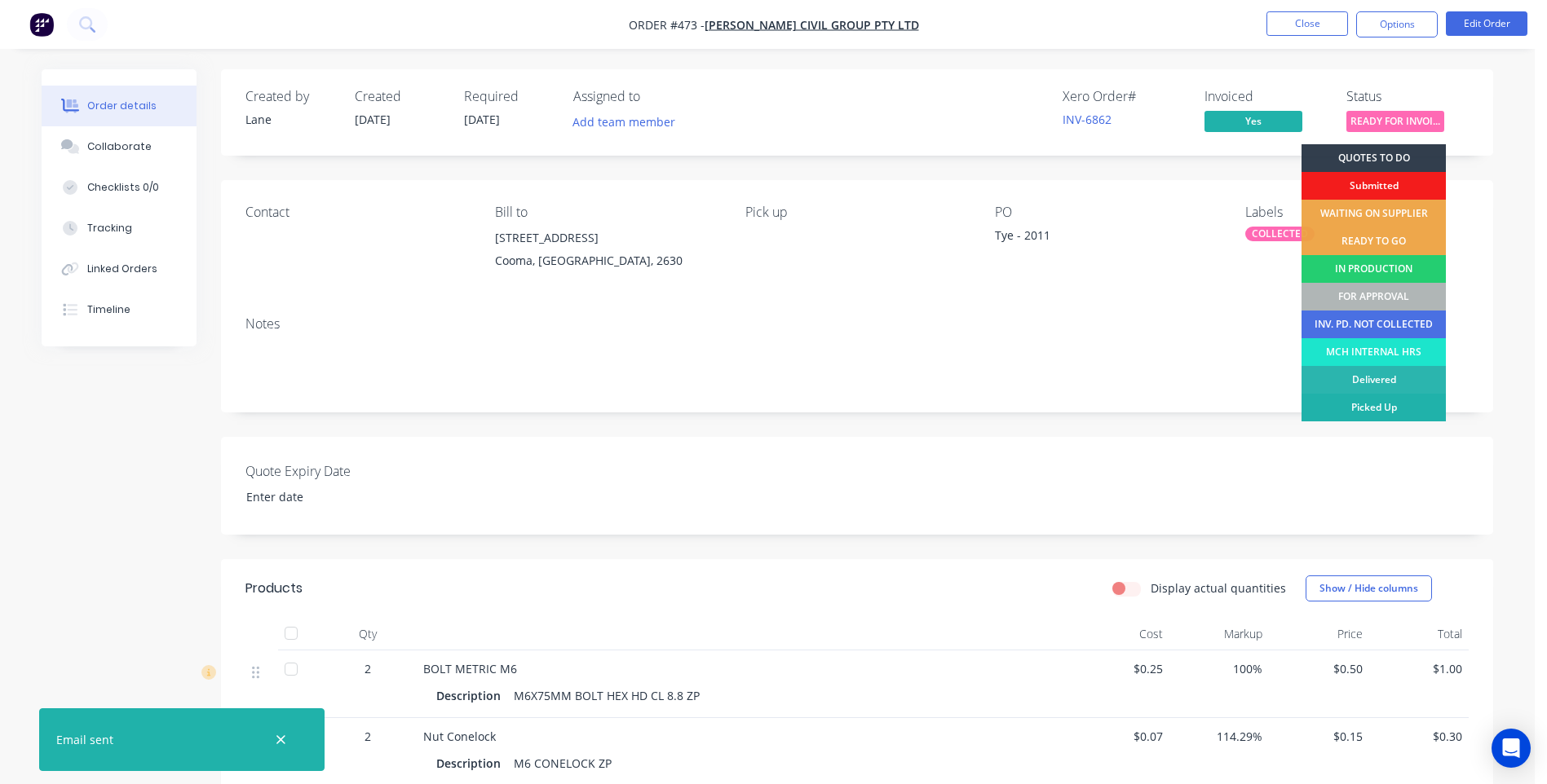
click at [1367, 404] on div "Picked Up" at bounding box center [1373, 407] width 144 height 27
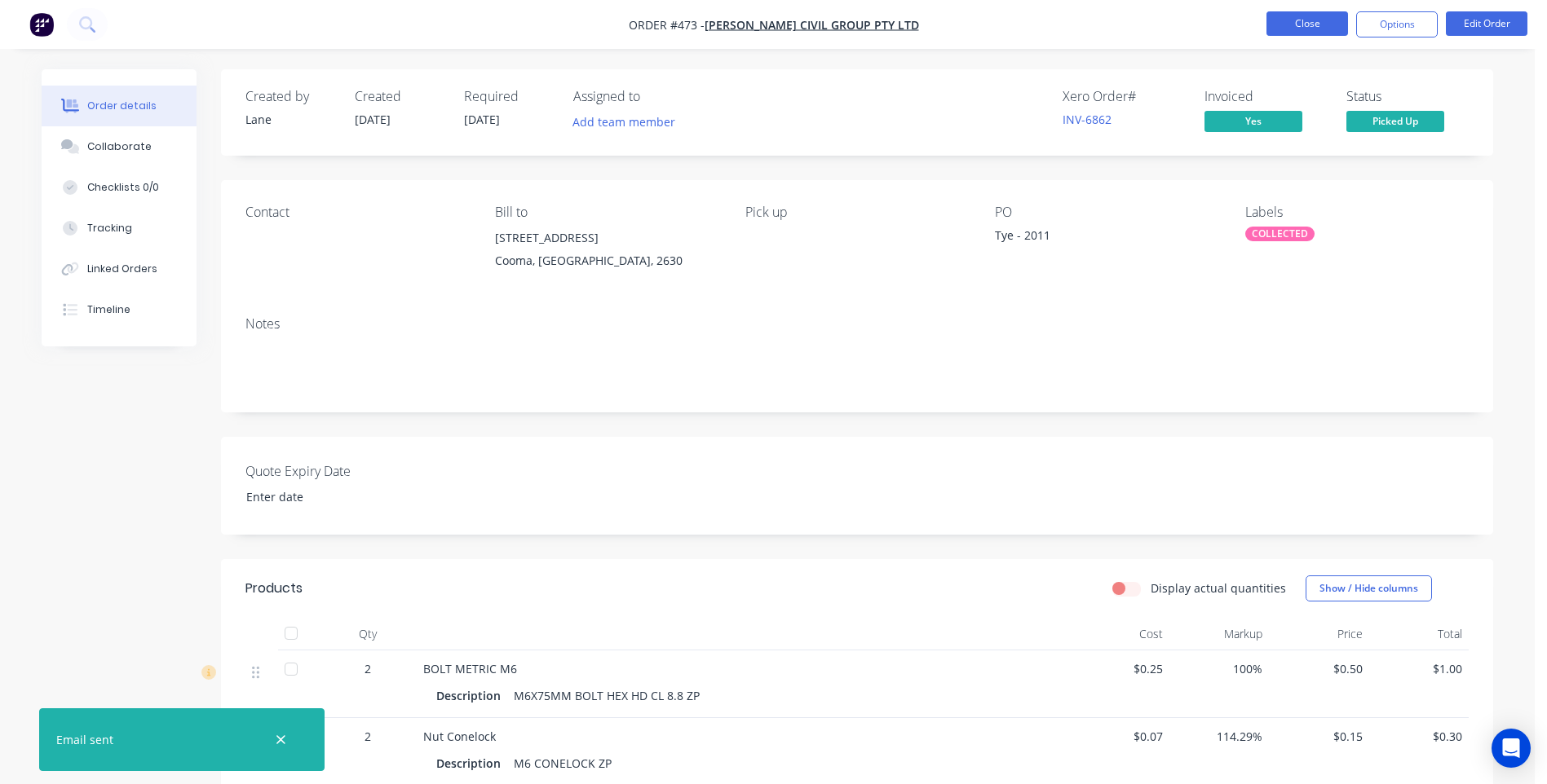
click at [1286, 17] on button "Close" at bounding box center [1307, 24] width 82 height 25
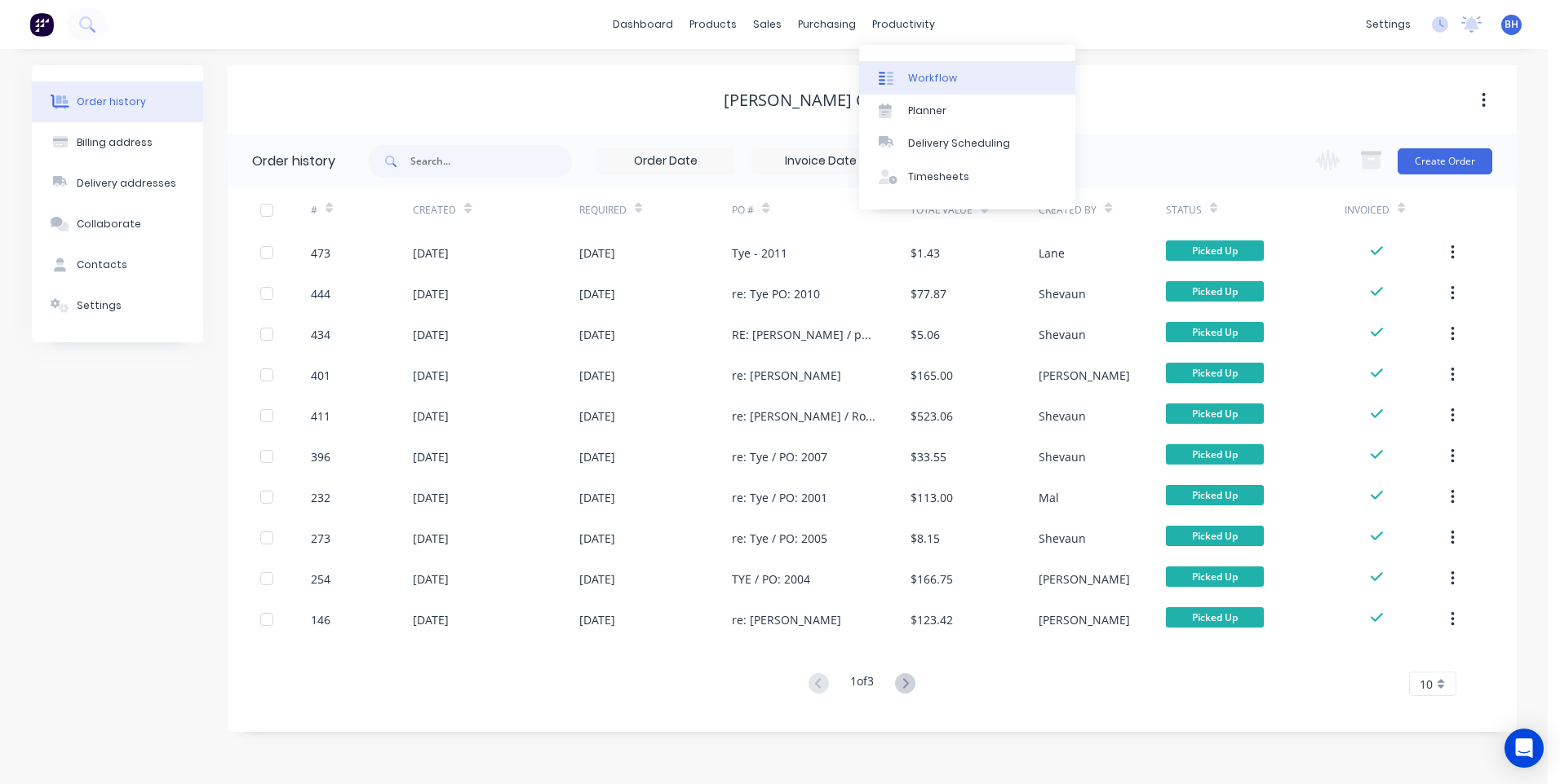
click at [916, 71] on div "Workflow" at bounding box center [932, 78] width 49 height 15
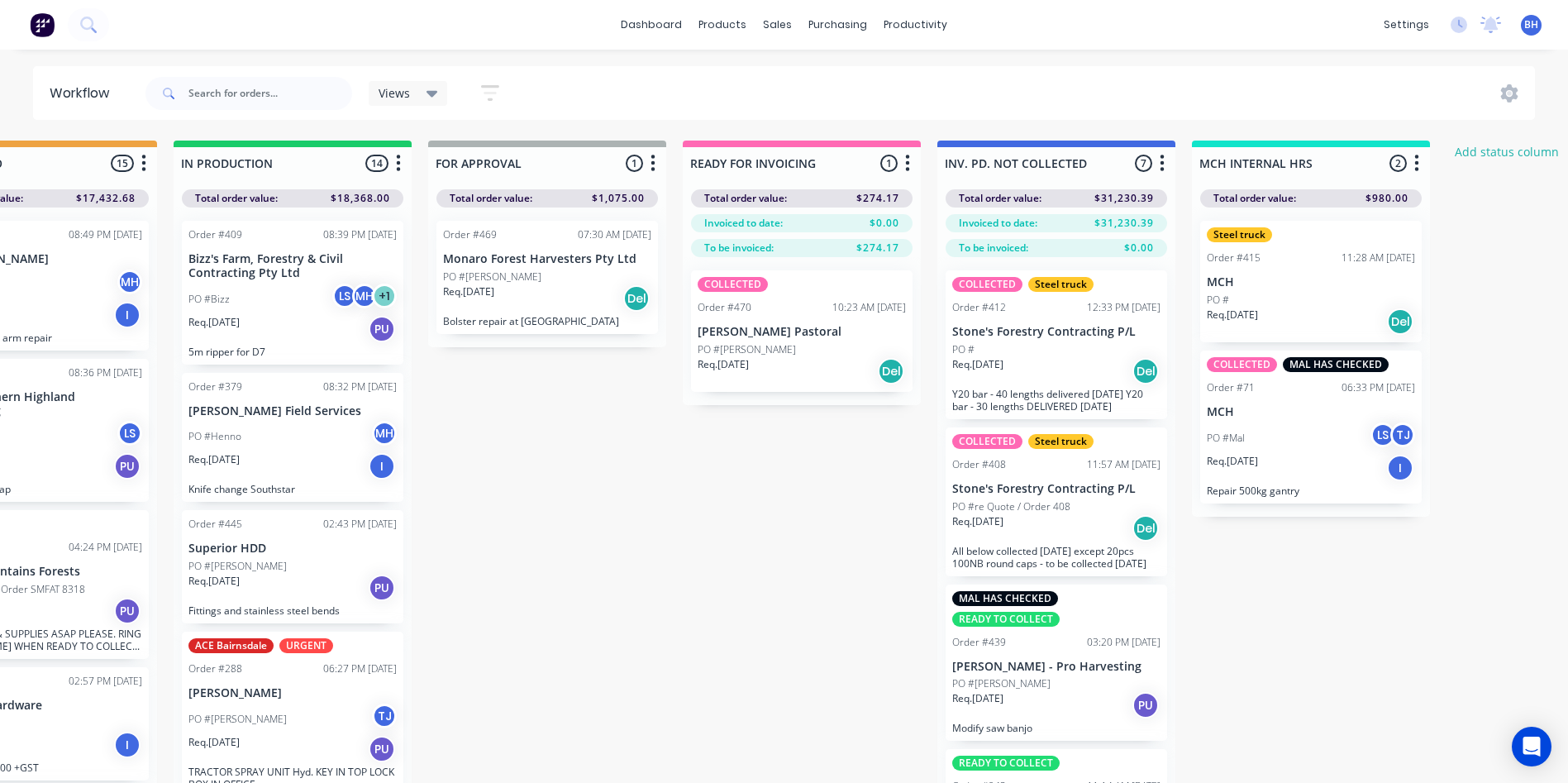
scroll to position [0, 1189]
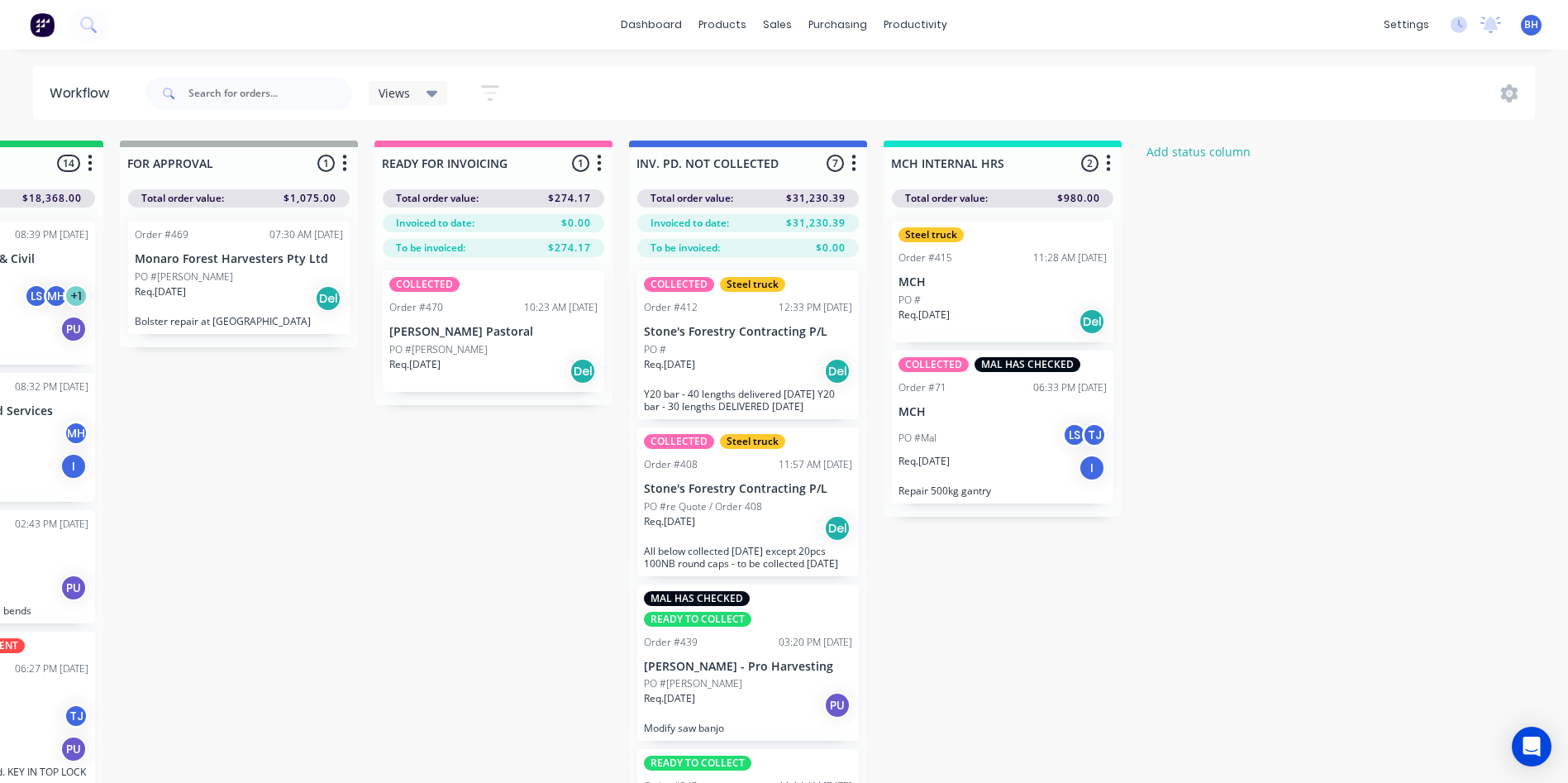
click at [482, 336] on p "[PERSON_NAME] Pastoral" at bounding box center [493, 332] width 208 height 14
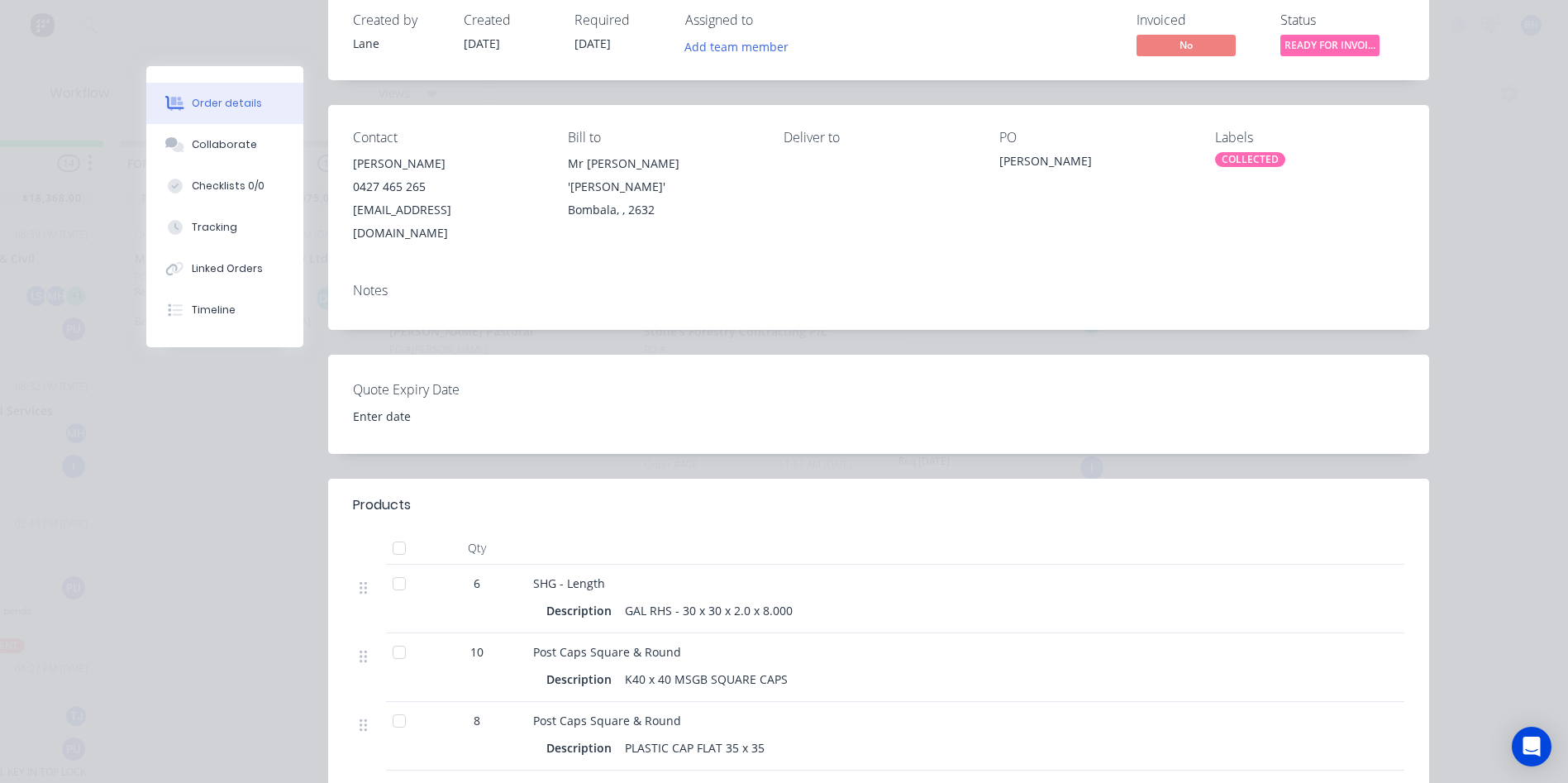
scroll to position [0, 0]
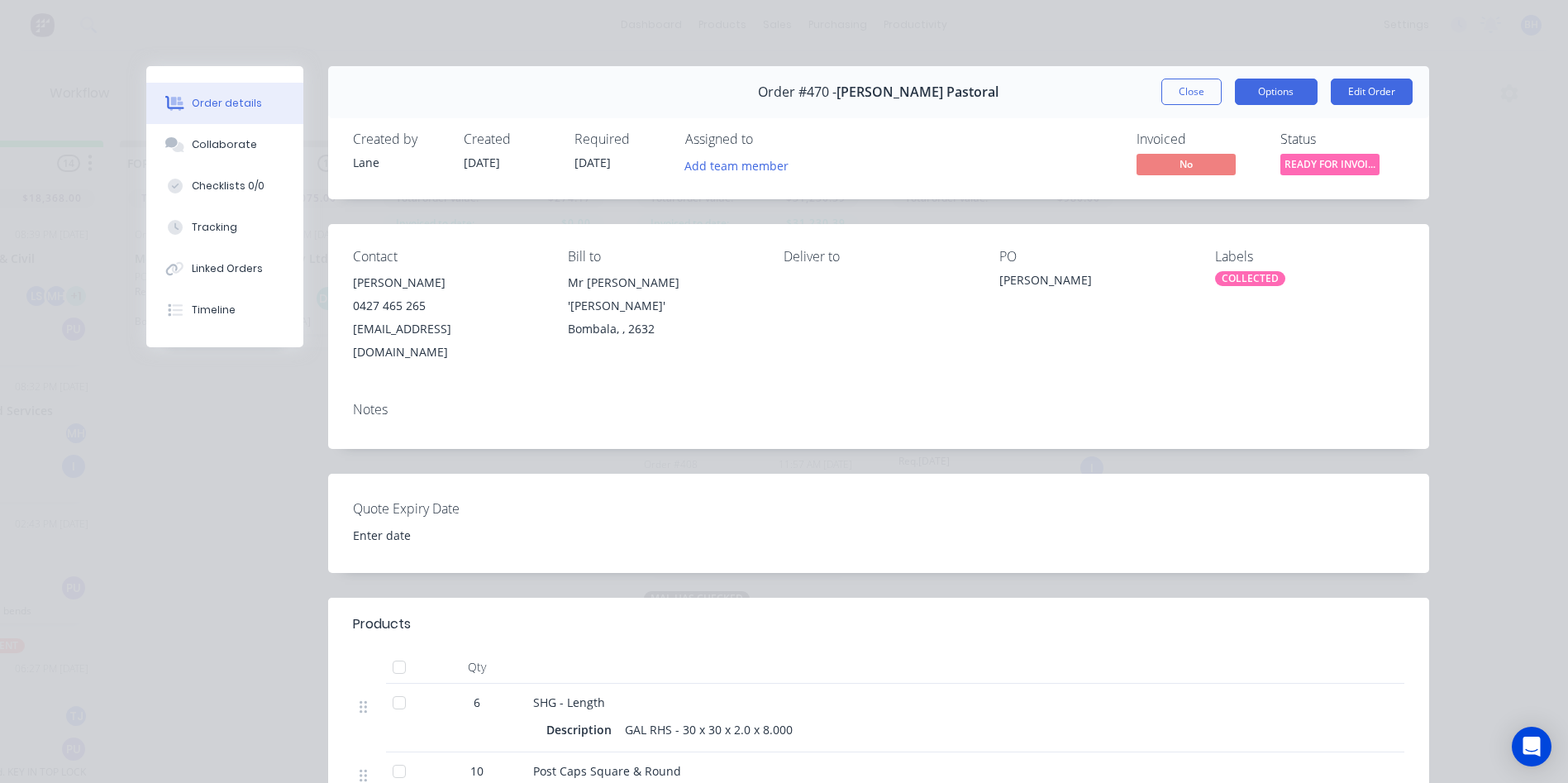
click at [1274, 96] on button "Options" at bounding box center [1276, 92] width 83 height 27
click at [1460, 130] on div "Order details Collaborate Checklists 0/0 Tracking Linked Orders Timeline Order …" at bounding box center [784, 391] width 1568 height 783
click at [1172, 88] on button "Close" at bounding box center [1192, 92] width 61 height 27
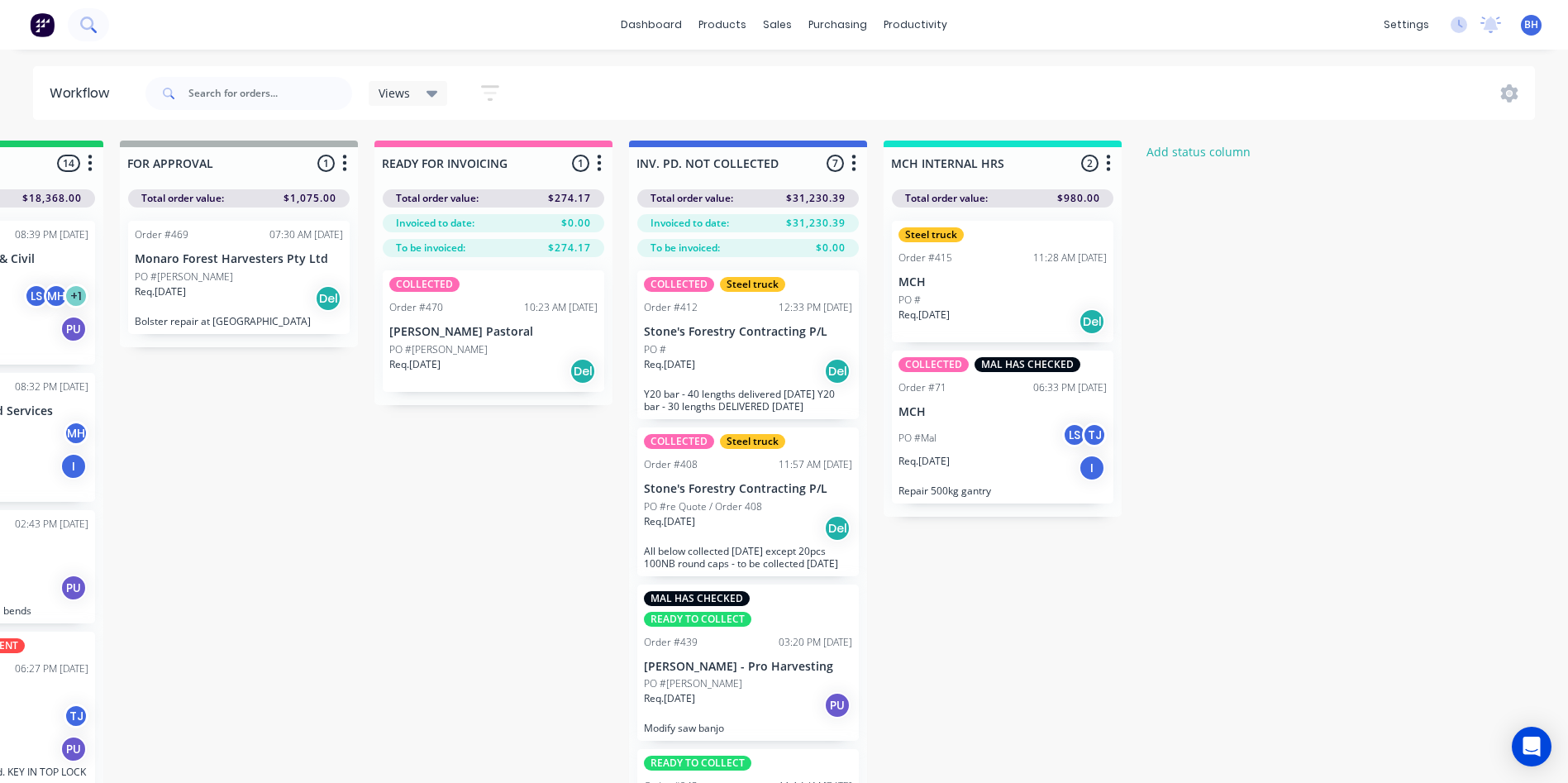
click at [76, 21] on button at bounding box center [88, 24] width 41 height 33
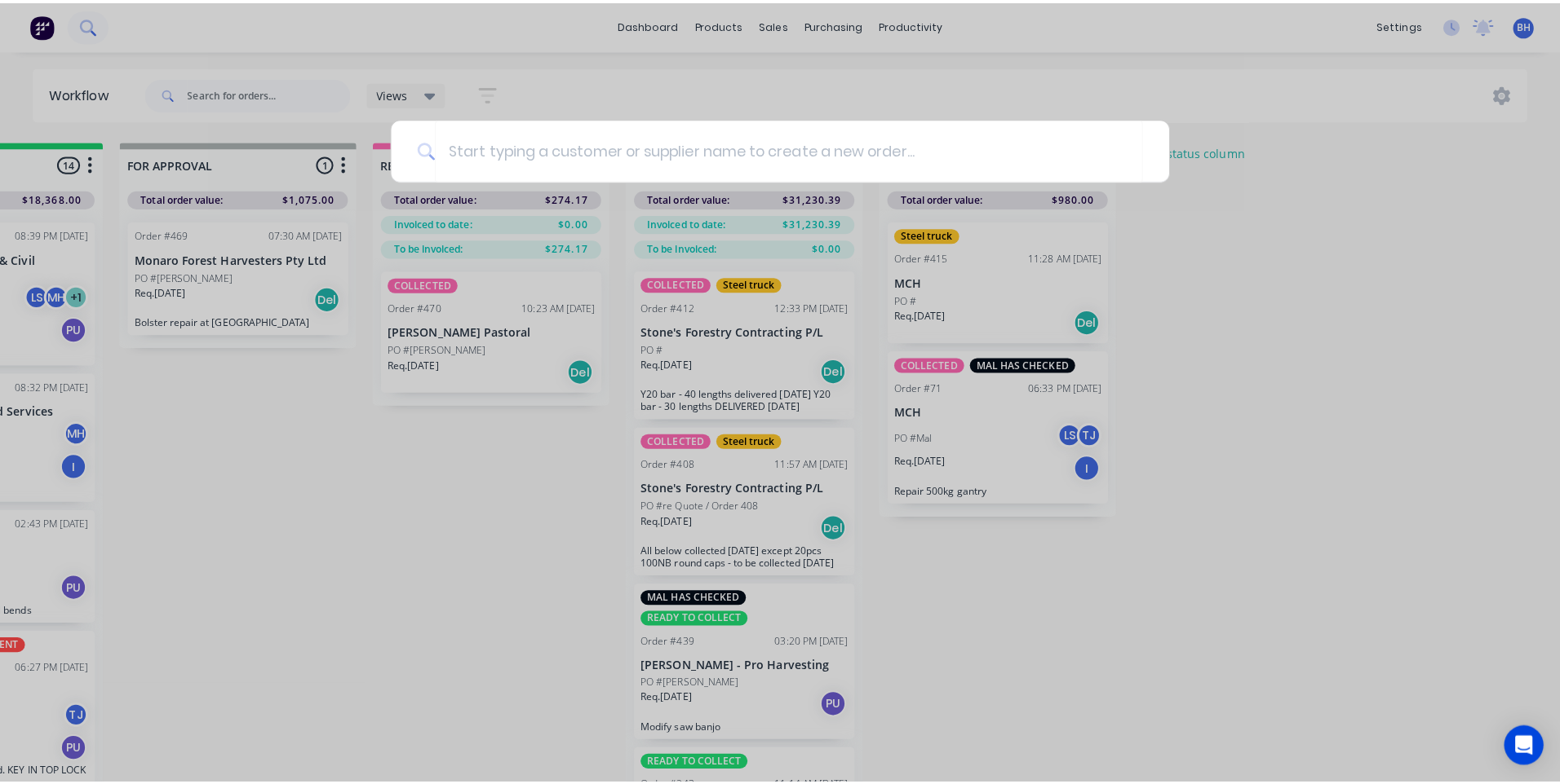
scroll to position [0, 1161]
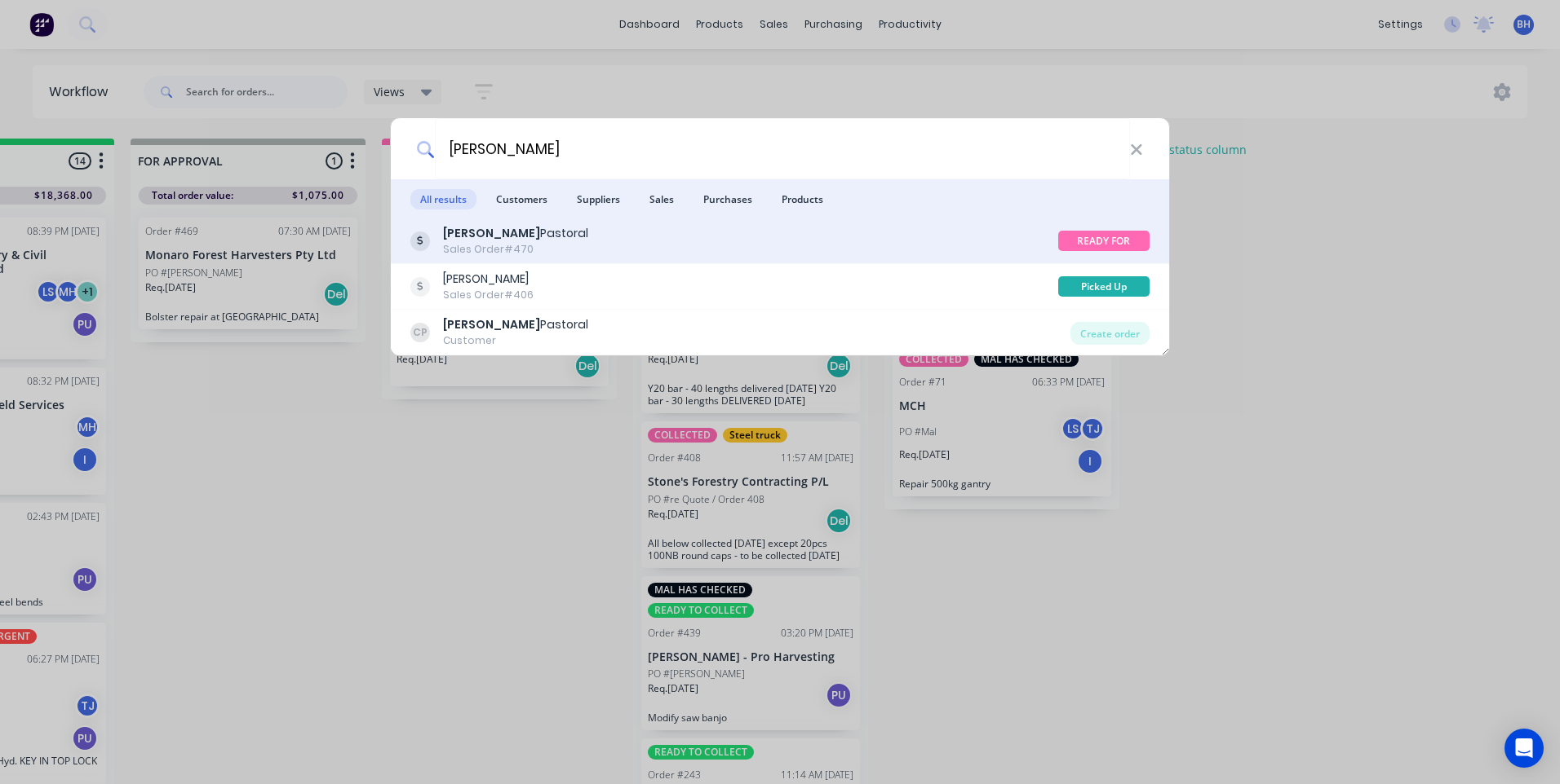
type input "[PERSON_NAME]"
click at [544, 229] on div "[PERSON_NAME] Pastoral Sales Order #470" at bounding box center [734, 240] width 648 height 32
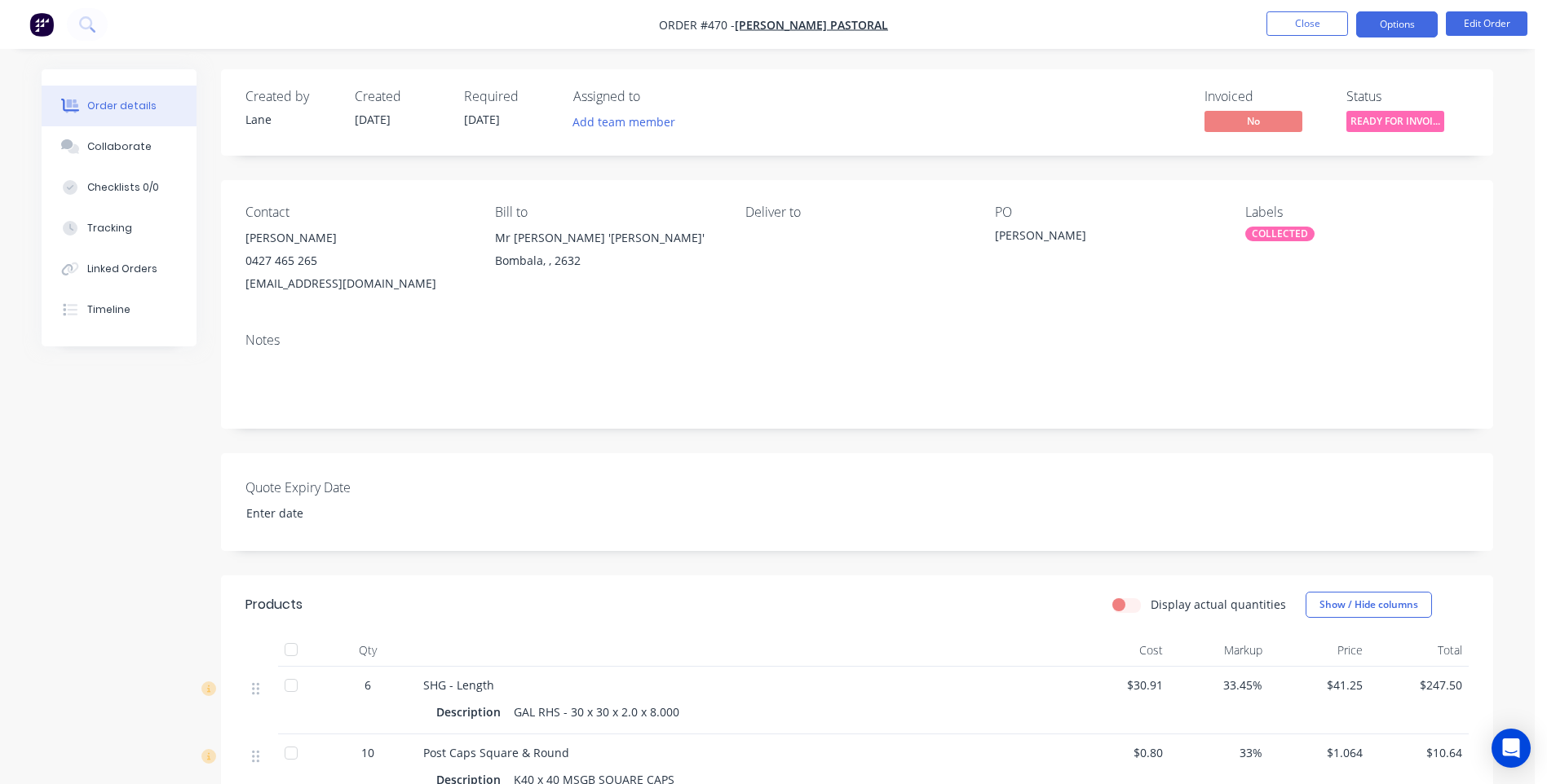
click at [1407, 27] on button "Options" at bounding box center [1396, 25] width 82 height 26
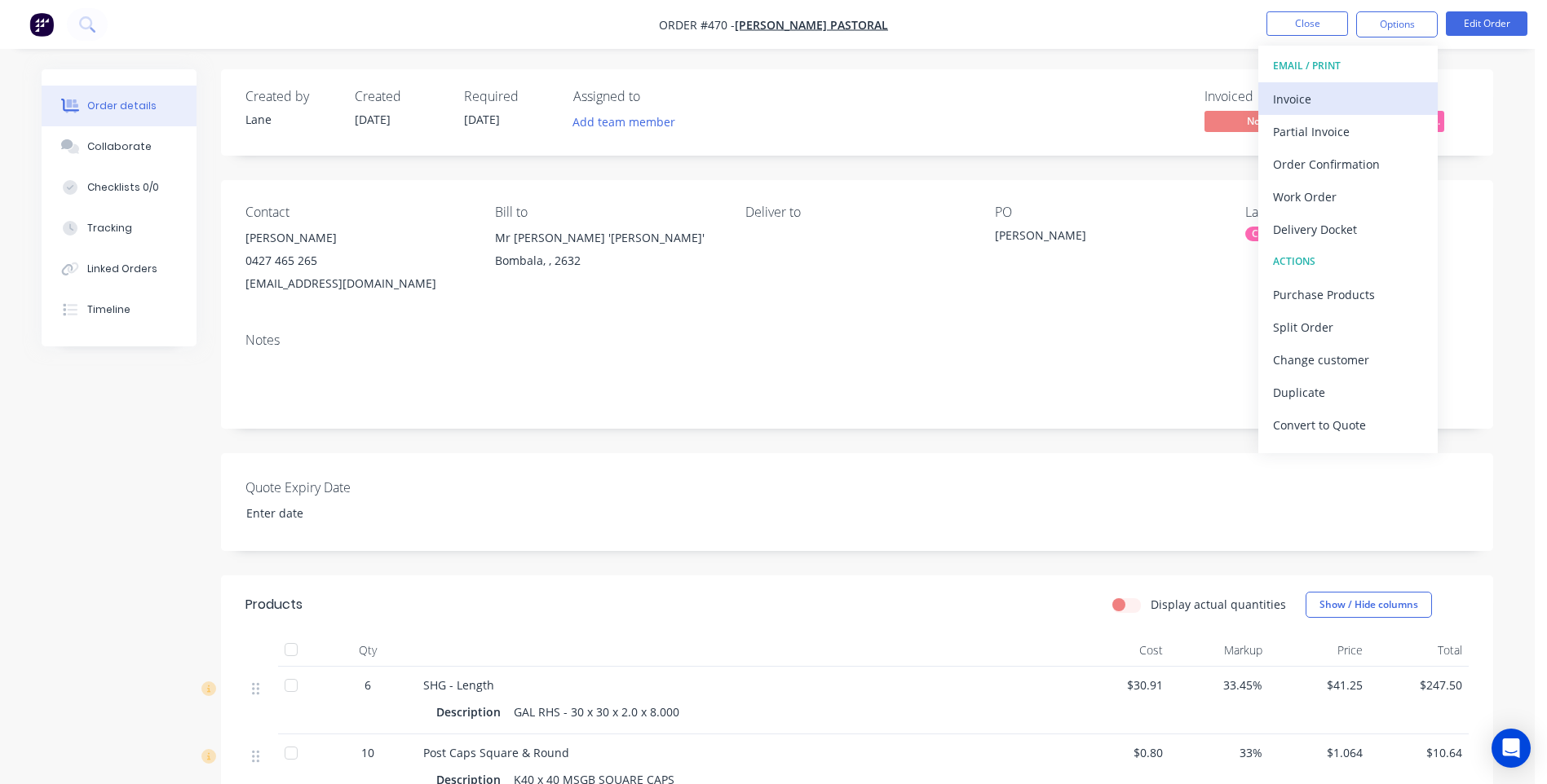
click at [1298, 95] on div "Invoice" at bounding box center [1348, 99] width 150 height 24
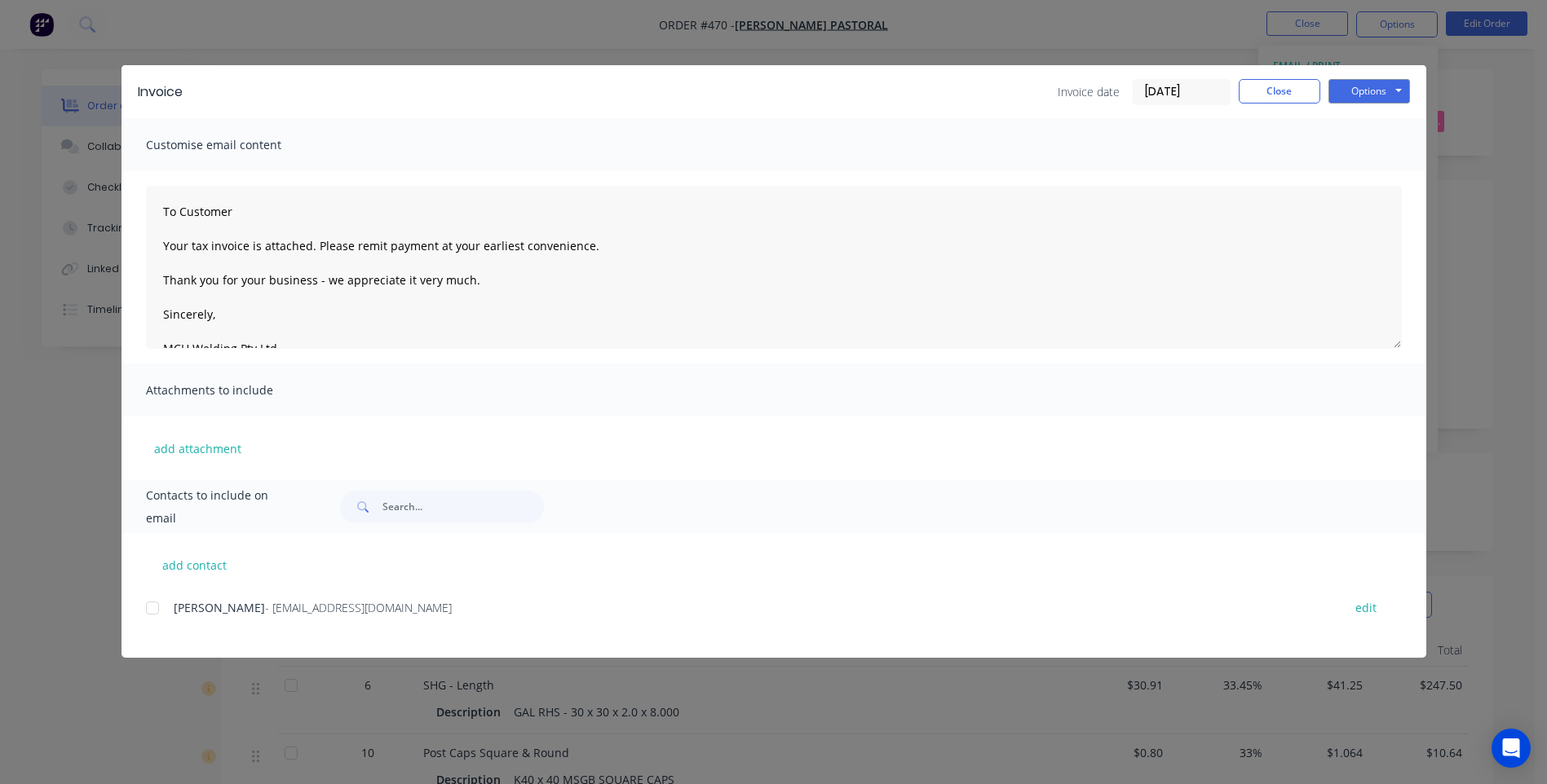
click at [153, 609] on div at bounding box center [152, 608] width 33 height 33
click at [1357, 83] on button "Options" at bounding box center [1369, 92] width 82 height 25
click at [1364, 168] on button "Email" at bounding box center [1380, 174] width 104 height 27
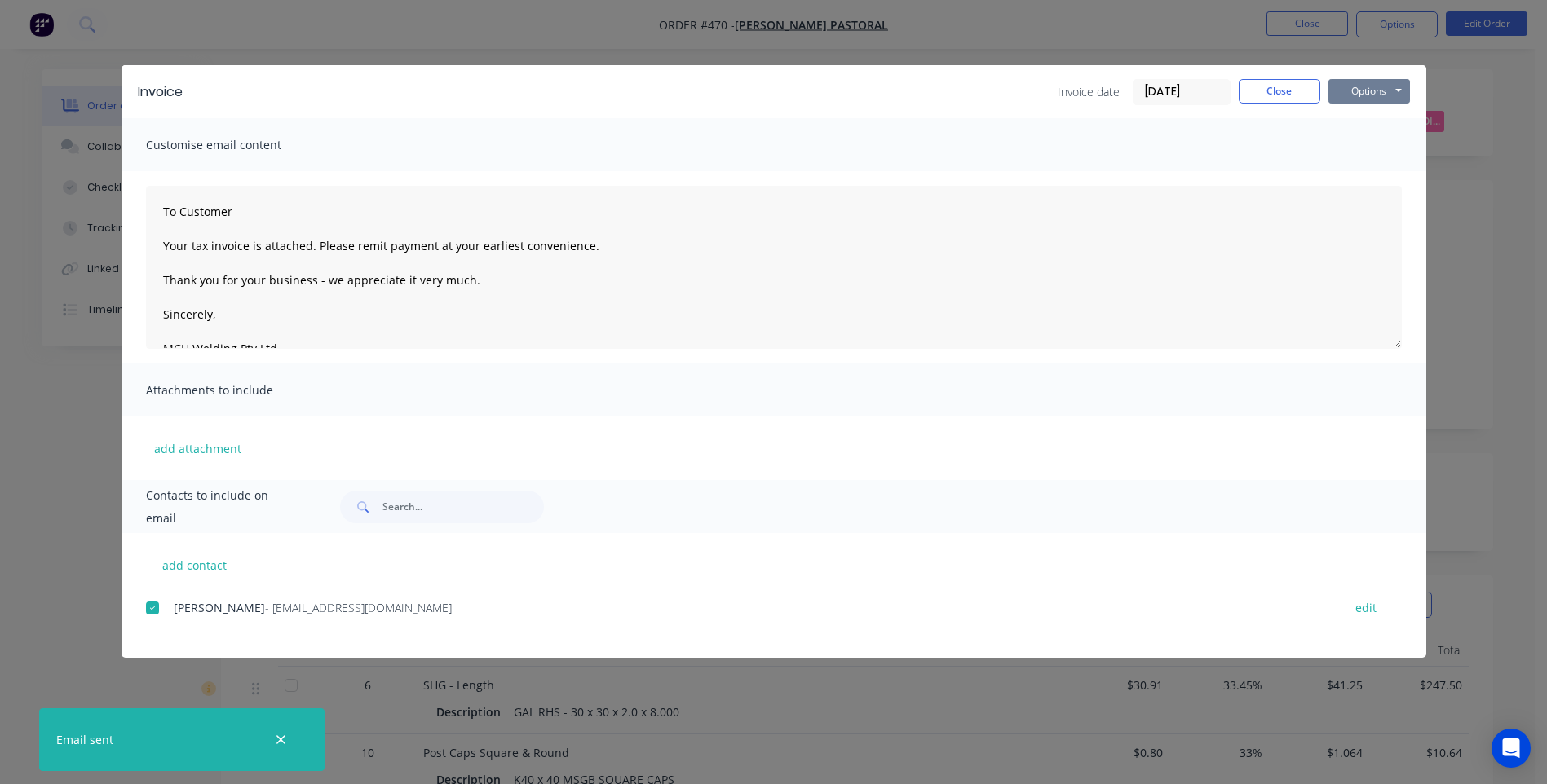
click at [1395, 90] on button "Options" at bounding box center [1369, 92] width 82 height 25
click at [1264, 92] on button "Close" at bounding box center [1279, 92] width 82 height 25
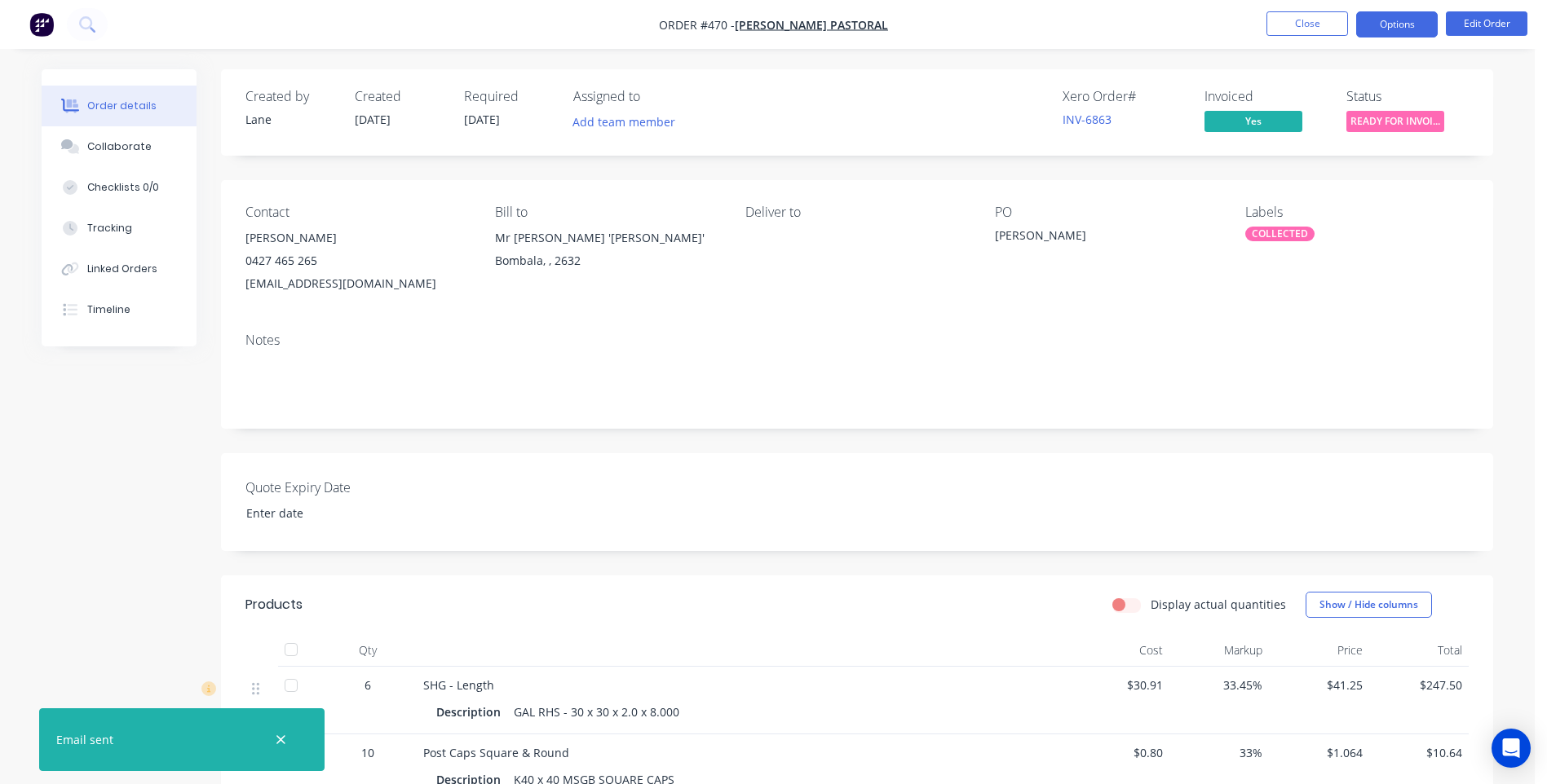
click at [1384, 26] on button "Options" at bounding box center [1396, 25] width 82 height 26
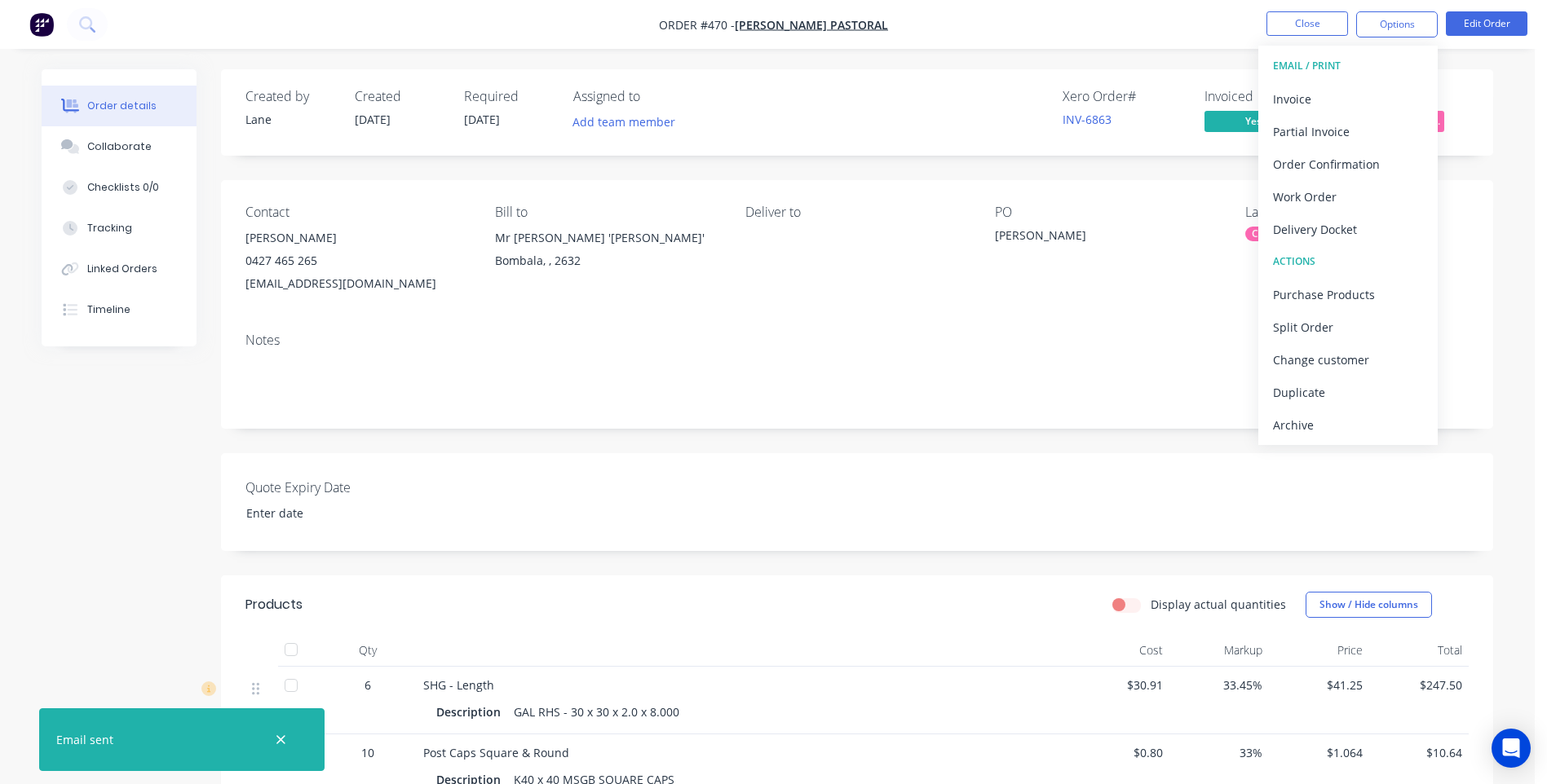
click at [1482, 109] on div "Created by [PERSON_NAME] Created [DATE] Required [DATE] Assigned to Add team me…" at bounding box center [857, 113] width 1272 height 86
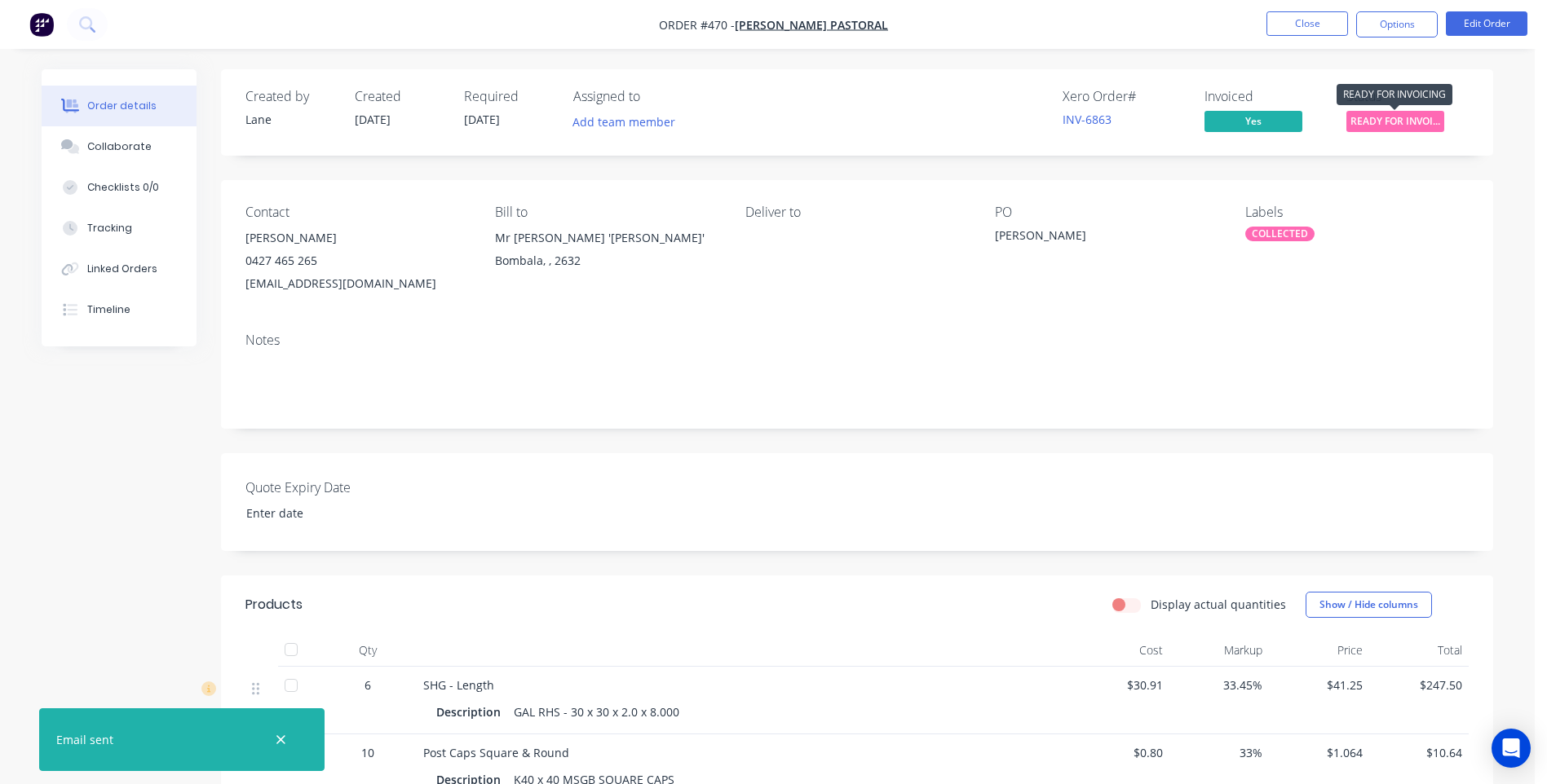
click at [1406, 111] on span "READY FOR INVOI..." at bounding box center [1395, 121] width 98 height 20
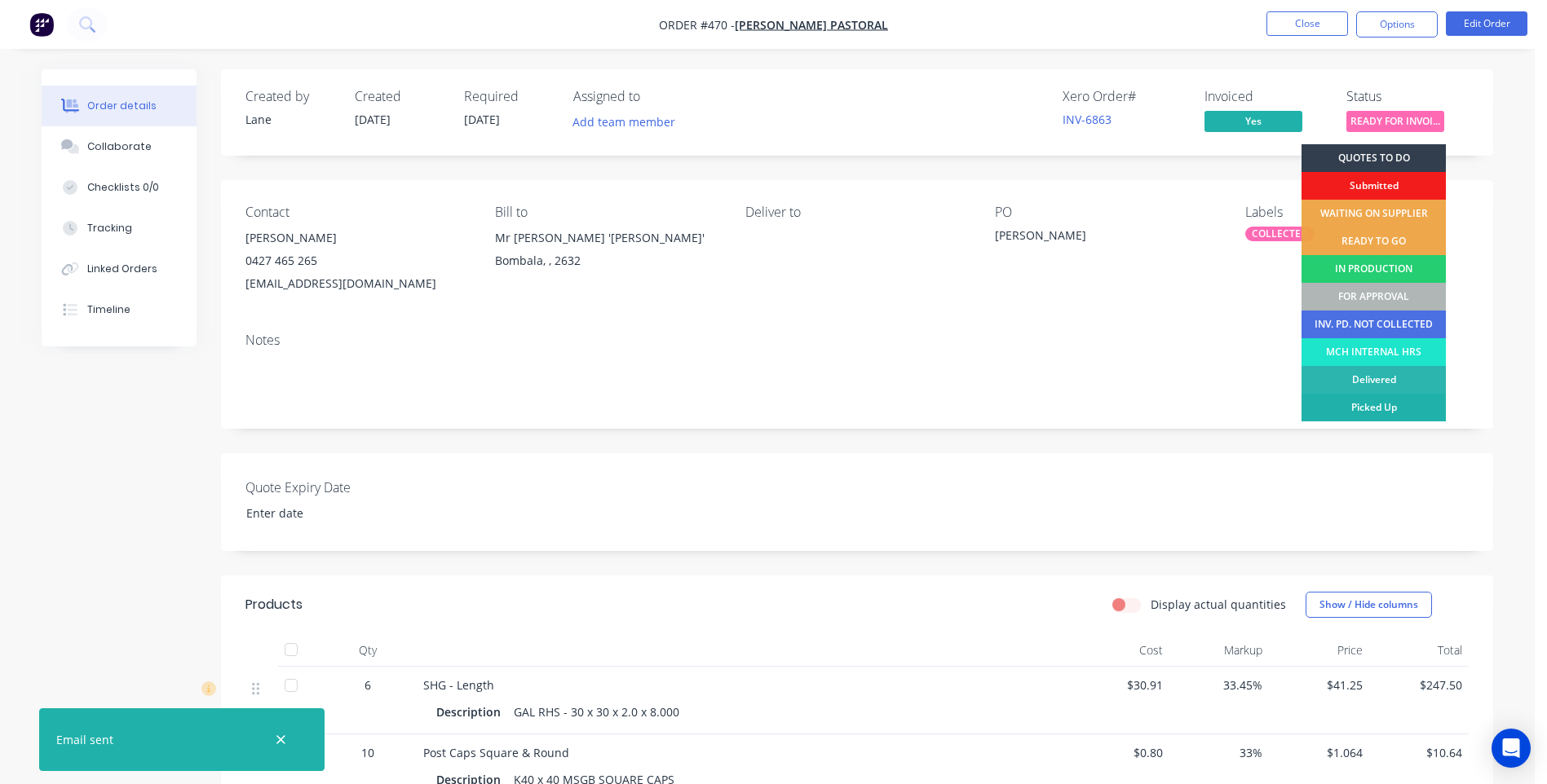
click at [1378, 403] on div "Picked Up" at bounding box center [1373, 407] width 144 height 27
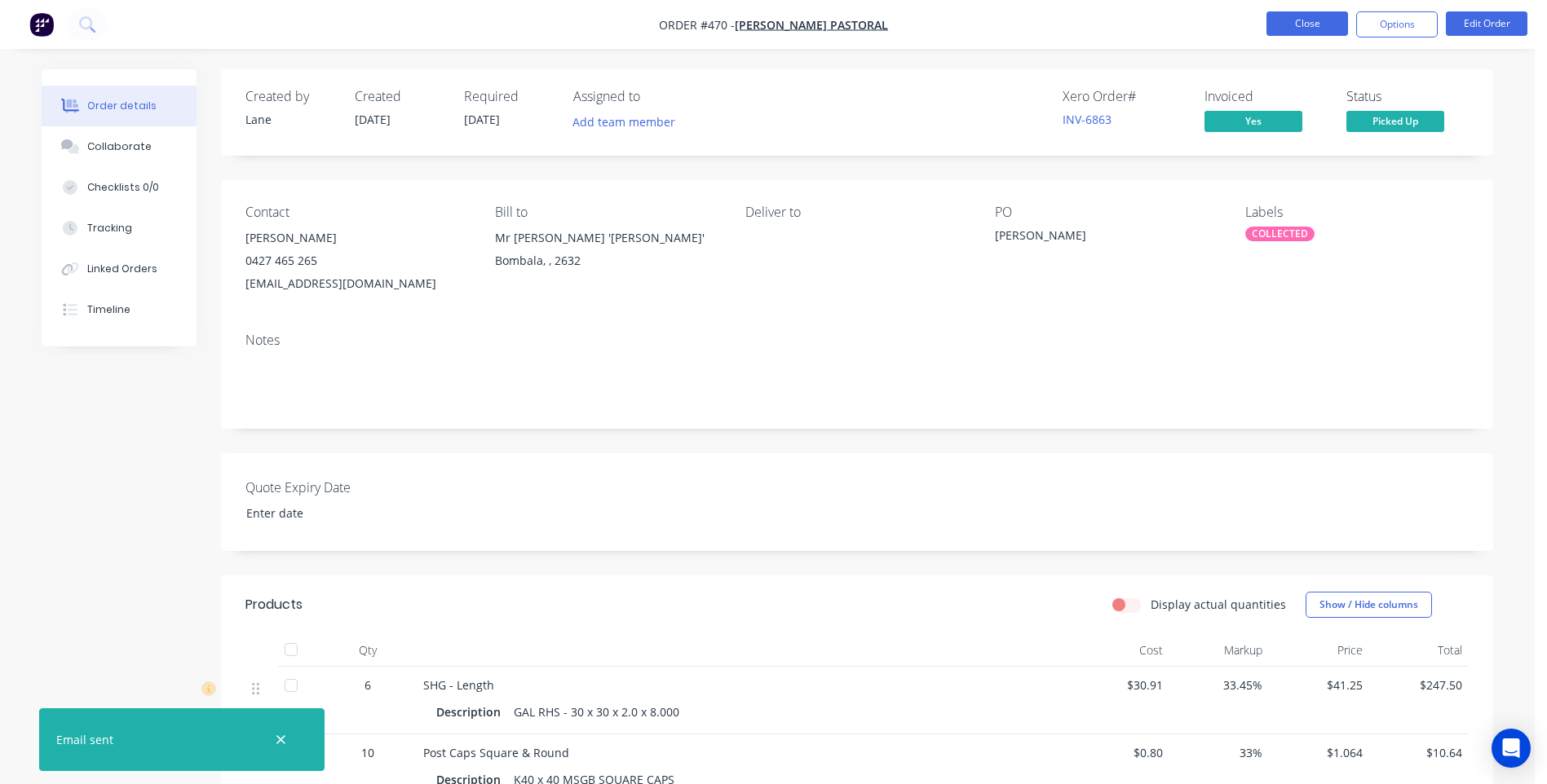
click at [1302, 22] on button "Close" at bounding box center [1307, 24] width 82 height 25
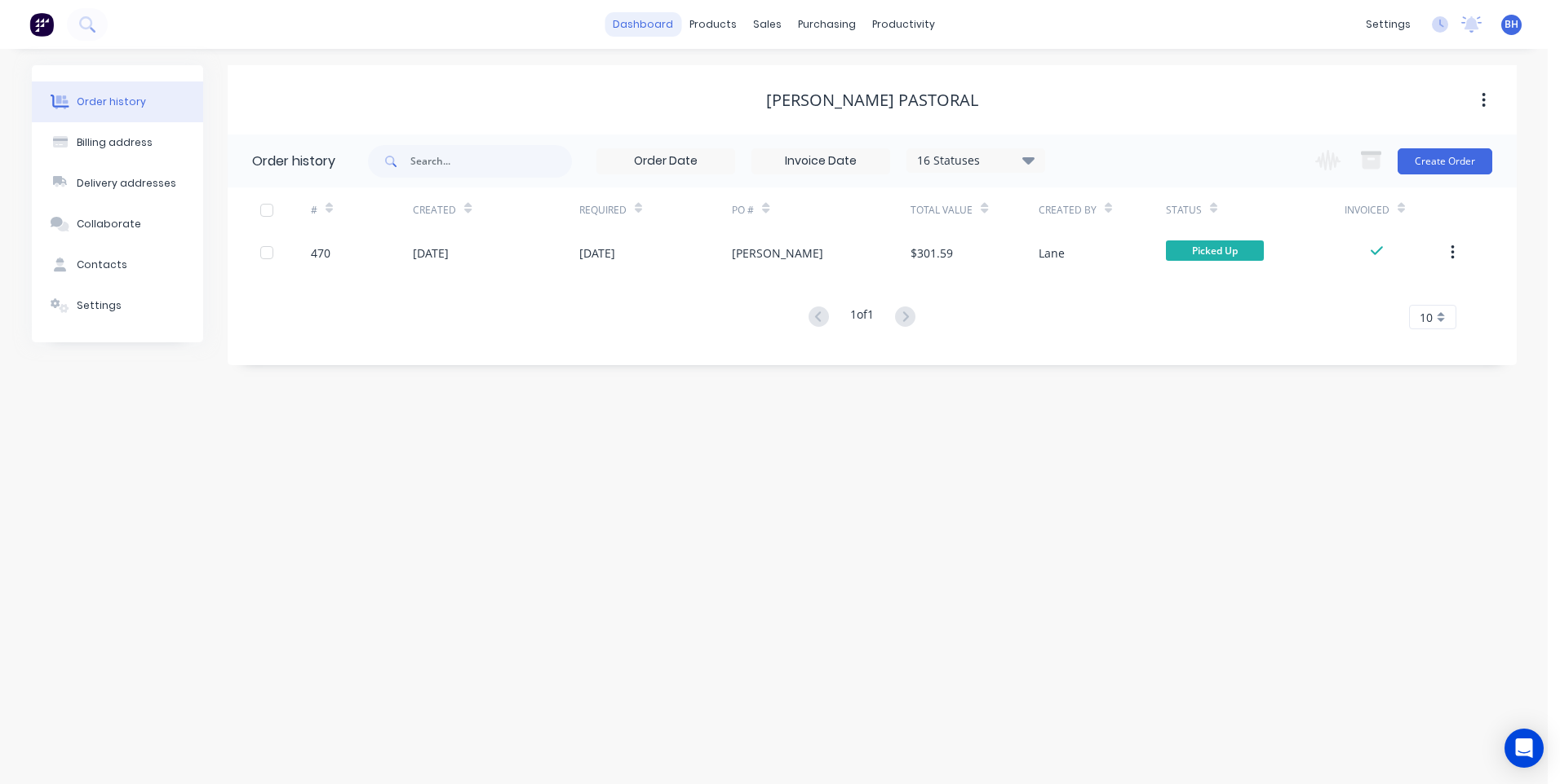
click at [644, 27] on link "dashboard" at bounding box center [643, 25] width 77 height 25
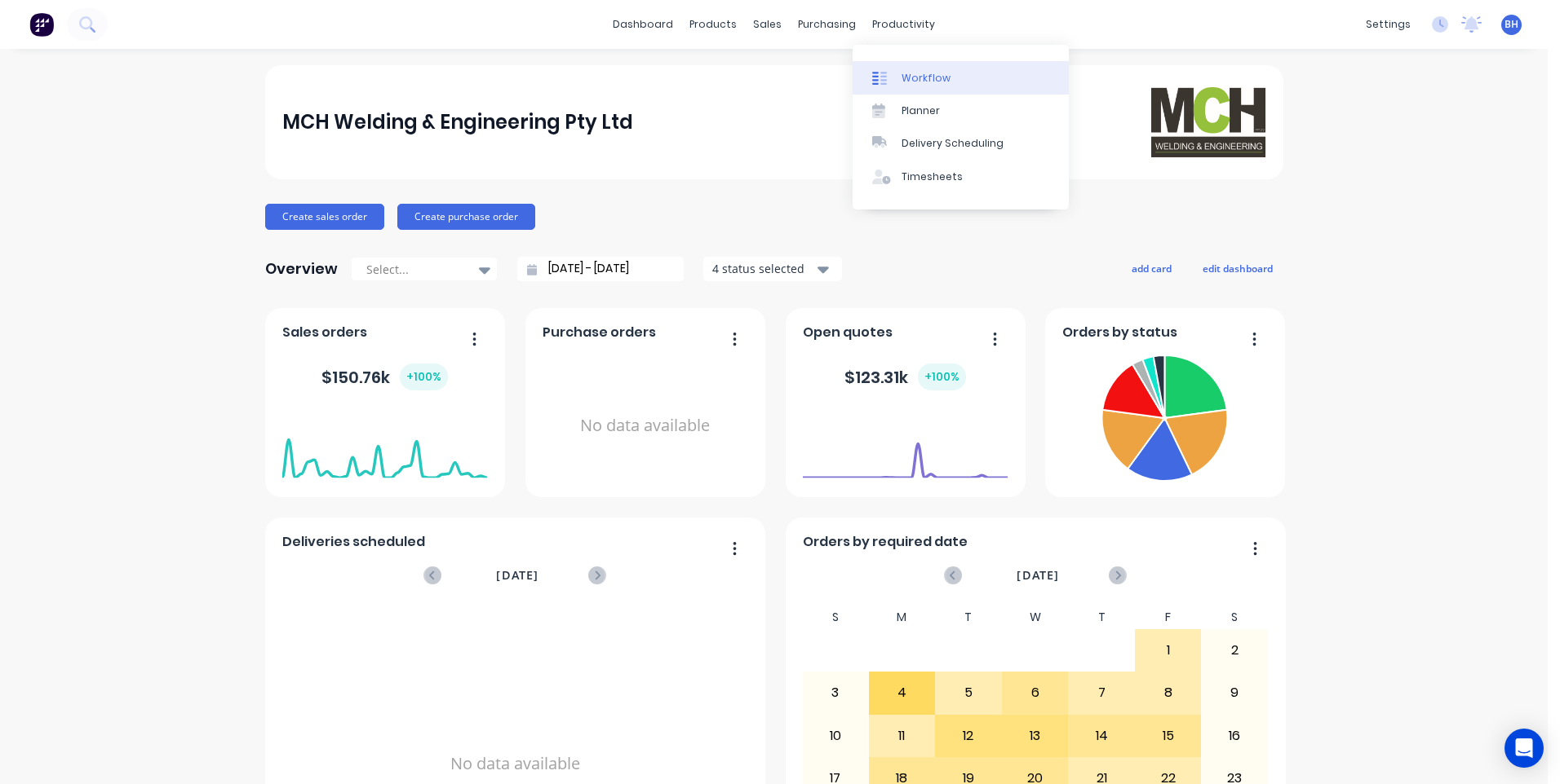
click at [903, 69] on link "Workflow" at bounding box center [960, 77] width 216 height 33
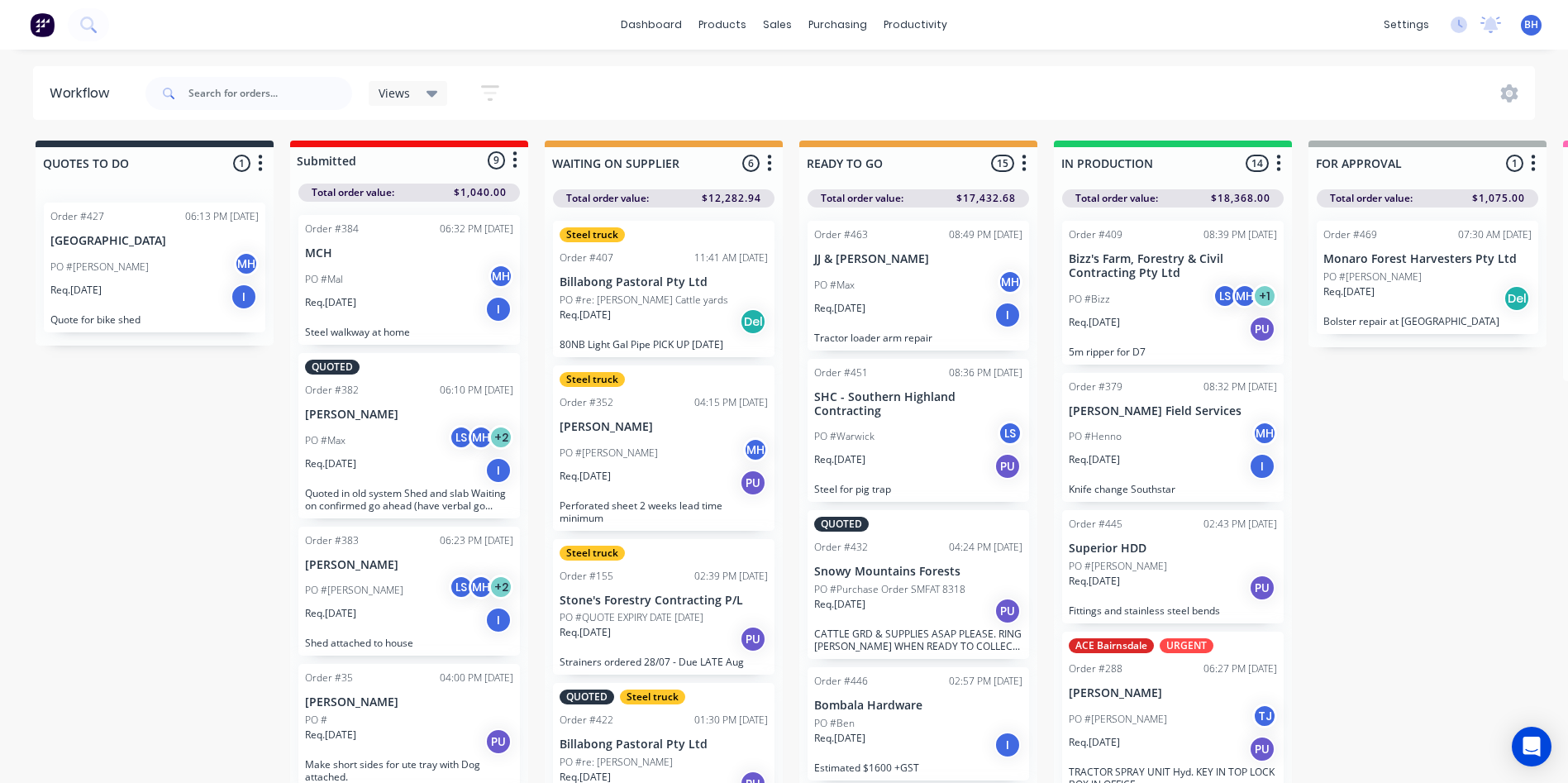
click at [1152, 457] on div "Req. [DATE] I" at bounding box center [1172, 465] width 208 height 28
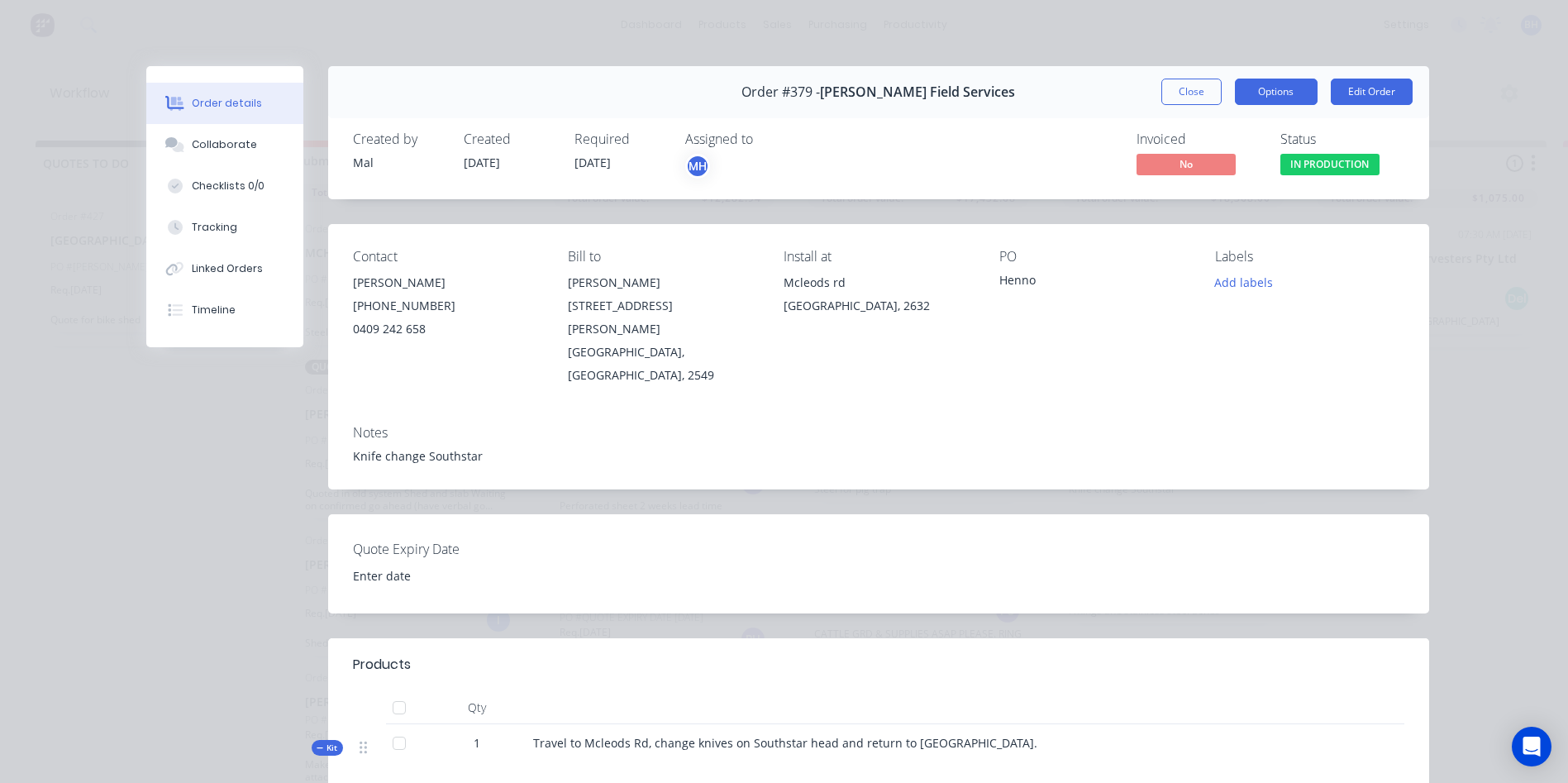
click at [1278, 88] on button "Options" at bounding box center [1276, 92] width 83 height 27
click at [1267, 44] on div "Order details Collaborate Checklists 0/0 Tracking Linked Orders Timeline Order …" at bounding box center [784, 391] width 1568 height 783
click at [1166, 82] on button "Close" at bounding box center [1192, 92] width 61 height 27
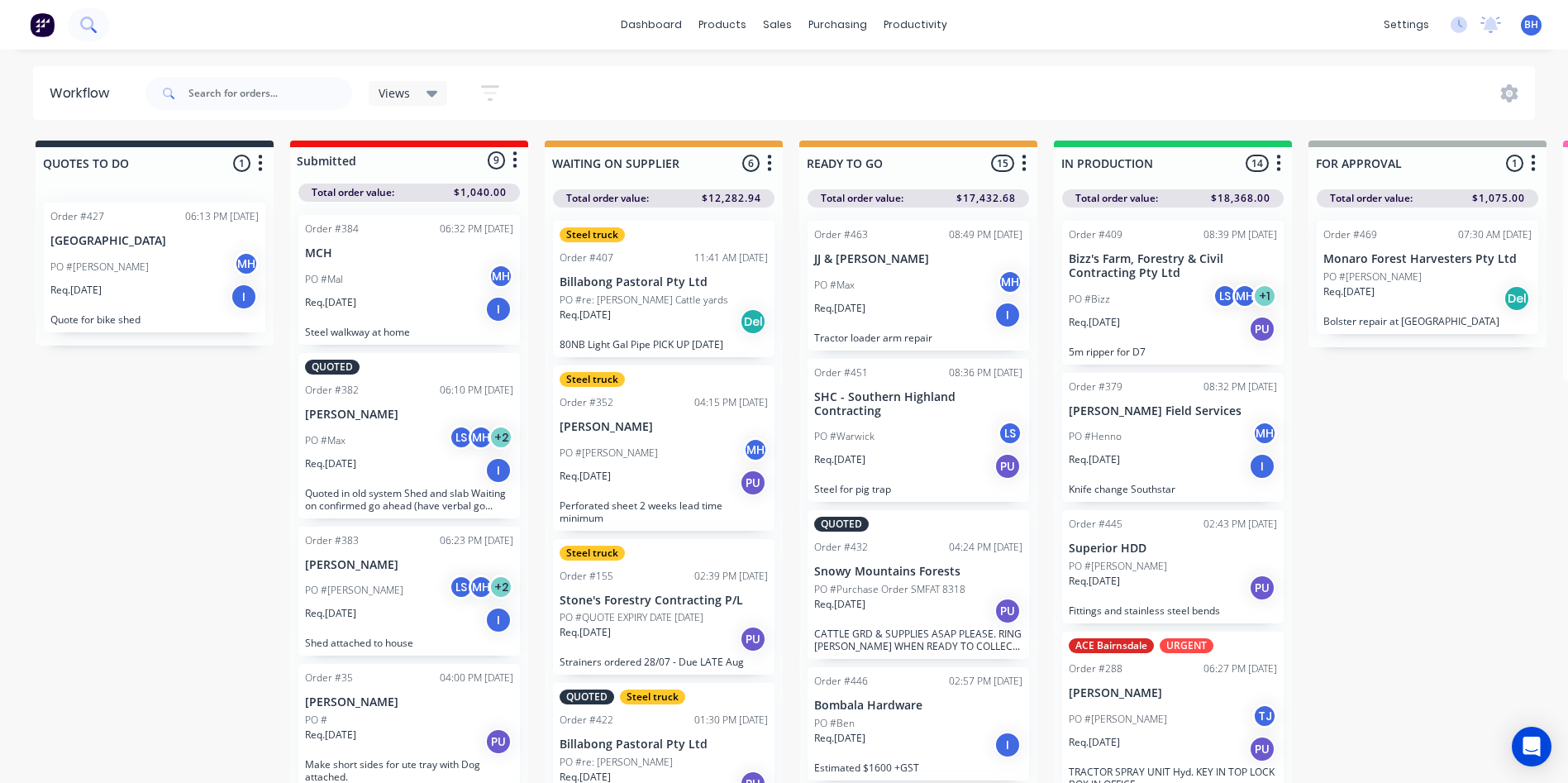
click at [83, 24] on icon at bounding box center [88, 25] width 16 height 16
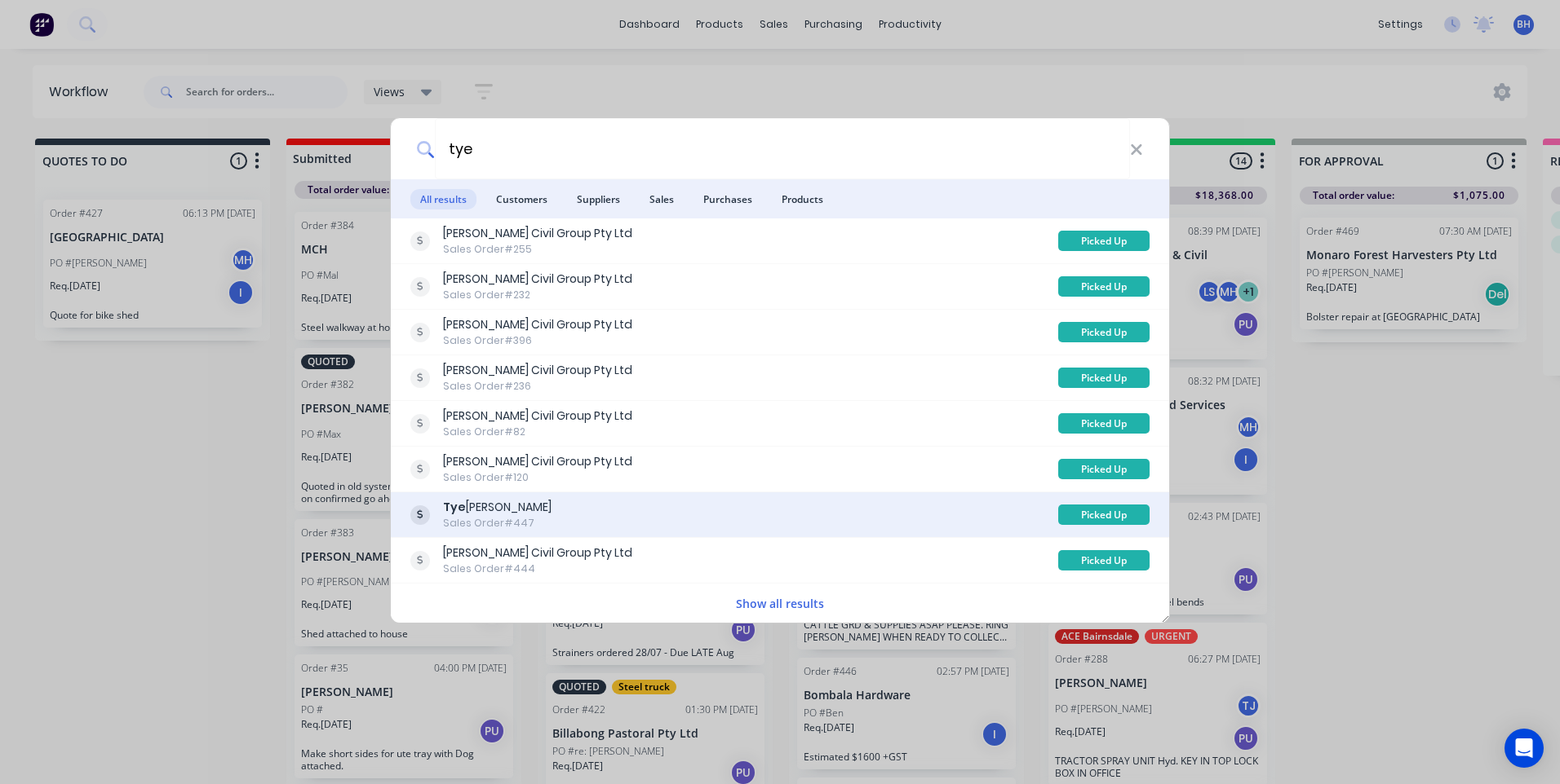
type input "tye"
click at [624, 514] on div "[PERSON_NAME] Sales Order #447" at bounding box center [734, 514] width 648 height 32
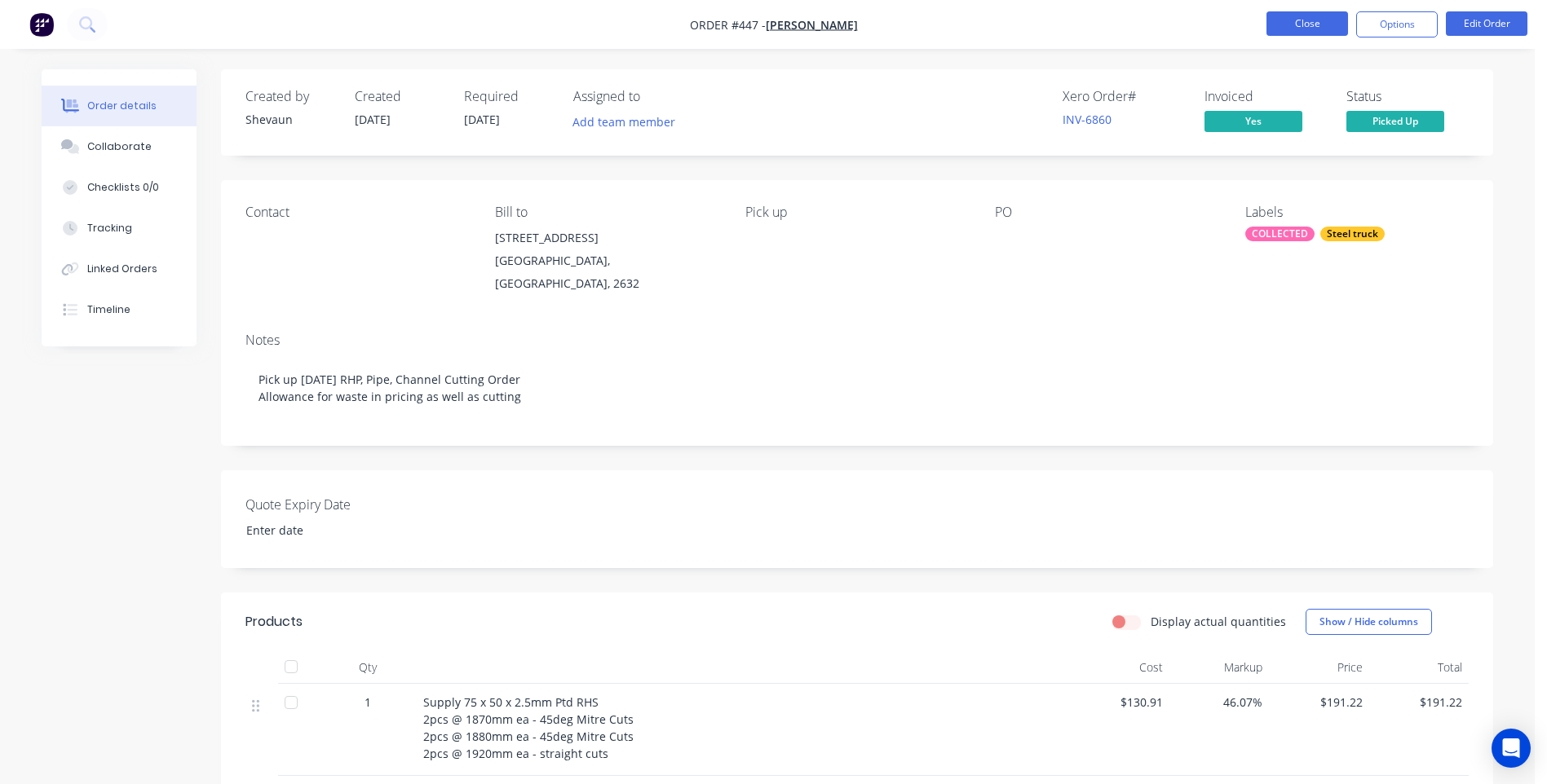
click at [1281, 27] on button "Close" at bounding box center [1307, 24] width 82 height 25
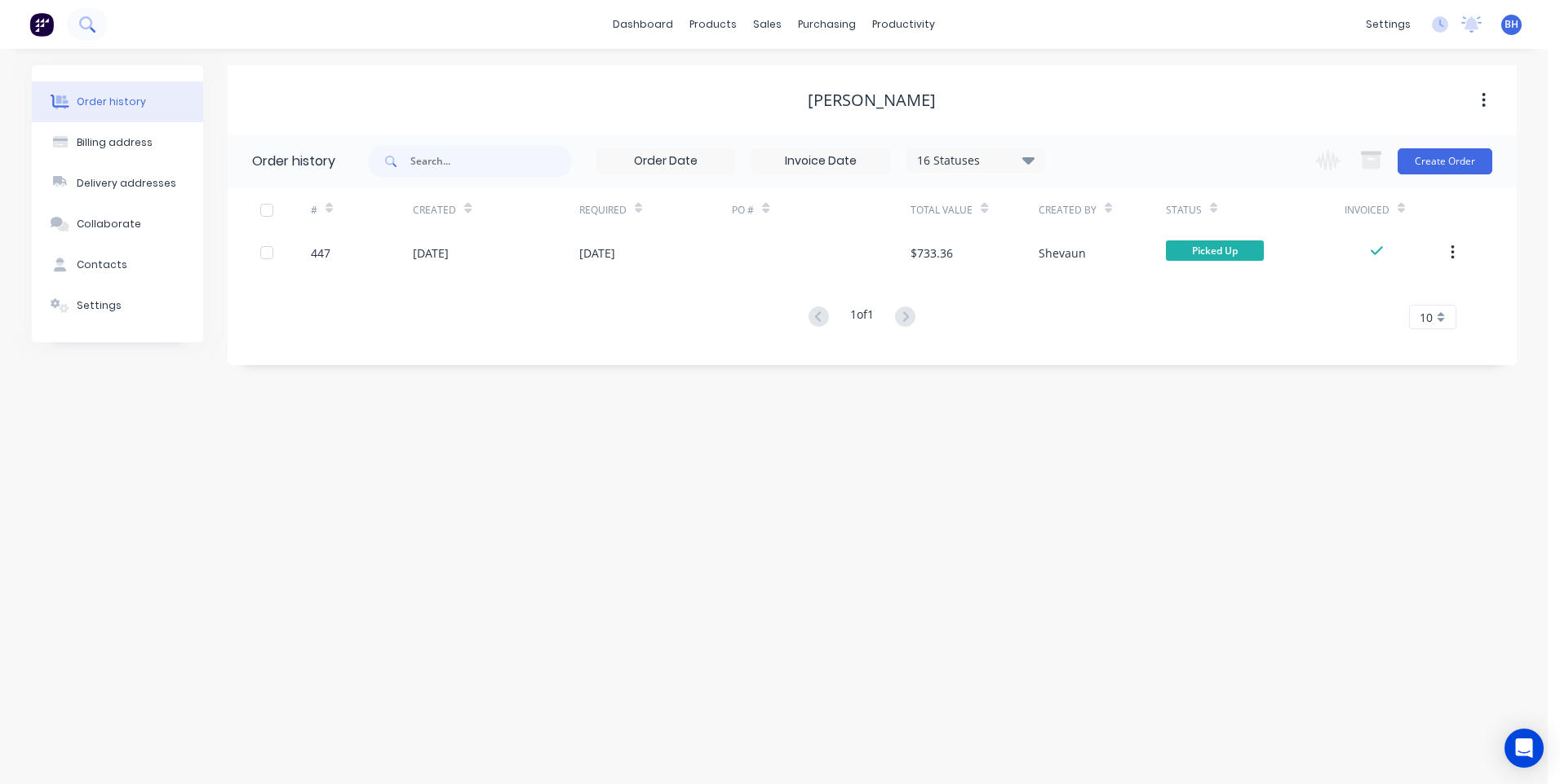
click at [82, 22] on icon at bounding box center [87, 25] width 16 height 16
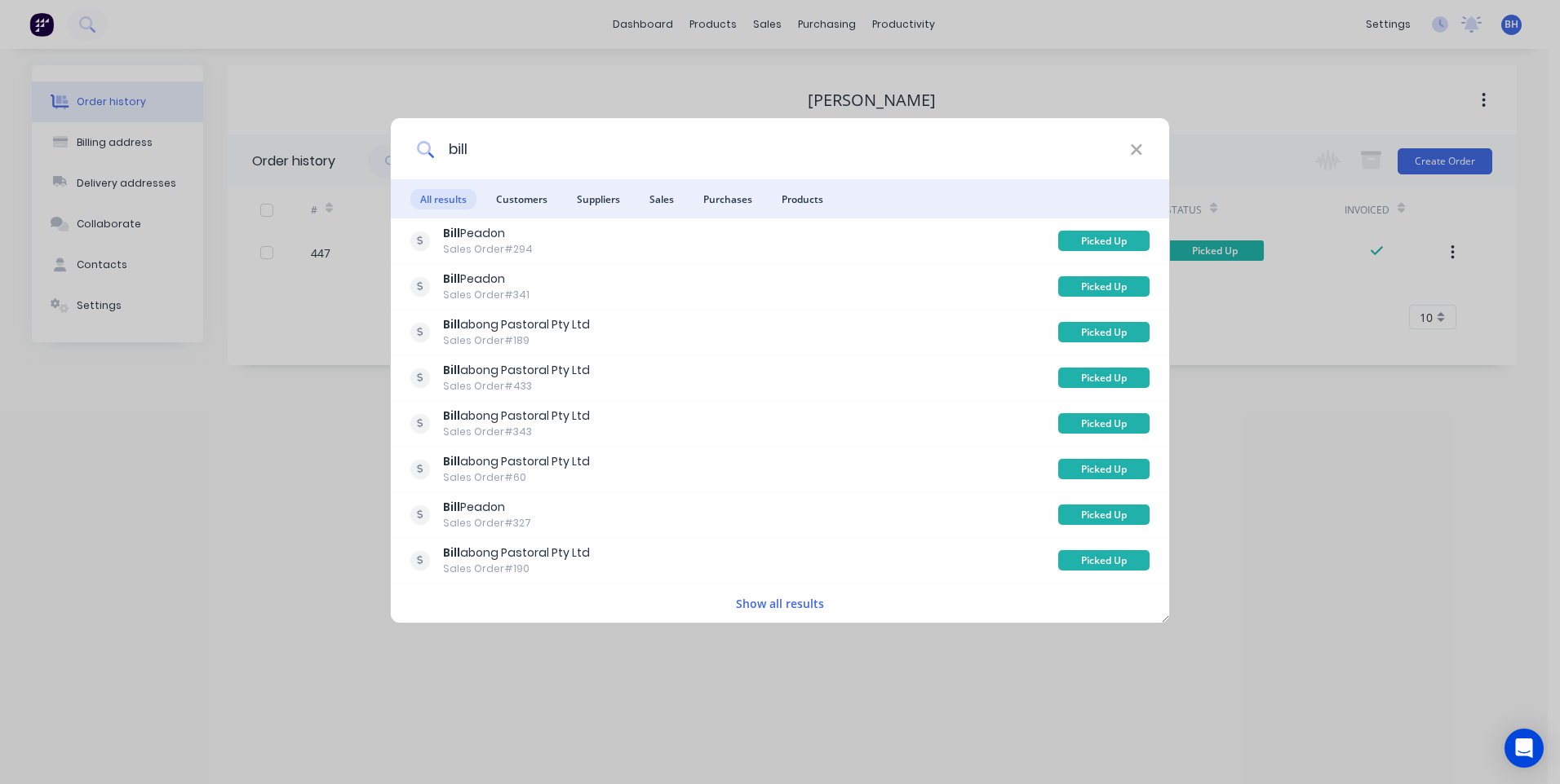
type input "bill"
click at [353, 436] on div "bill All results Customers Suppliers Sales Purchases Products [PERSON_NAME] Sal…" at bounding box center [780, 392] width 1560 height 784
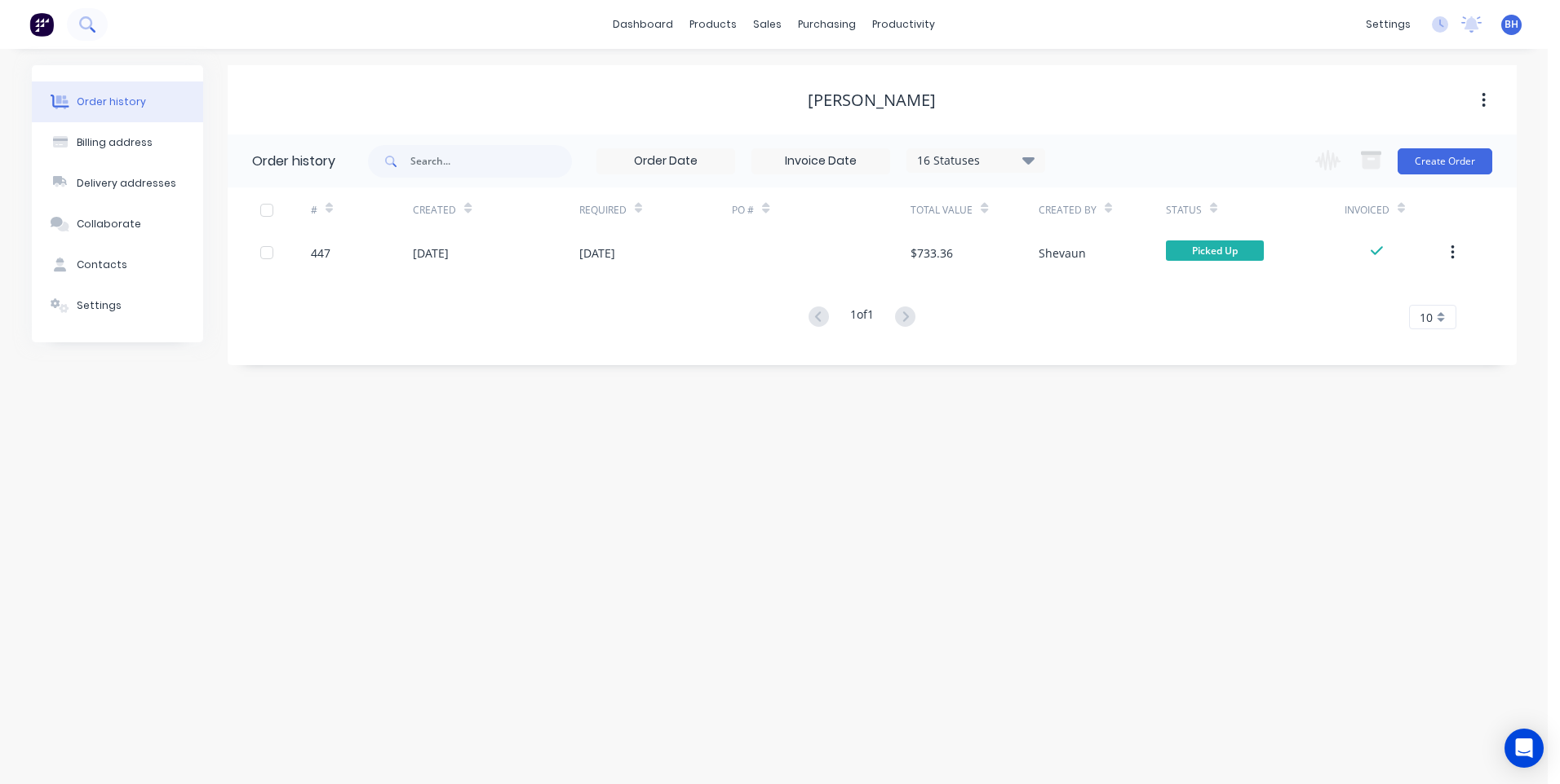
click at [87, 21] on icon at bounding box center [87, 25] width 16 height 16
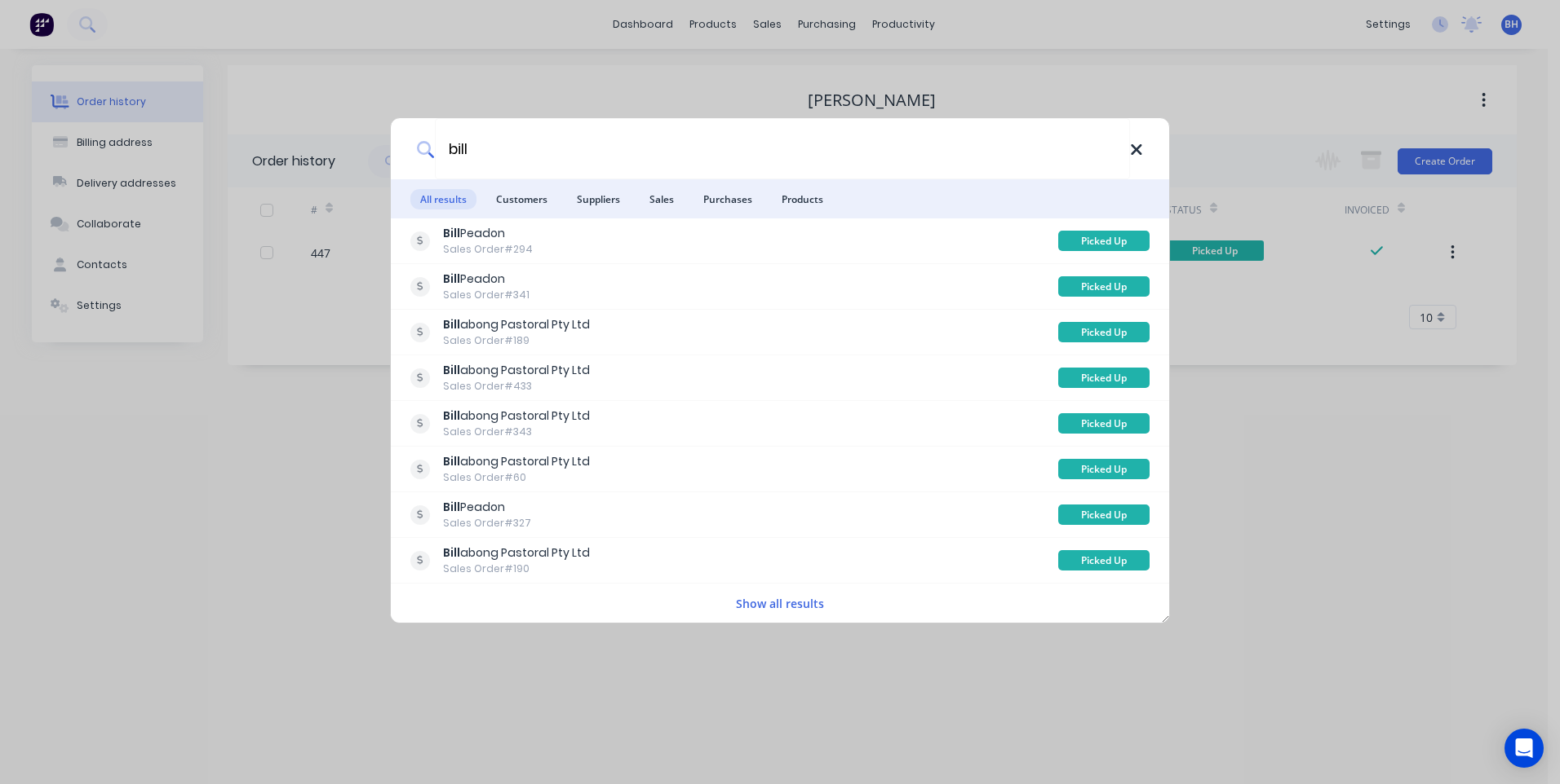
type input "bill"
click at [1140, 149] on icon at bounding box center [1136, 150] width 13 height 18
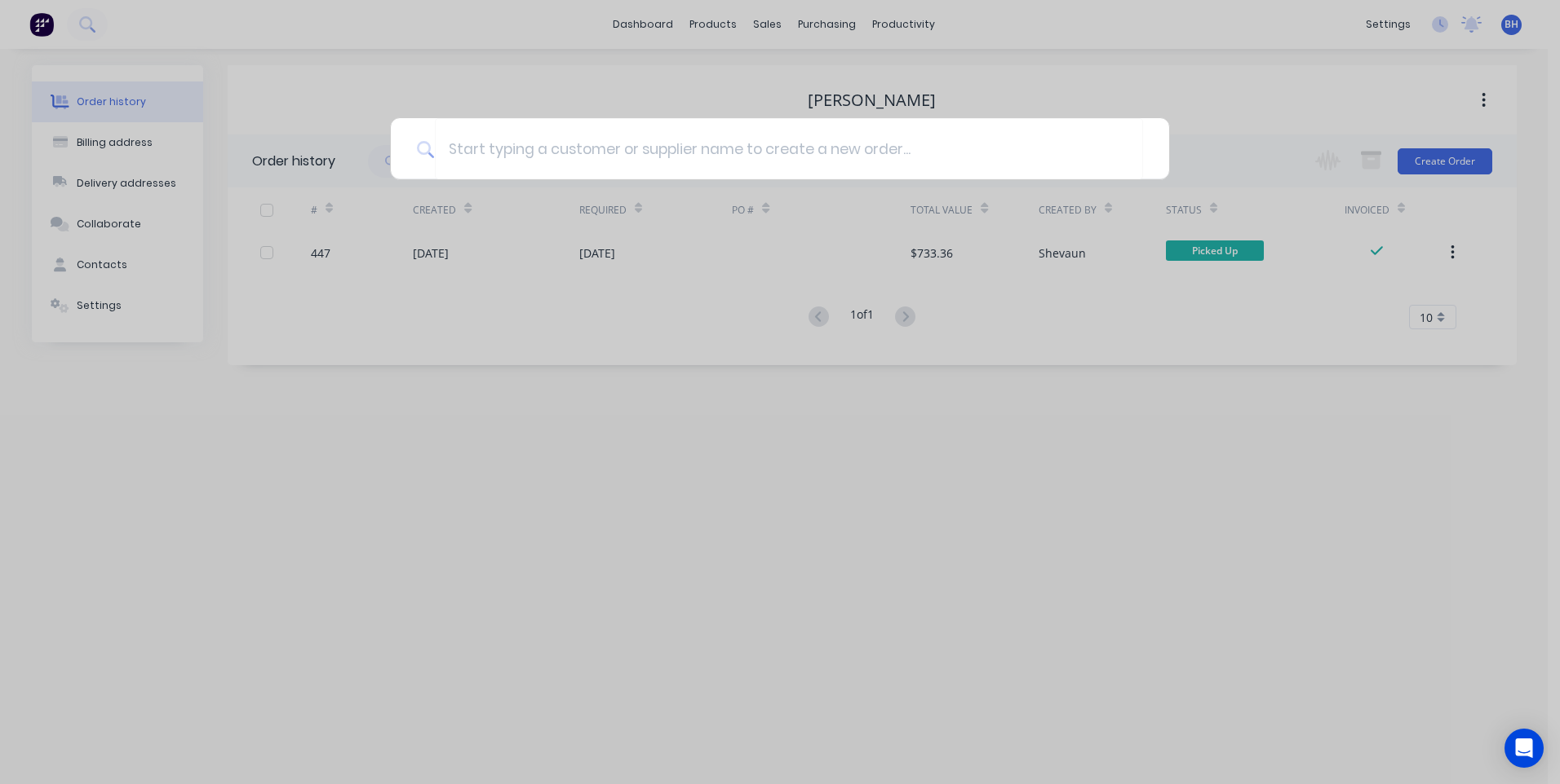
click at [659, 24] on div at bounding box center [780, 392] width 1560 height 784
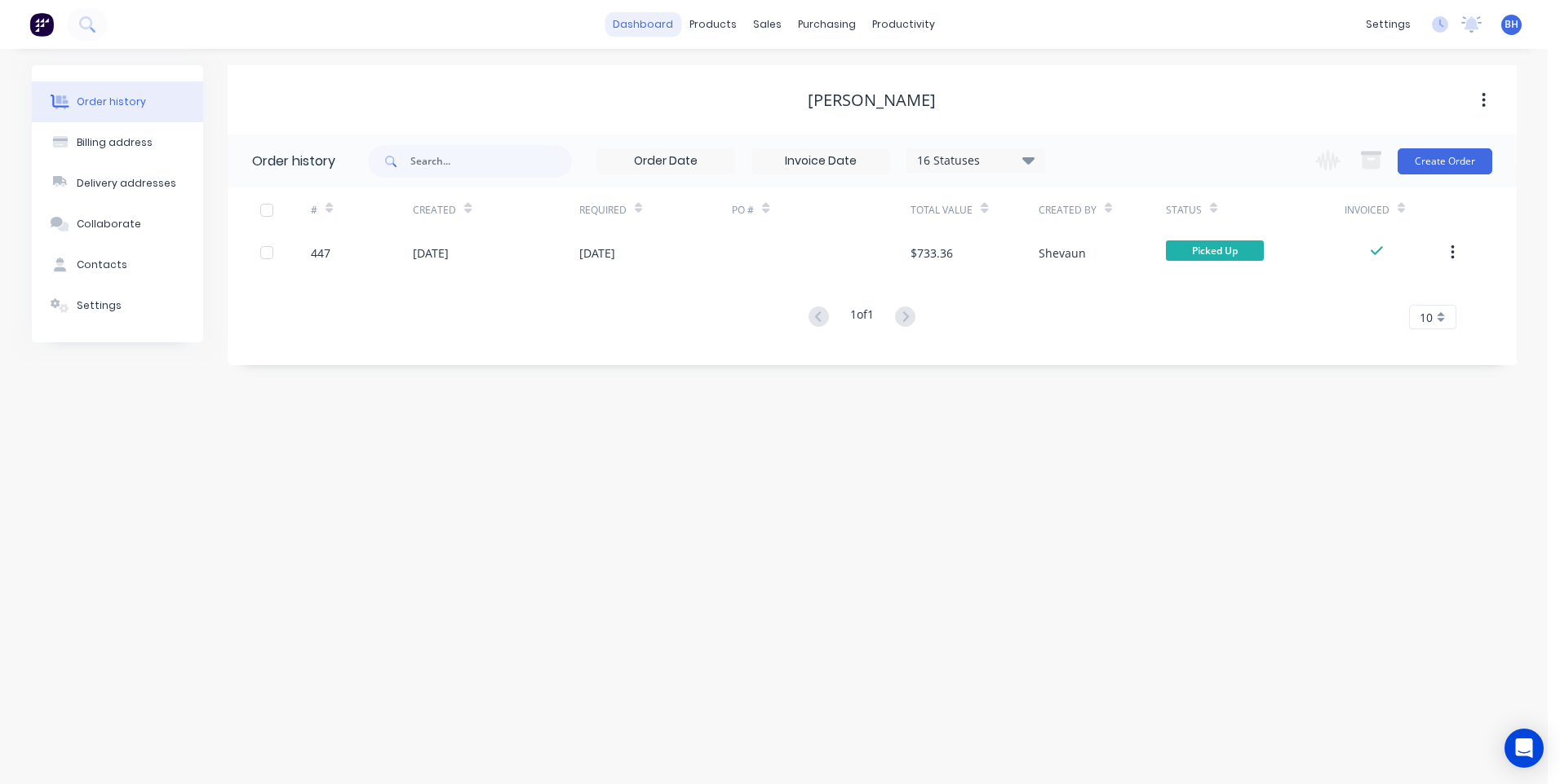
click at [637, 17] on link "dashboard" at bounding box center [643, 25] width 77 height 25
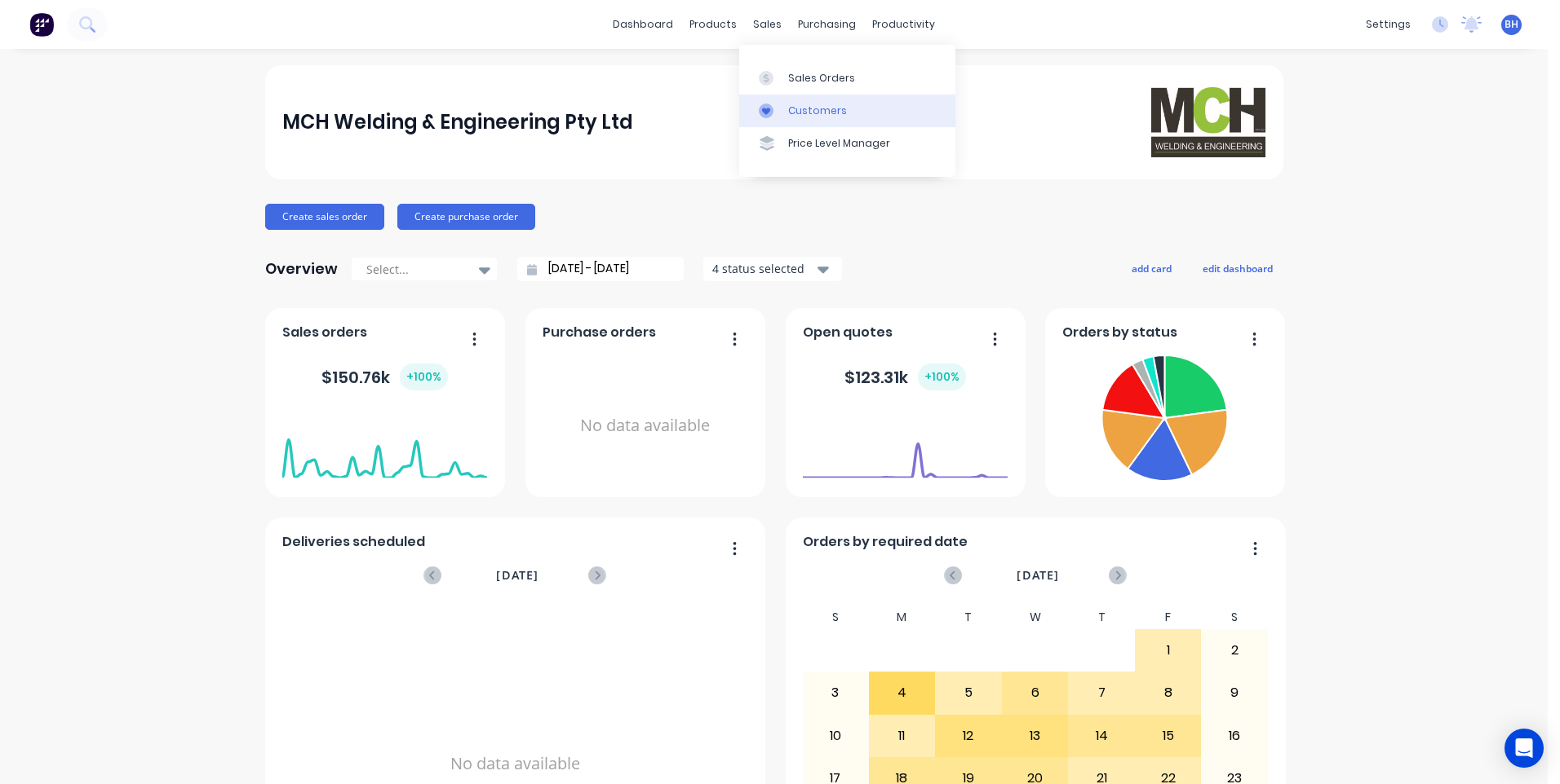
click at [813, 107] on div "Customers" at bounding box center [817, 111] width 59 height 15
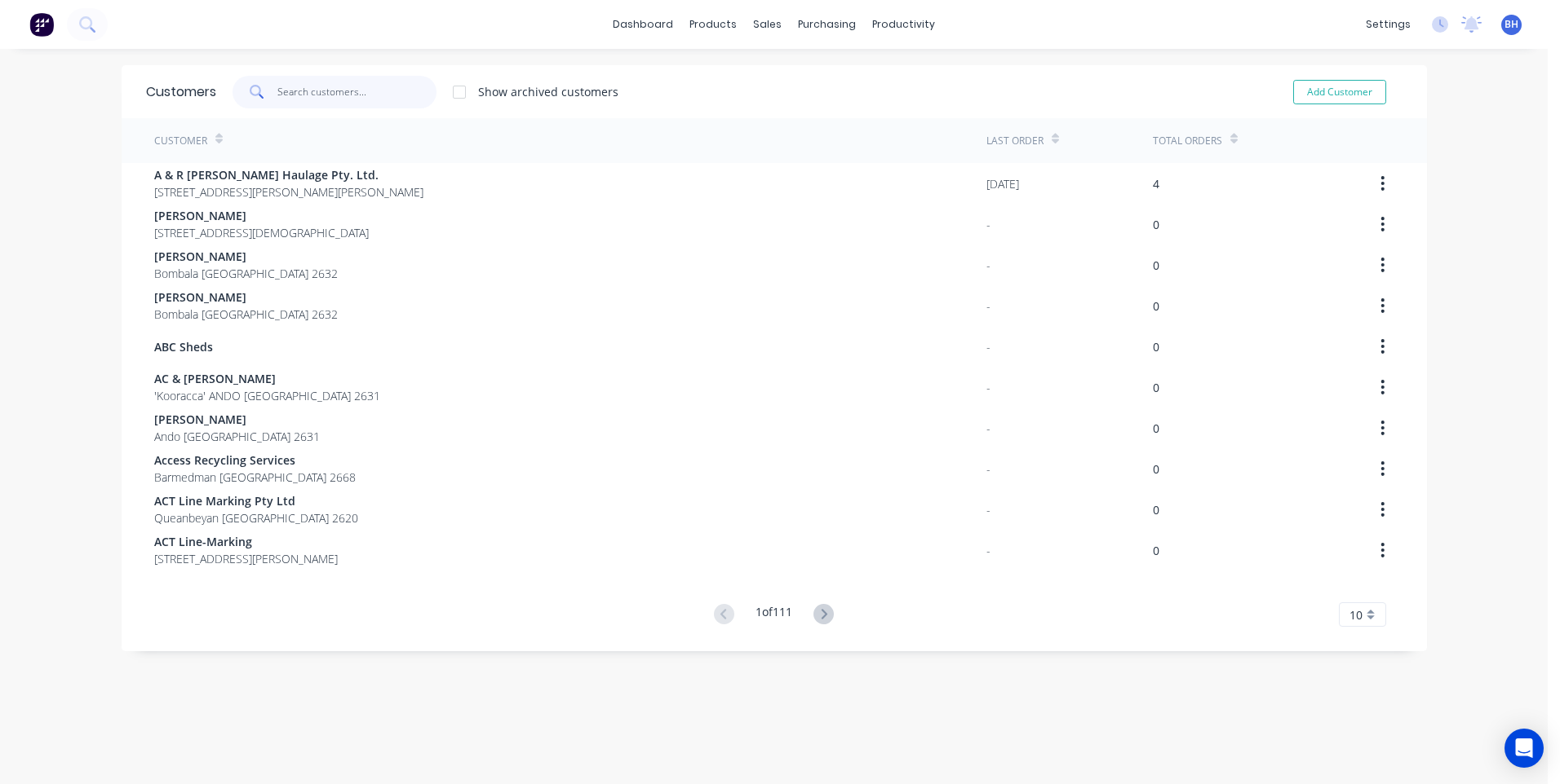
click at [278, 85] on input "text" at bounding box center [357, 92] width 159 height 33
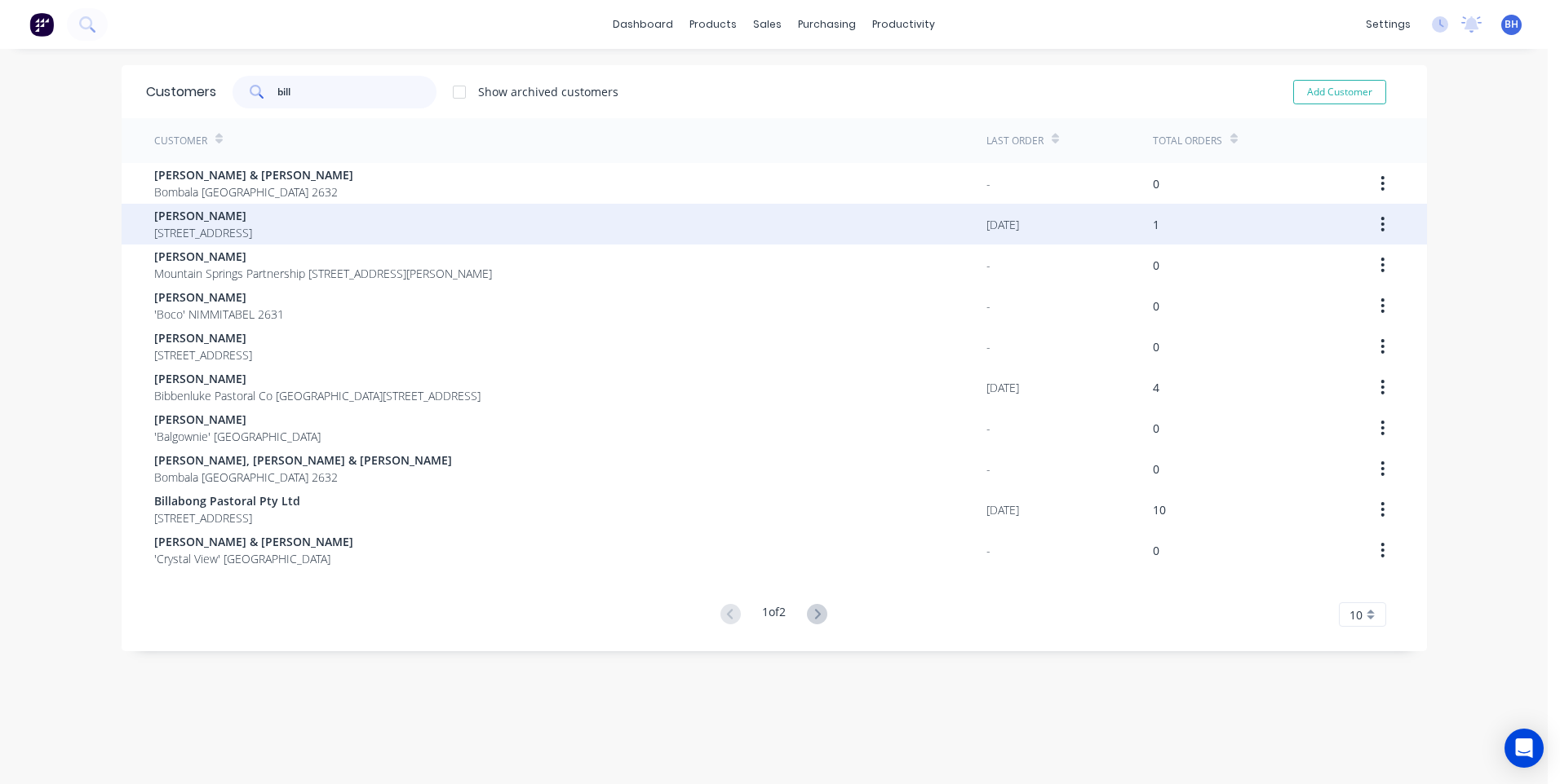
type input "bill"
click at [218, 209] on span "[PERSON_NAME]" at bounding box center [203, 215] width 98 height 17
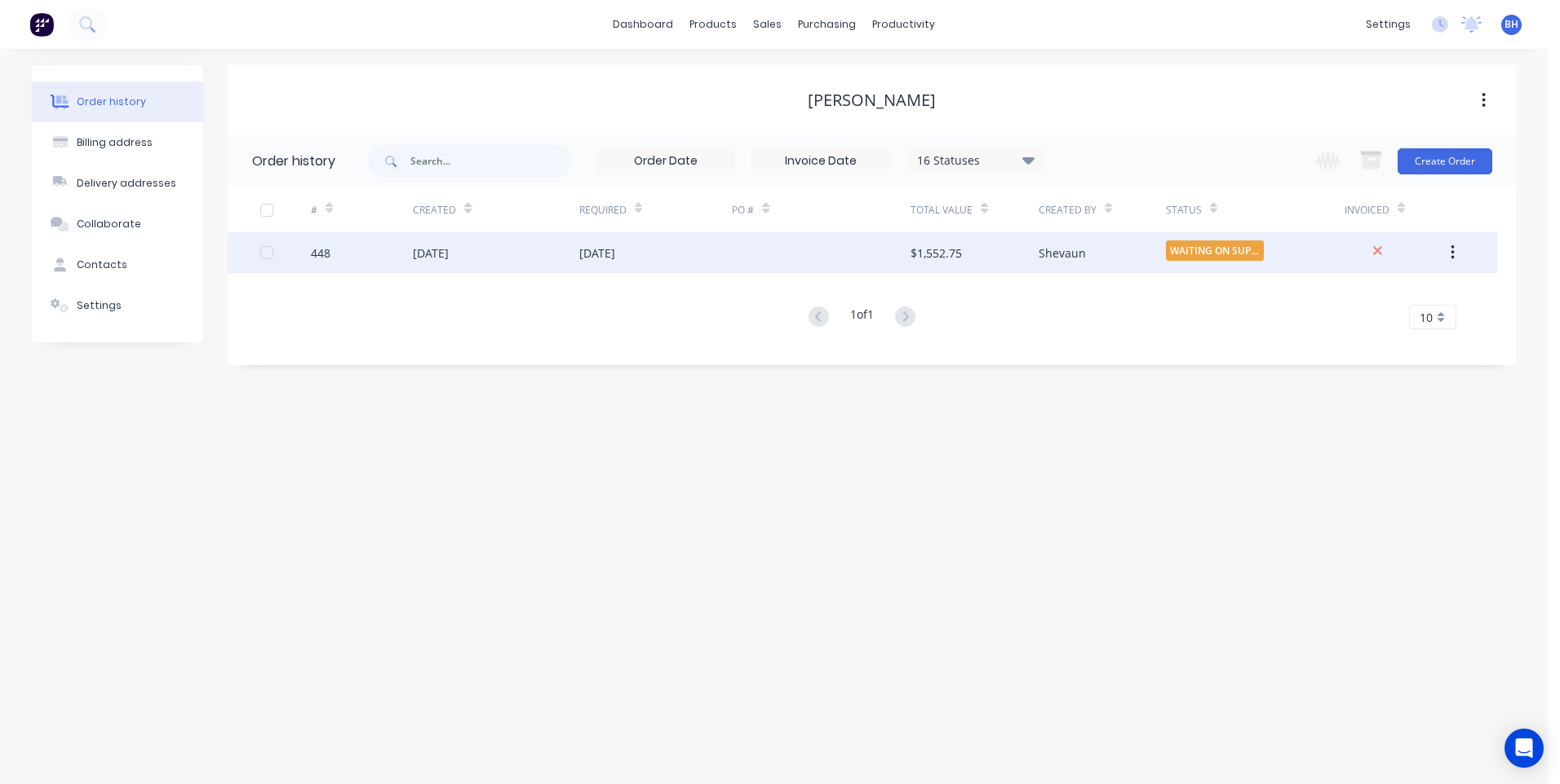
click at [690, 254] on div "[DATE]" at bounding box center [656, 253] width 153 height 41
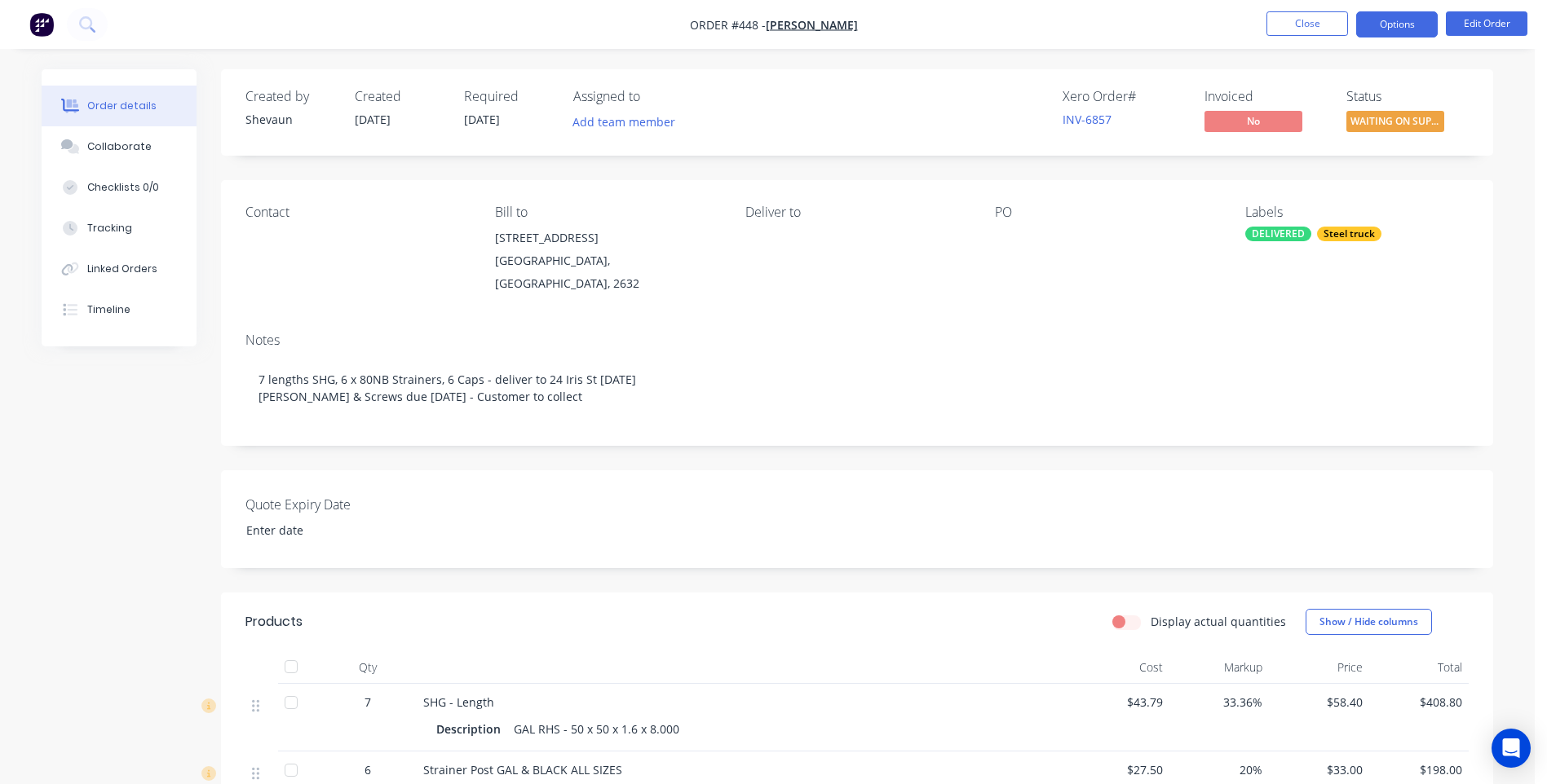
click at [1390, 11] on button "Options" at bounding box center [1396, 25] width 82 height 26
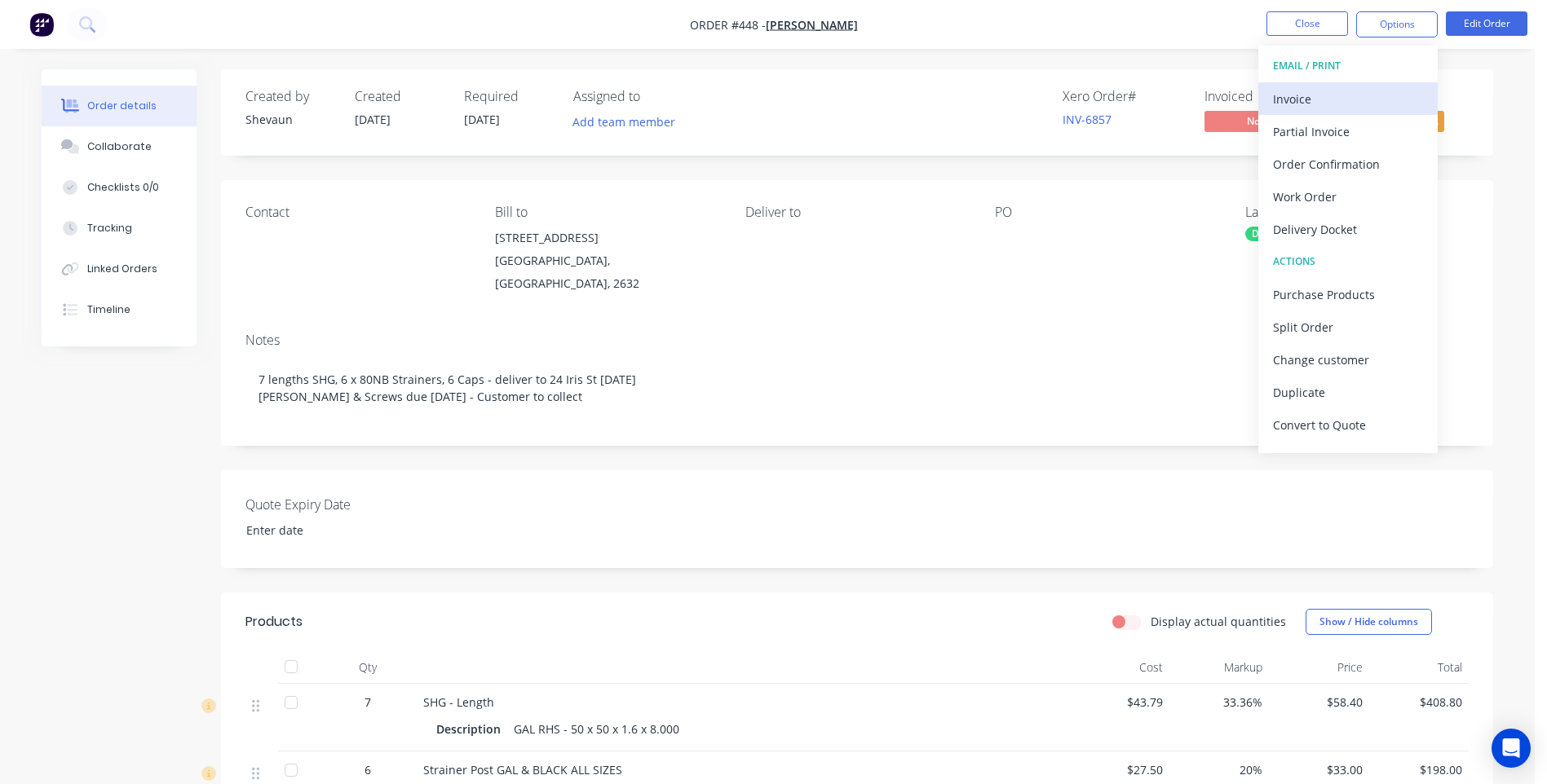
click at [1299, 98] on div "Invoice" at bounding box center [1348, 99] width 150 height 24
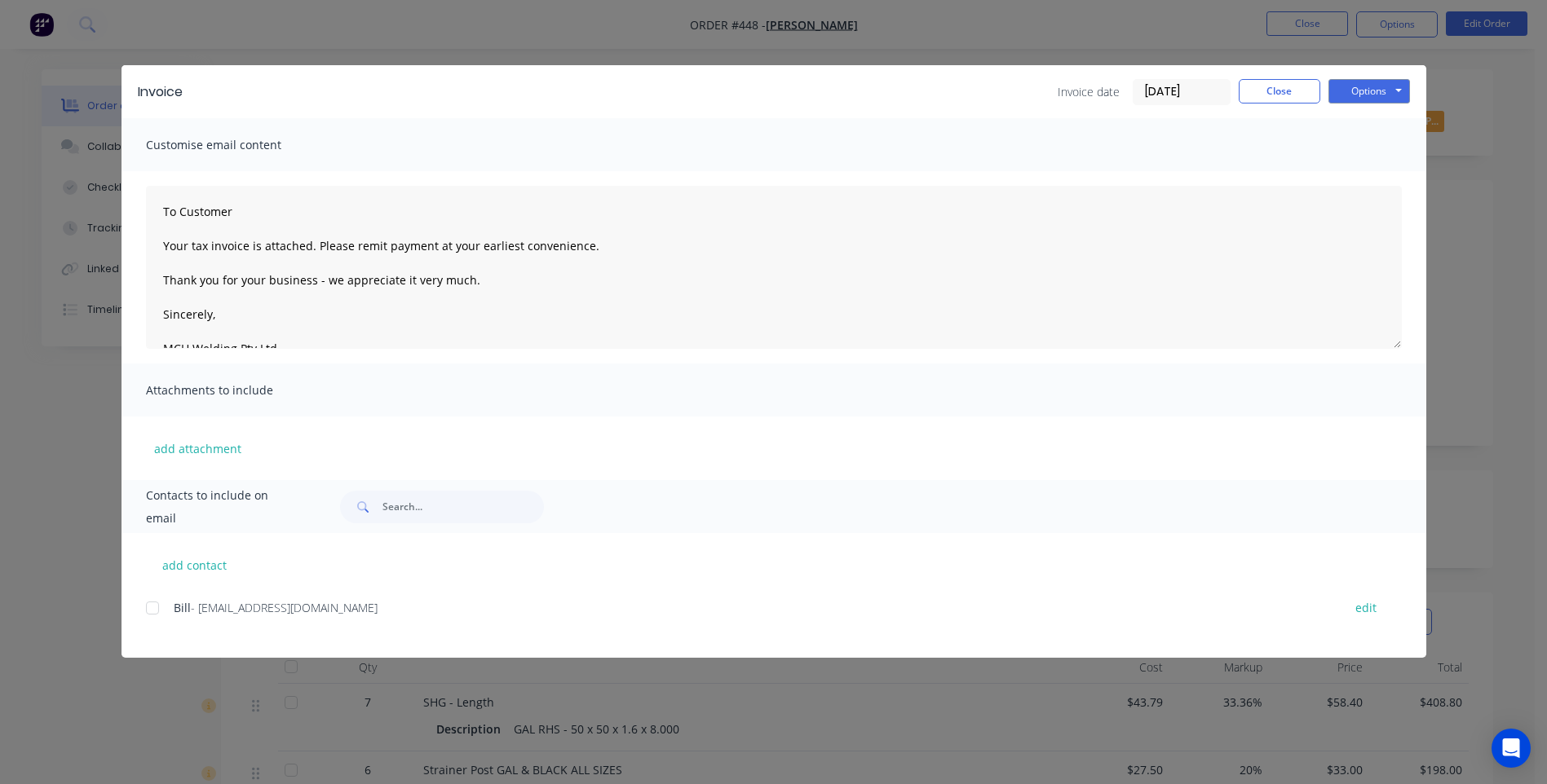
click at [151, 612] on div at bounding box center [152, 608] width 33 height 33
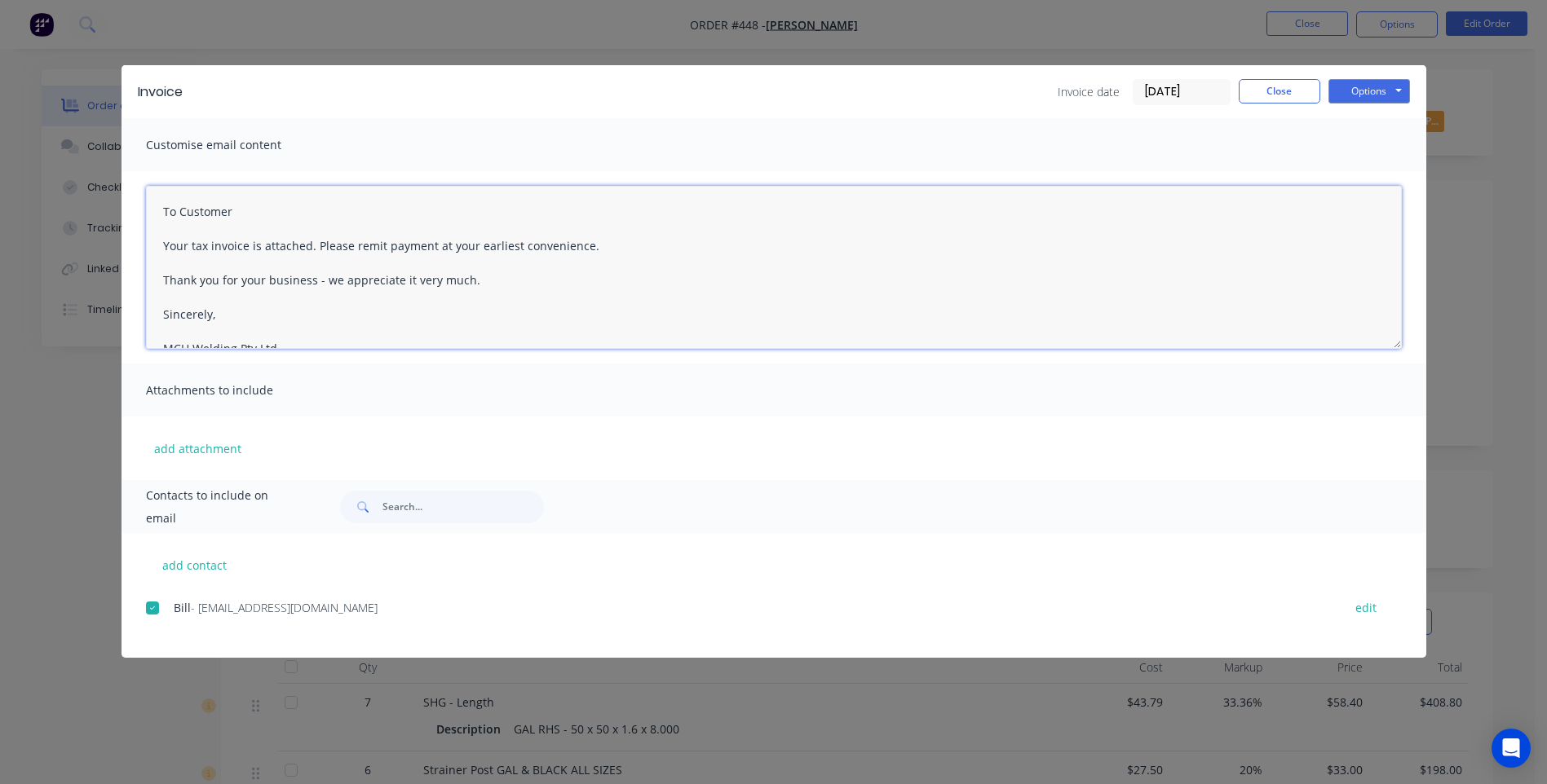
click at [238, 203] on textarea "To Customer Your tax invoice is attached. Please remit payment at your earliest…" at bounding box center [774, 267] width 1255 height 163
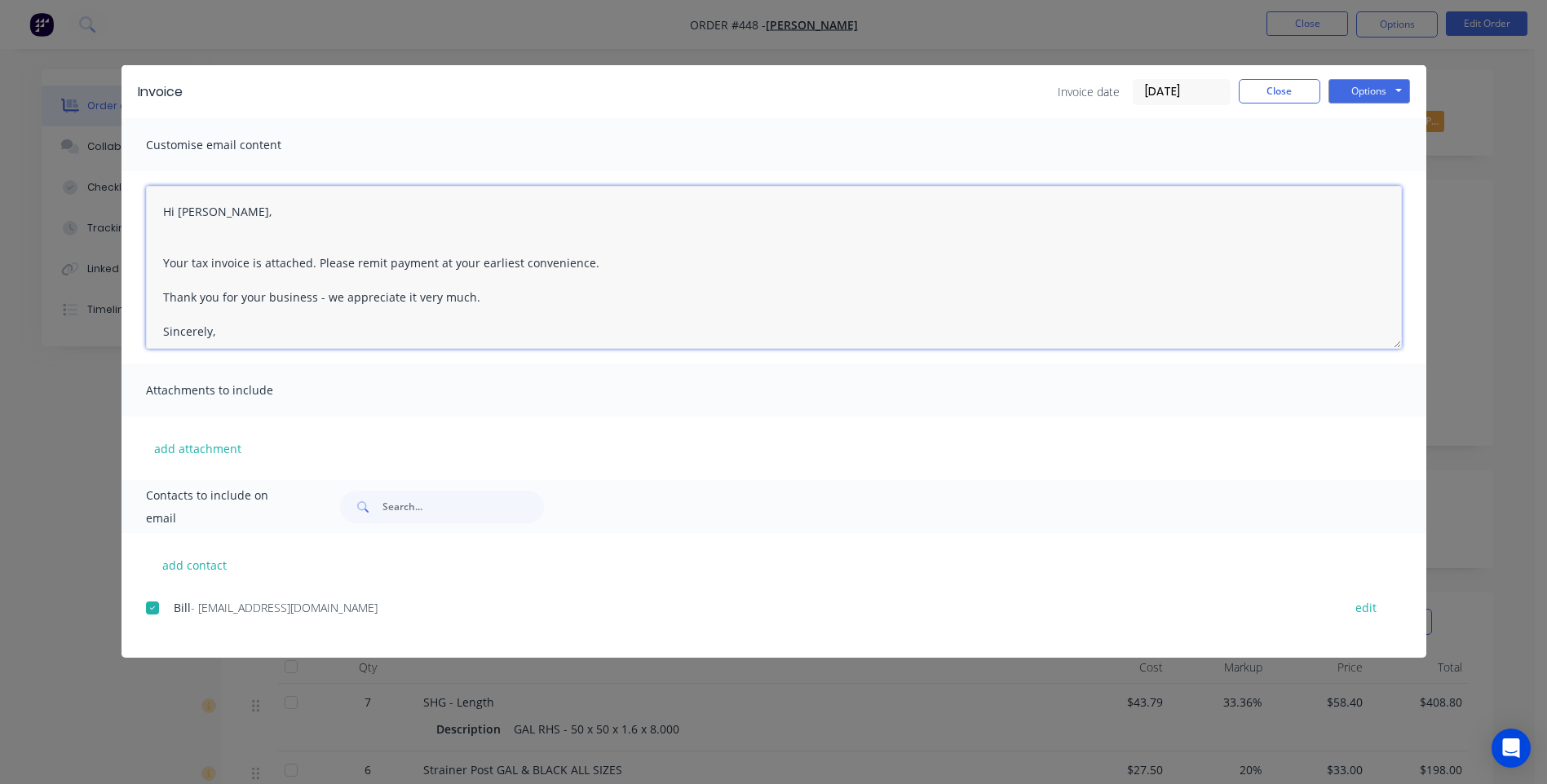
scroll to position [42, 0]
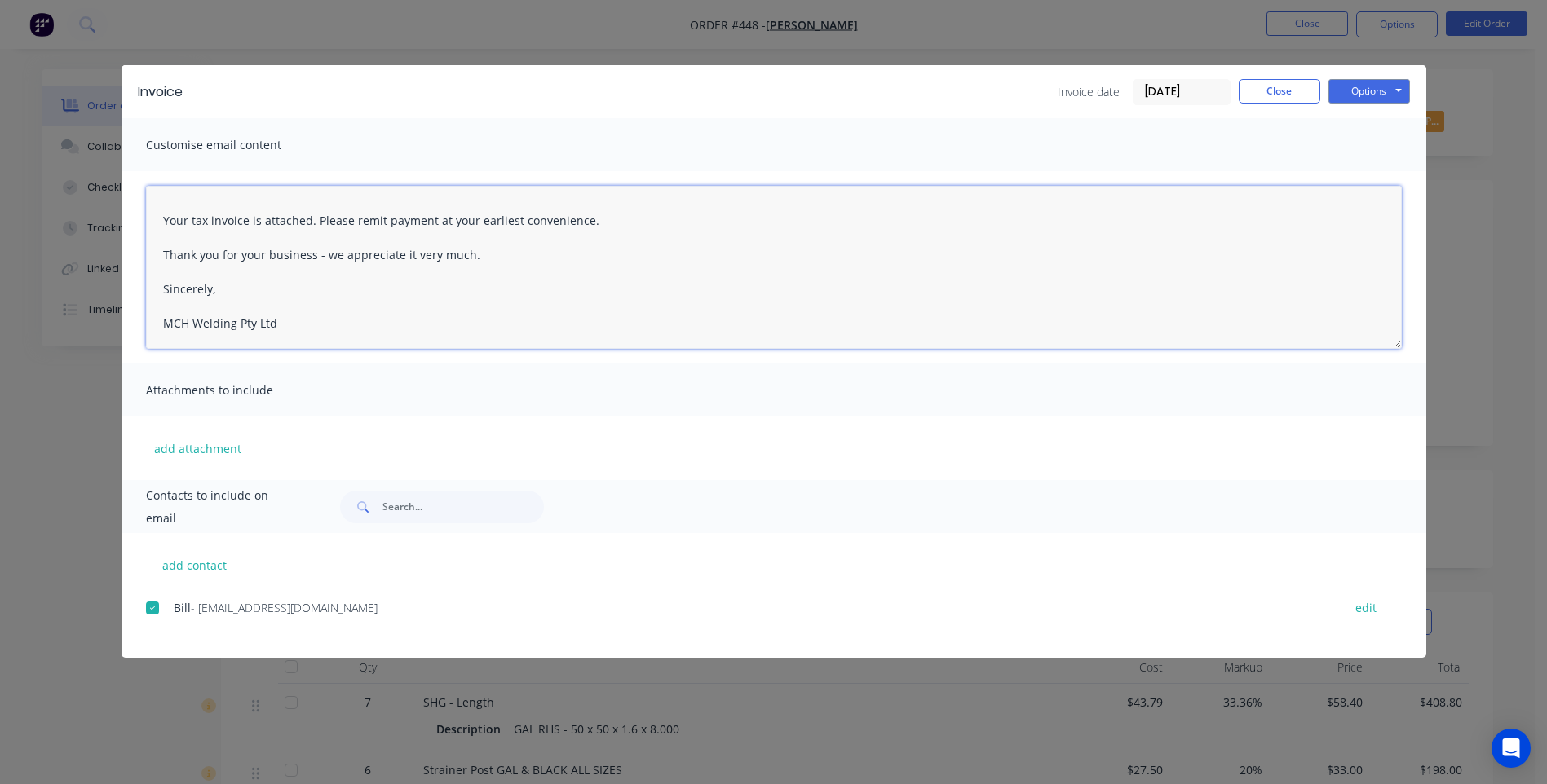
drag, startPoint x: 170, startPoint y: 269, endPoint x: 328, endPoint y: 329, distance: 169.0
click at [328, 329] on textarea "Hi [PERSON_NAME], Your tax invoice is attached. Please remit payment at your ea…" at bounding box center [774, 267] width 1255 height 163
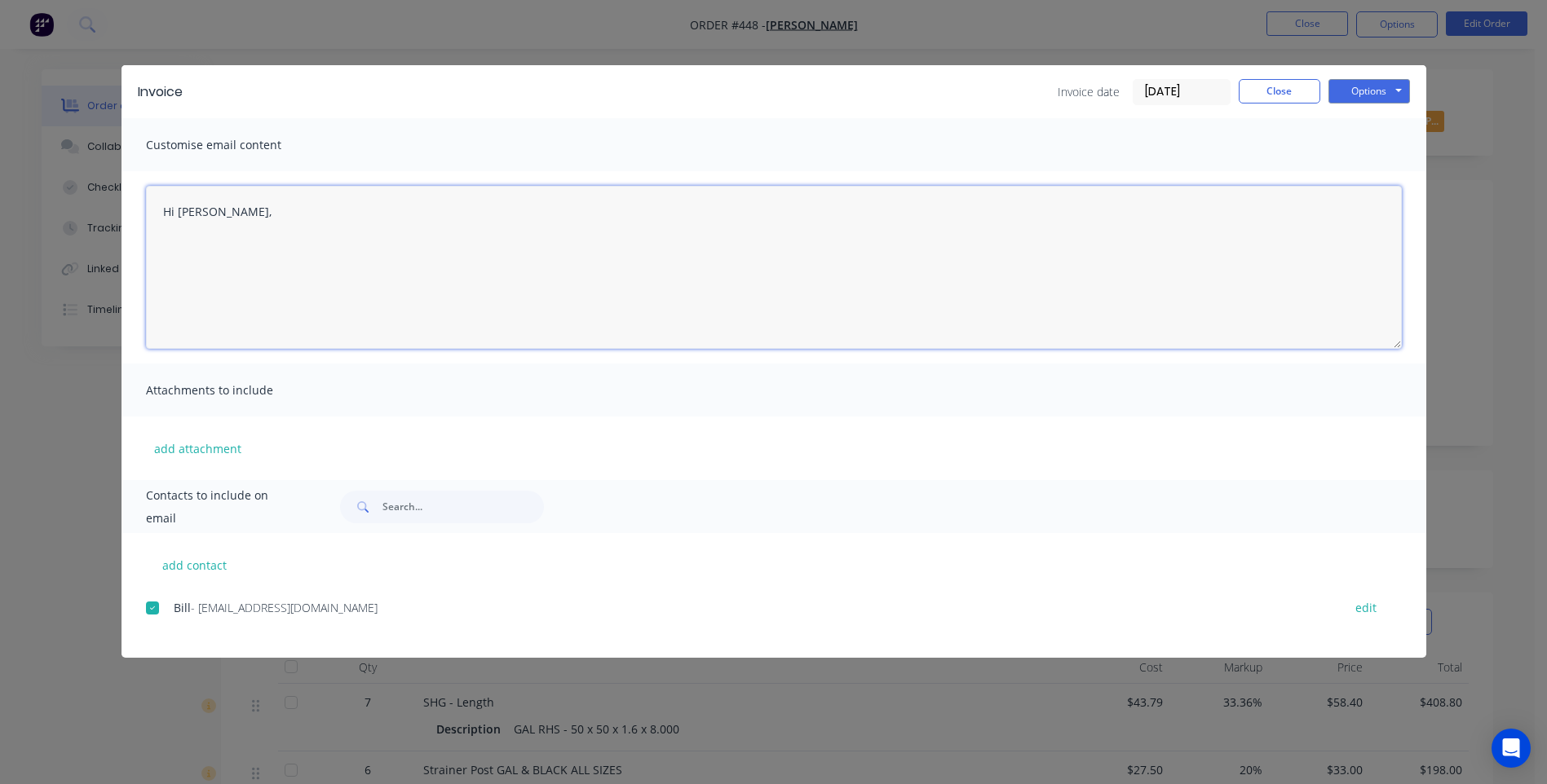
scroll to position [0, 0]
click at [530, 250] on textarea "Hi [PERSON_NAME], Please see amended invoice to add Weld on hinge as requested." at bounding box center [774, 267] width 1255 height 163
type textarea "Hi [PERSON_NAME], Please see amended invoice to add Weld on hinge as requested.…"
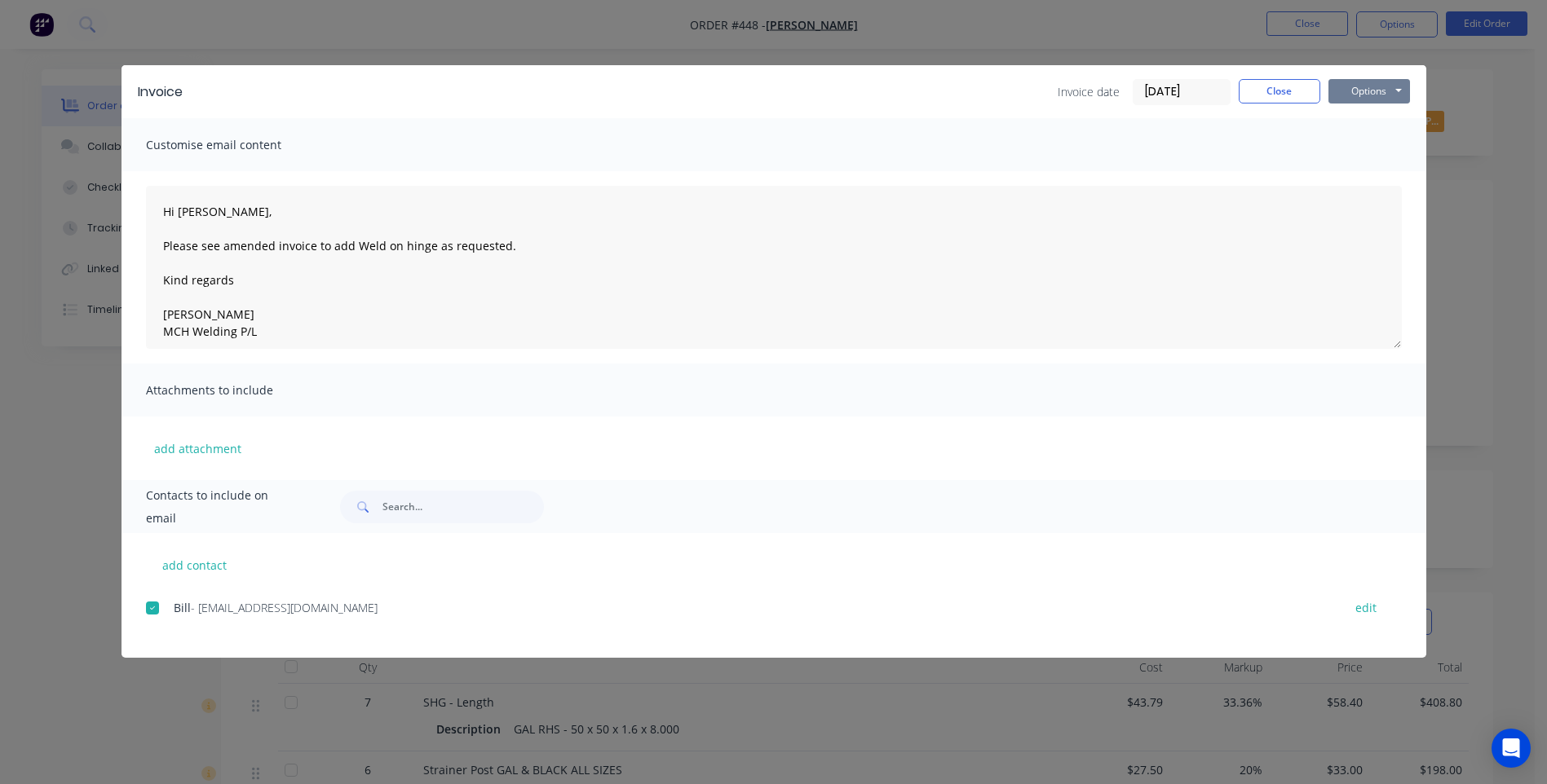
click at [1367, 95] on button "Options" at bounding box center [1369, 92] width 82 height 25
click at [1366, 115] on button "Preview" at bounding box center [1380, 120] width 104 height 27
click at [1366, 86] on button "Options" at bounding box center [1369, 92] width 82 height 25
click at [1376, 172] on button "Email" at bounding box center [1380, 174] width 104 height 27
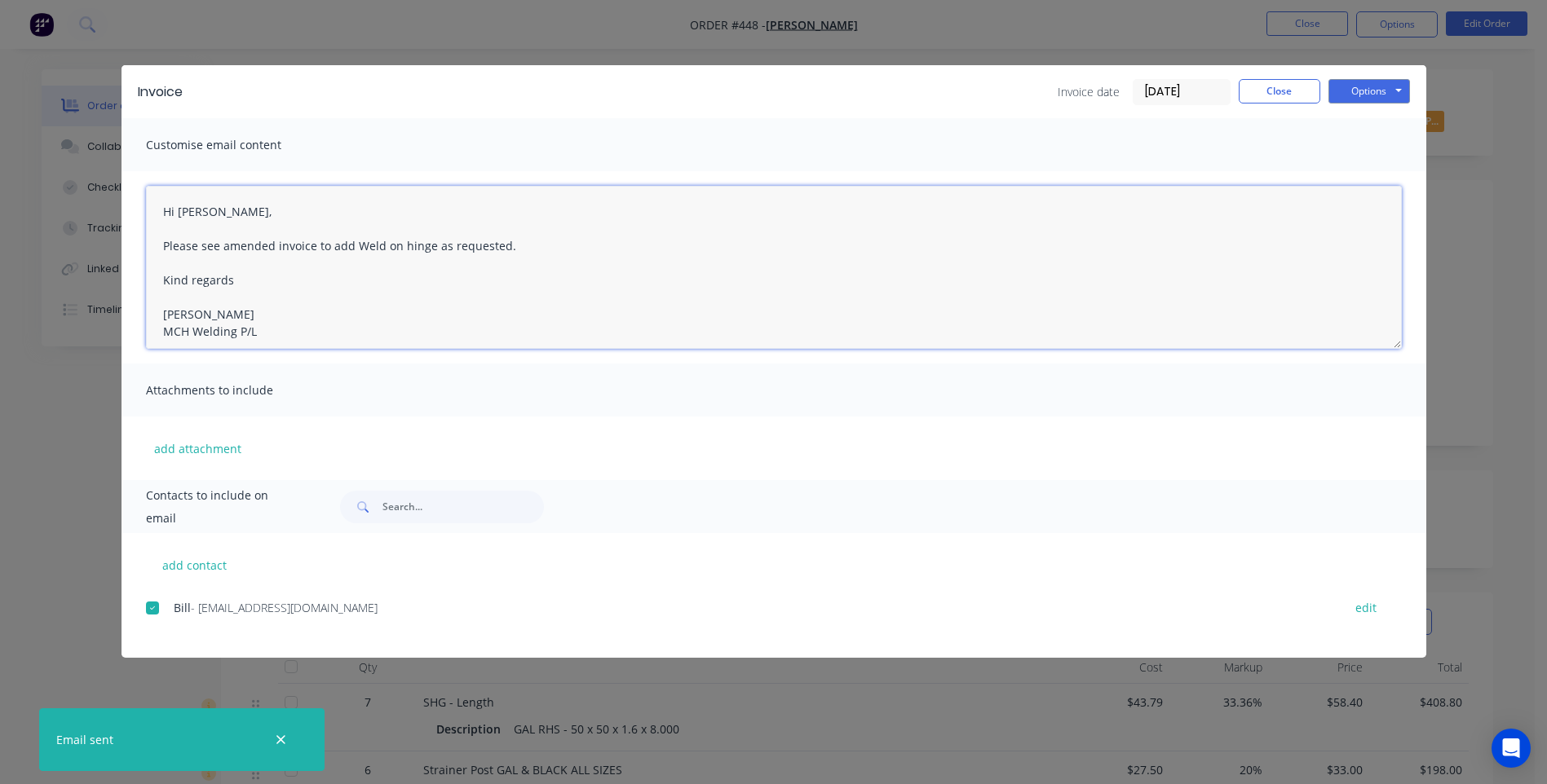
scroll to position [26, 0]
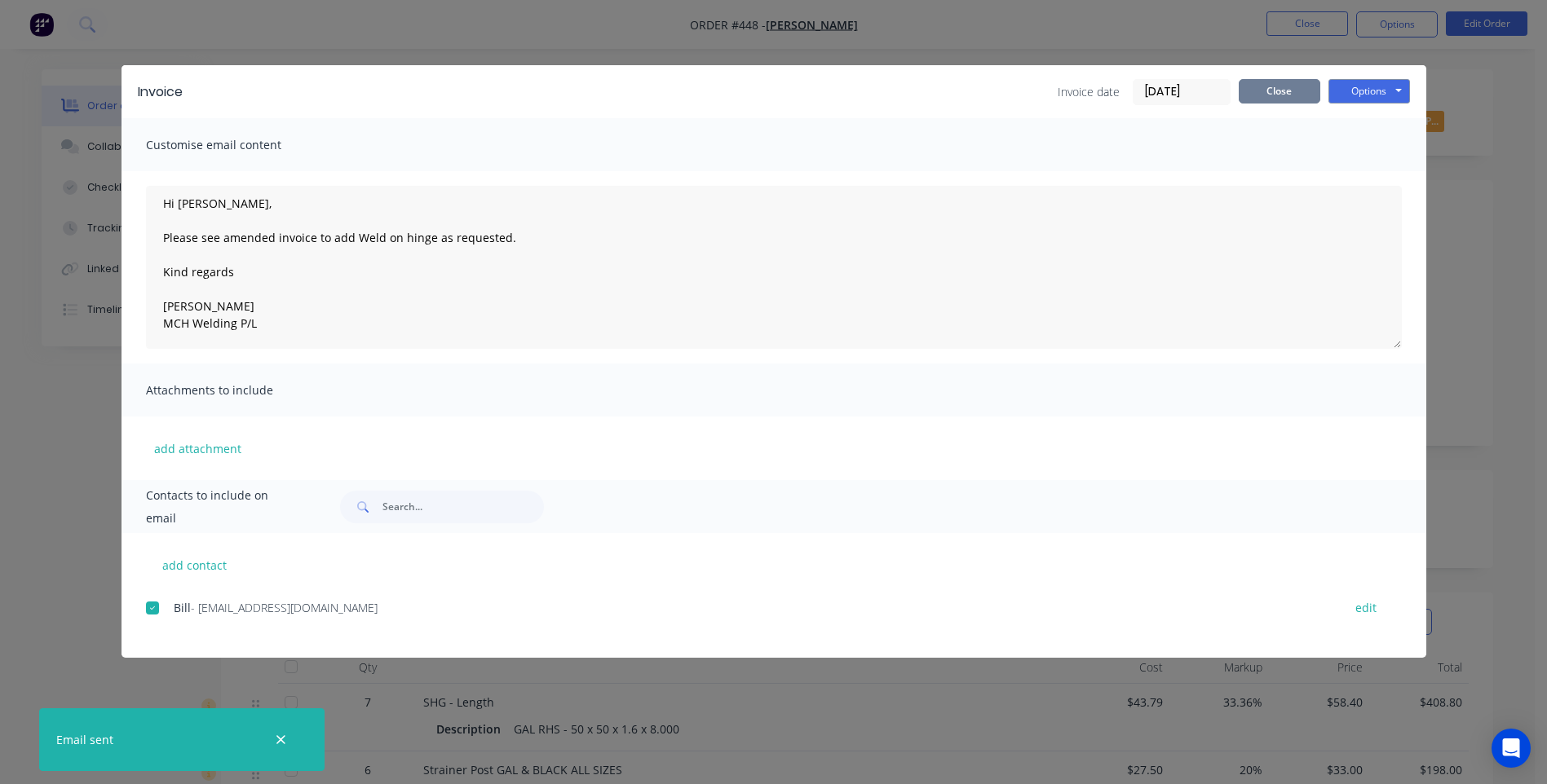
click at [1250, 82] on button "Close" at bounding box center [1279, 92] width 82 height 25
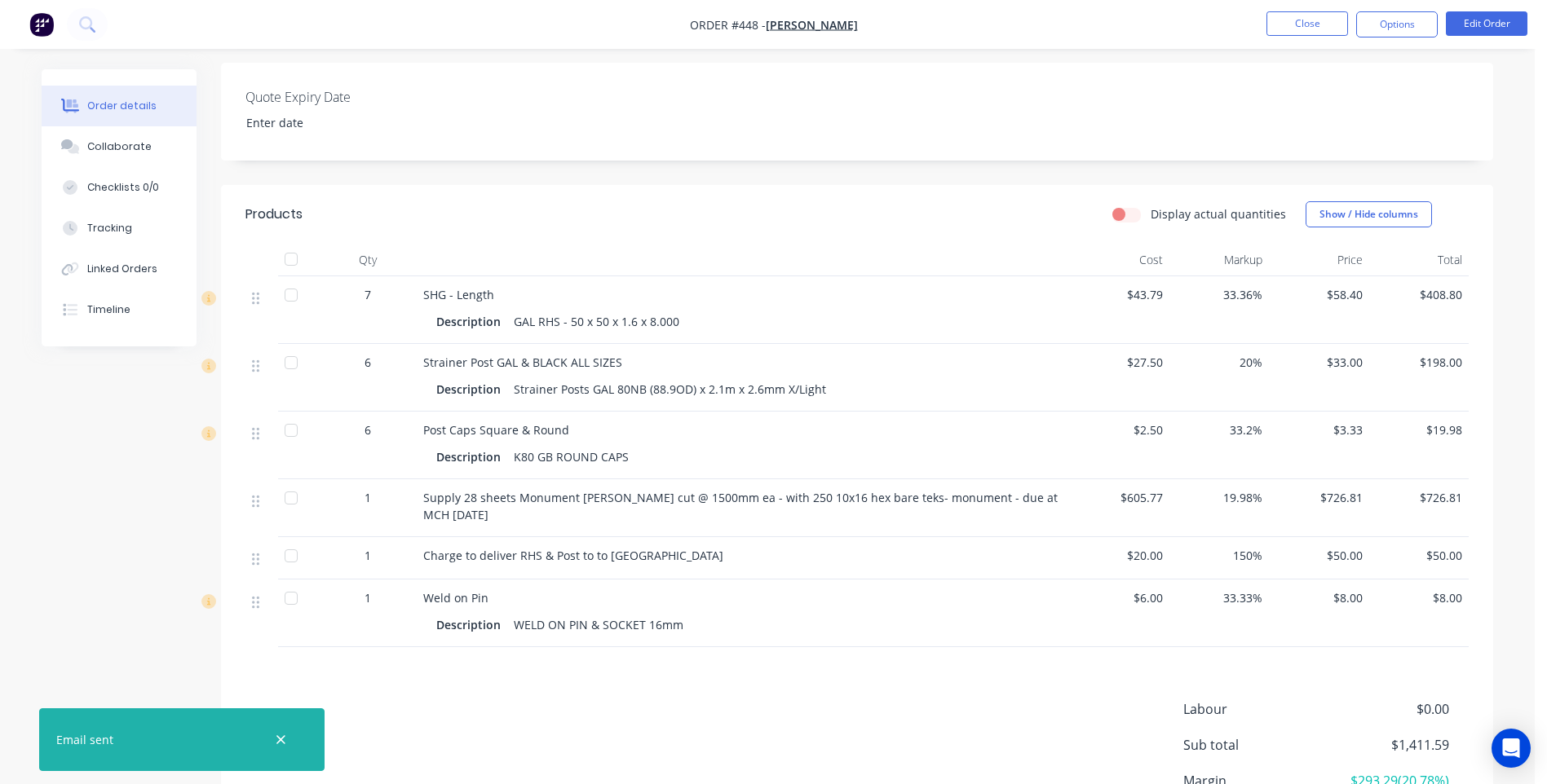
scroll to position [0, 0]
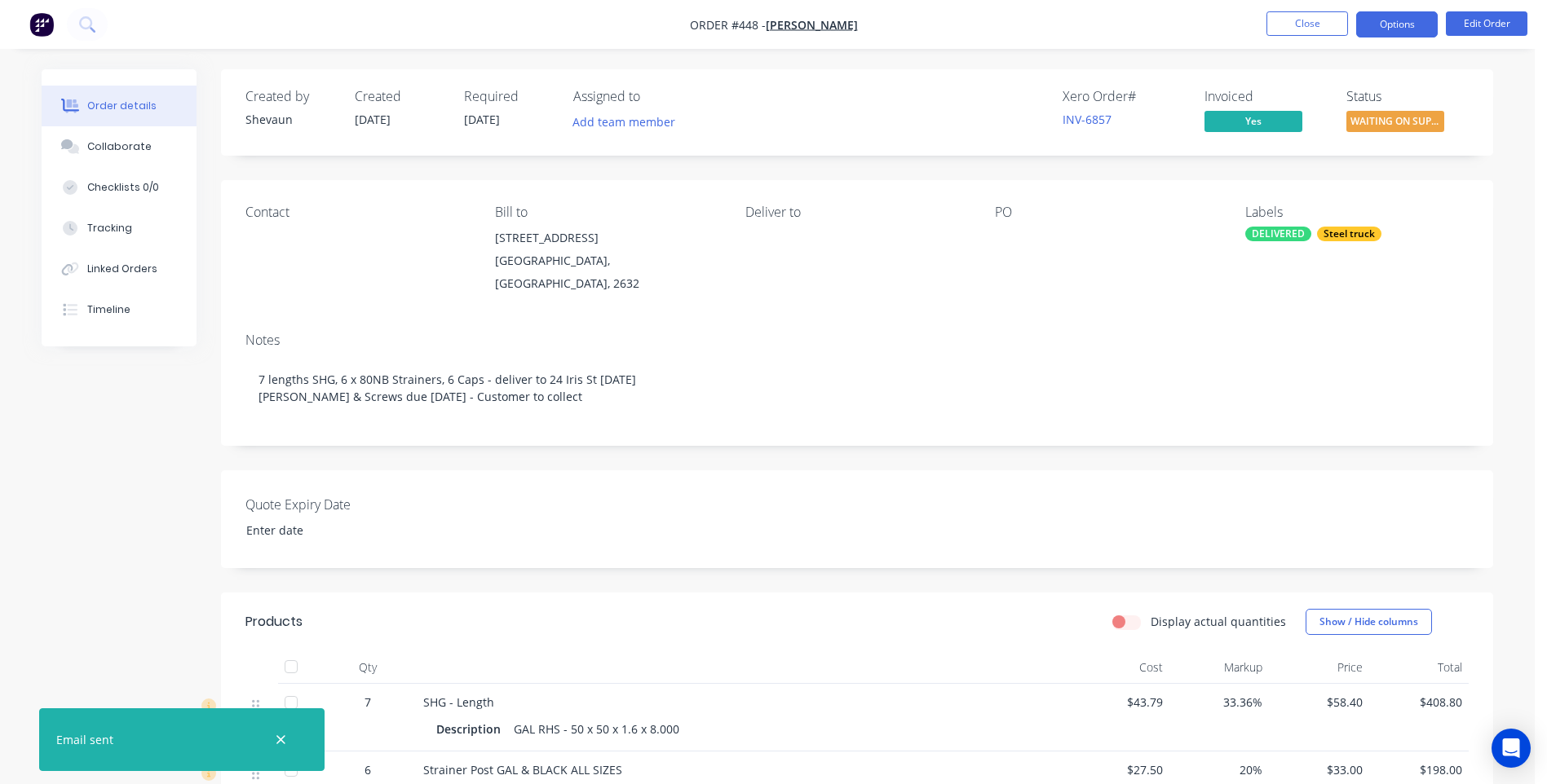
click at [1379, 25] on button "Options" at bounding box center [1396, 25] width 82 height 26
click at [1288, 20] on button "Close" at bounding box center [1307, 24] width 82 height 25
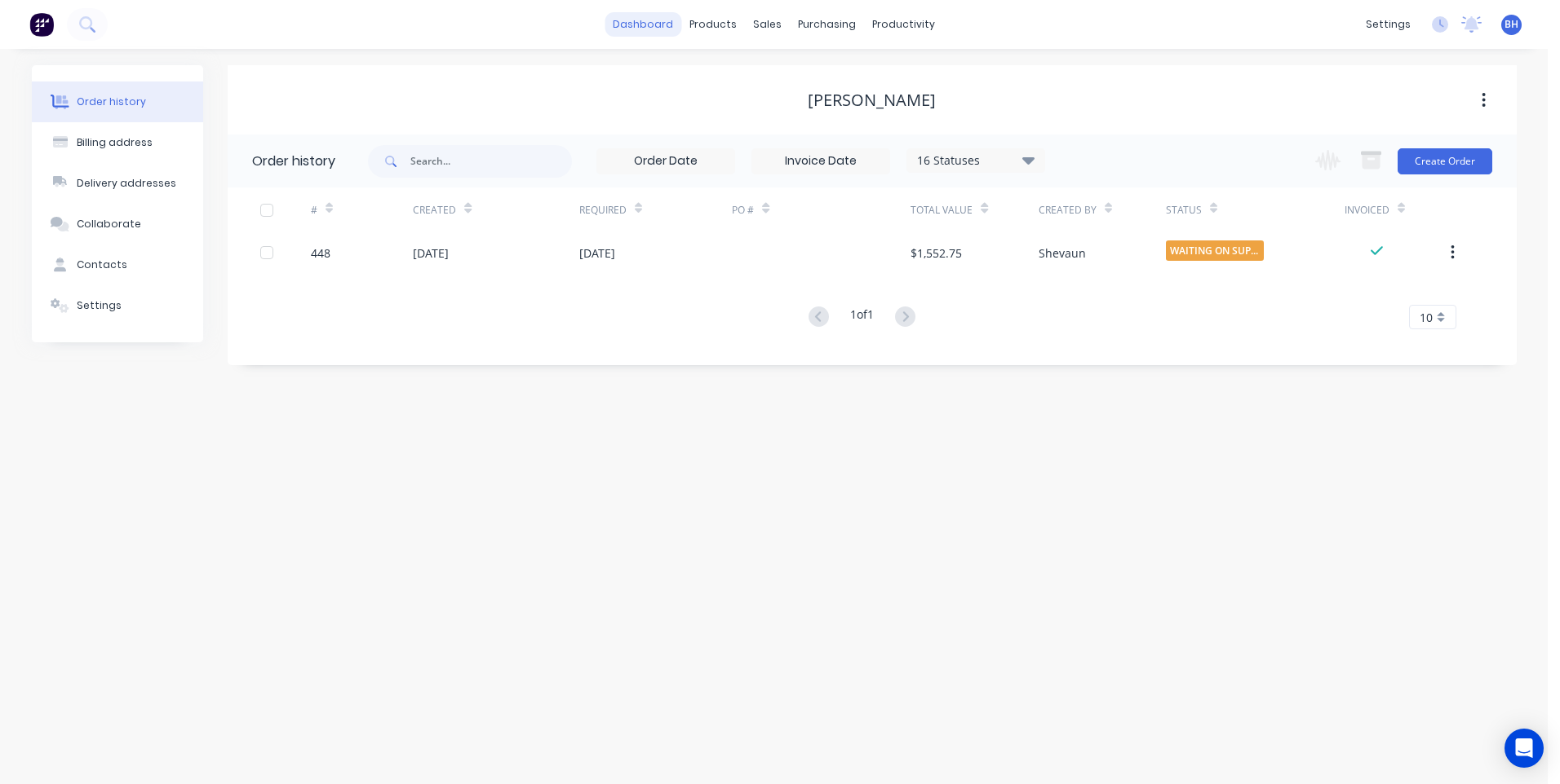
click at [637, 15] on link "dashboard" at bounding box center [643, 25] width 77 height 25
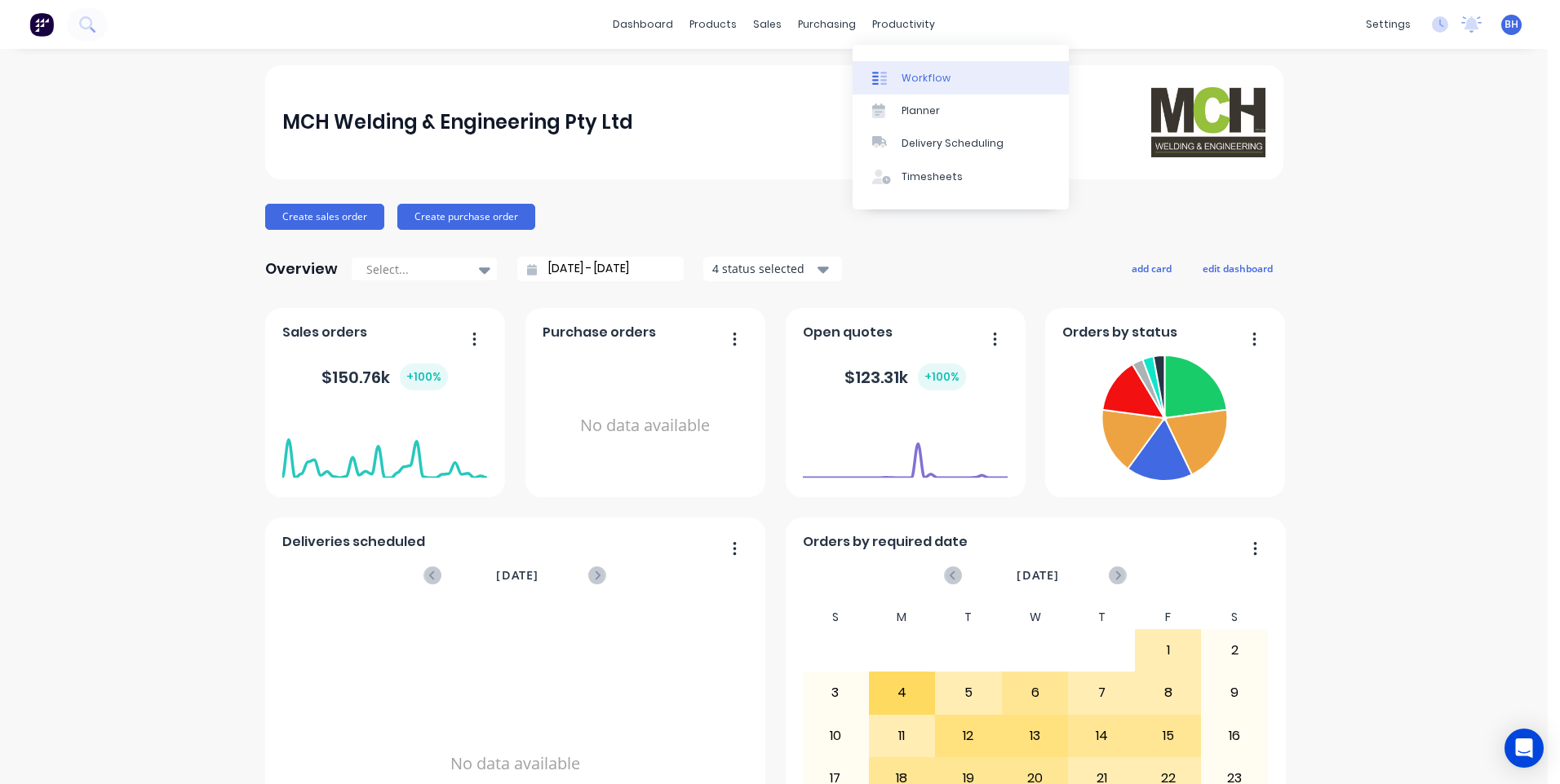
click at [921, 66] on link "Workflow" at bounding box center [960, 77] width 216 height 33
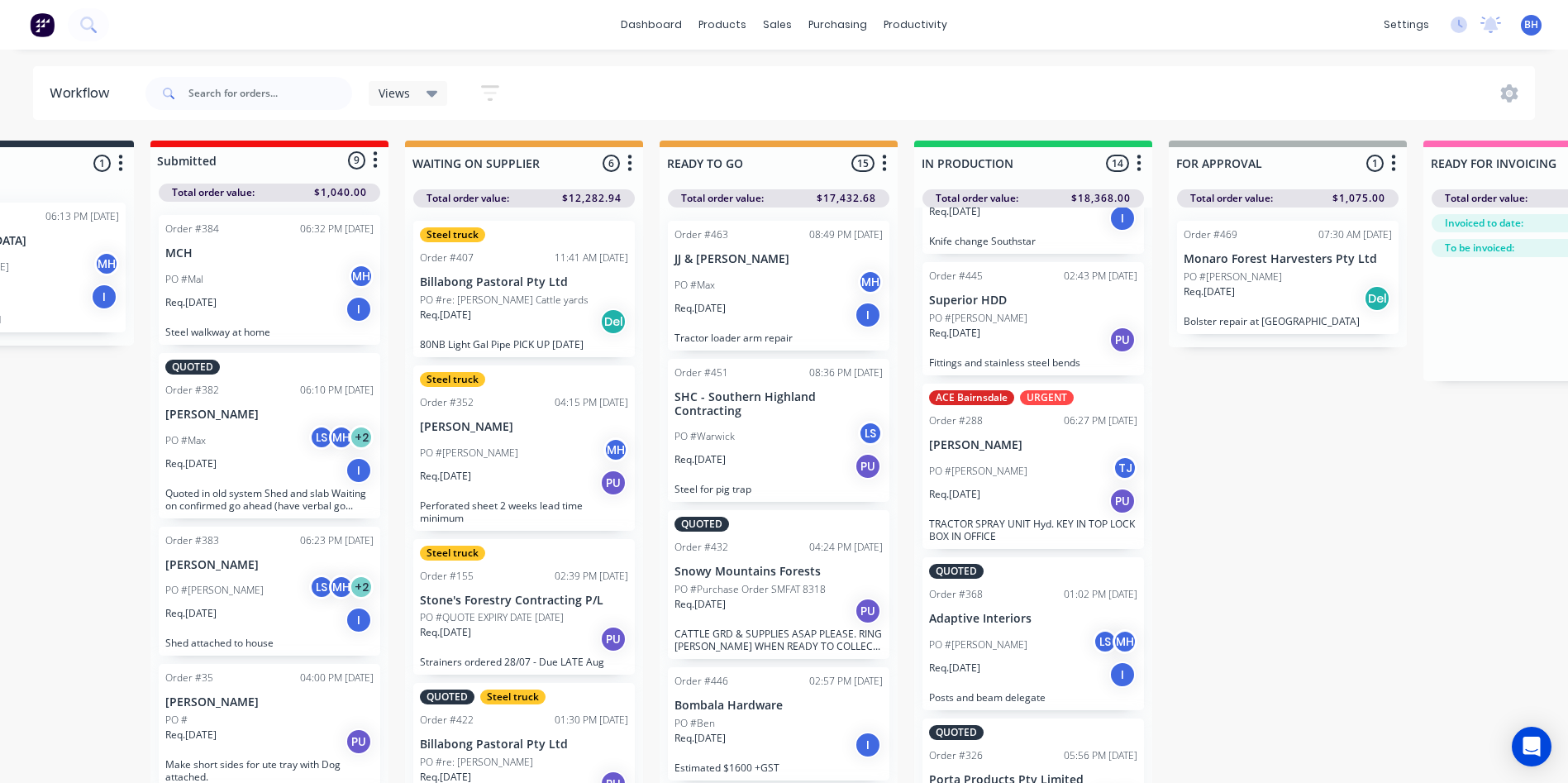
scroll to position [0, 136]
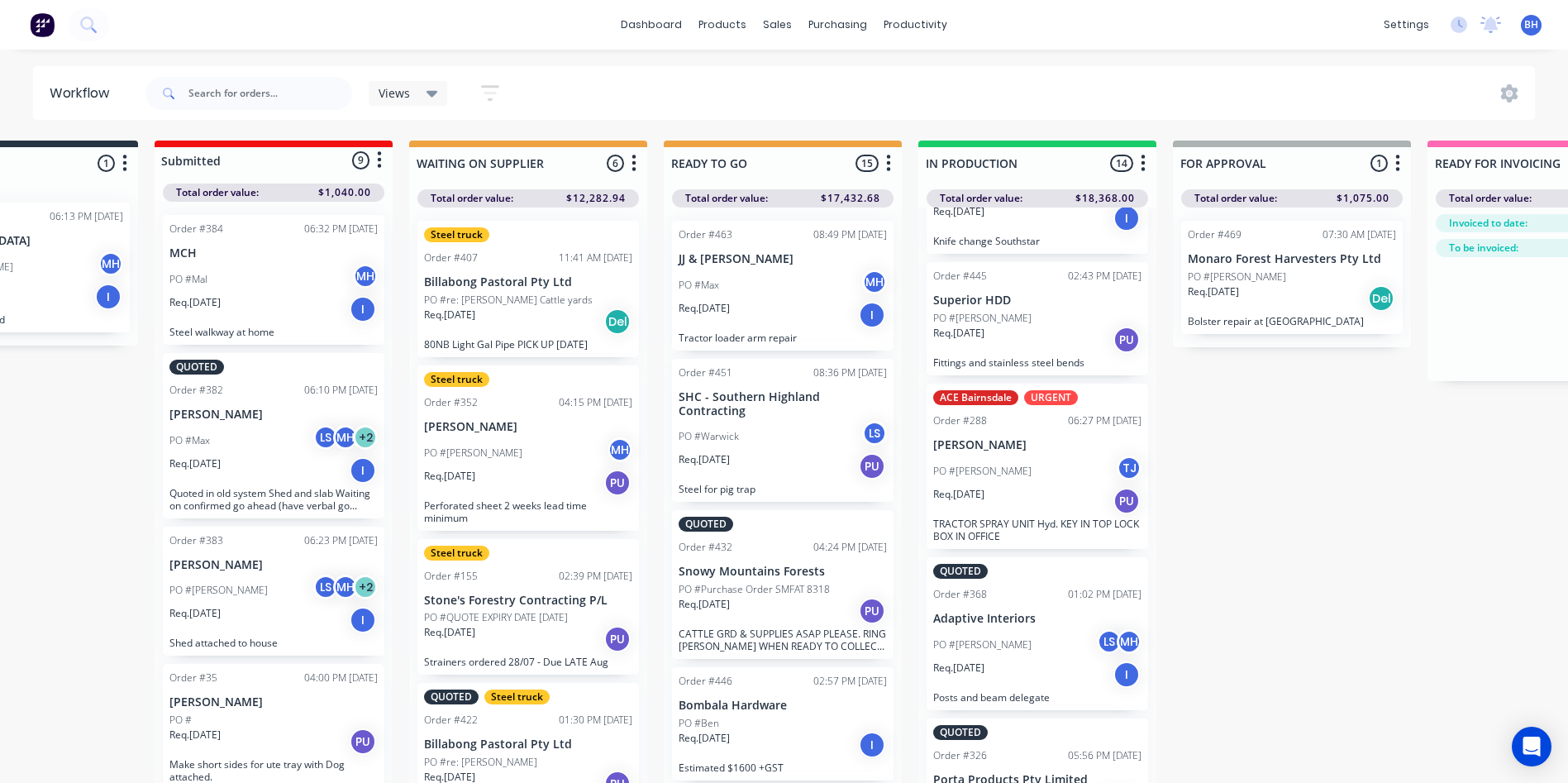
click at [509, 262] on div "Order #407 11:41 AM [DATE]" at bounding box center [528, 257] width 208 height 15
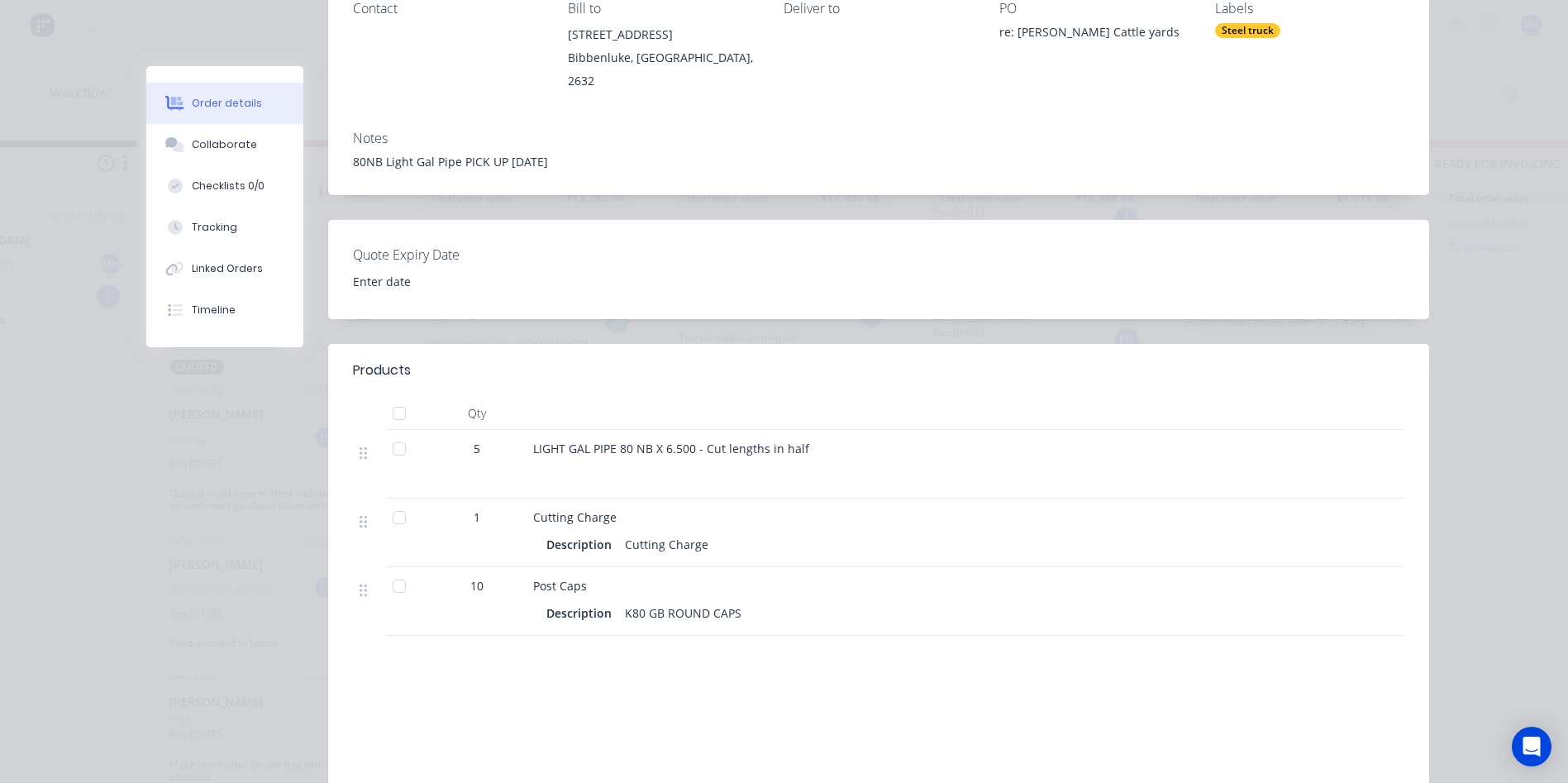
scroll to position [0, 0]
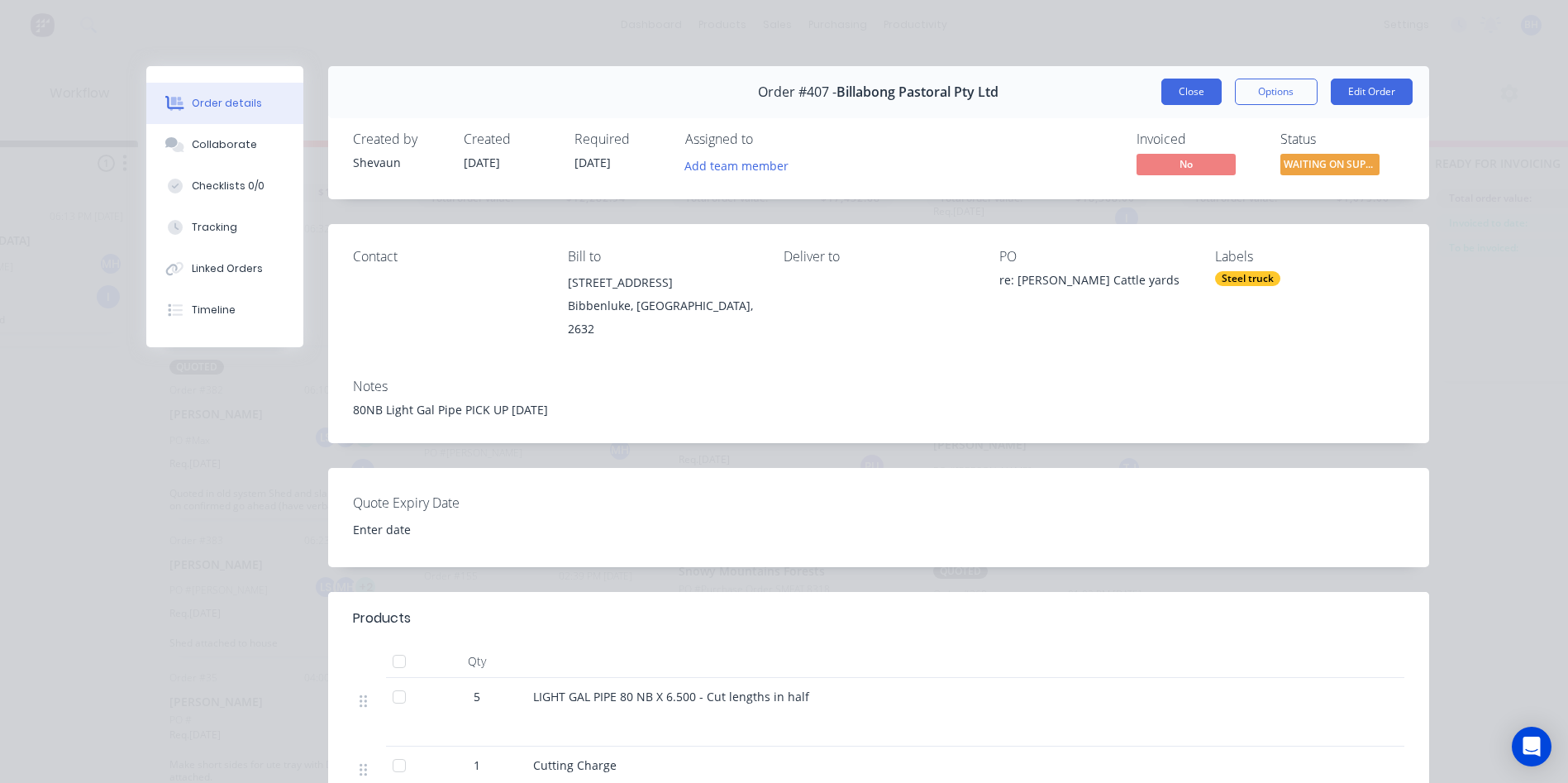
click at [1162, 83] on button "Close" at bounding box center [1192, 92] width 61 height 27
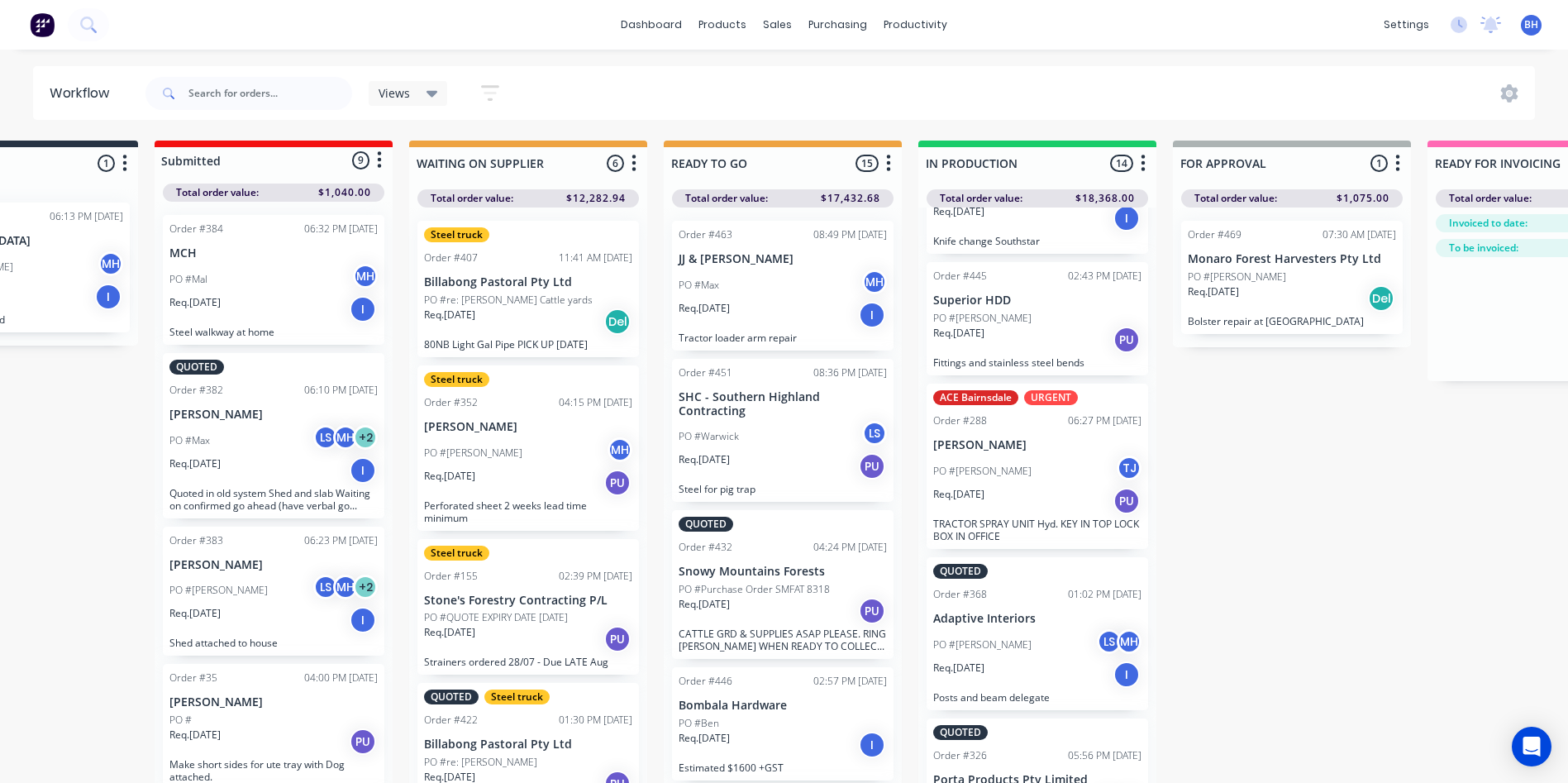
click at [549, 462] on div "PO #[PERSON_NAME] MH" at bounding box center [528, 453] width 208 height 31
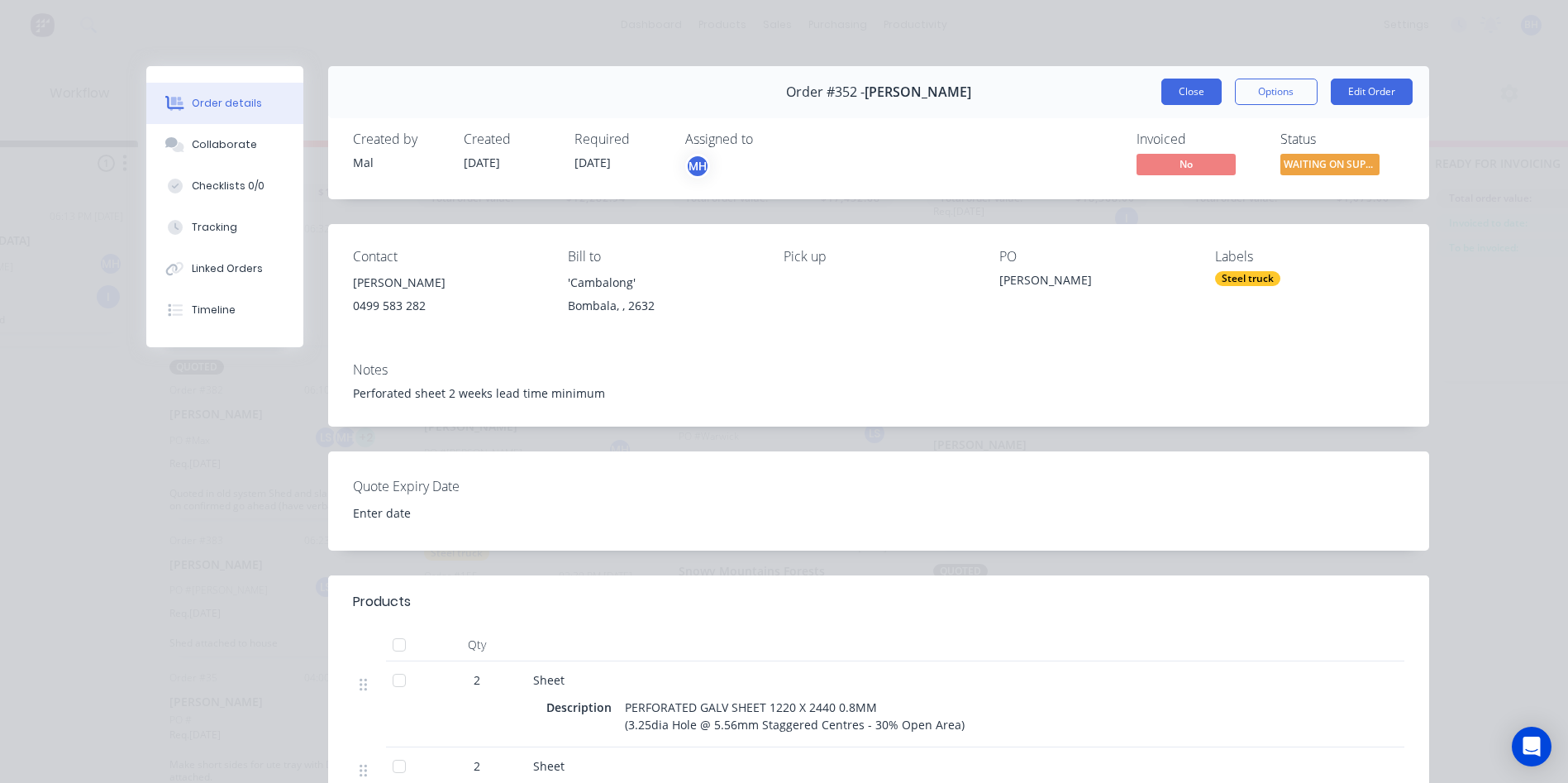
click at [1180, 79] on button "Close" at bounding box center [1192, 92] width 61 height 27
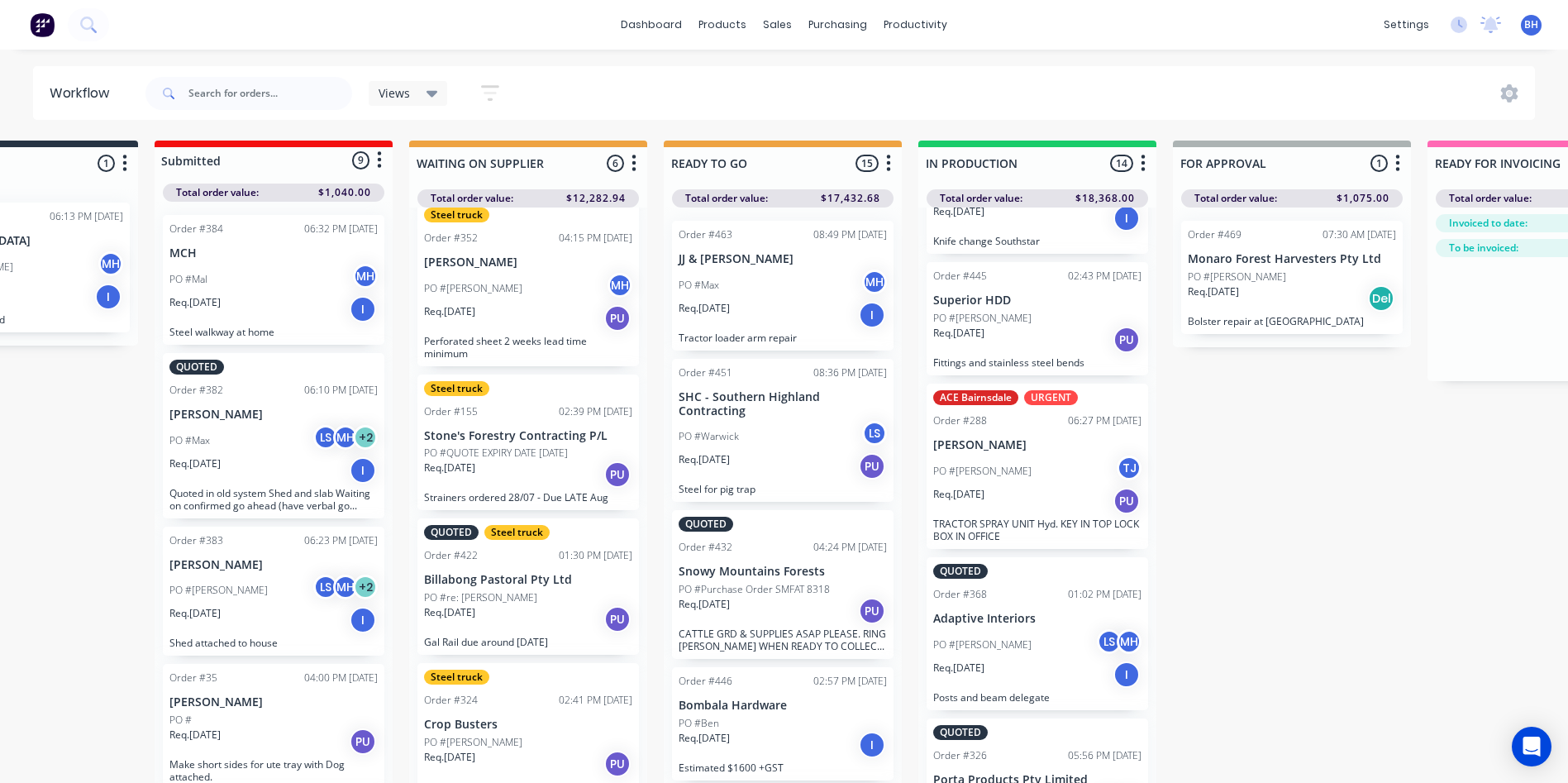
scroll to position [165, 0]
click at [504, 442] on p "Stone's Forestry Contracting P/L" at bounding box center [528, 435] width 208 height 14
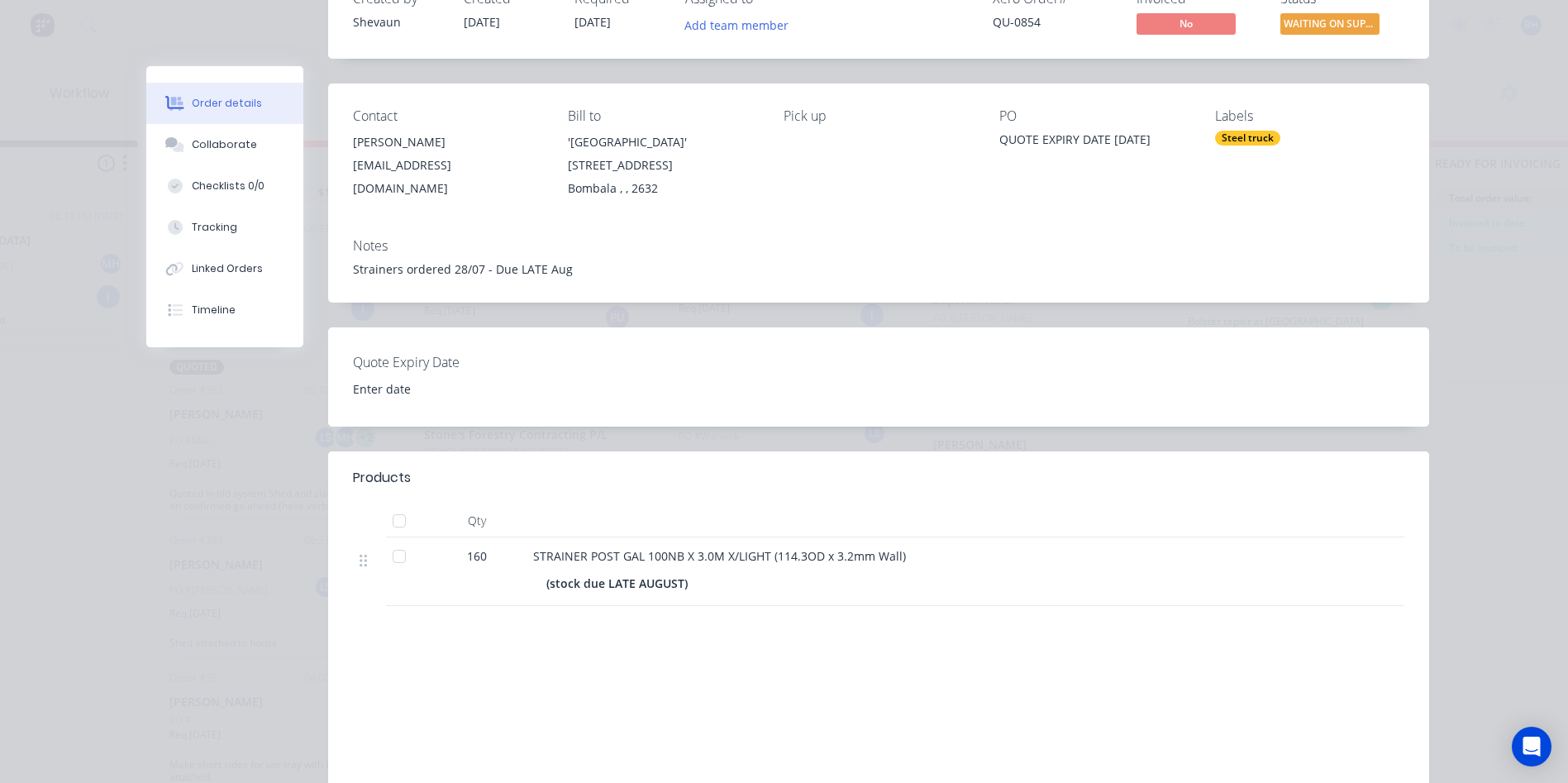
scroll to position [0, 0]
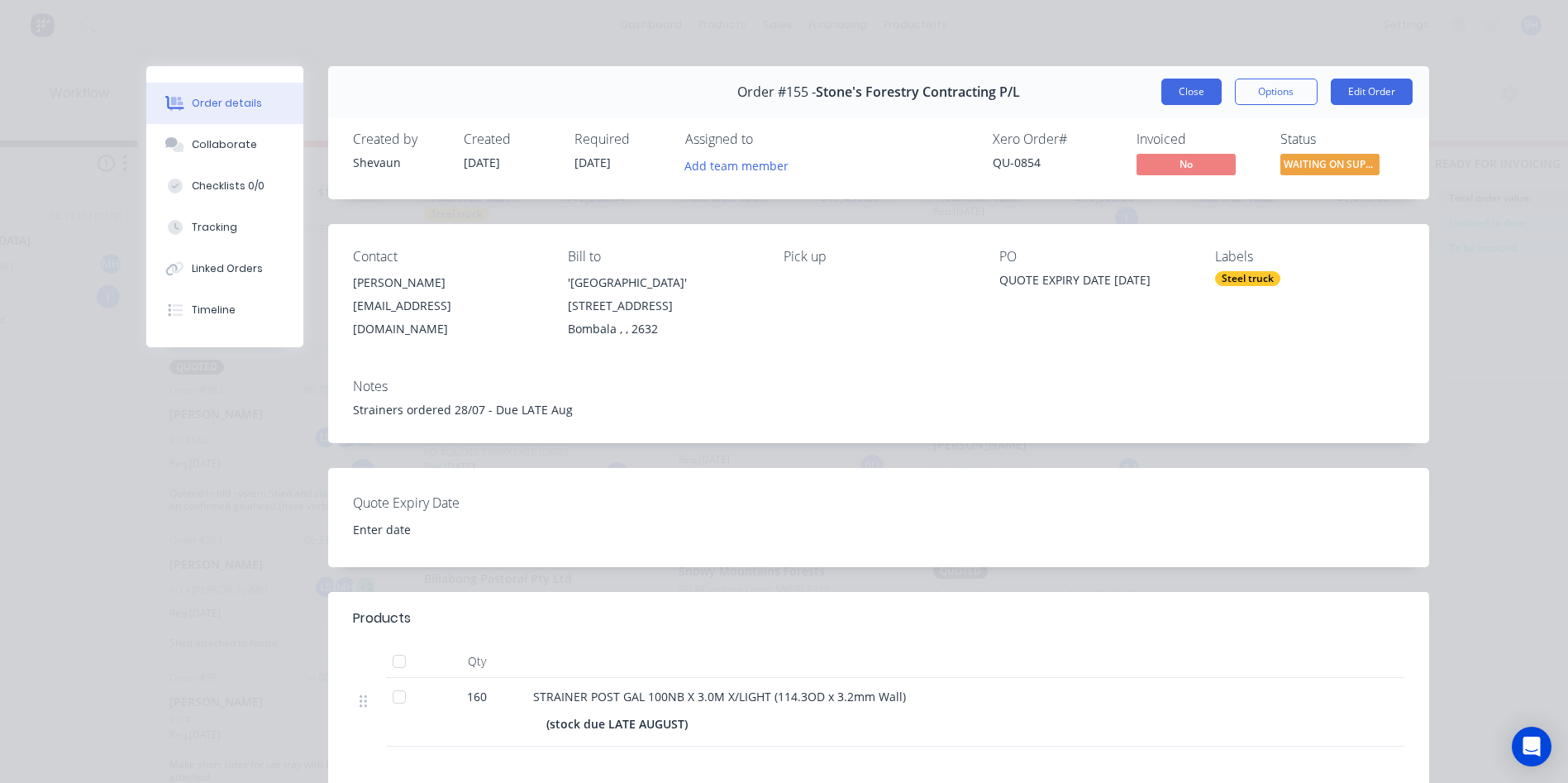
click at [1167, 87] on button "Close" at bounding box center [1192, 92] width 61 height 27
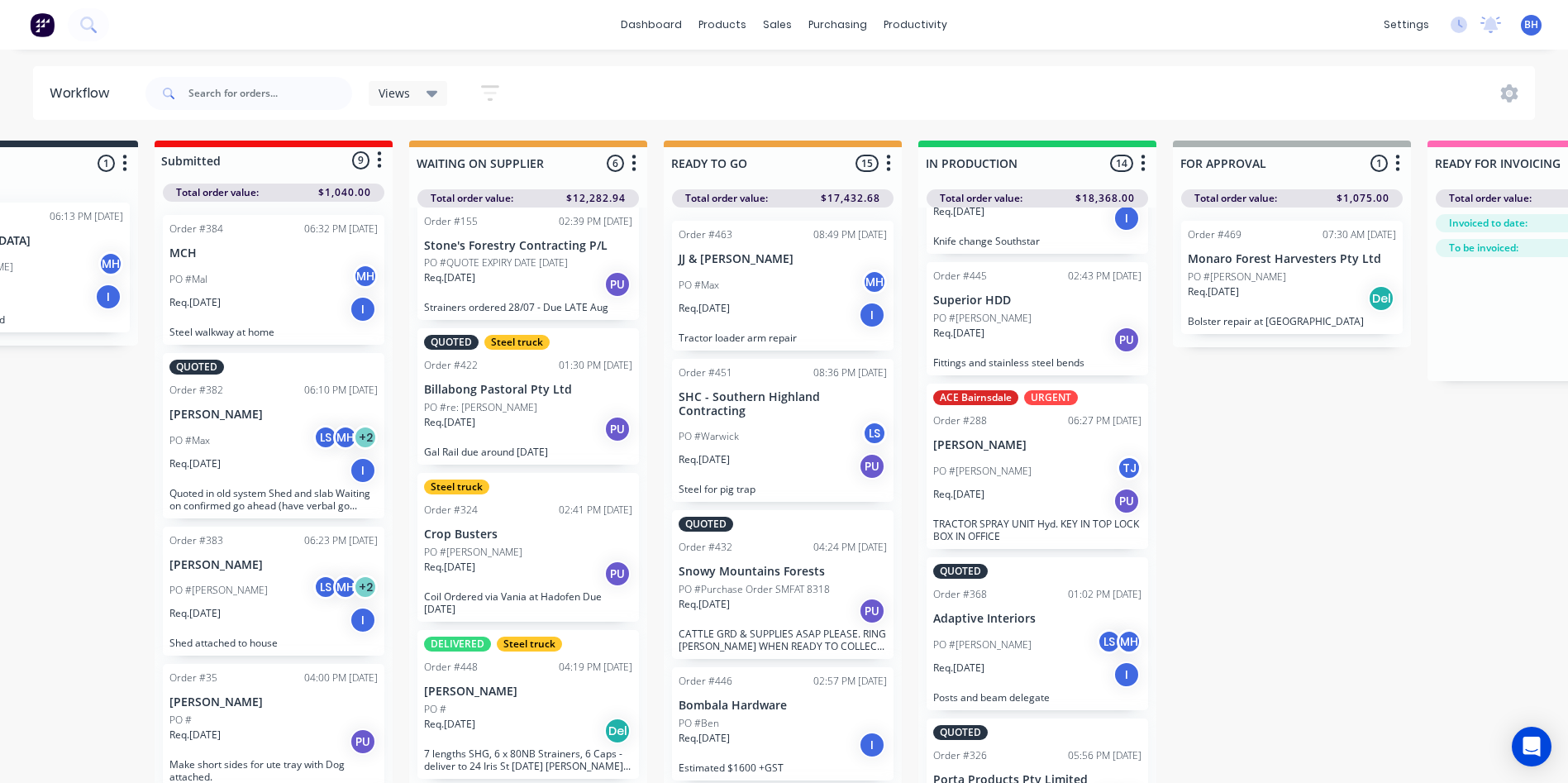
scroll to position [71, 136]
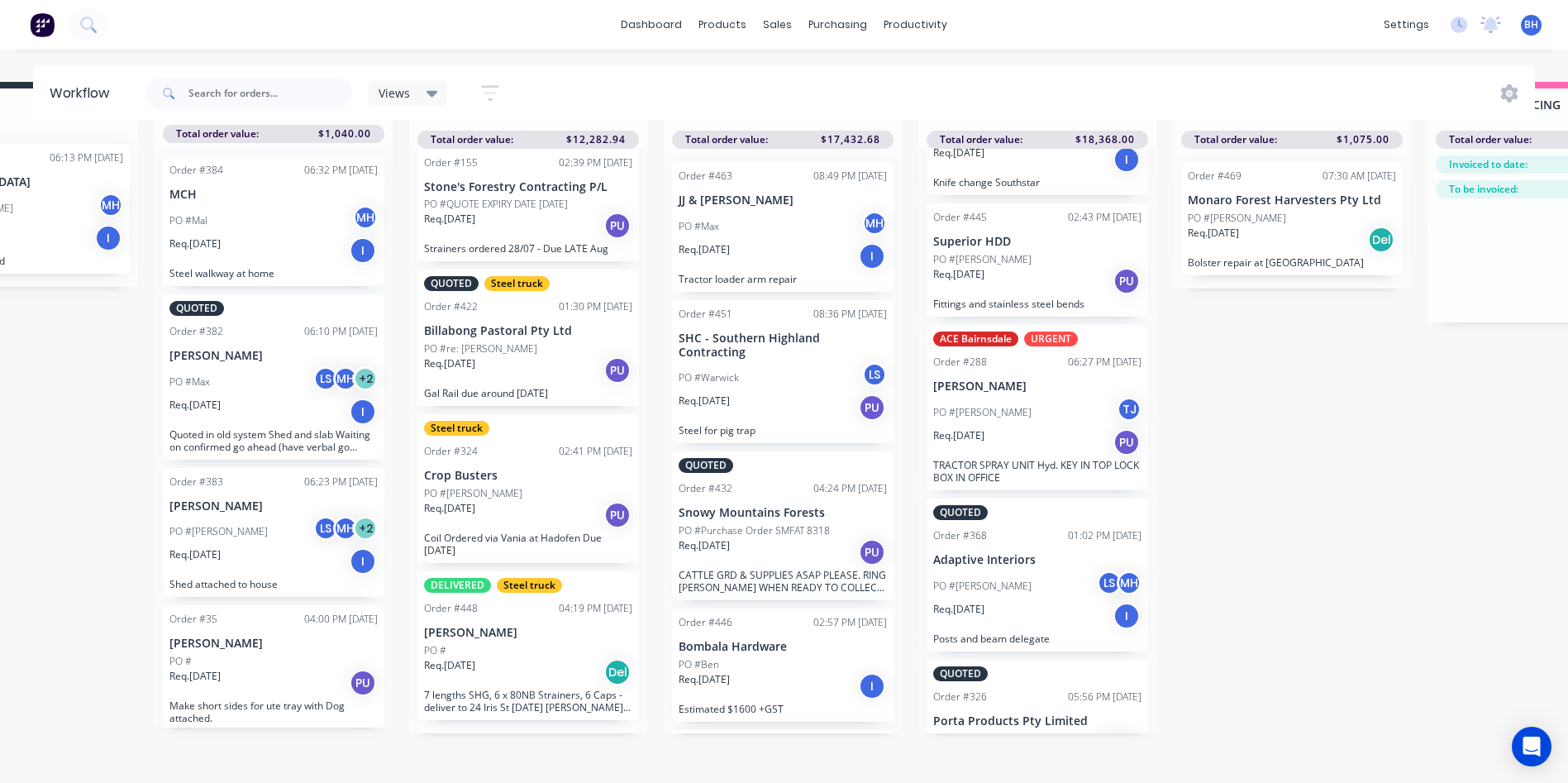
click at [546, 509] on div "Req. [DATE] PU" at bounding box center [528, 514] width 208 height 28
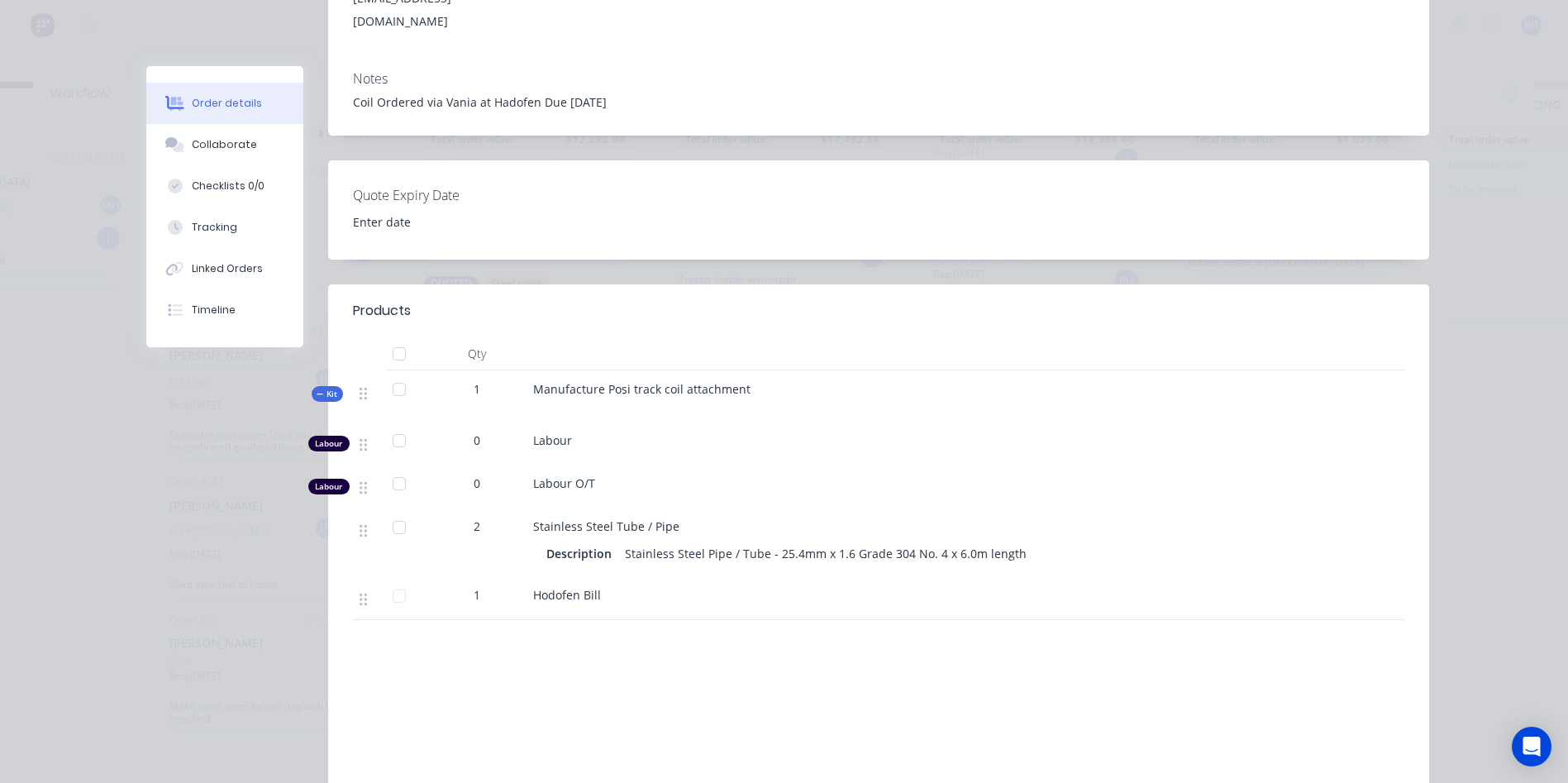
scroll to position [0, 0]
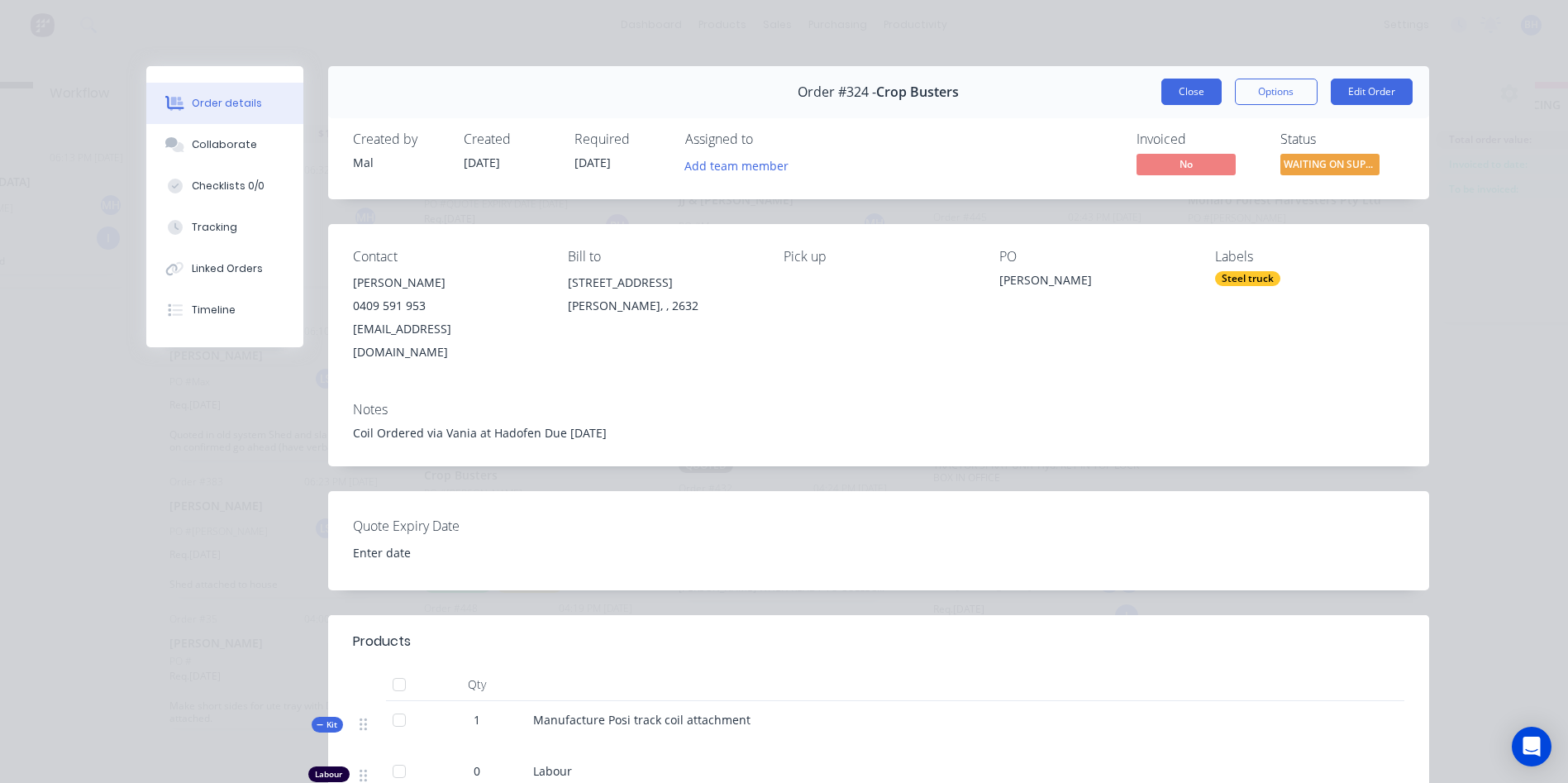
click at [1192, 83] on button "Close" at bounding box center [1192, 92] width 61 height 27
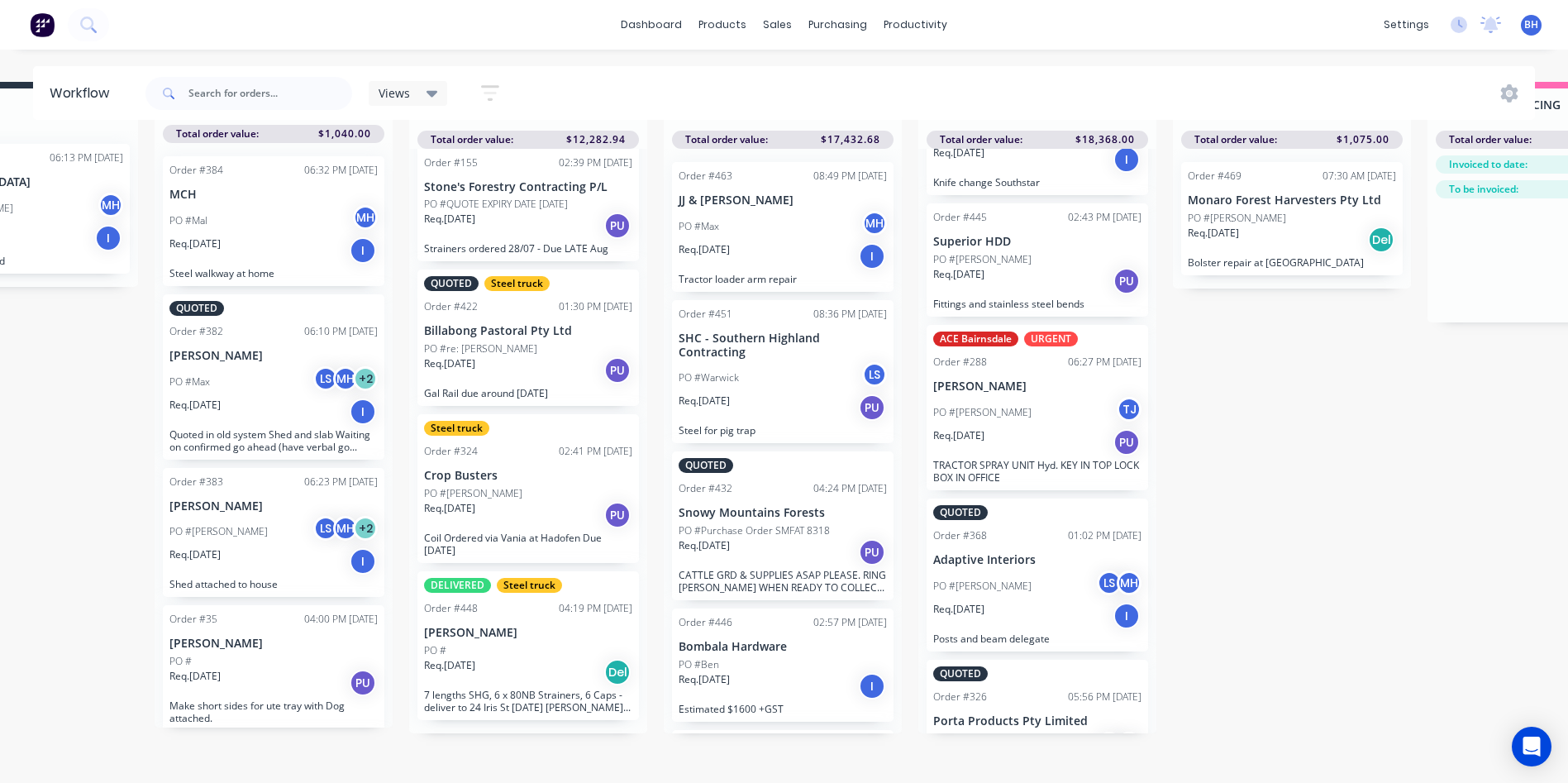
click at [529, 662] on div "Req. [DATE] Del" at bounding box center [528, 671] width 208 height 28
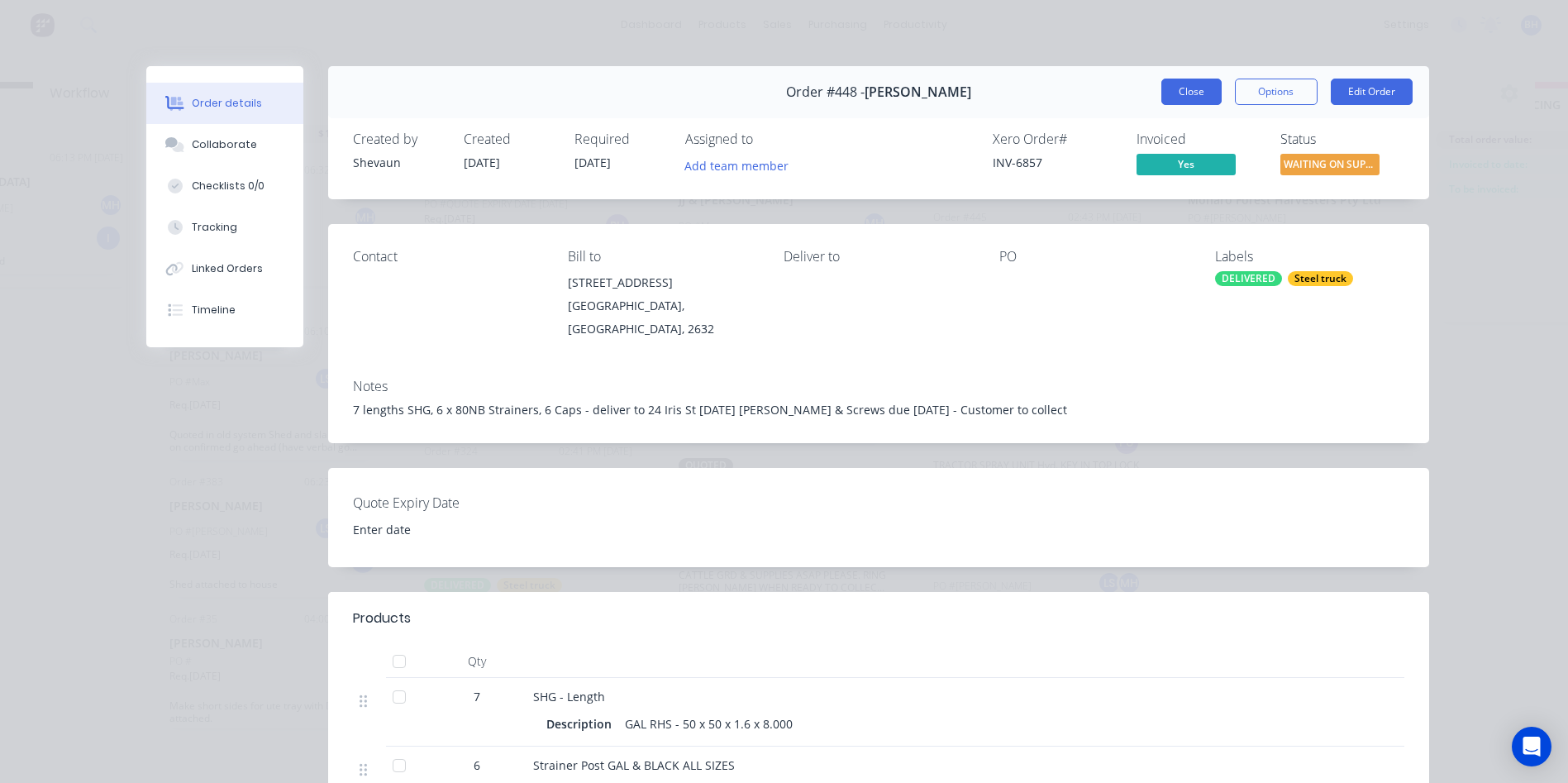
click at [1176, 94] on button "Close" at bounding box center [1192, 92] width 61 height 27
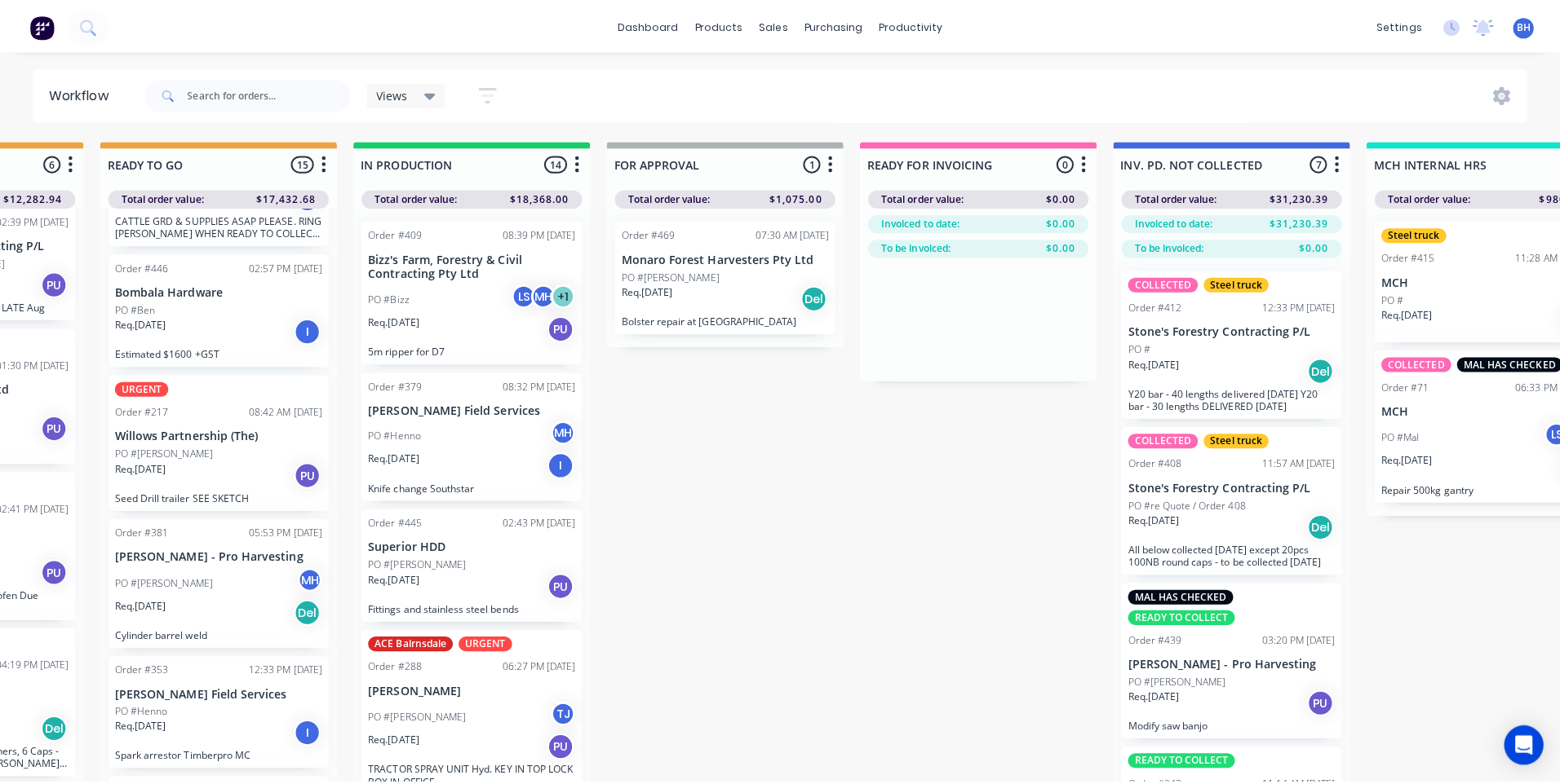
scroll to position [0, 689]
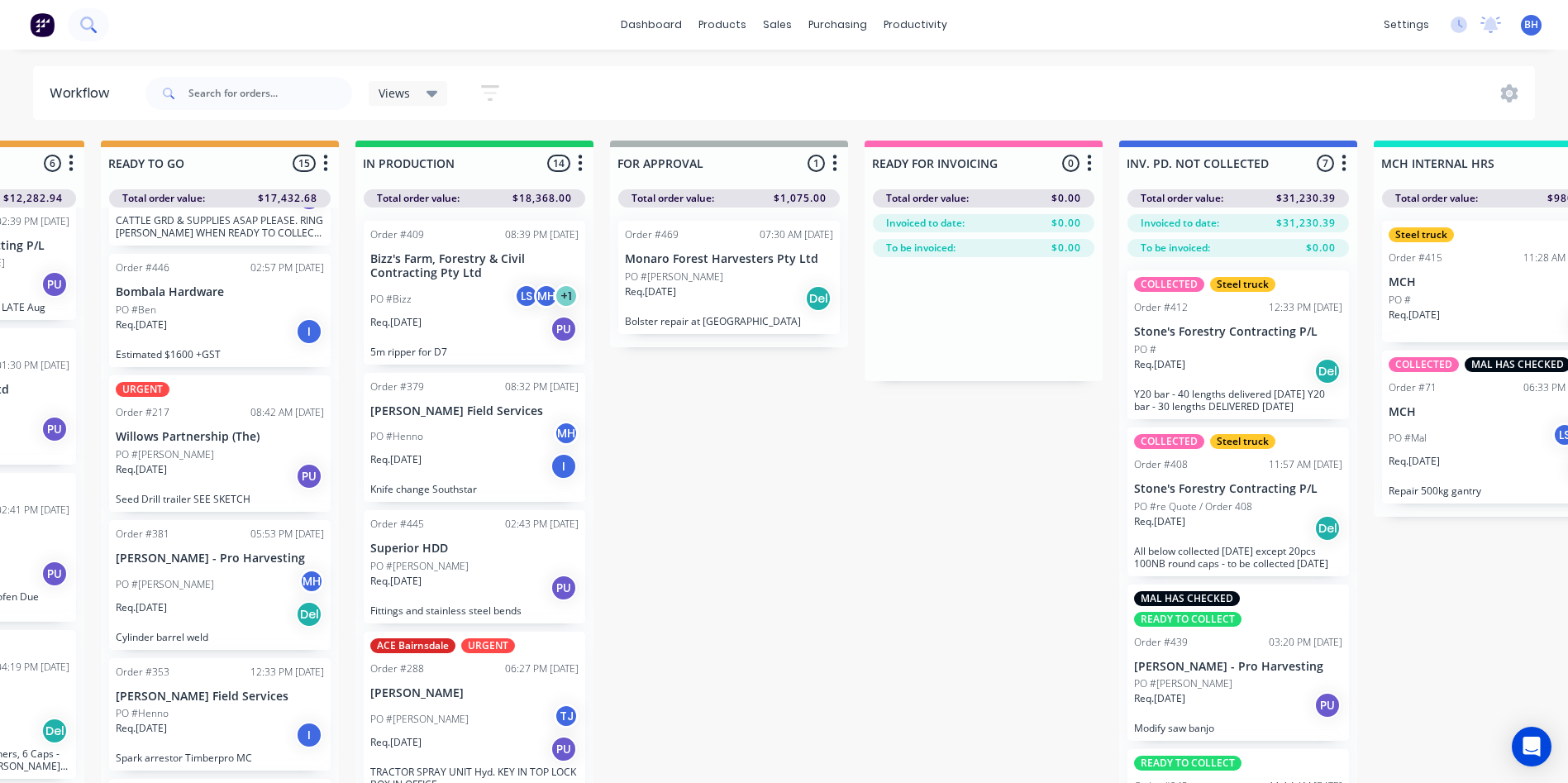
click at [92, 23] on icon at bounding box center [87, 23] width 13 height 13
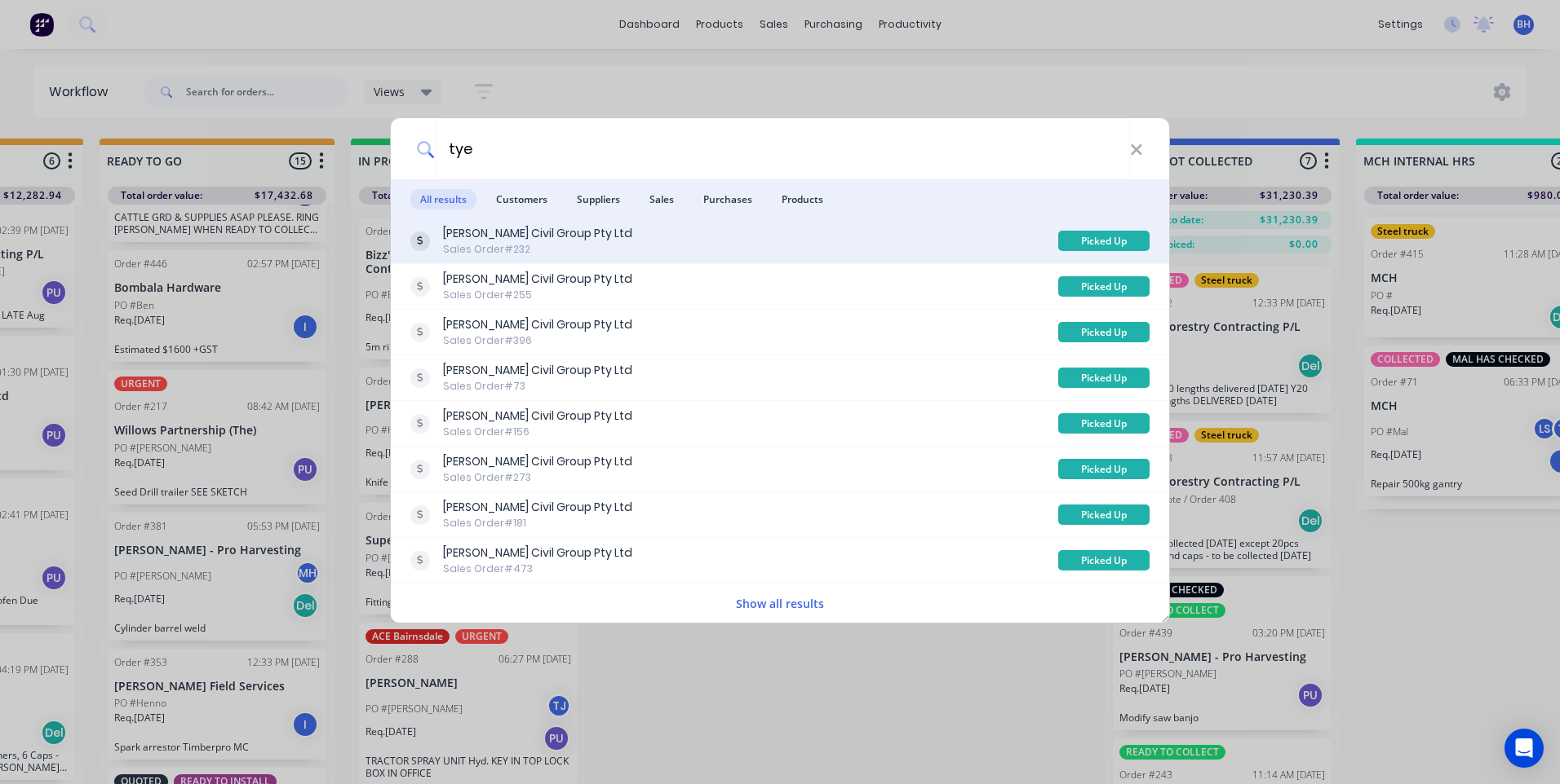
type input "tye"
click at [576, 237] on div "[PERSON_NAME] Civil Group Pty Ltd" at bounding box center [538, 233] width 189 height 17
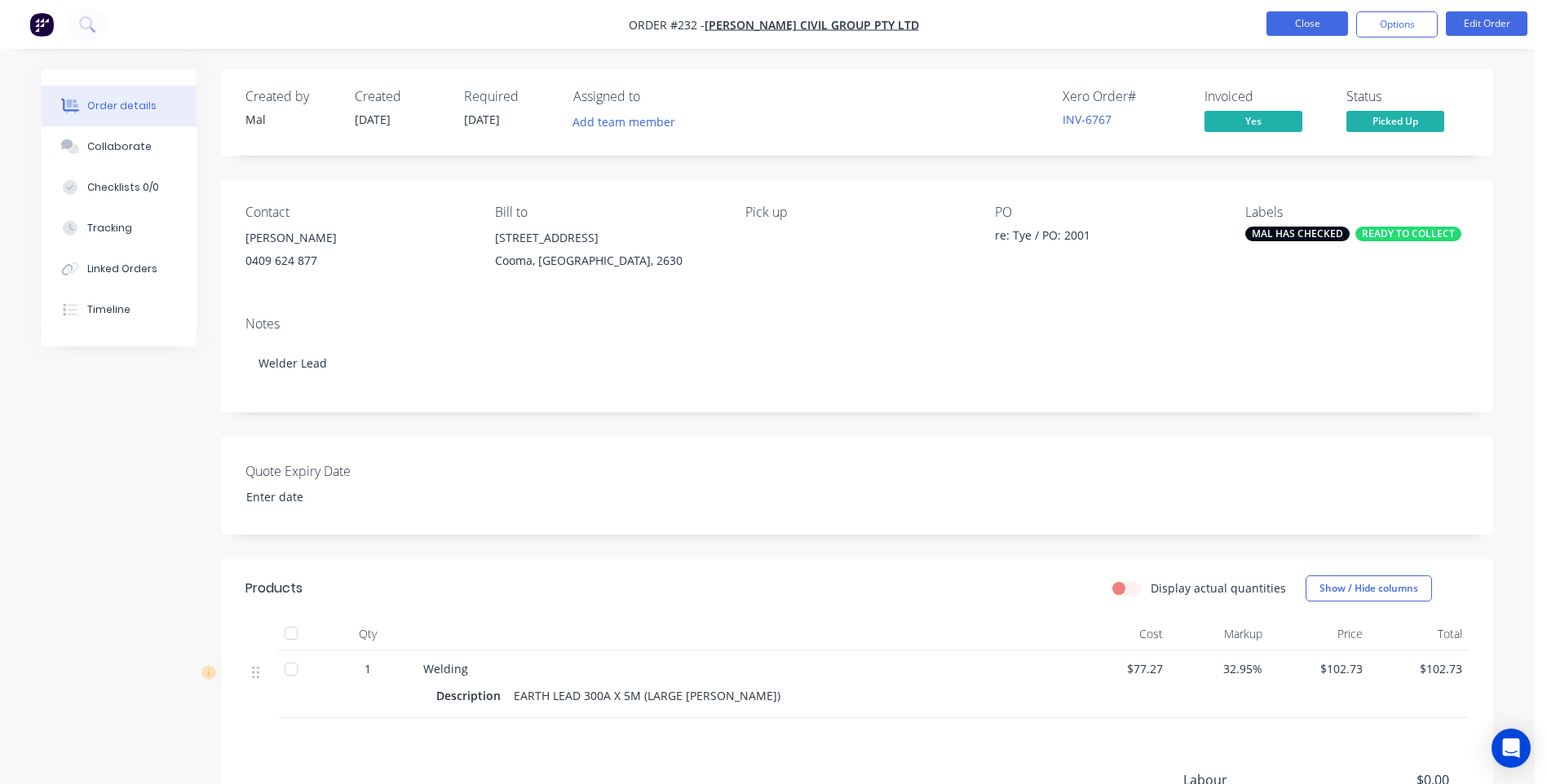
click at [1297, 13] on button "Close" at bounding box center [1307, 24] width 82 height 25
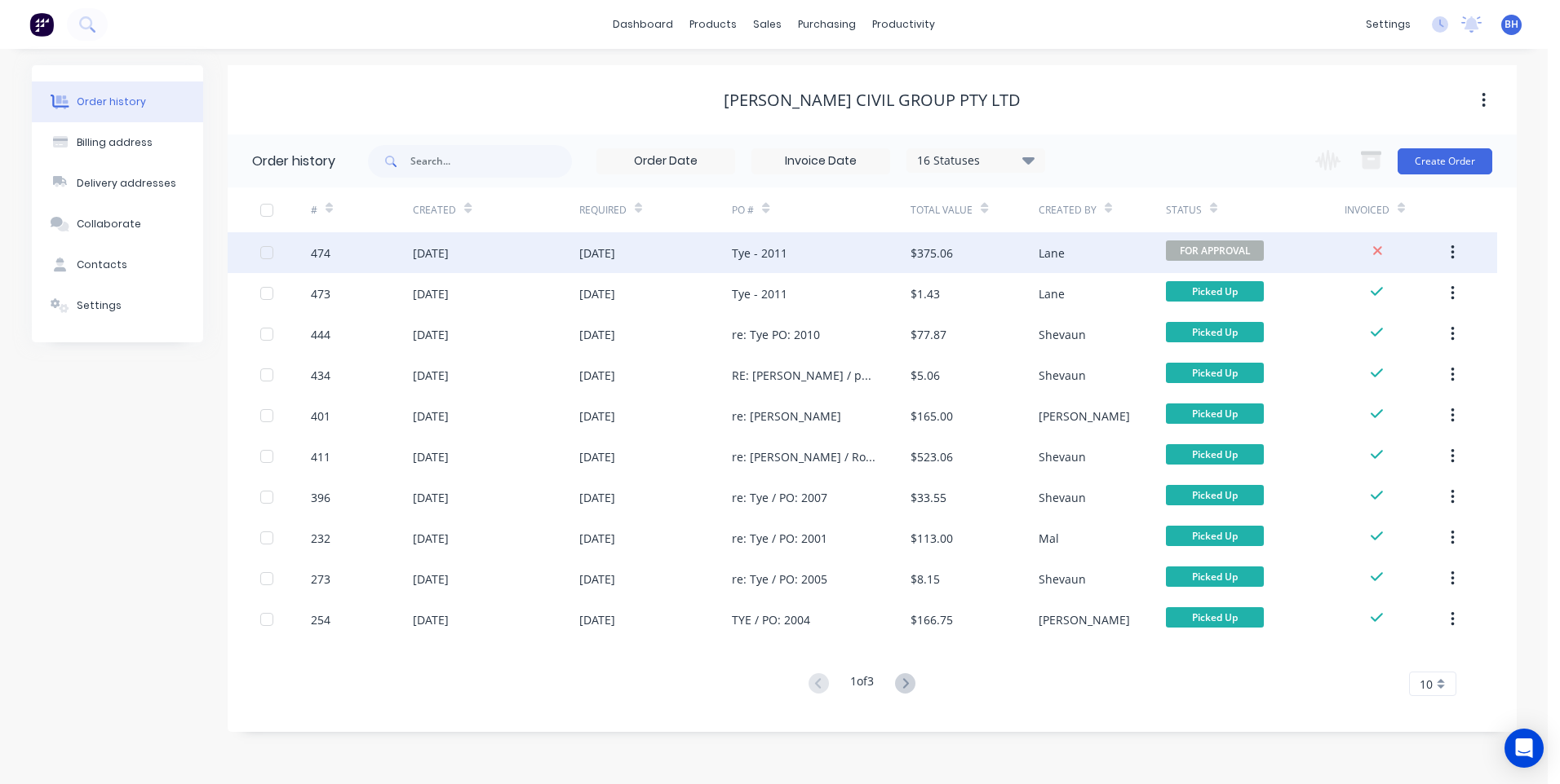
click at [821, 253] on div "Tye - 2011" at bounding box center [821, 253] width 179 height 41
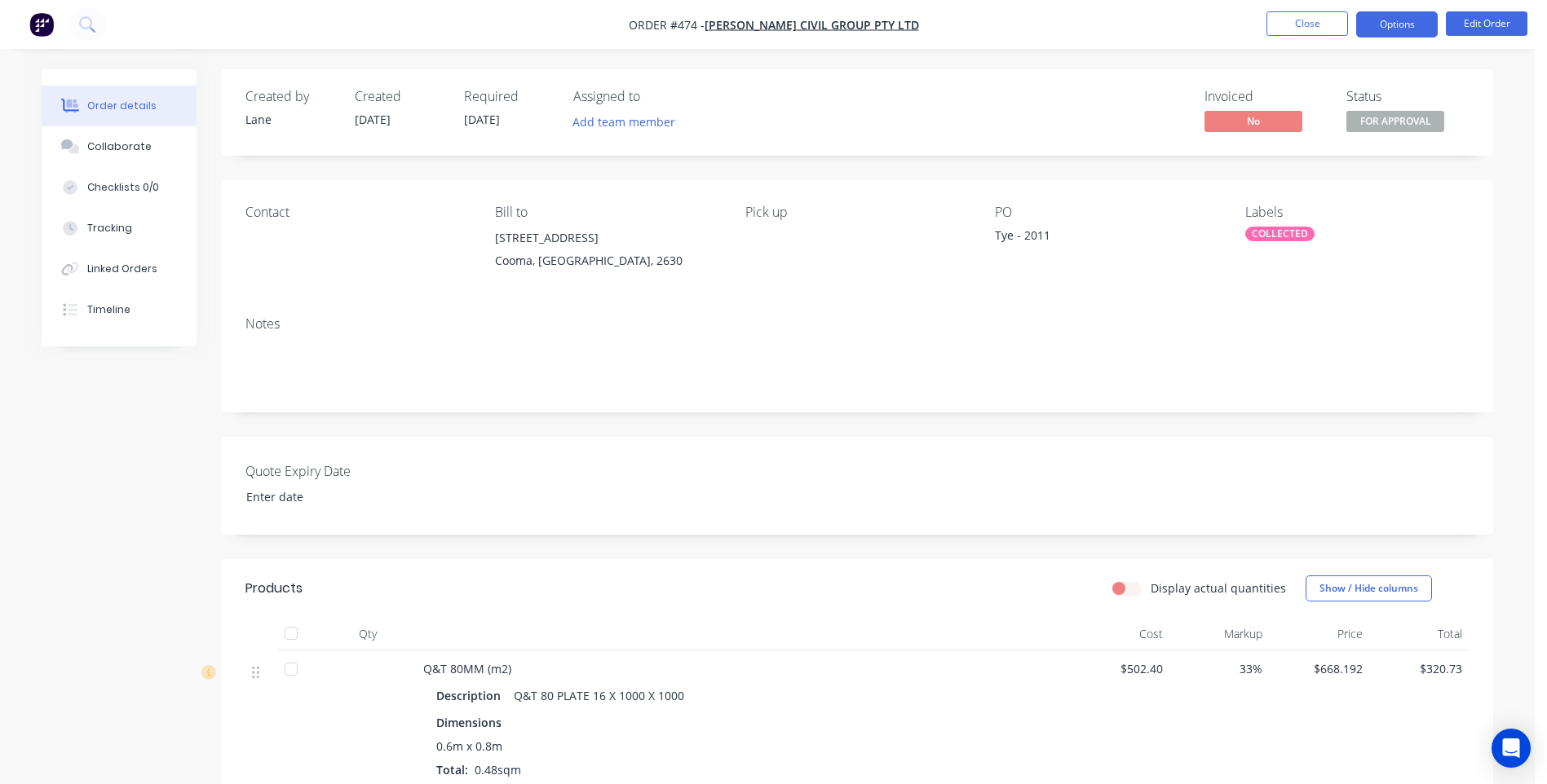
click at [1417, 20] on button "Options" at bounding box center [1396, 25] width 82 height 26
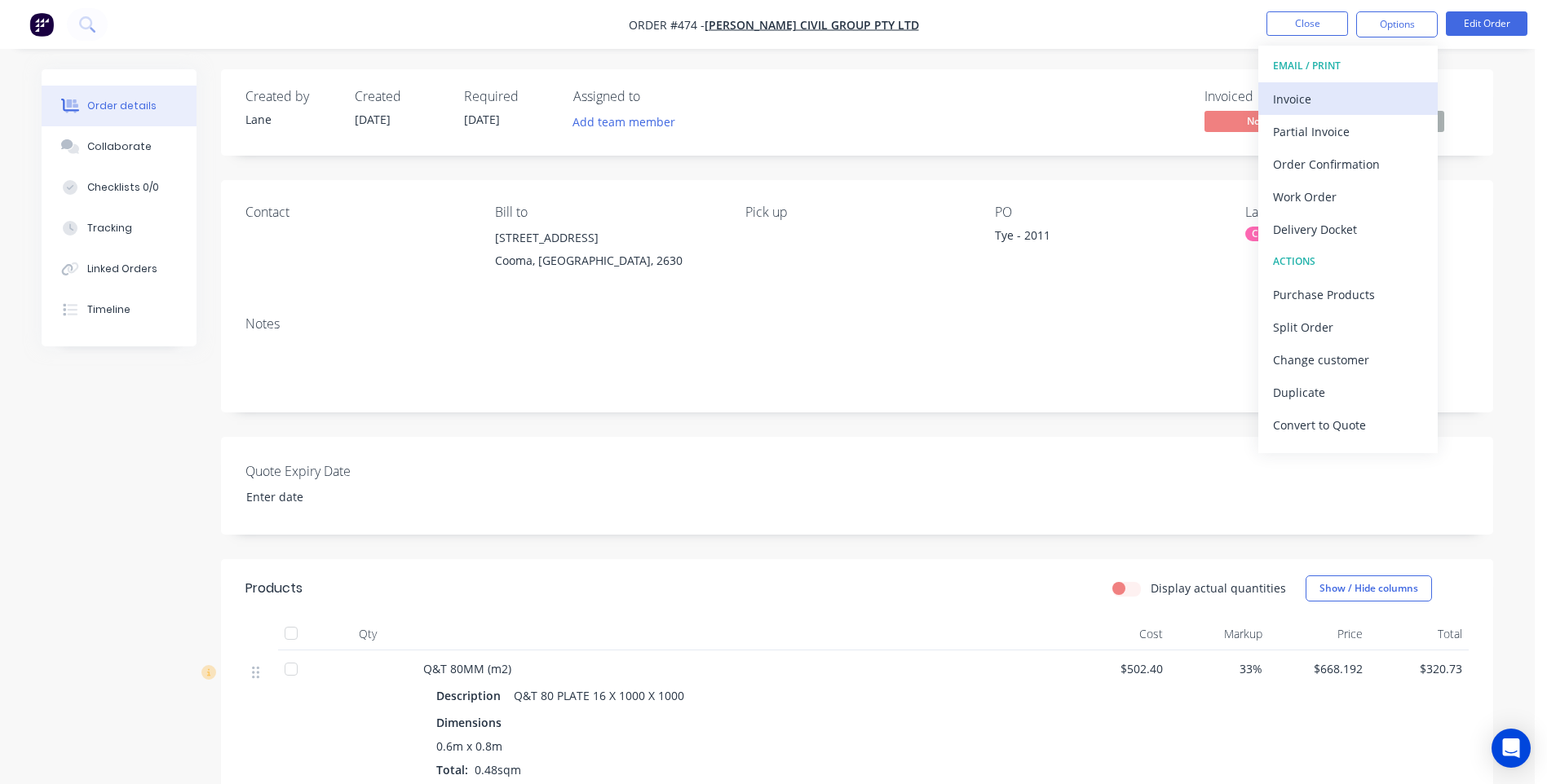
click at [1294, 97] on div "Invoice" at bounding box center [1348, 99] width 150 height 24
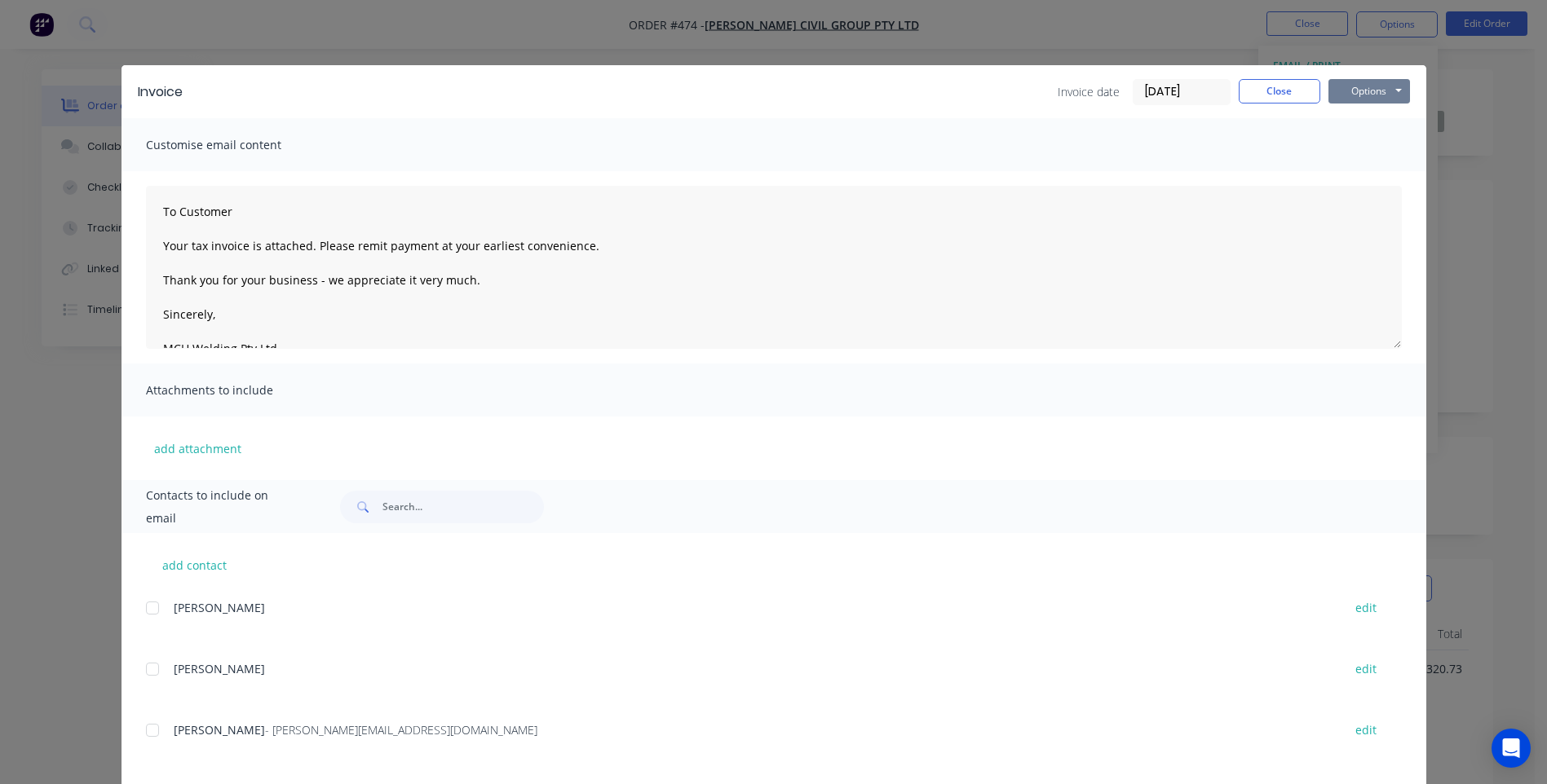
click at [1353, 100] on button "Options" at bounding box center [1369, 92] width 82 height 25
click at [1343, 115] on button "Preview" at bounding box center [1380, 120] width 104 height 27
click at [1255, 90] on button "Close" at bounding box center [1279, 92] width 82 height 25
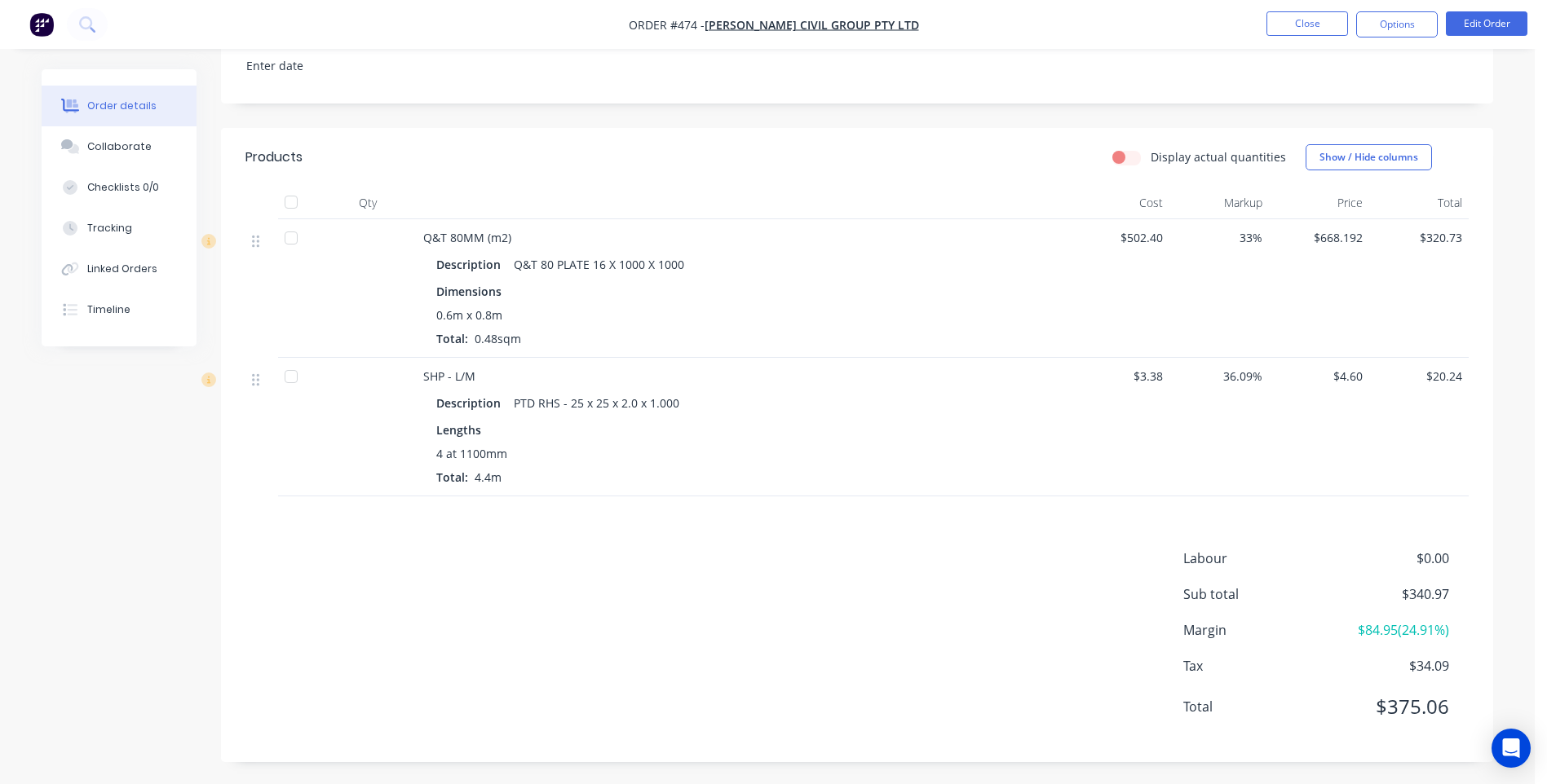
scroll to position [433, 0]
